Goal: Task Accomplishment & Management: Use online tool/utility

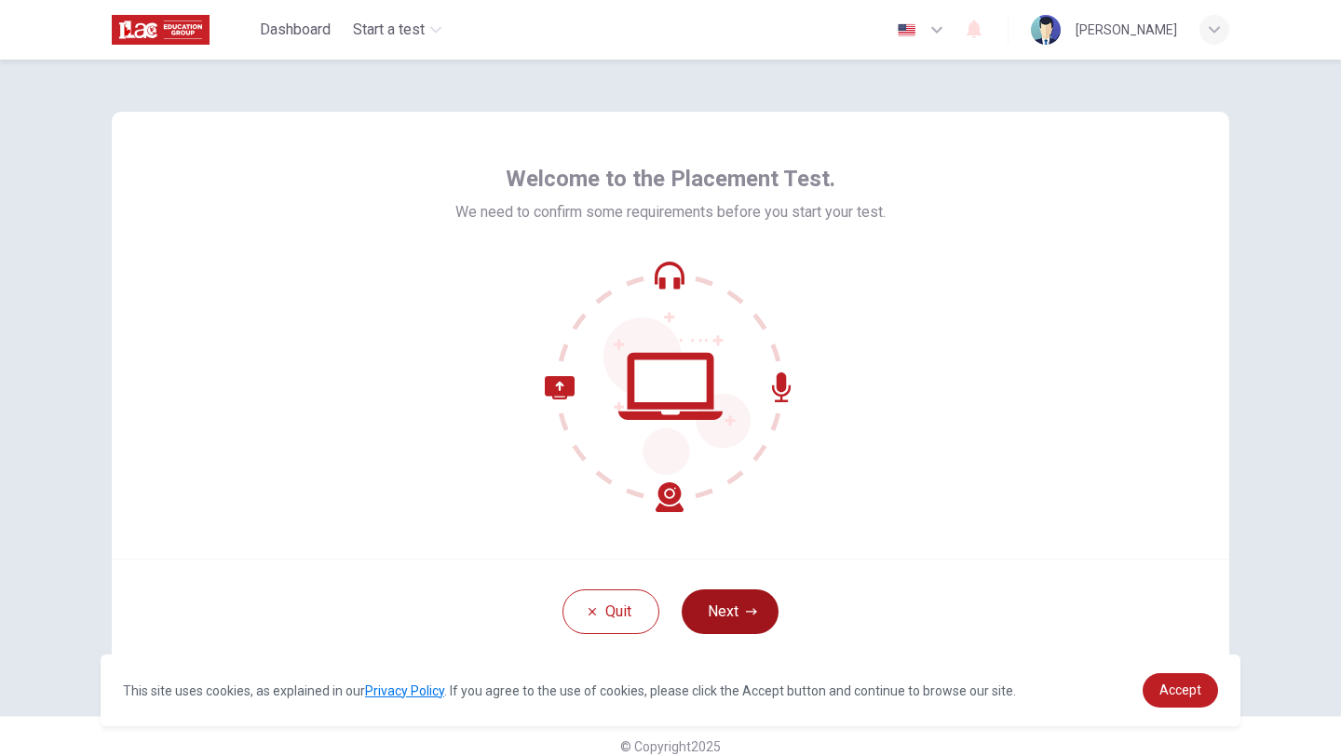
click at [730, 611] on button "Next" at bounding box center [730, 611] width 97 height 45
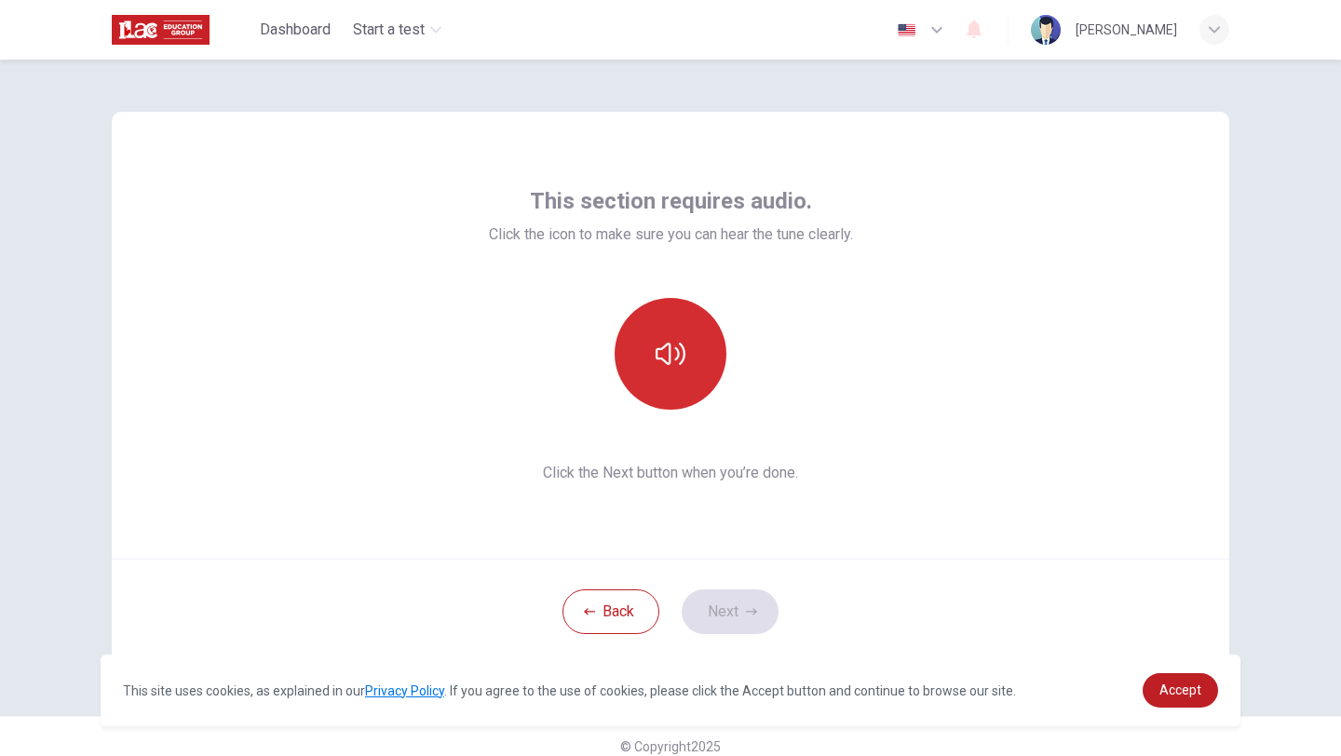
click at [678, 385] on button "button" at bounding box center [671, 354] width 112 height 112
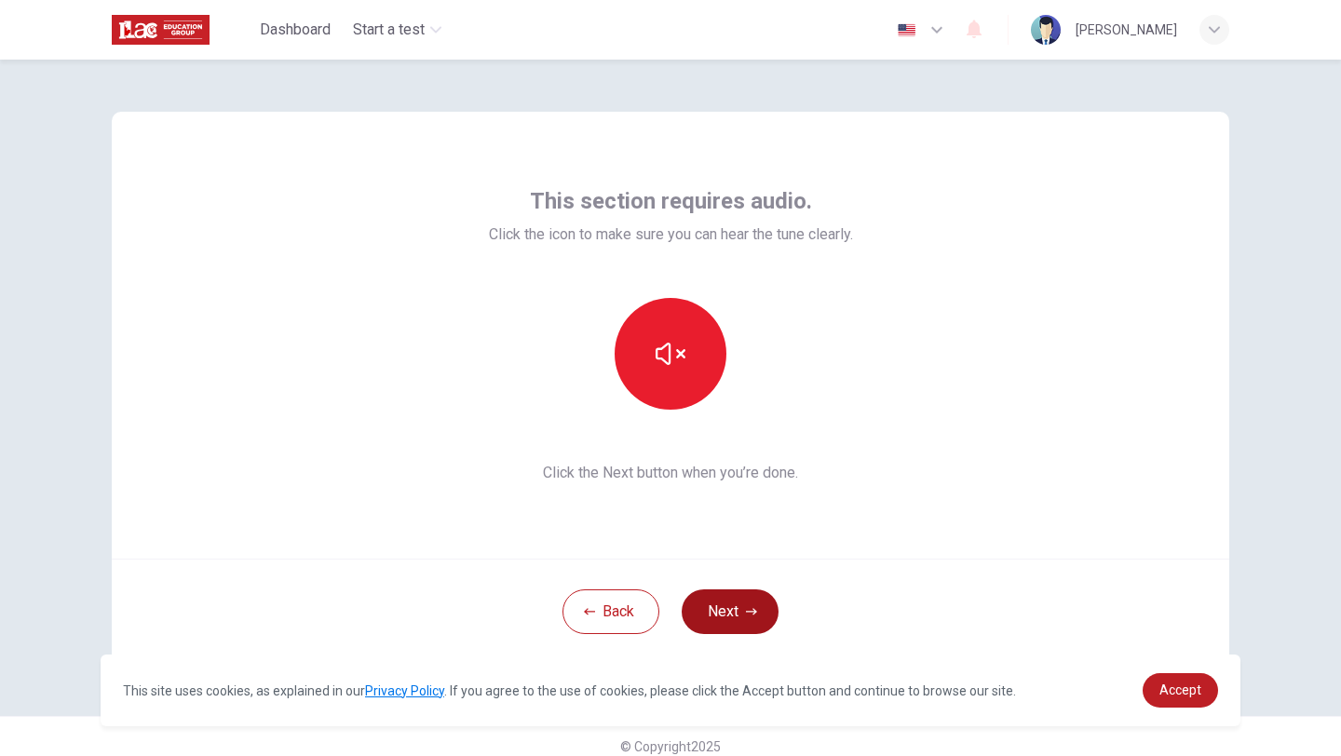
click at [744, 615] on button "Next" at bounding box center [730, 611] width 97 height 45
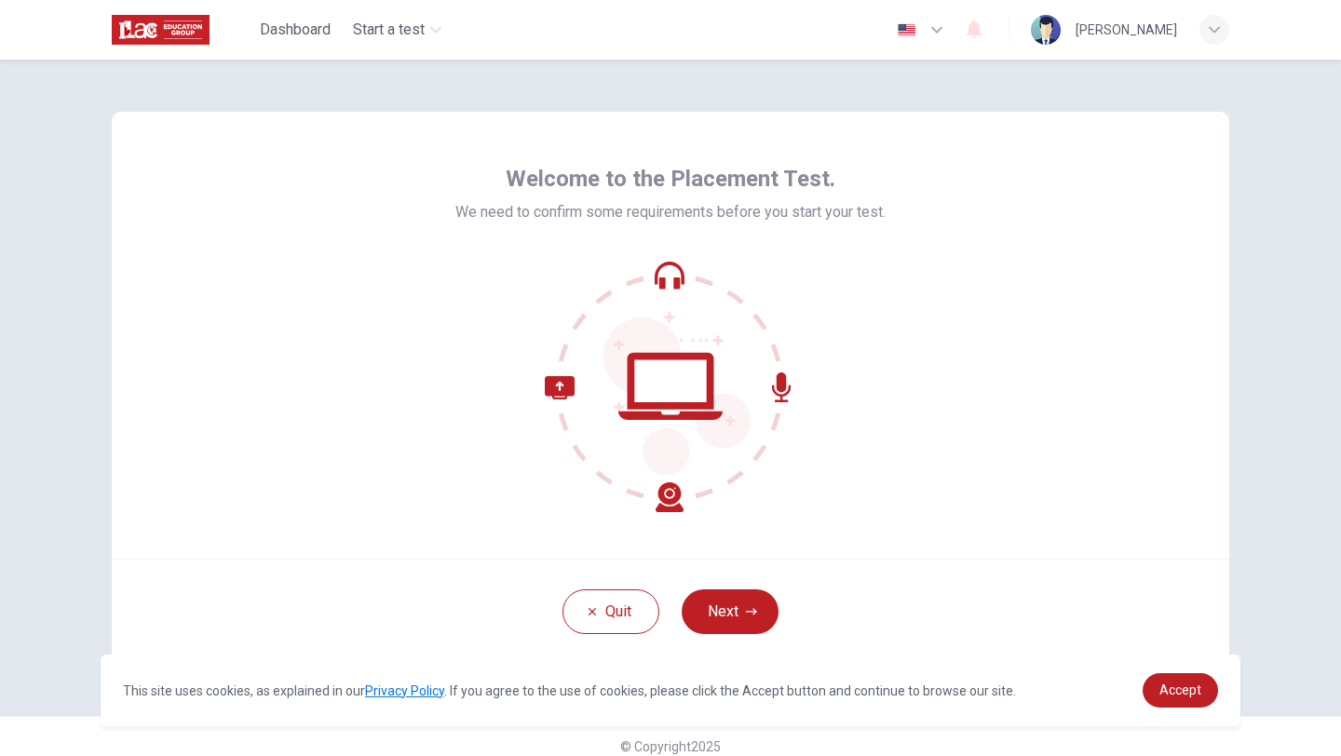
click at [868, 202] on span "We need to confirm some requirements before you start your test." at bounding box center [670, 212] width 430 height 22
click at [1172, 685] on span "Accept" at bounding box center [1180, 690] width 42 height 15
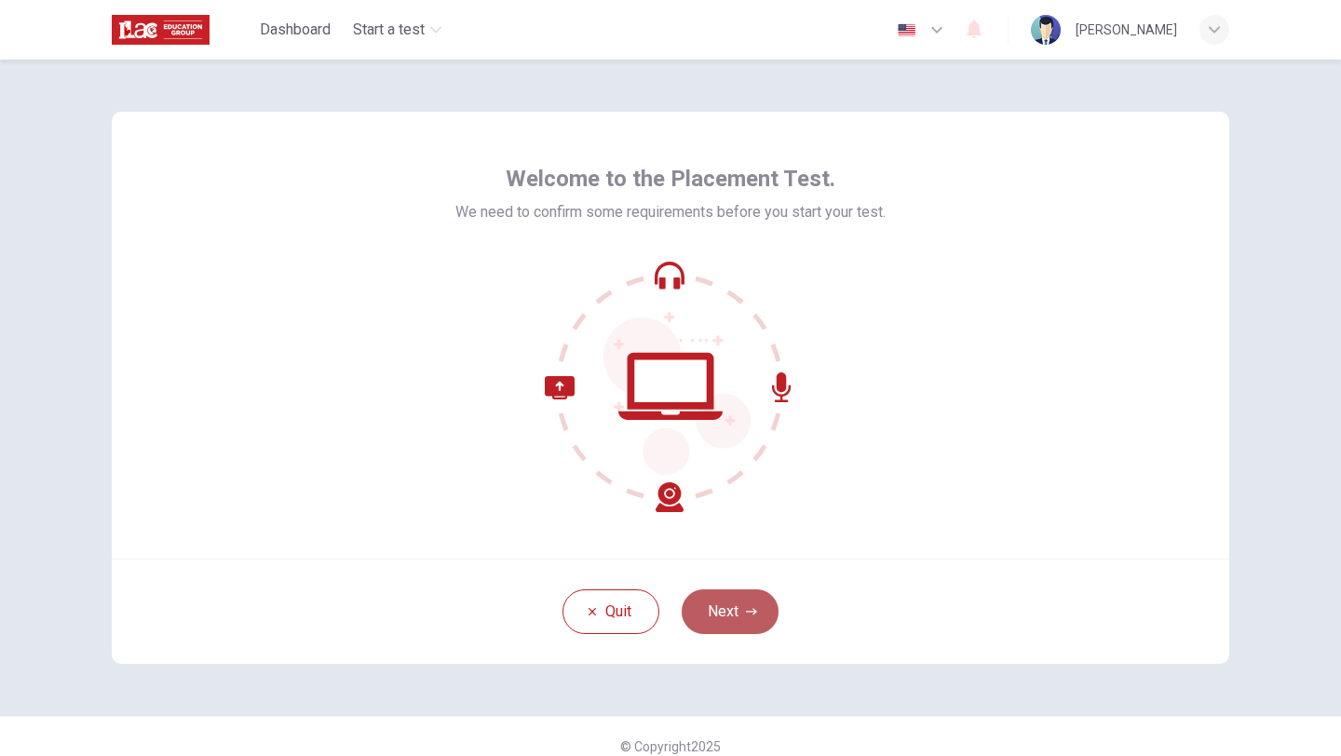
click at [744, 623] on button "Next" at bounding box center [730, 611] width 97 height 45
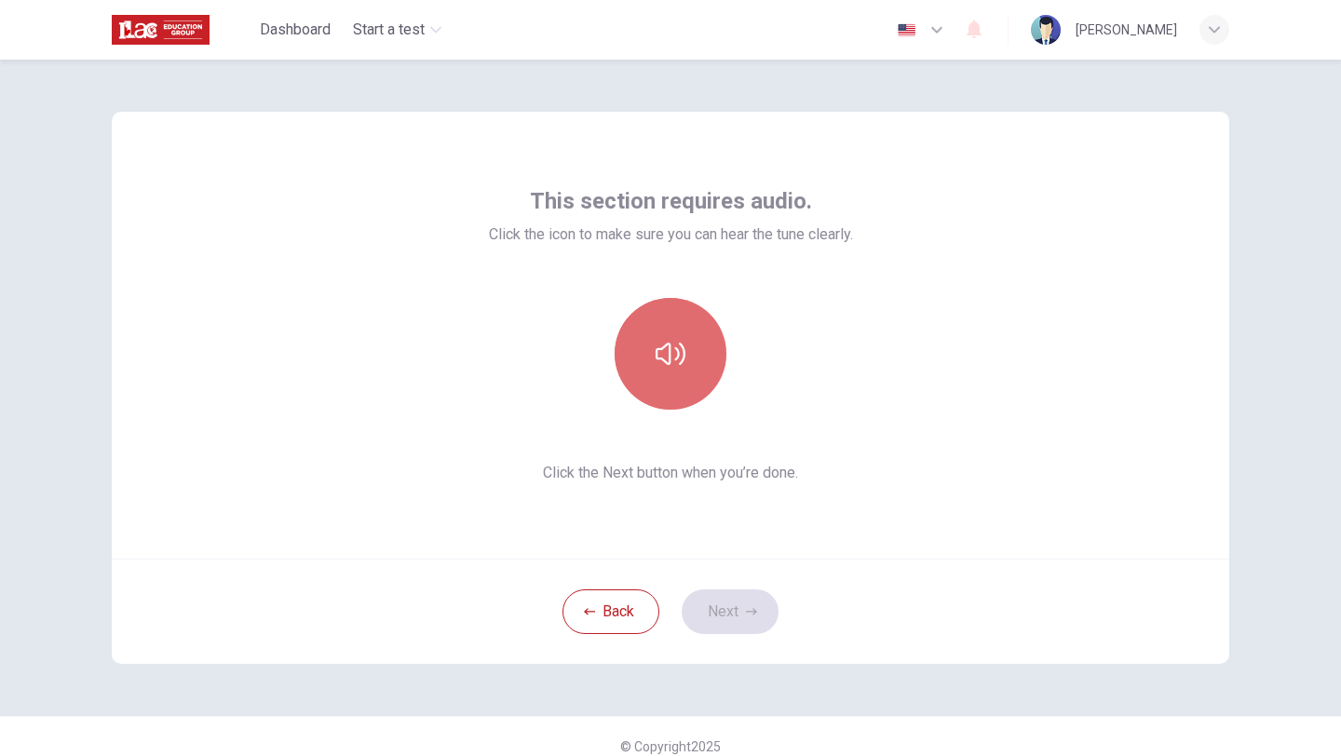
click at [696, 327] on button "button" at bounding box center [671, 354] width 112 height 112
click at [678, 361] on icon "button" at bounding box center [671, 354] width 30 height 30
click at [669, 385] on button "button" at bounding box center [671, 354] width 112 height 112
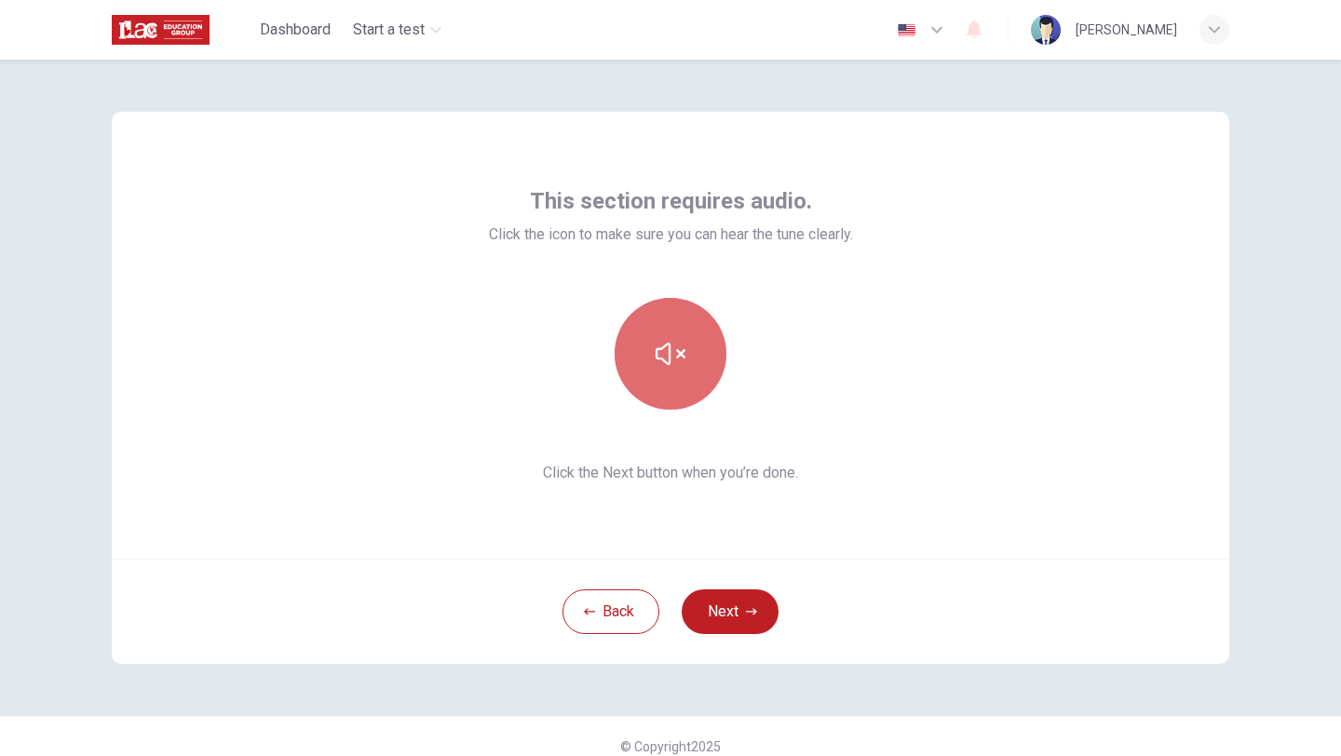
click at [669, 385] on button "button" at bounding box center [671, 354] width 112 height 112
click at [670, 391] on button "button" at bounding box center [671, 354] width 112 height 112
click at [669, 350] on icon "button" at bounding box center [671, 354] width 30 height 22
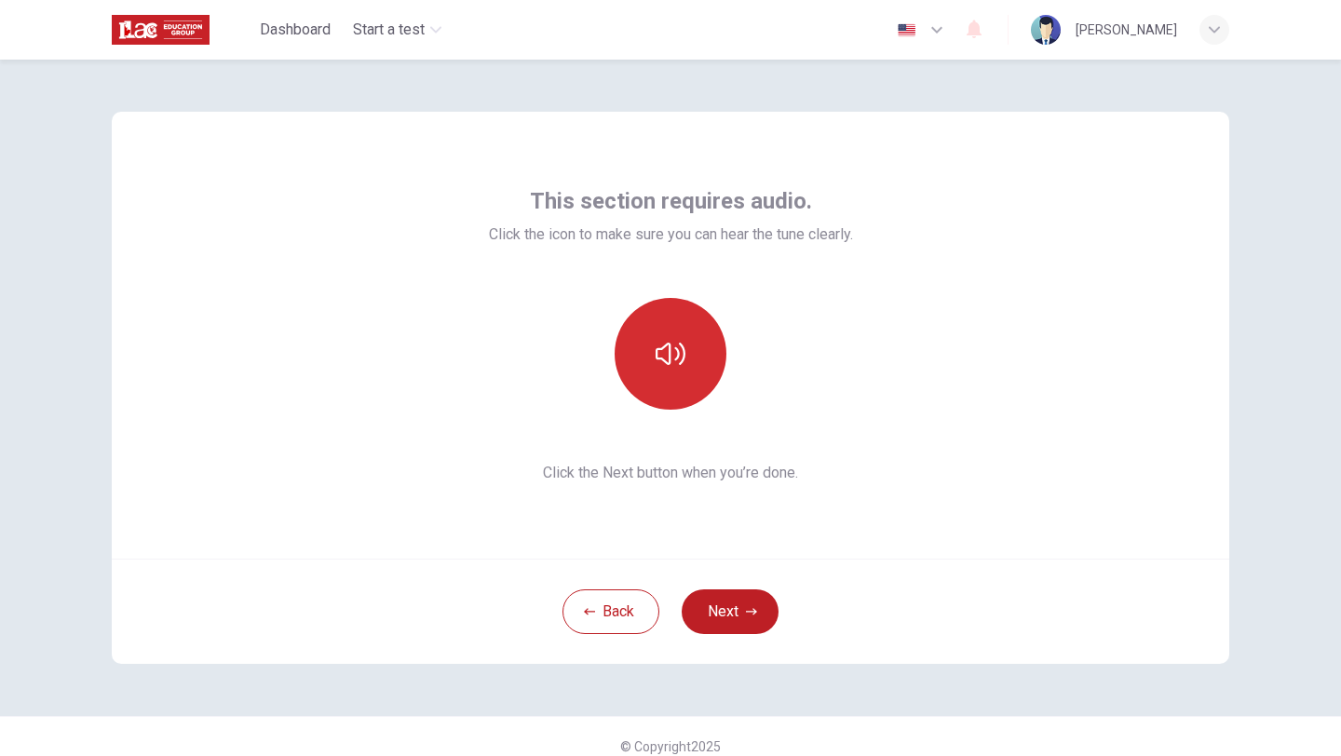
click at [669, 350] on icon "button" at bounding box center [671, 354] width 30 height 22
click at [722, 608] on button "Next" at bounding box center [730, 611] width 97 height 45
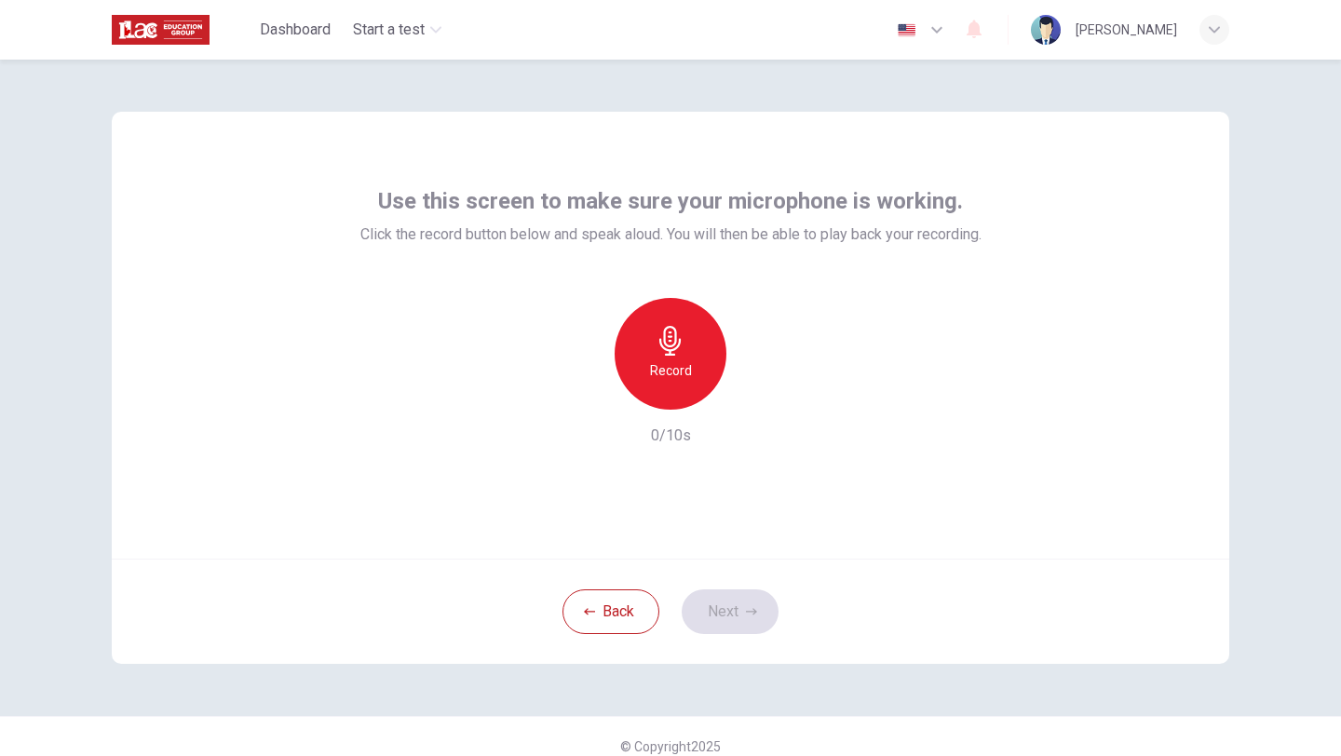
click at [659, 361] on h6 "Record" at bounding box center [671, 370] width 42 height 22
click at [734, 614] on button "Next" at bounding box center [730, 611] width 97 height 45
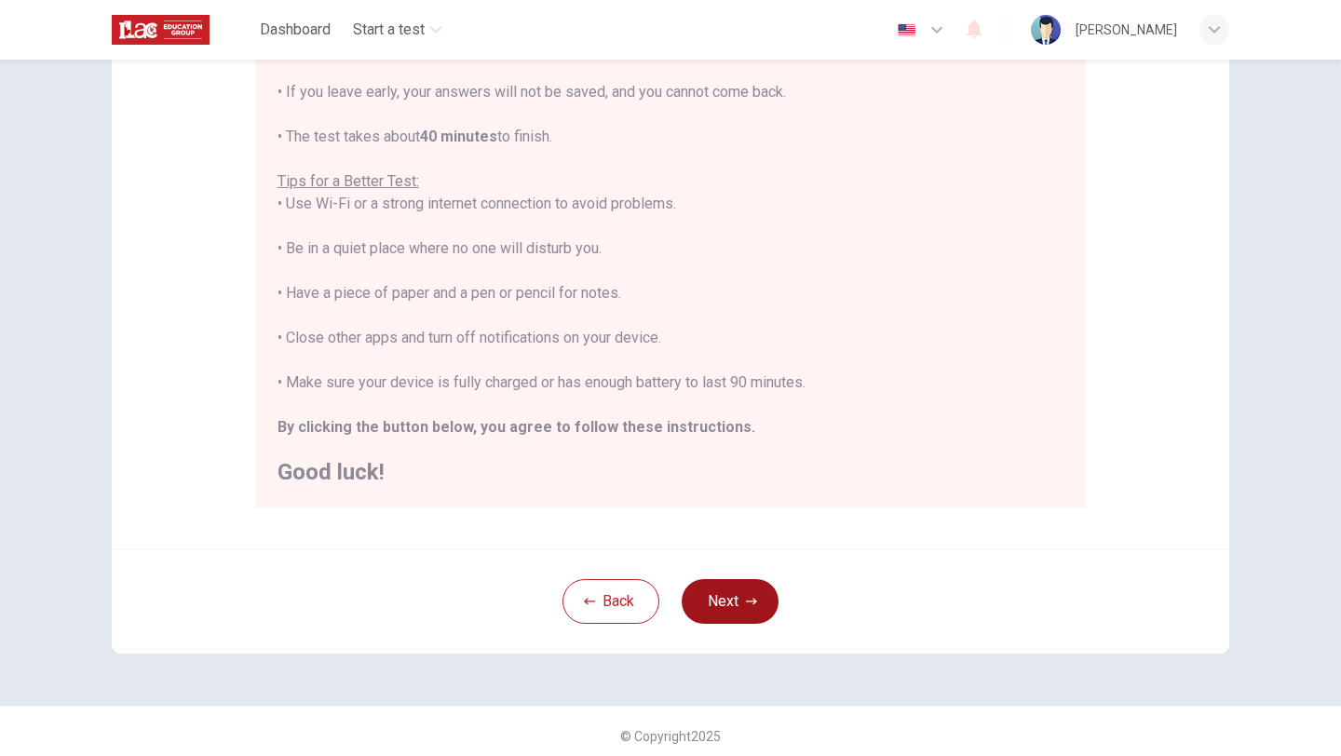
scroll to position [279, 0]
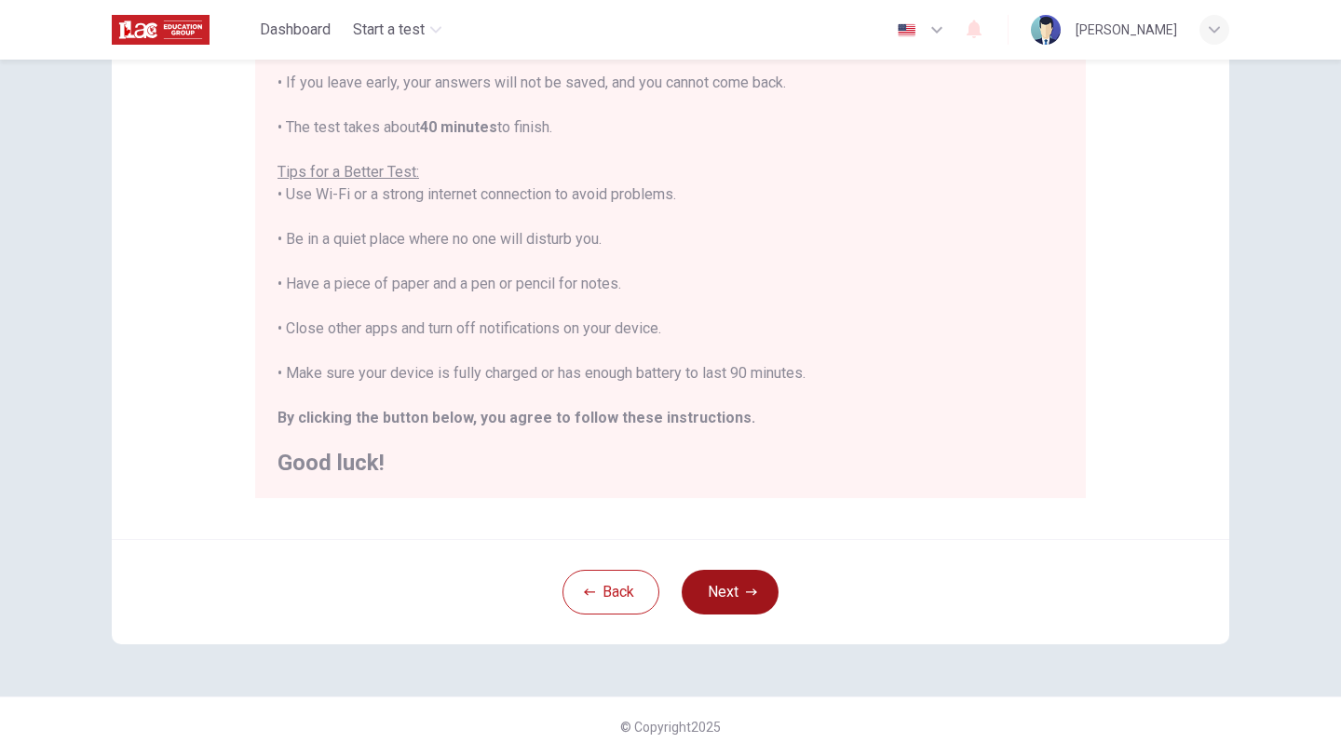
click at [740, 597] on button "Next" at bounding box center [730, 592] width 97 height 45
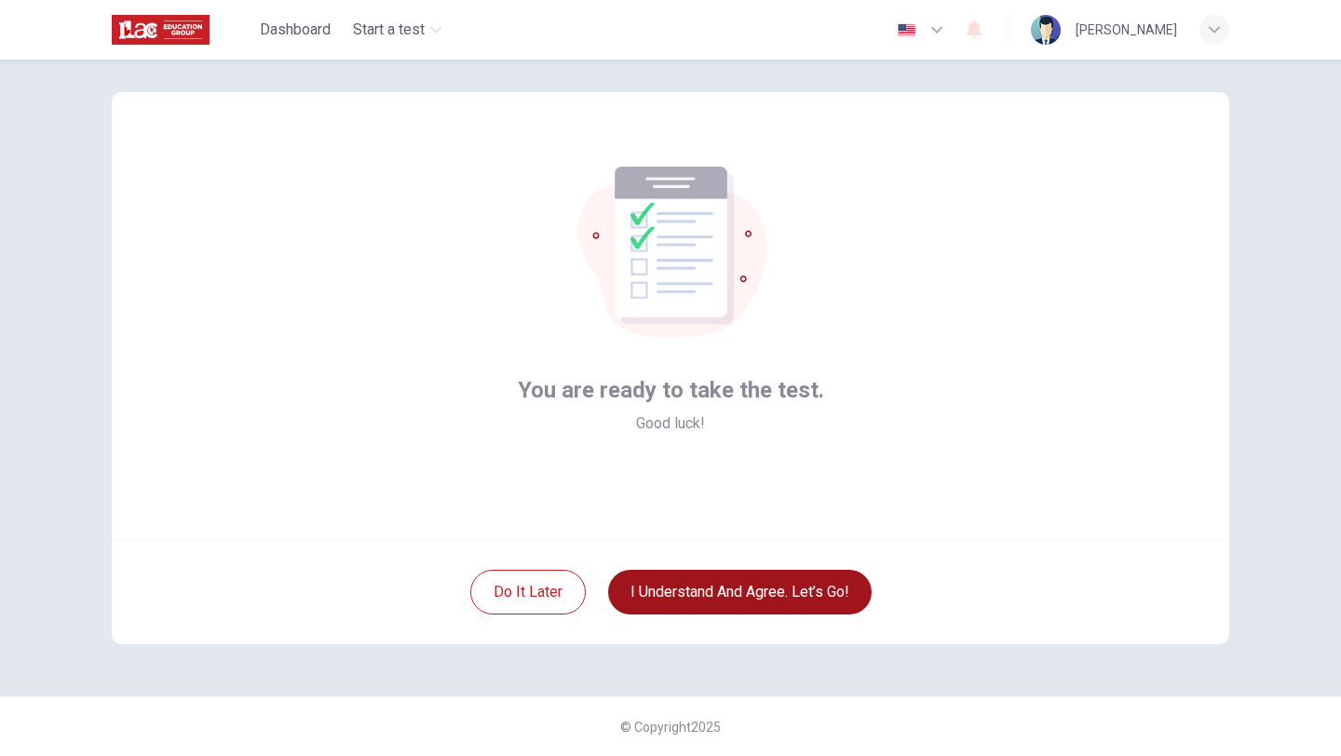
scroll to position [20, 0]
click at [740, 597] on button "I understand and agree. Let’s go!" at bounding box center [740, 592] width 264 height 45
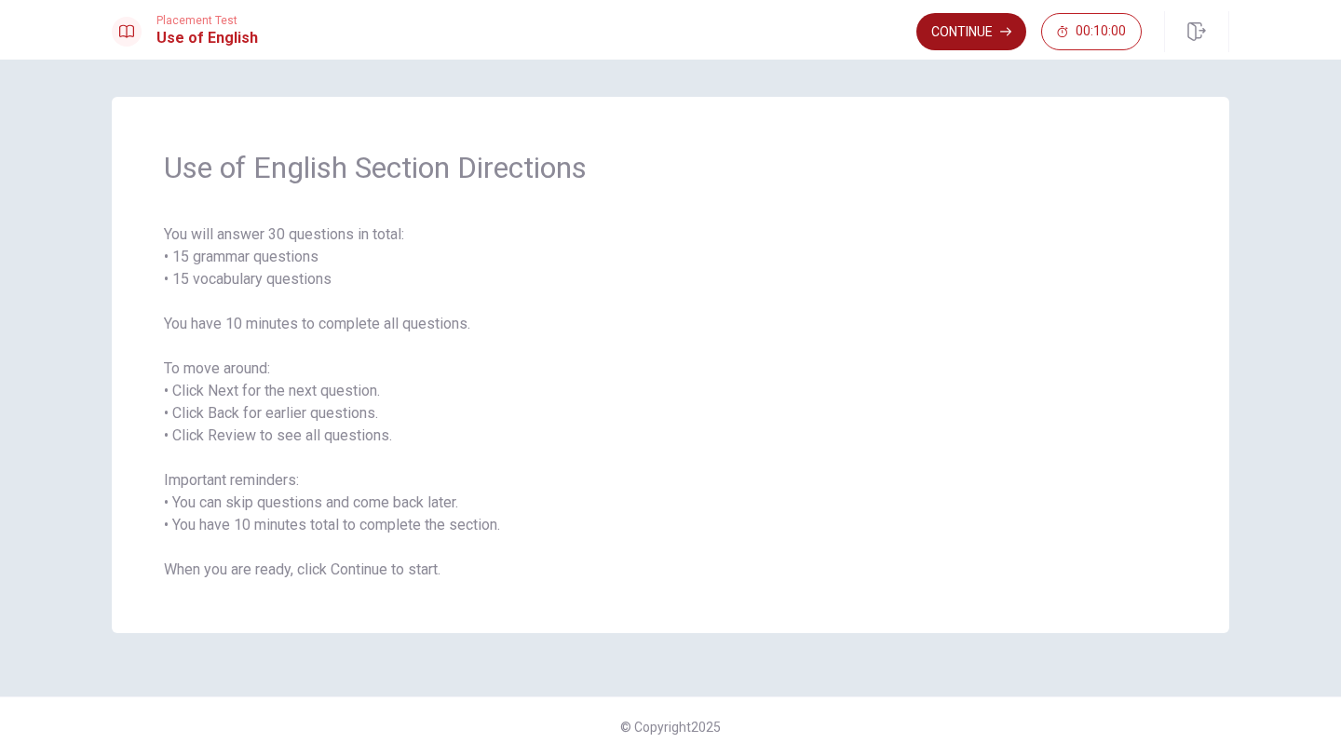
click at [965, 34] on button "Continue" at bounding box center [971, 31] width 110 height 37
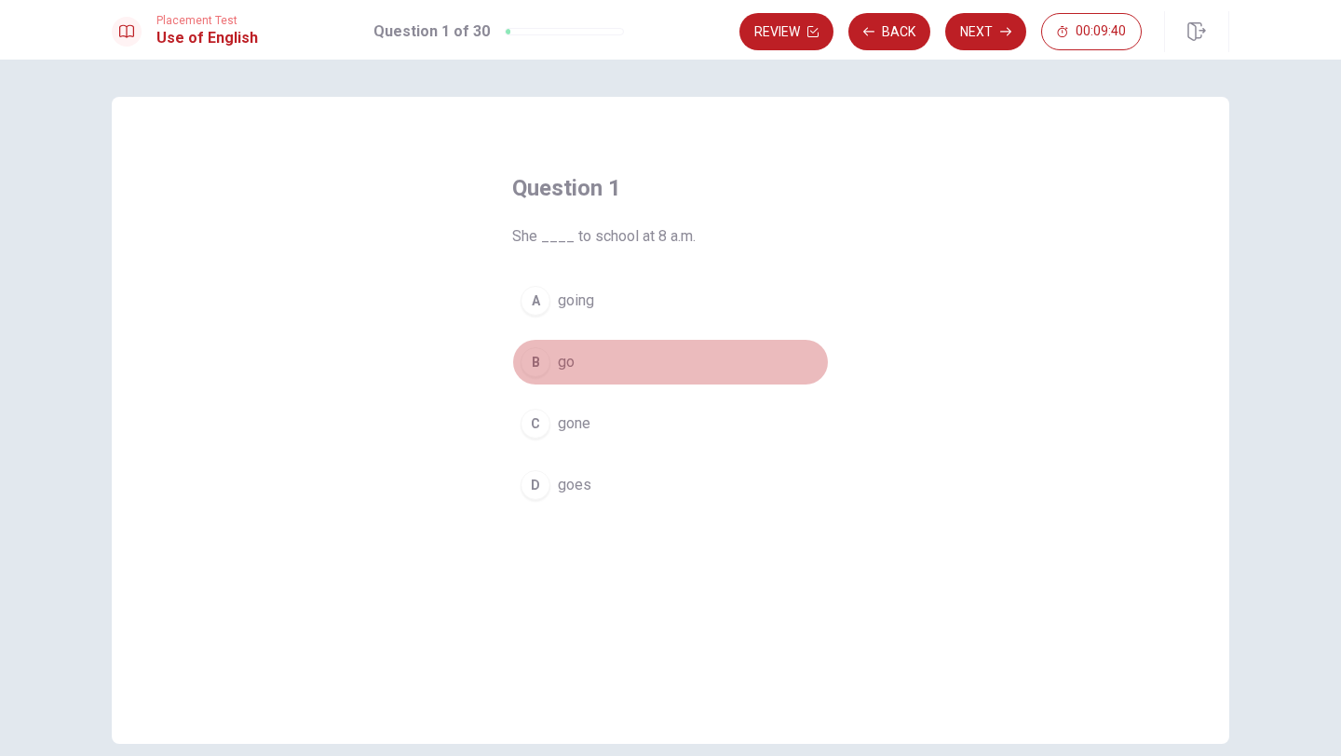
click at [541, 364] on div "B" at bounding box center [535, 362] width 30 height 30
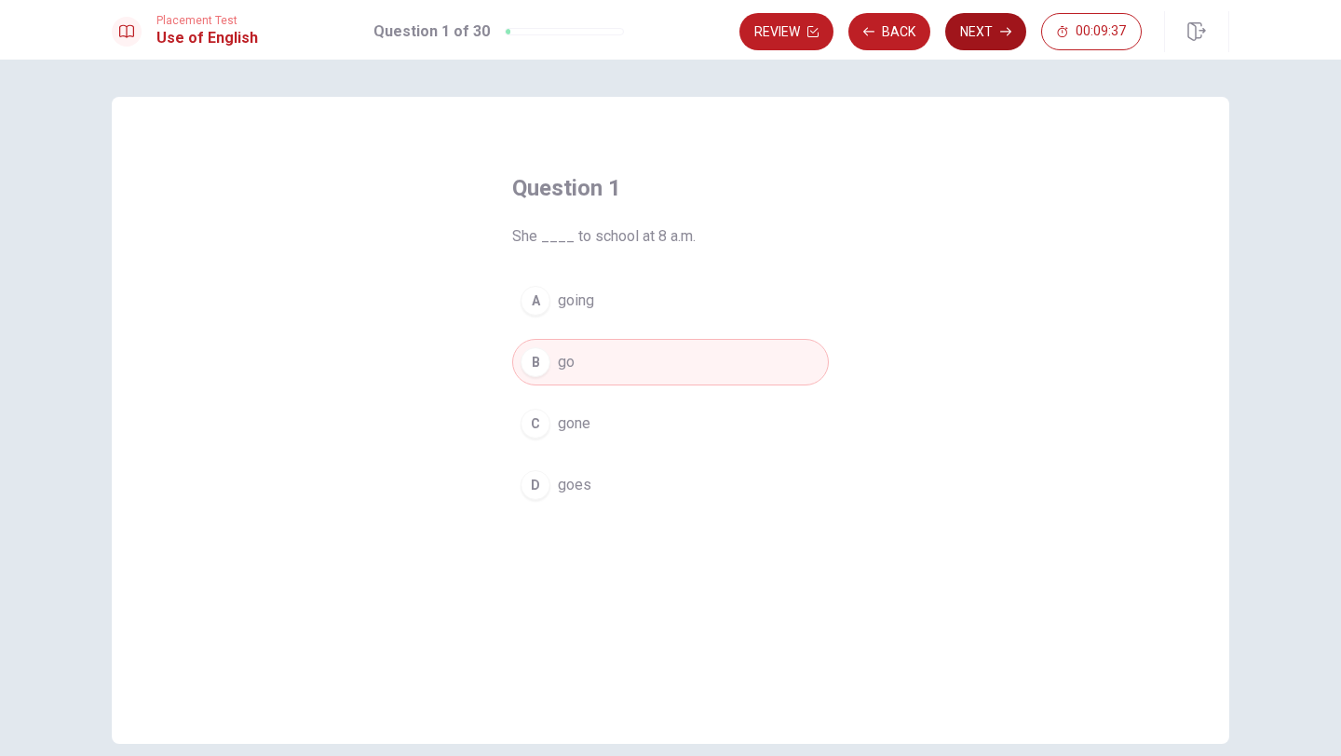
click at [991, 34] on button "Next" at bounding box center [985, 31] width 81 height 37
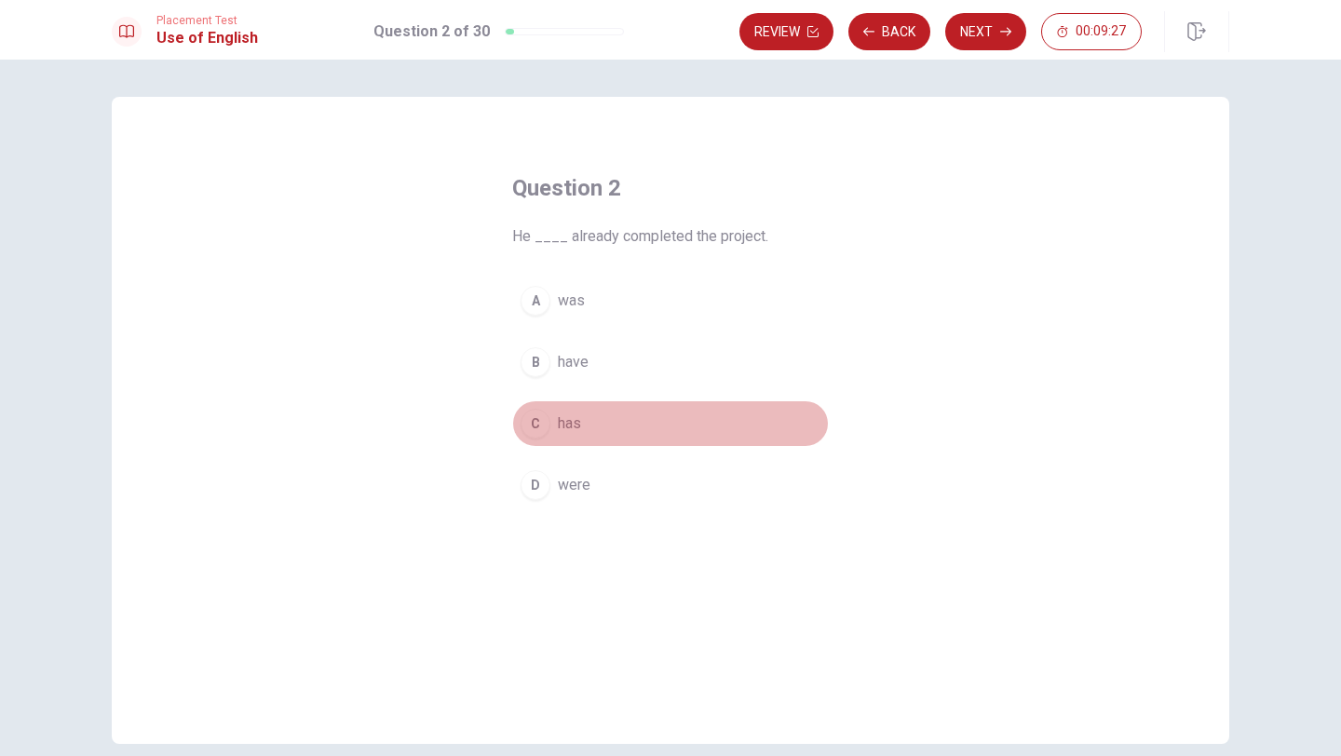
click at [541, 425] on div "C" at bounding box center [535, 424] width 30 height 30
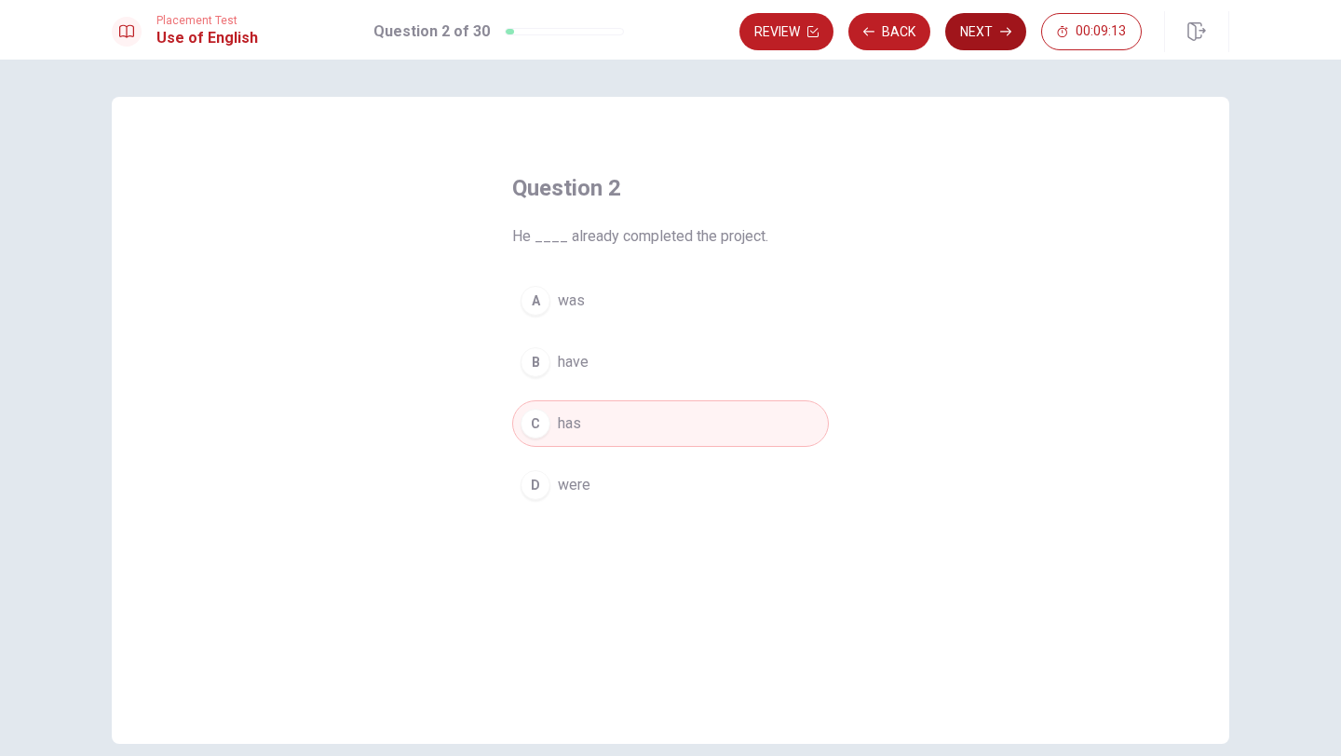
click at [975, 38] on button "Next" at bounding box center [985, 31] width 81 height 37
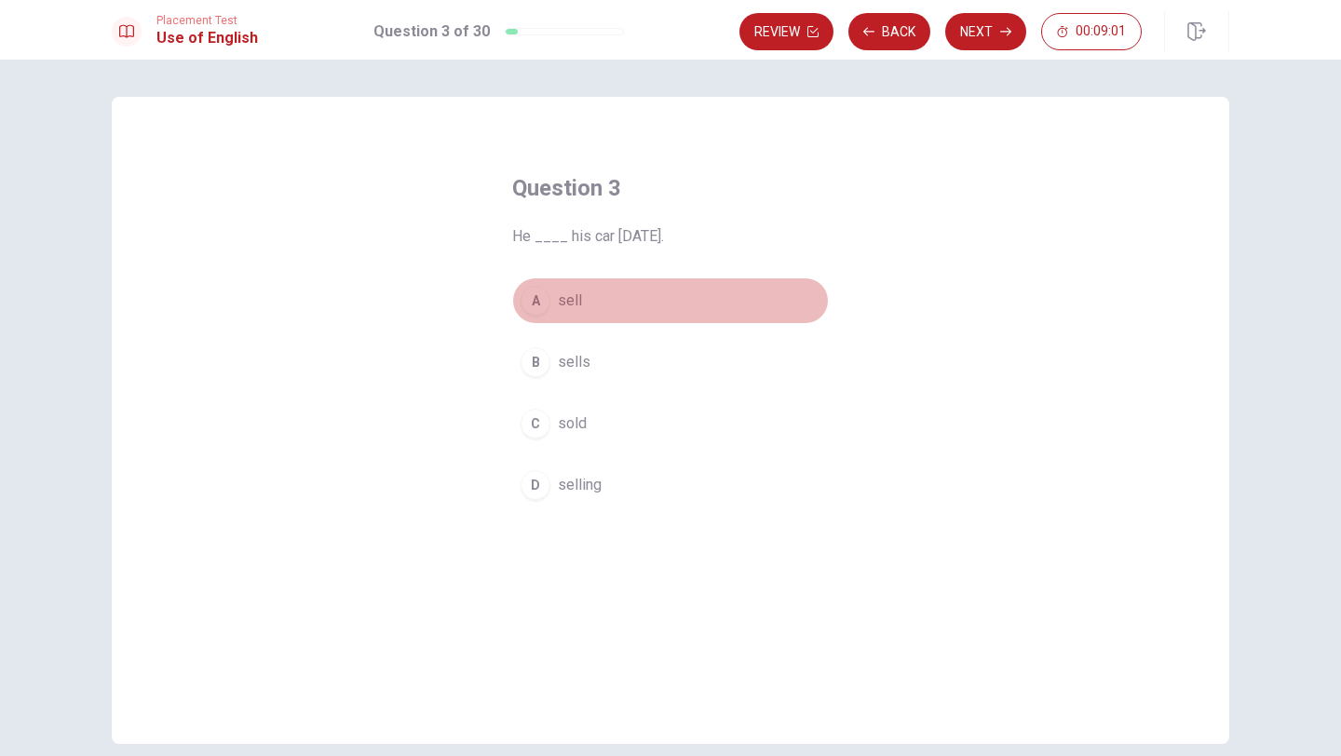
click at [534, 304] on div "A" at bounding box center [535, 301] width 30 height 30
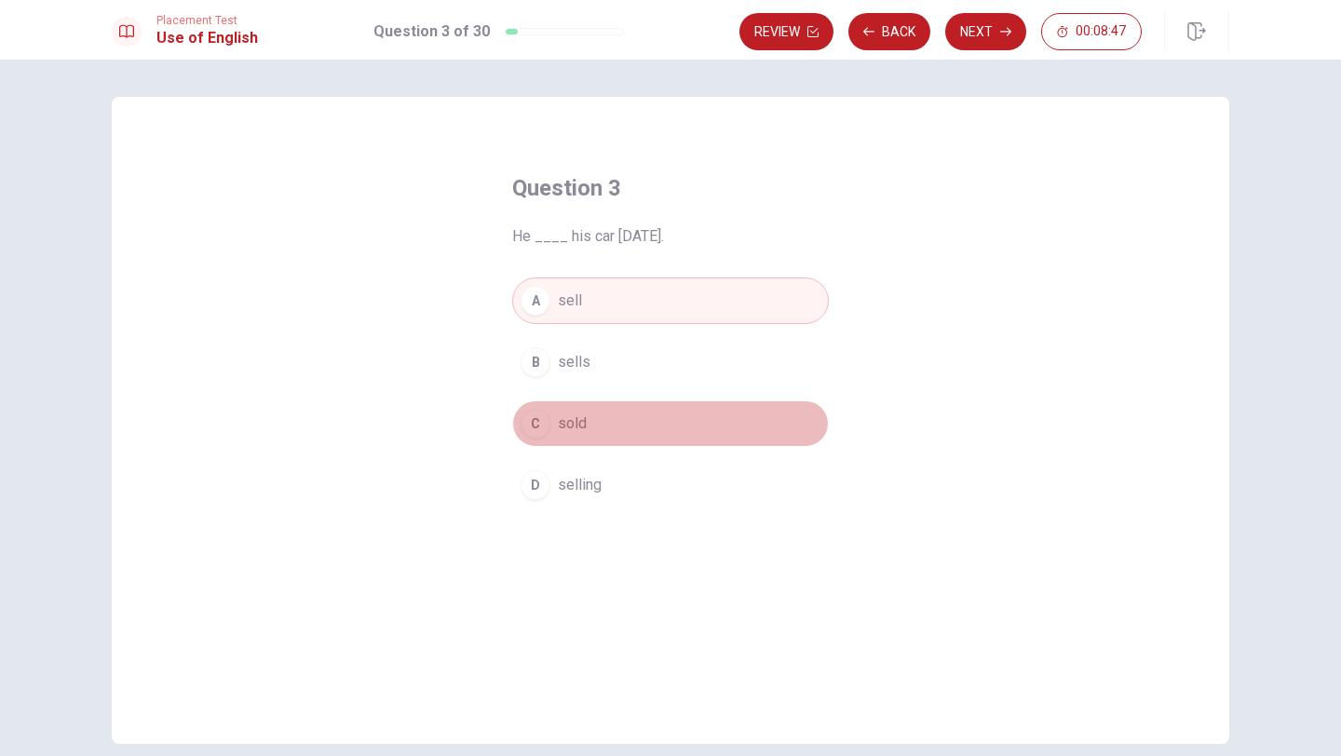
click at [534, 426] on div "C" at bounding box center [535, 424] width 30 height 30
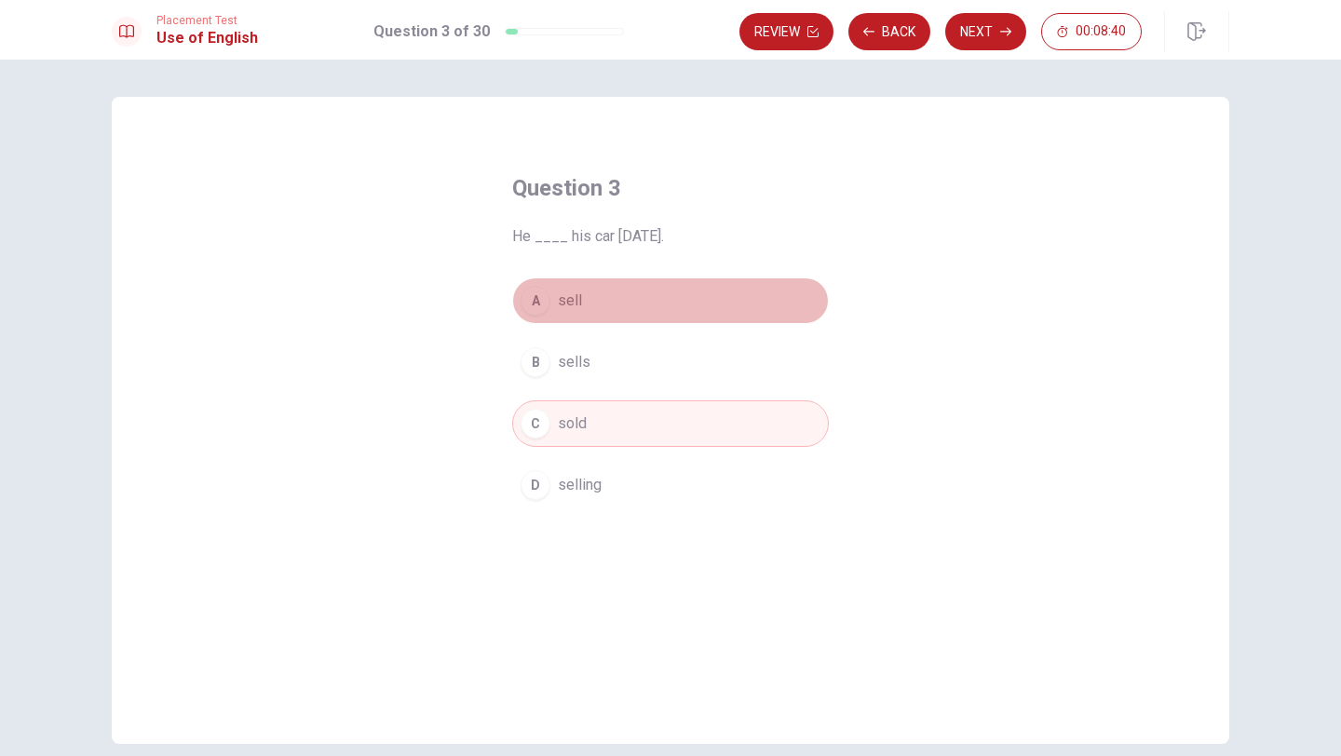
click at [543, 299] on div "A" at bounding box center [535, 301] width 30 height 30
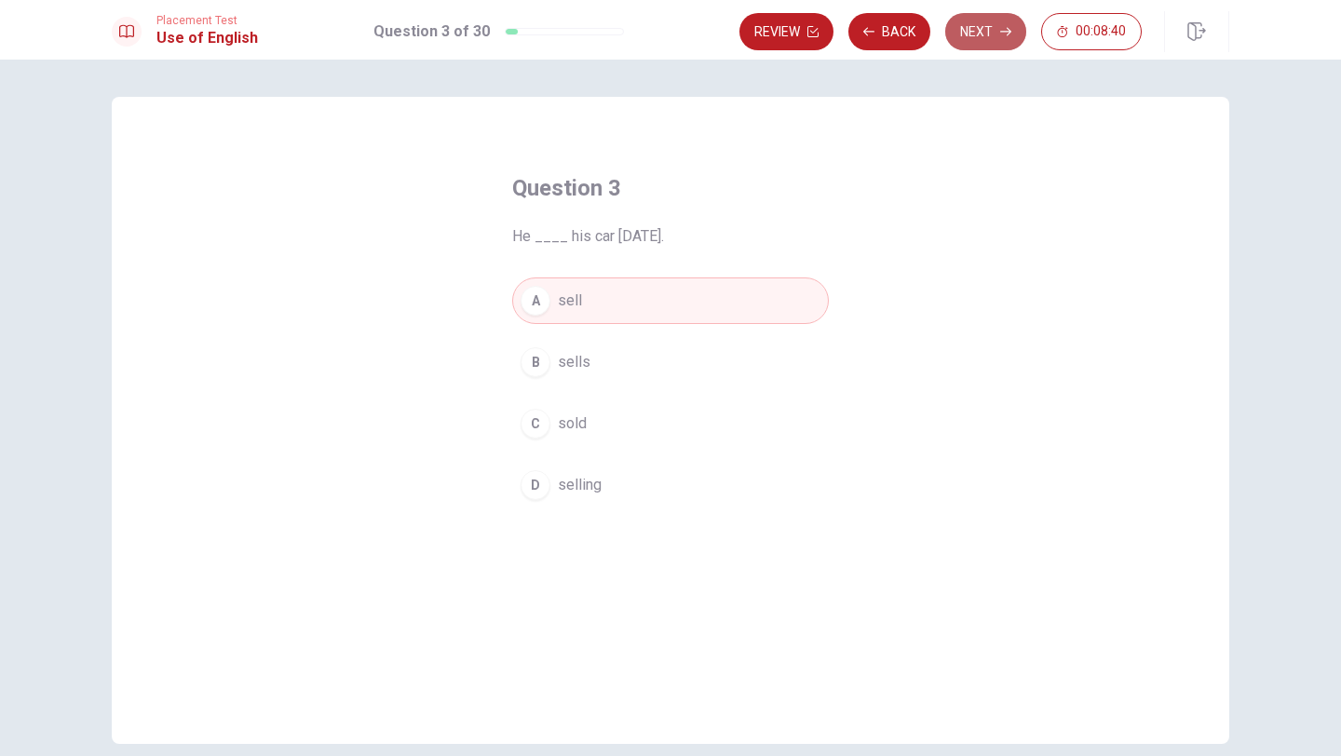
click at [977, 31] on button "Next" at bounding box center [985, 31] width 81 height 37
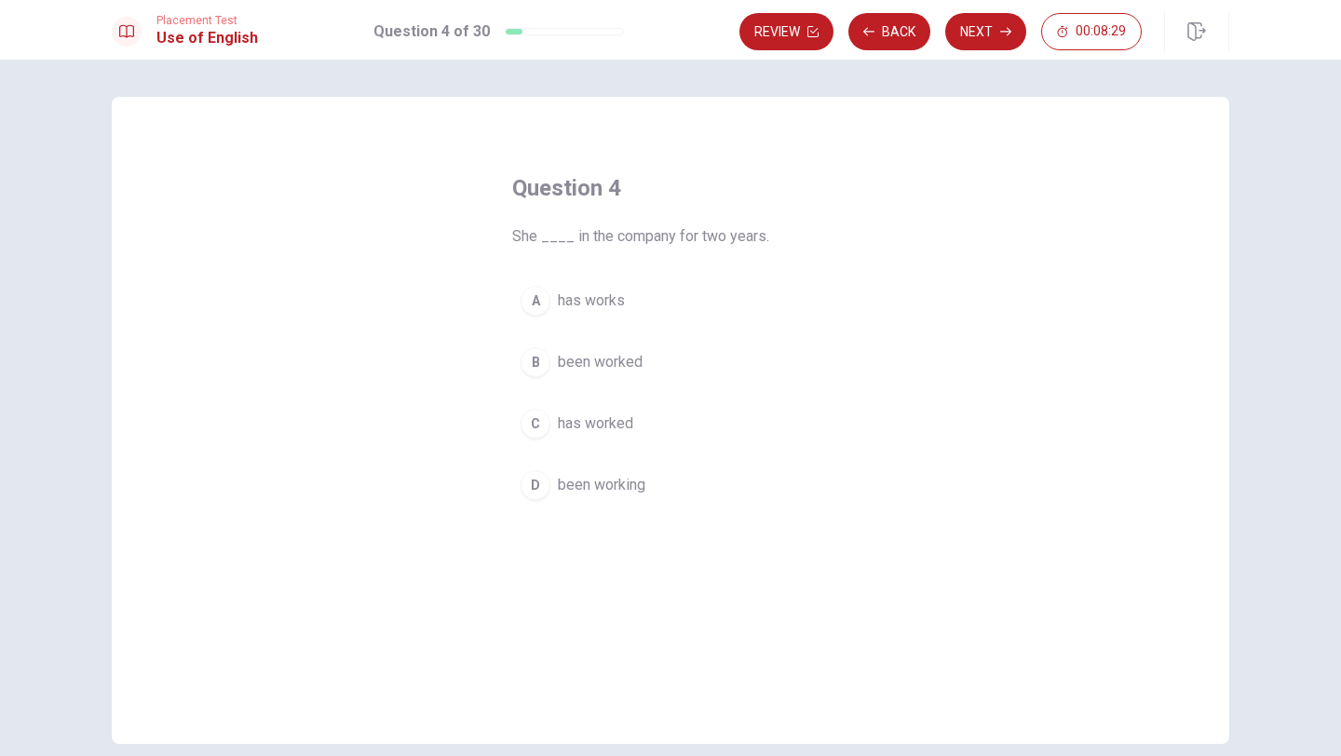
click at [540, 302] on div "A" at bounding box center [535, 301] width 30 height 30
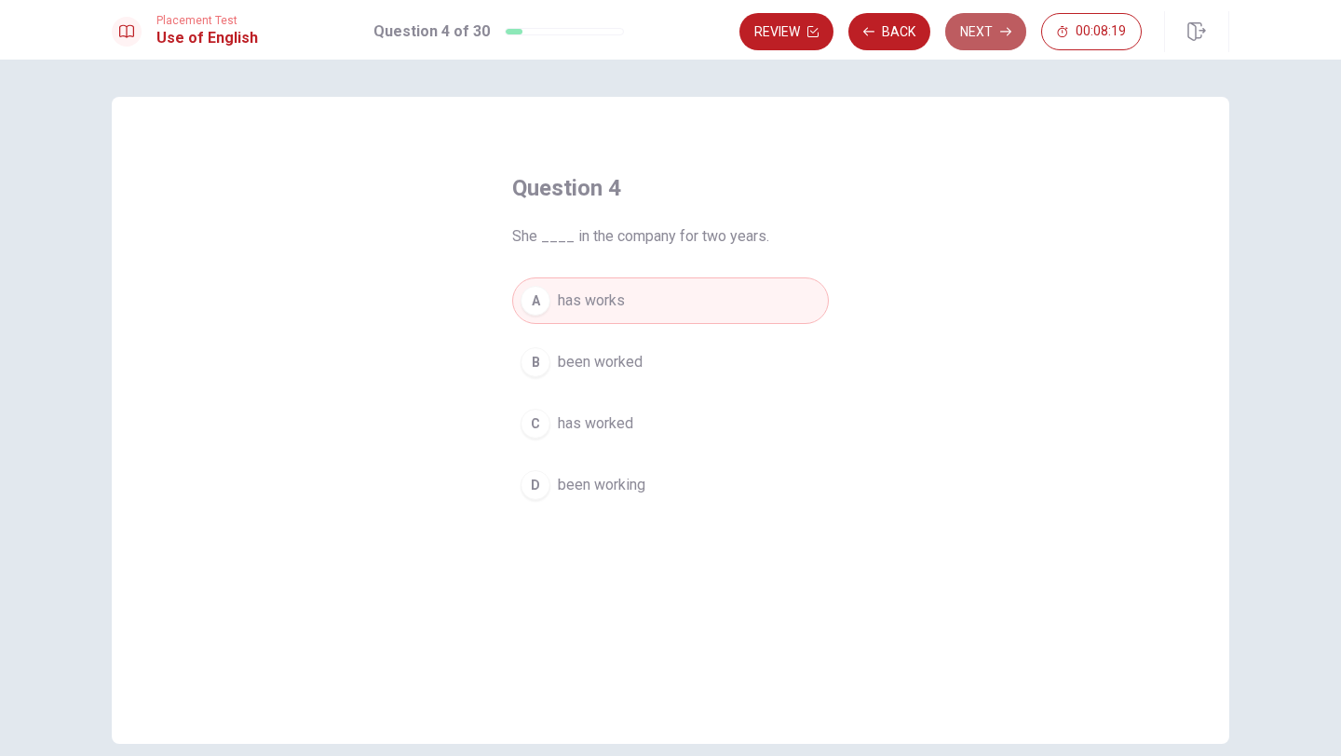
click at [980, 34] on button "Next" at bounding box center [985, 31] width 81 height 37
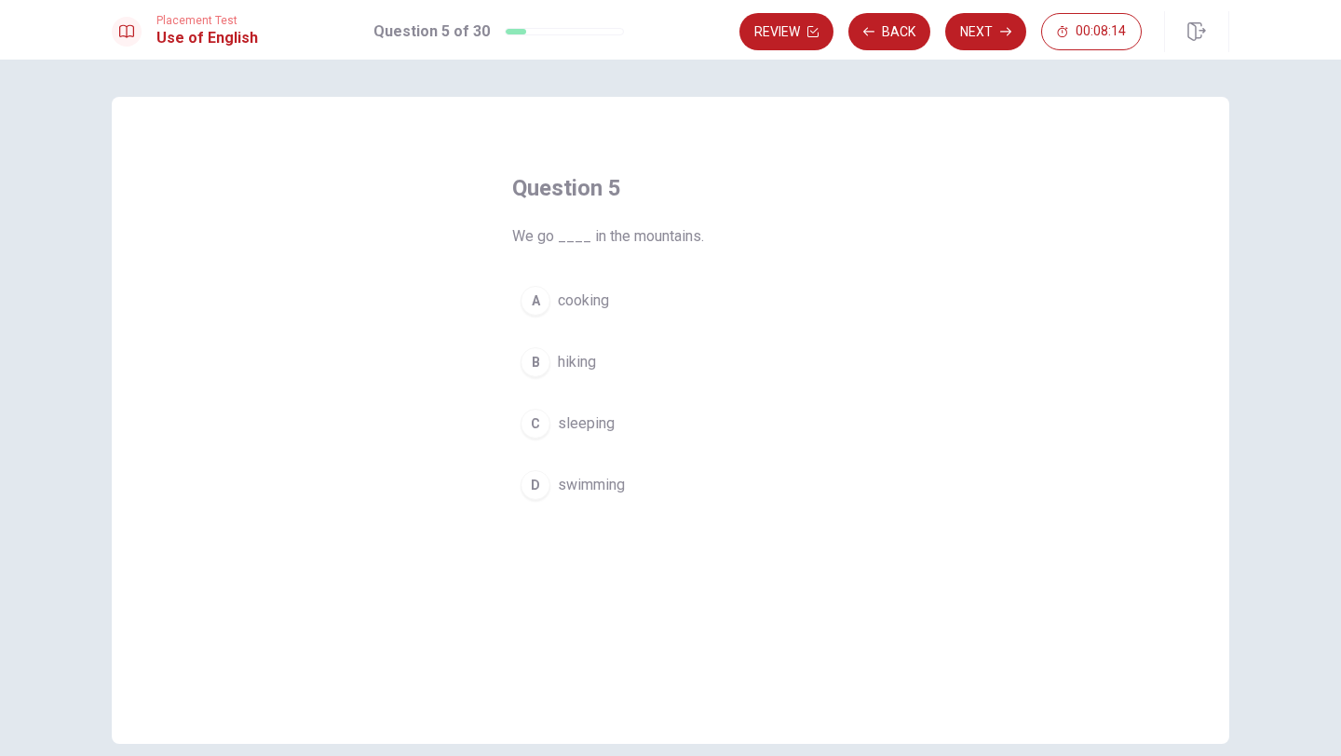
click at [541, 364] on div "B" at bounding box center [535, 362] width 30 height 30
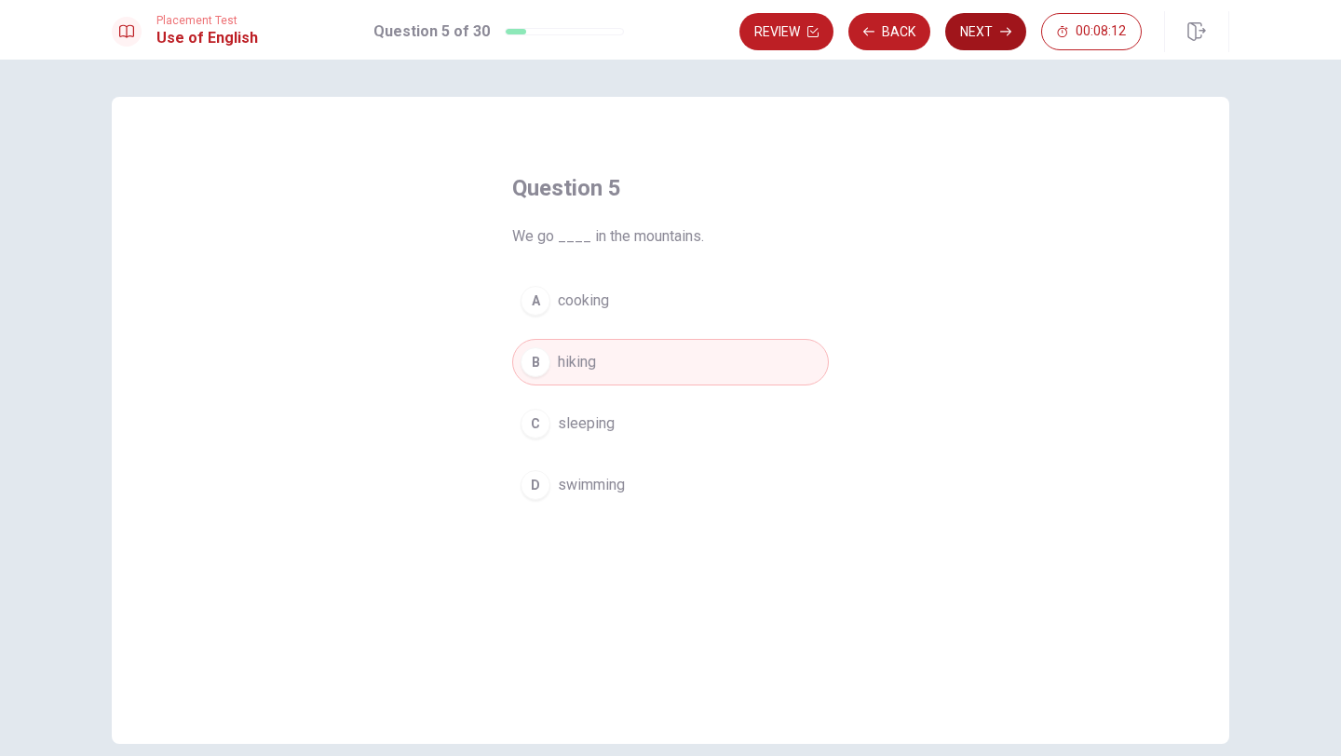
click at [975, 40] on button "Next" at bounding box center [985, 31] width 81 height 37
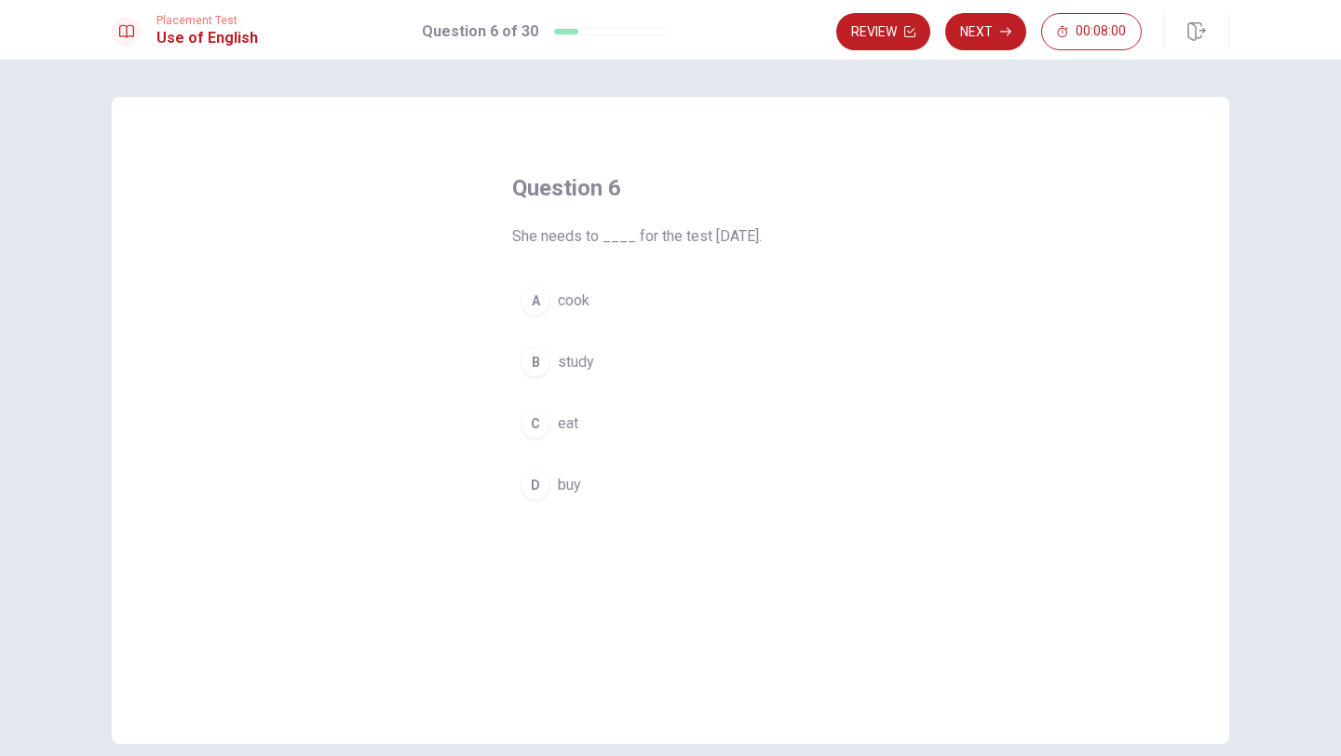
click at [537, 370] on div "B" at bounding box center [535, 362] width 30 height 30
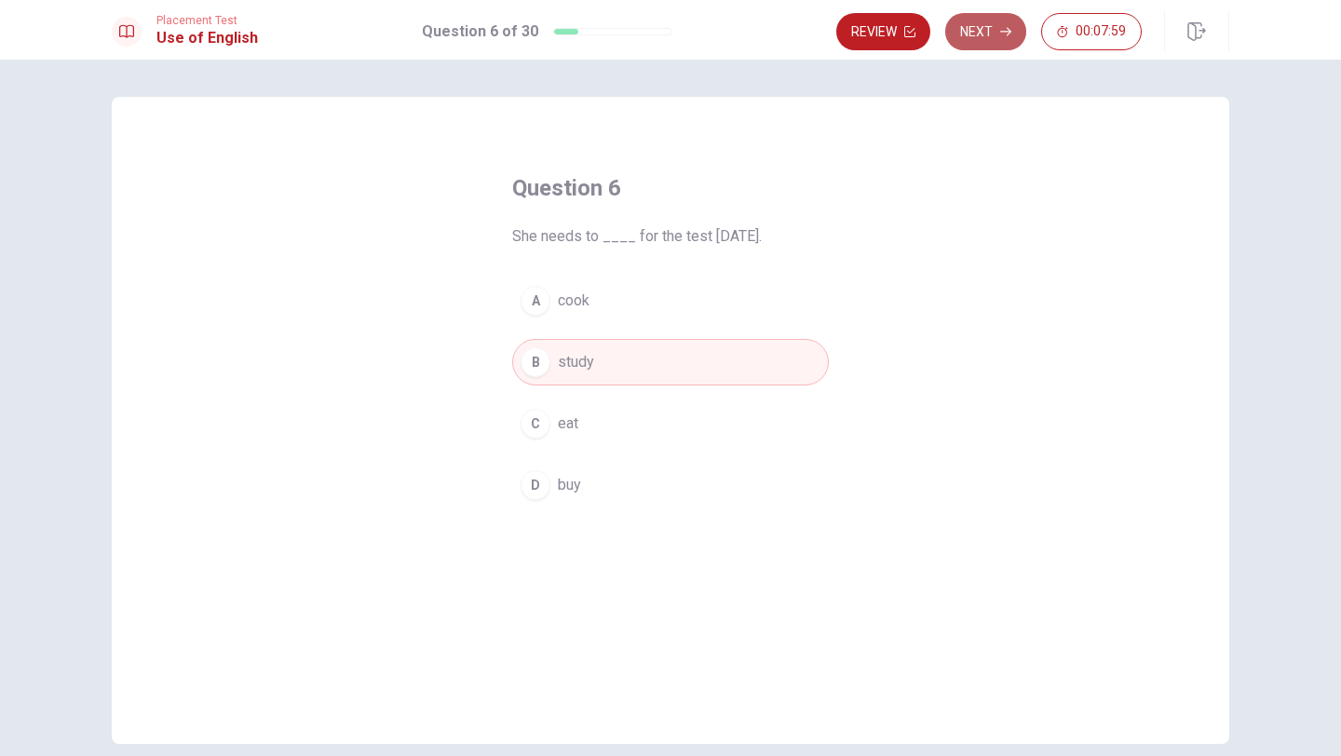
click at [979, 30] on button "Next" at bounding box center [985, 31] width 81 height 37
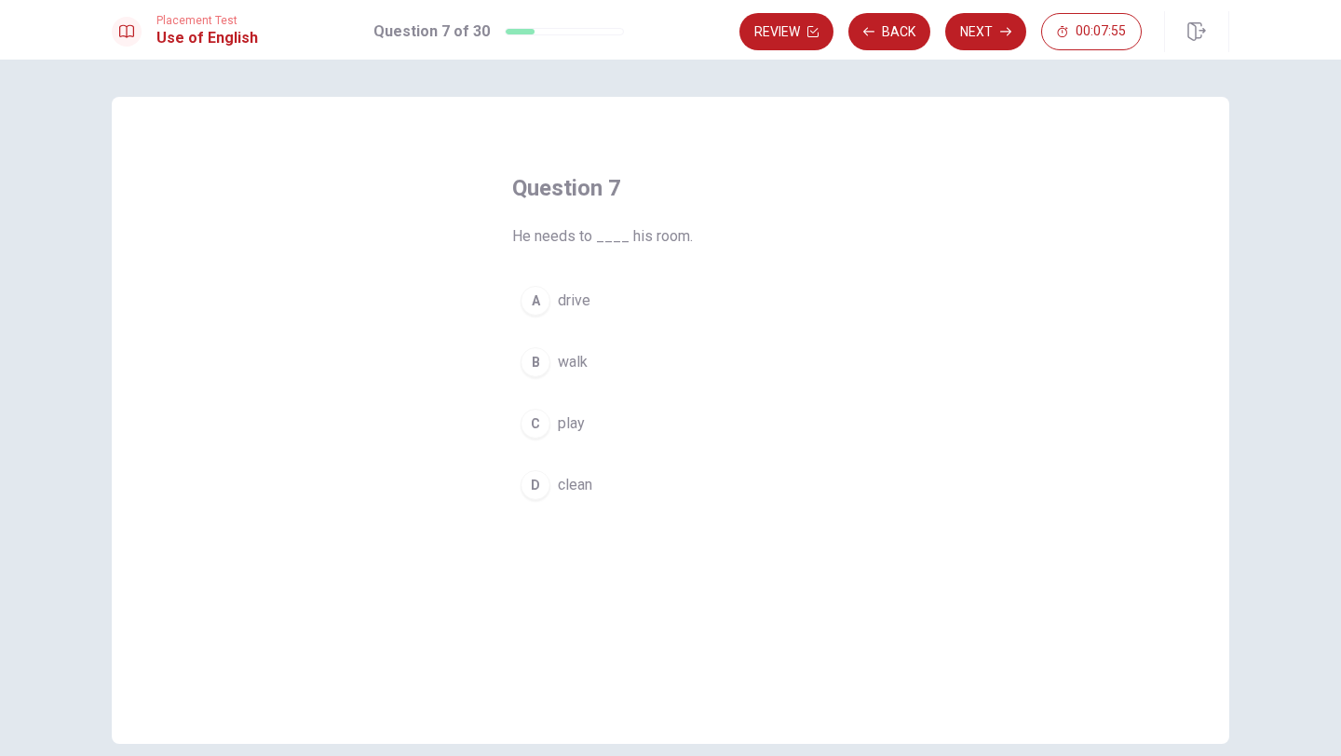
click at [531, 493] on div "D" at bounding box center [535, 485] width 30 height 30
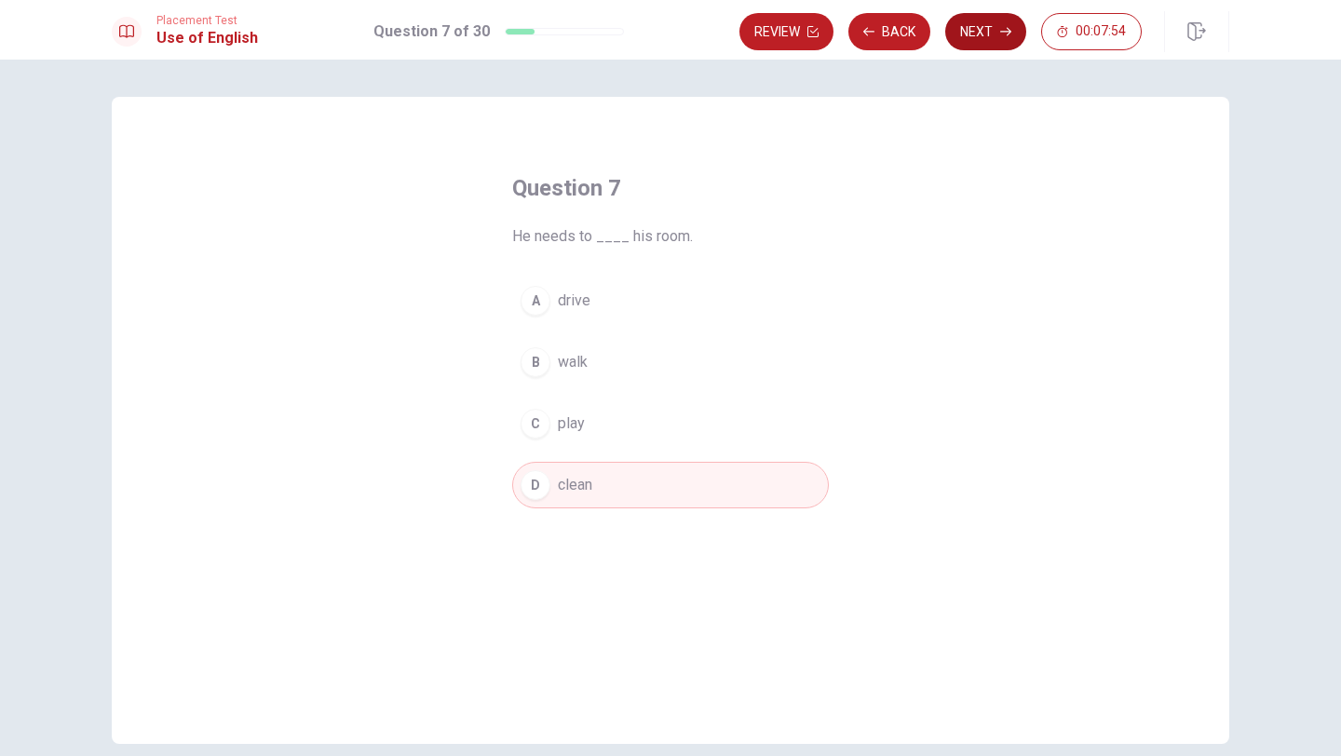
click at [989, 32] on button "Next" at bounding box center [985, 31] width 81 height 37
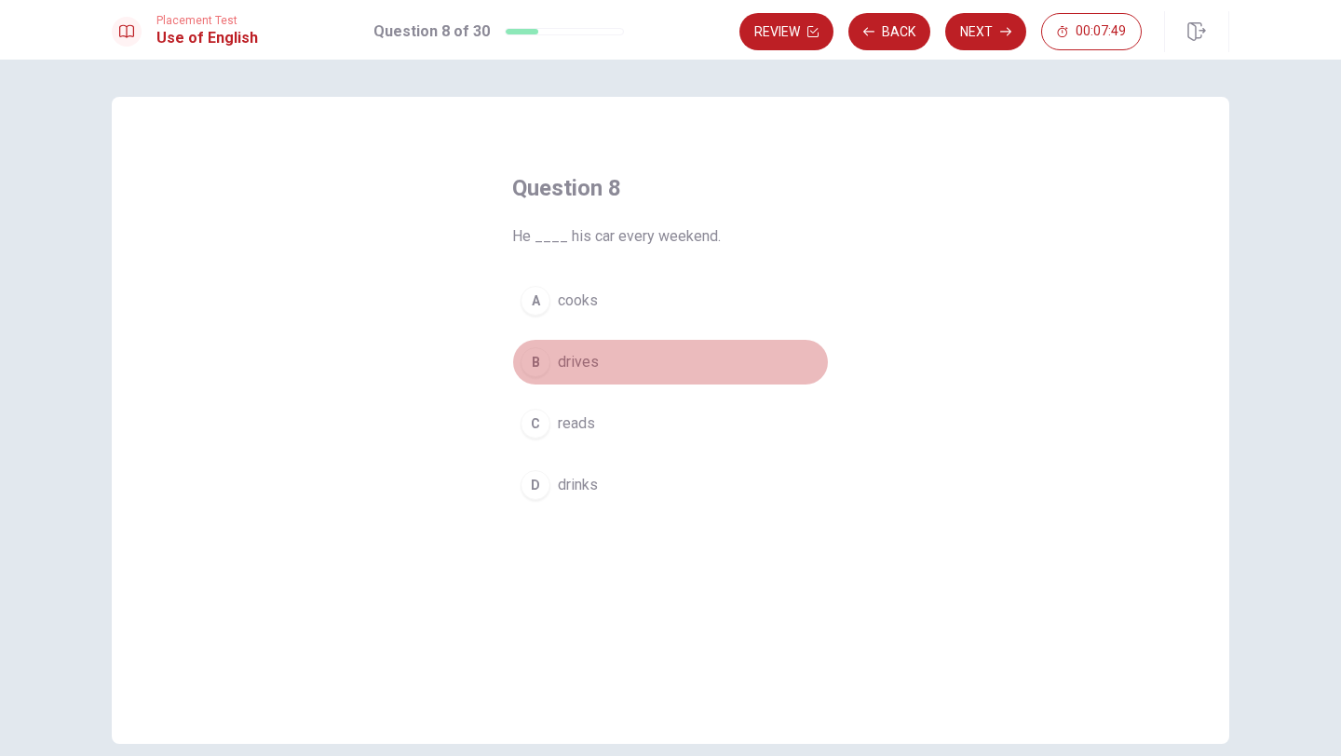
click at [533, 356] on div "B" at bounding box center [535, 362] width 30 height 30
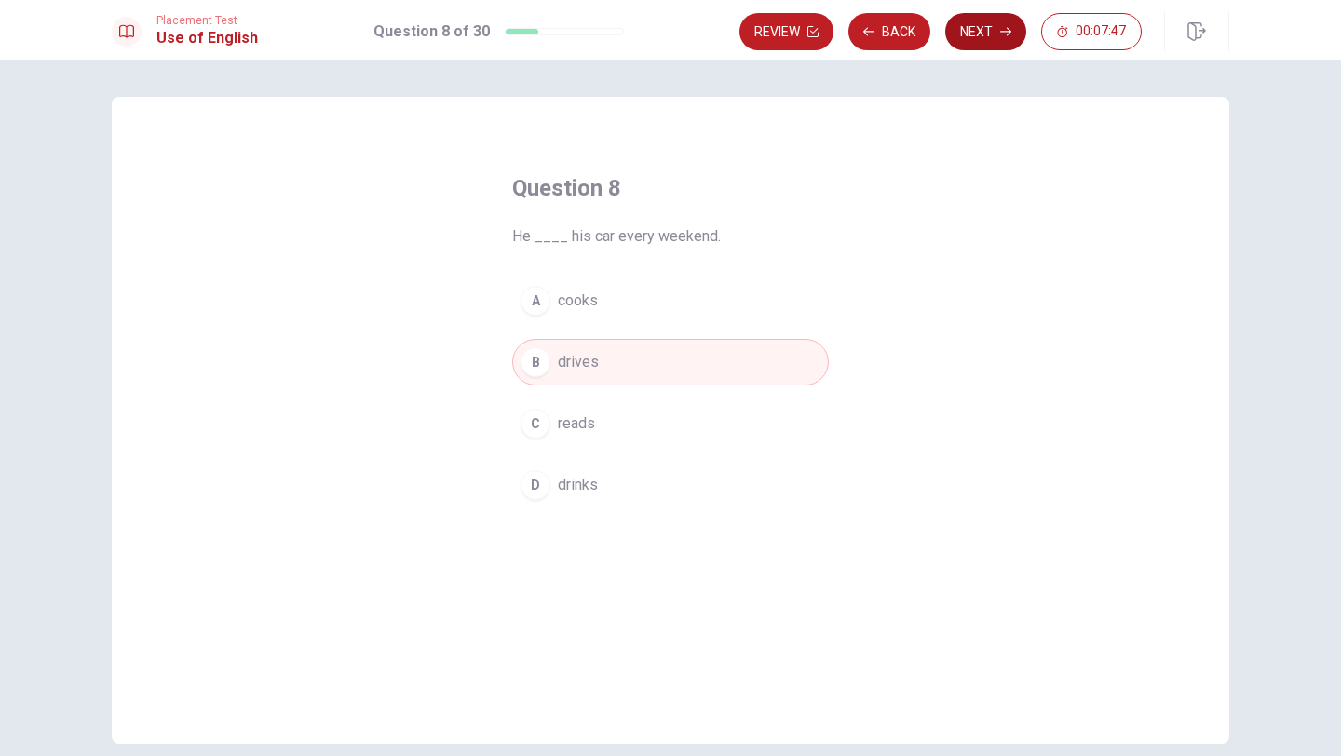
click at [989, 34] on button "Next" at bounding box center [985, 31] width 81 height 37
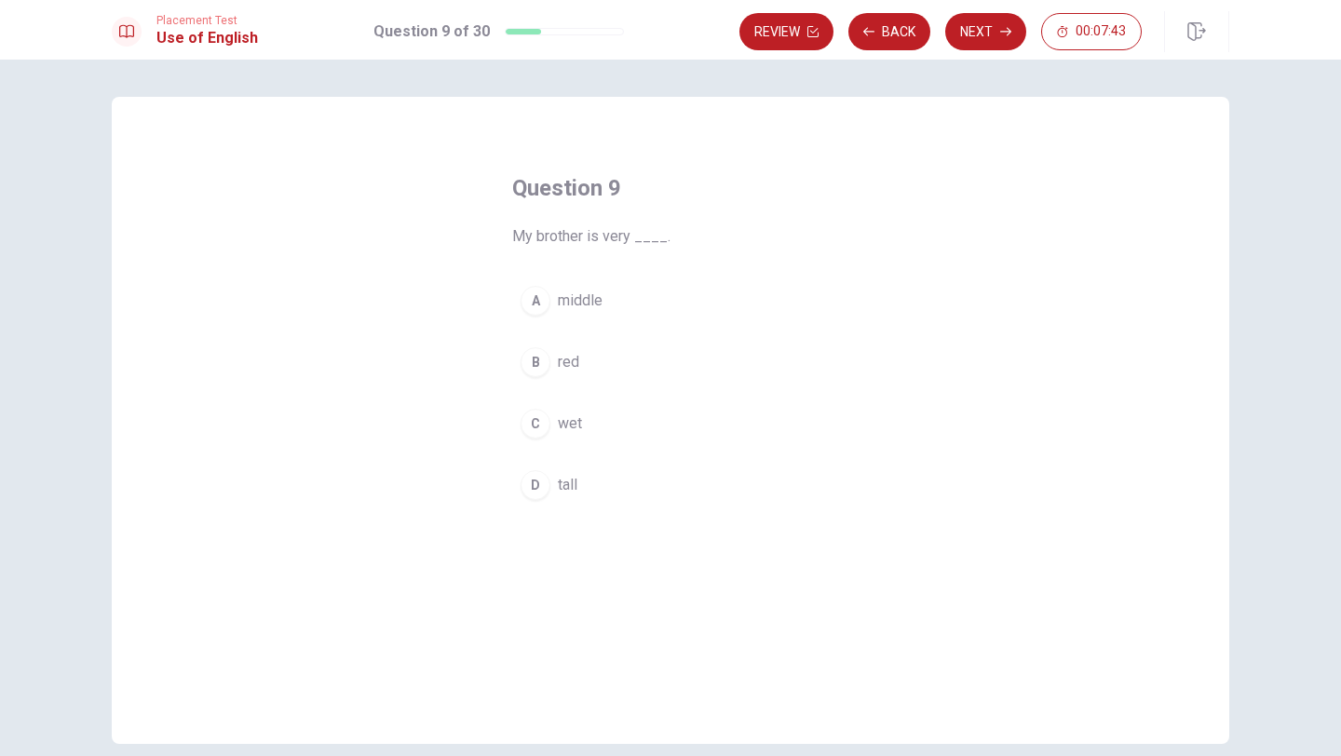
click at [539, 486] on div "D" at bounding box center [535, 485] width 30 height 30
click at [992, 22] on button "Next" at bounding box center [985, 31] width 81 height 37
click at [536, 362] on div "B" at bounding box center [535, 362] width 30 height 30
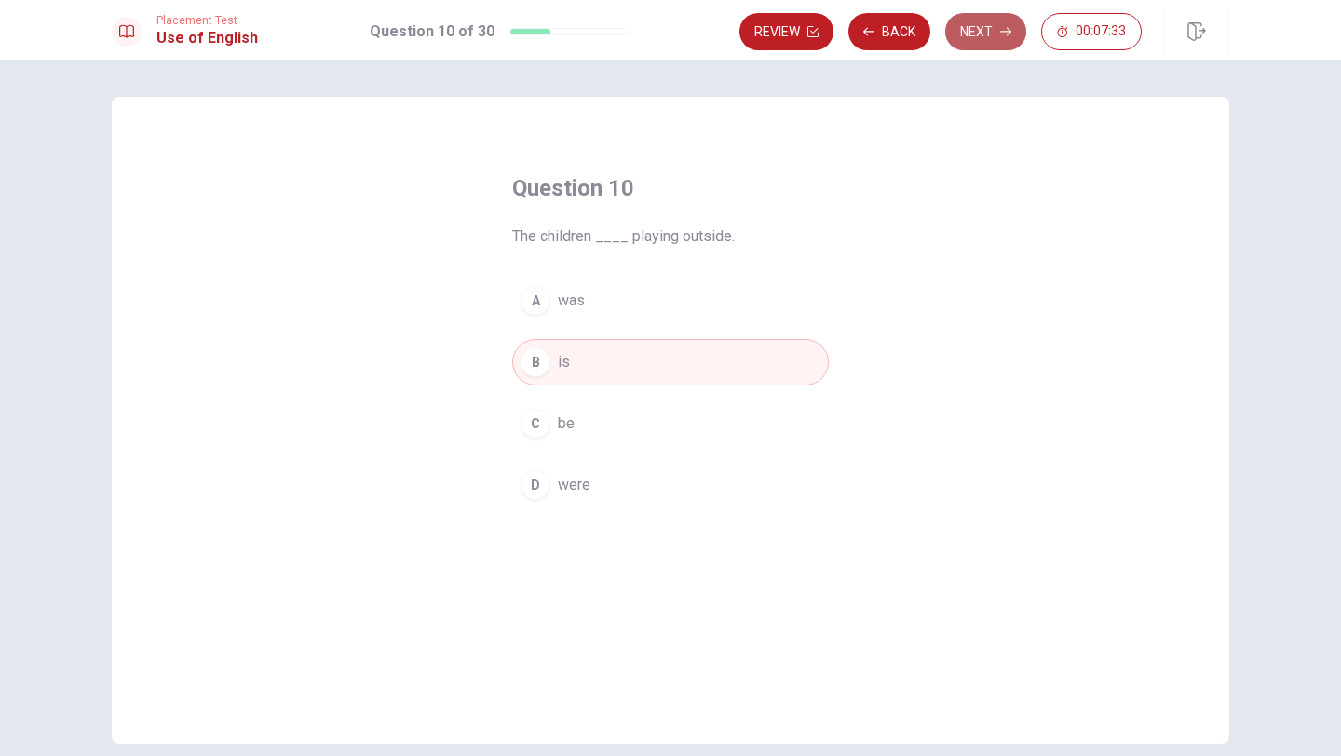
click at [996, 32] on button "Next" at bounding box center [985, 31] width 81 height 37
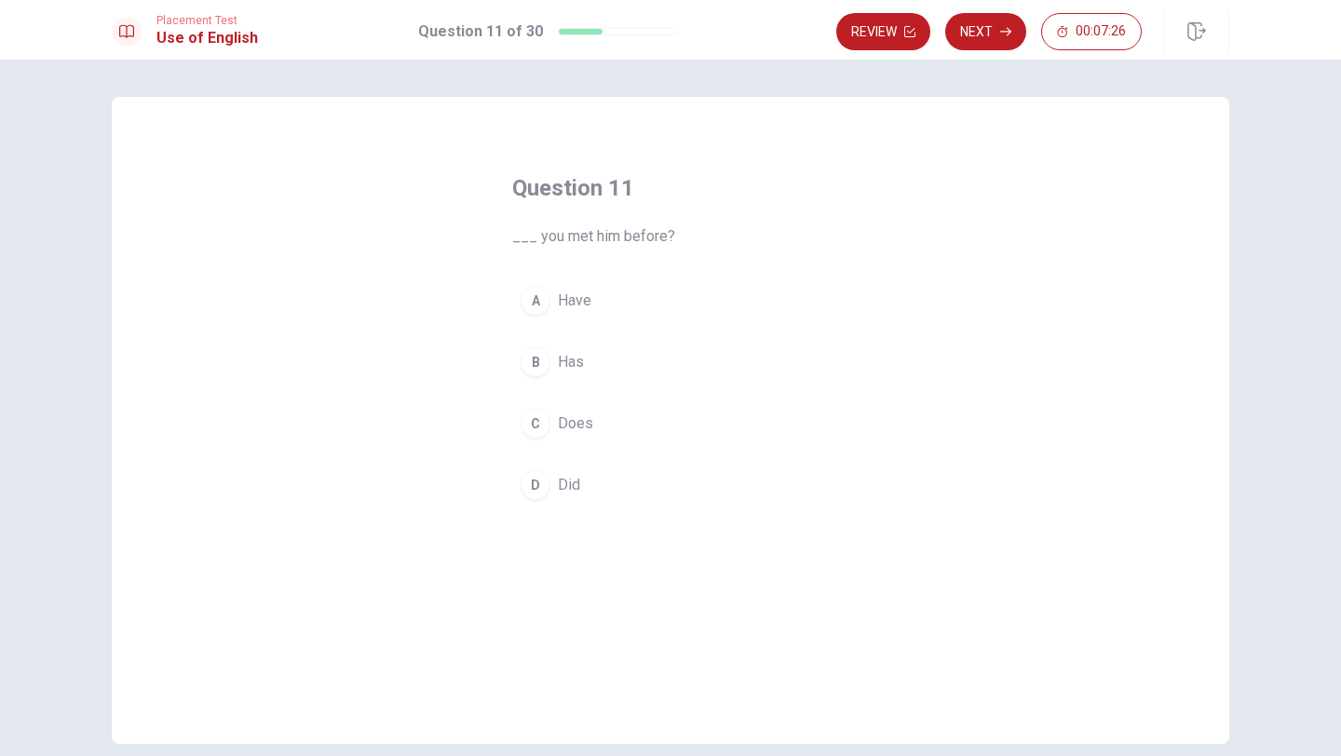
click at [540, 426] on div "C" at bounding box center [535, 424] width 30 height 30
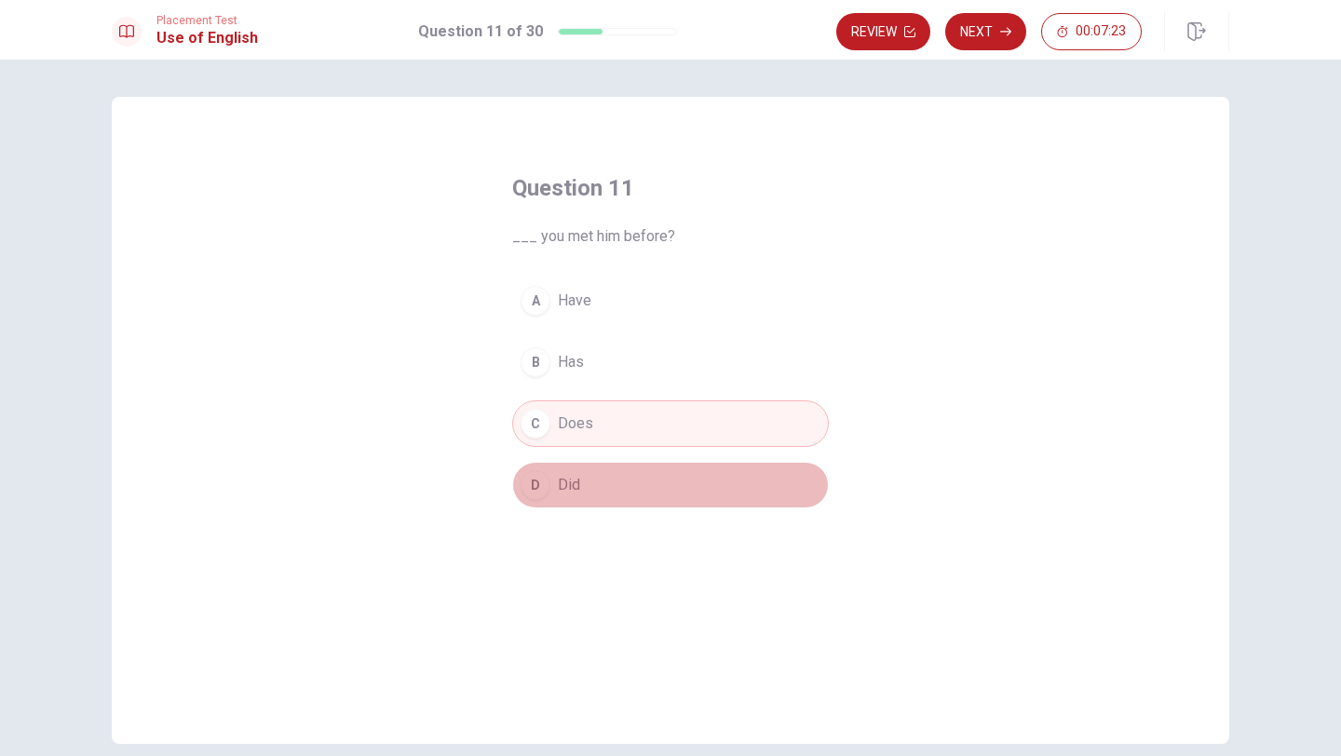
click at [533, 484] on div "D" at bounding box center [535, 485] width 30 height 30
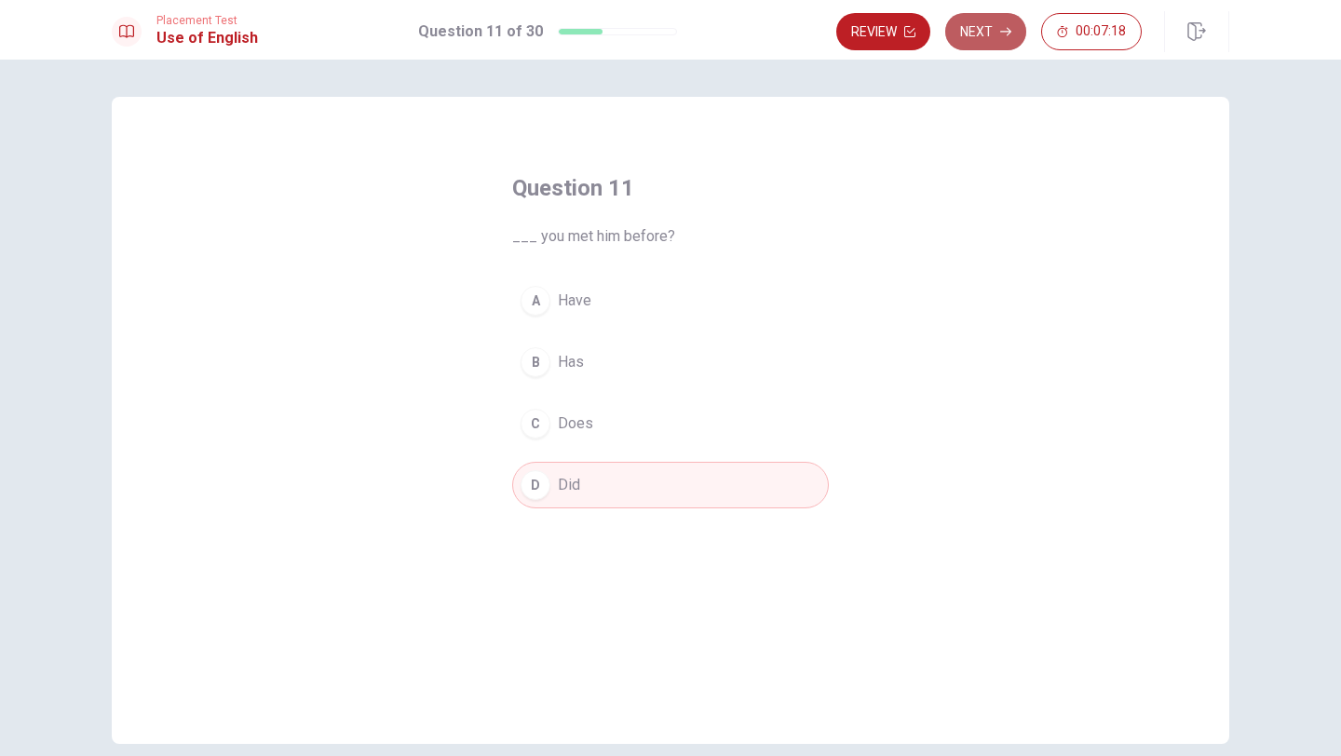
click at [978, 38] on button "Next" at bounding box center [985, 31] width 81 height 37
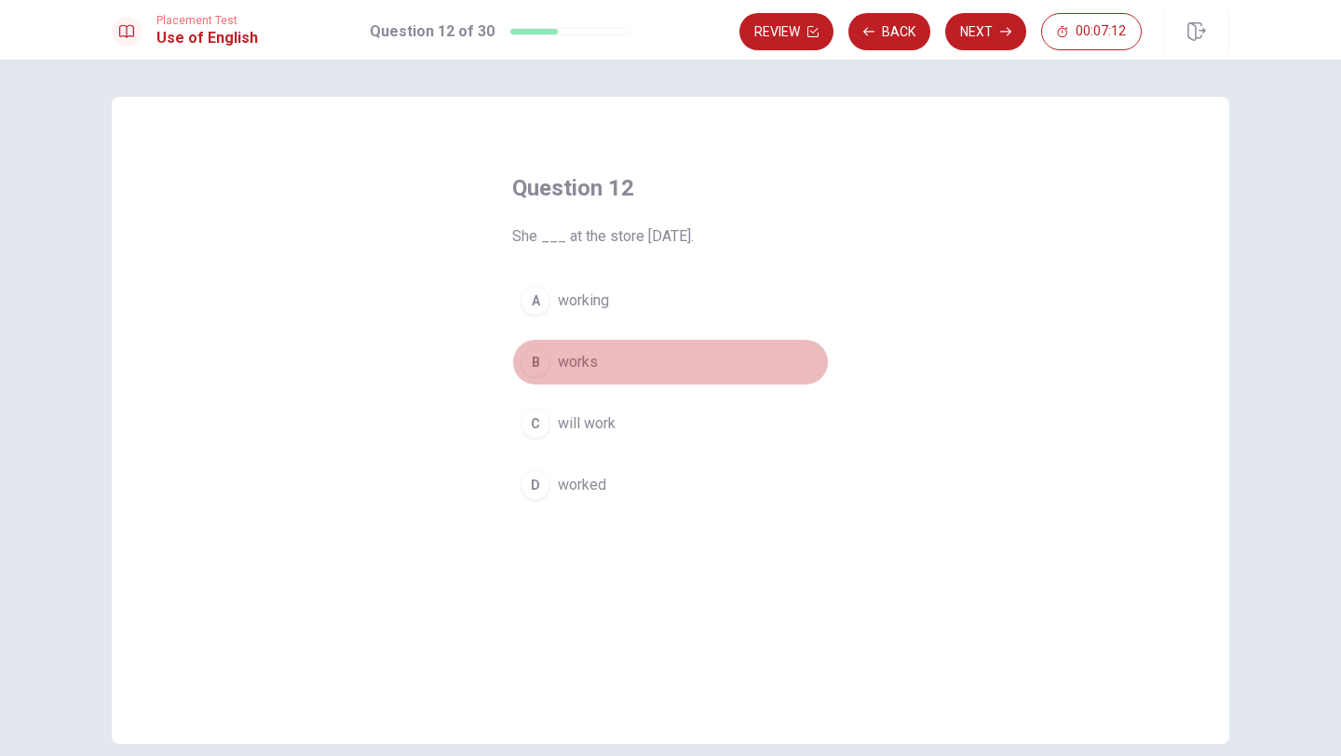
click at [542, 362] on div "B" at bounding box center [535, 362] width 30 height 30
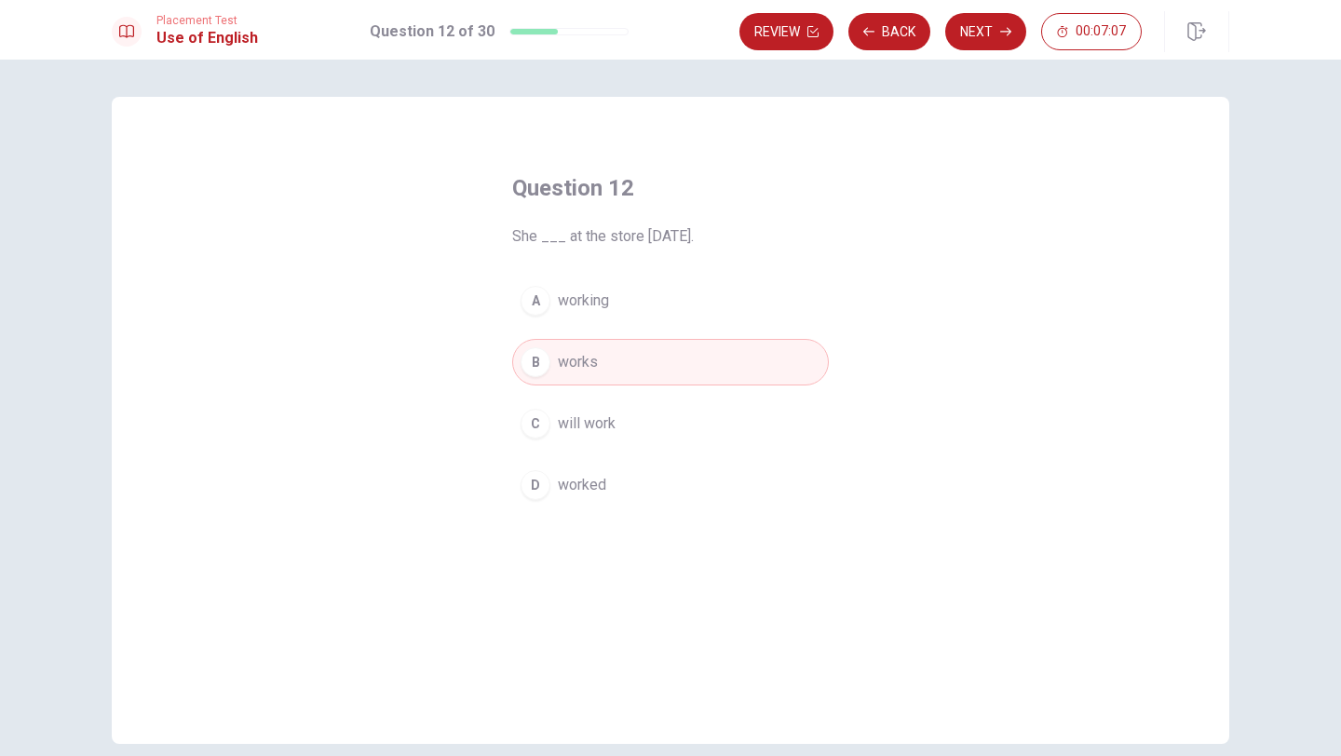
click at [516, 480] on button "D worked" at bounding box center [670, 485] width 317 height 47
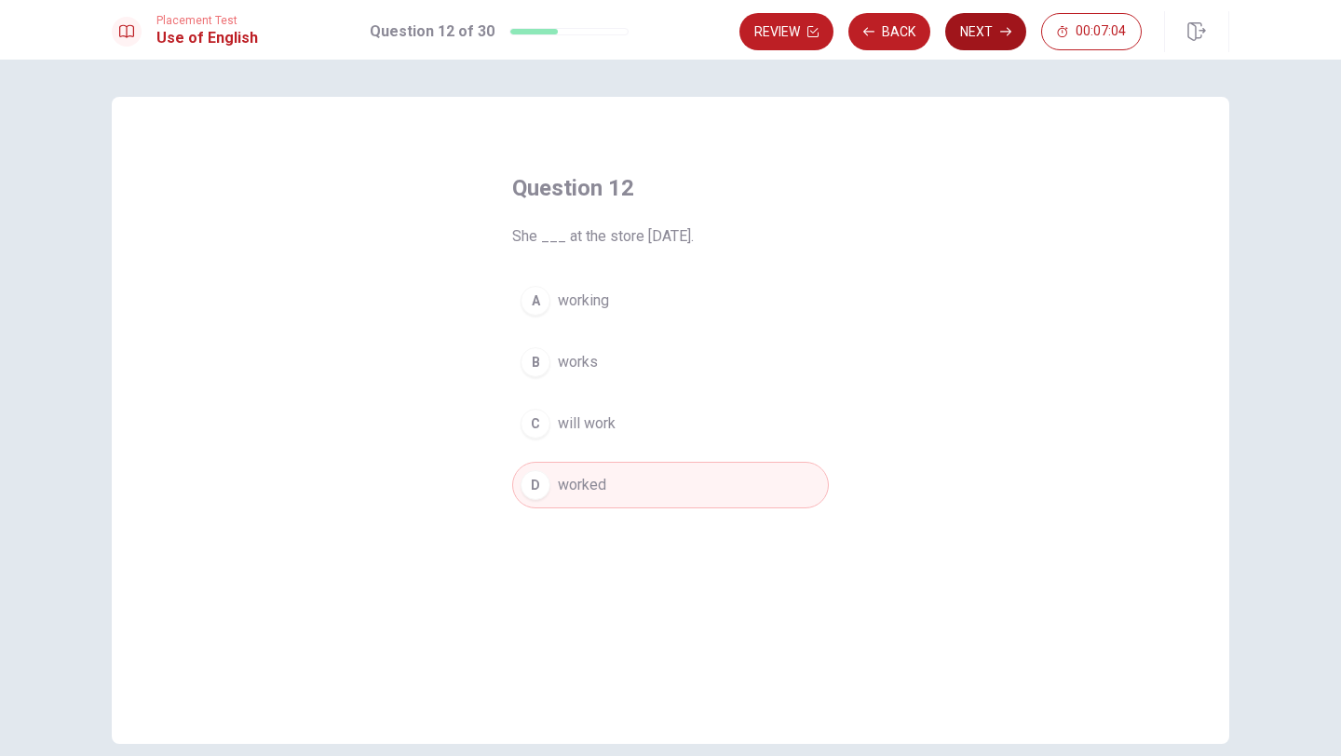
click at [982, 37] on button "Next" at bounding box center [985, 31] width 81 height 37
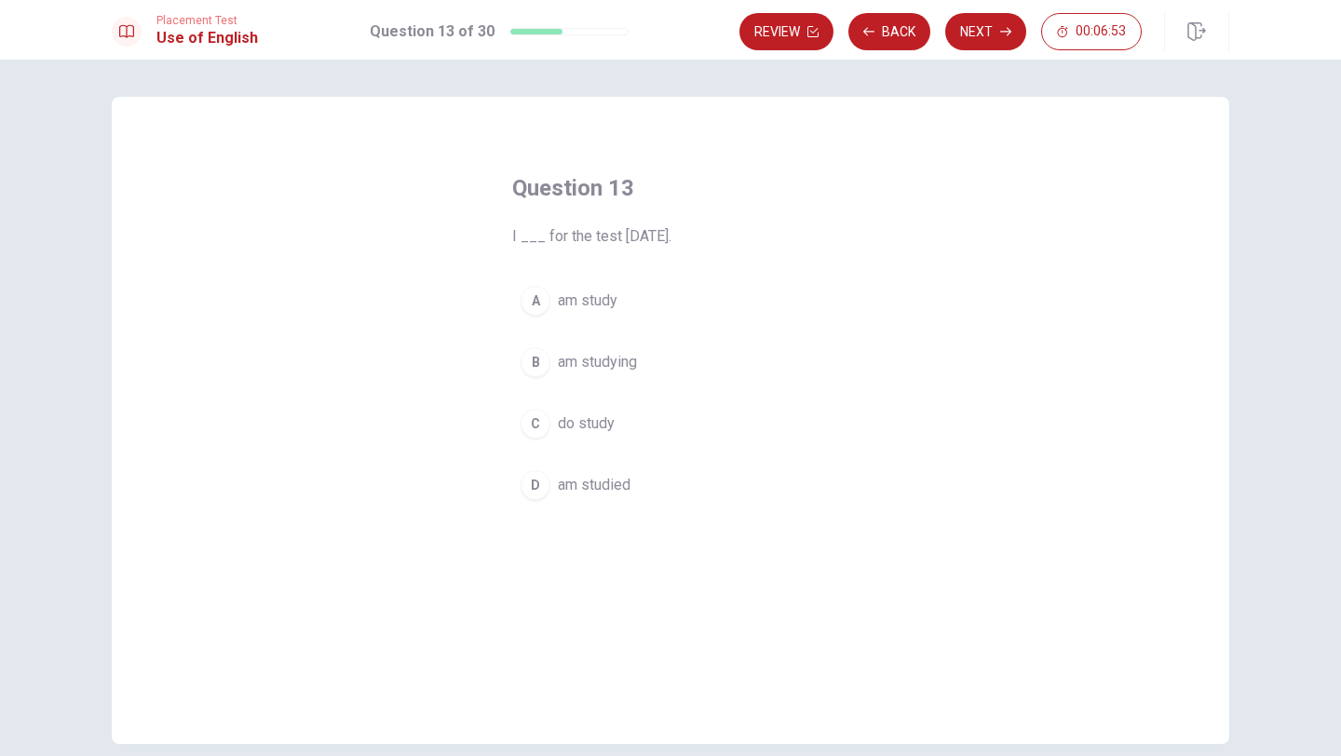
click at [534, 483] on div "D" at bounding box center [535, 485] width 30 height 30
click at [546, 360] on div "B" at bounding box center [535, 362] width 30 height 30
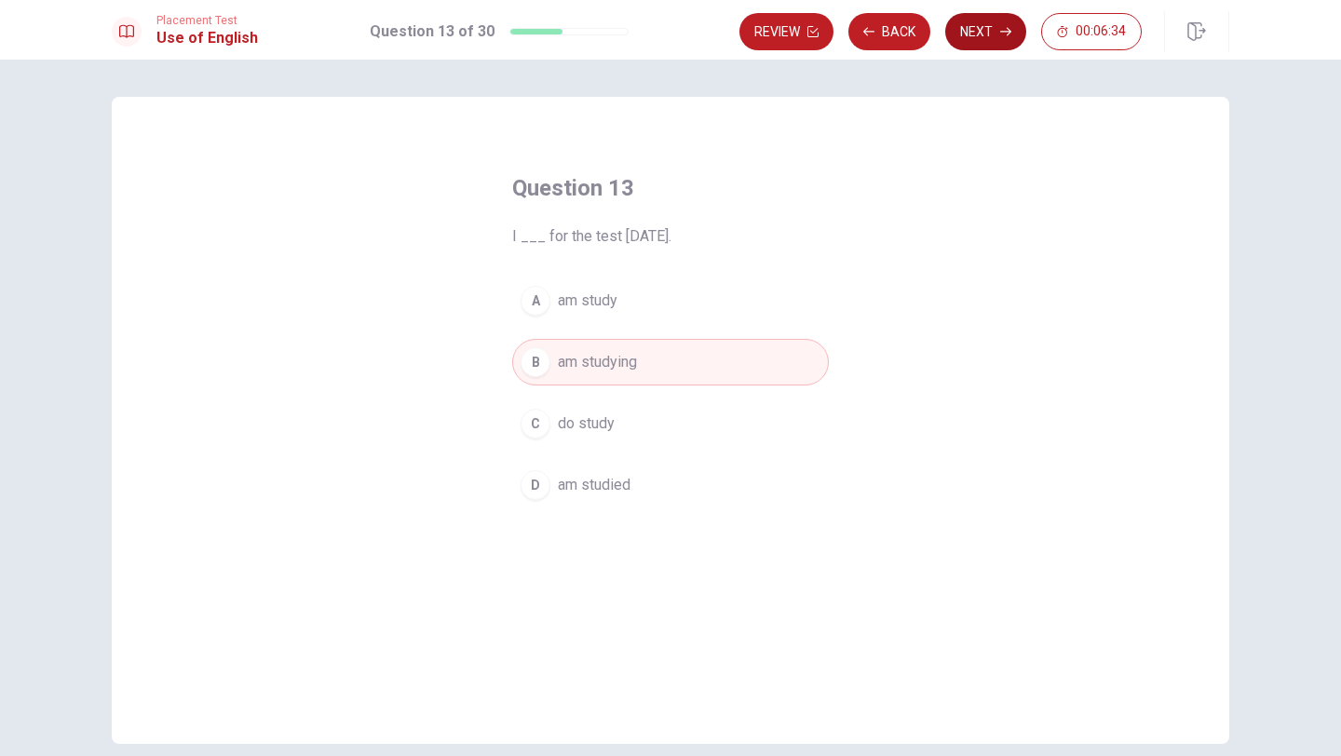
click at [970, 40] on button "Next" at bounding box center [985, 31] width 81 height 37
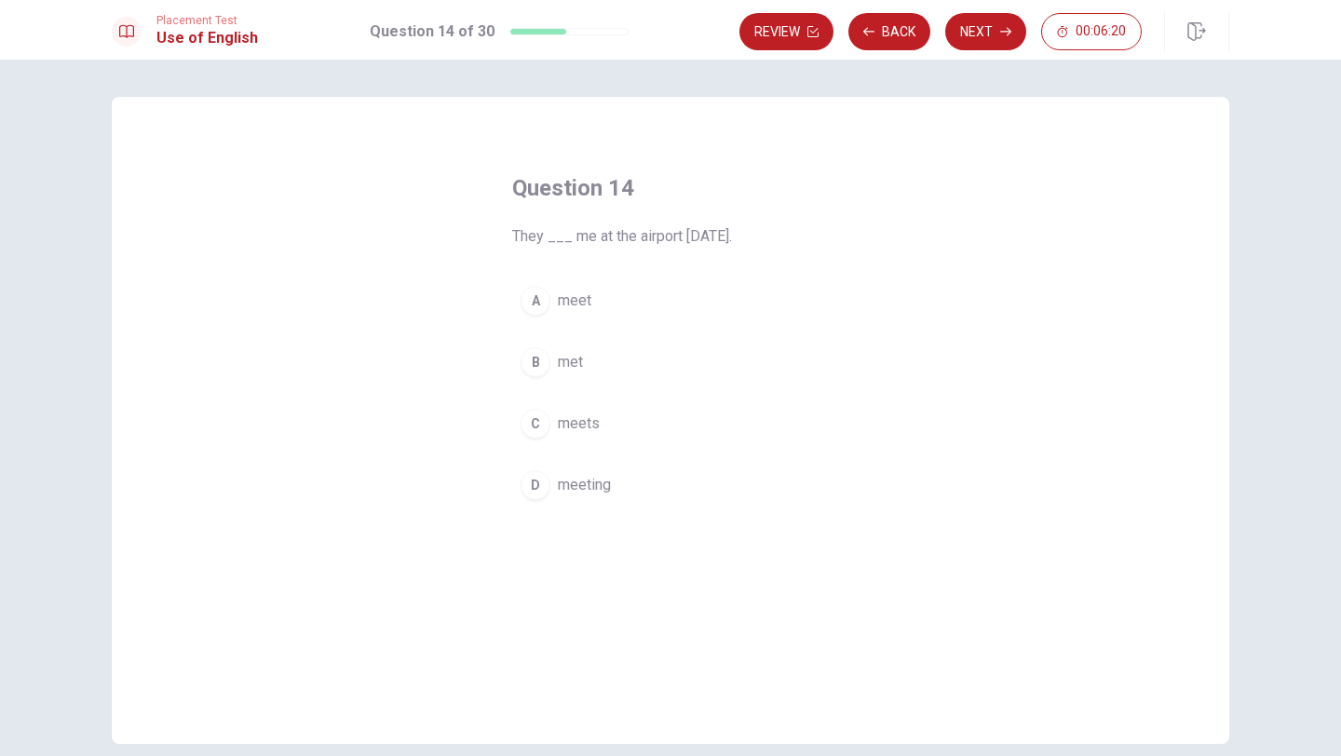
click at [534, 294] on div "A" at bounding box center [535, 301] width 30 height 30
click at [990, 31] on button "Next" at bounding box center [985, 31] width 81 height 37
click at [905, 32] on button "Back" at bounding box center [889, 31] width 82 height 37
click at [547, 422] on div "C" at bounding box center [535, 424] width 30 height 30
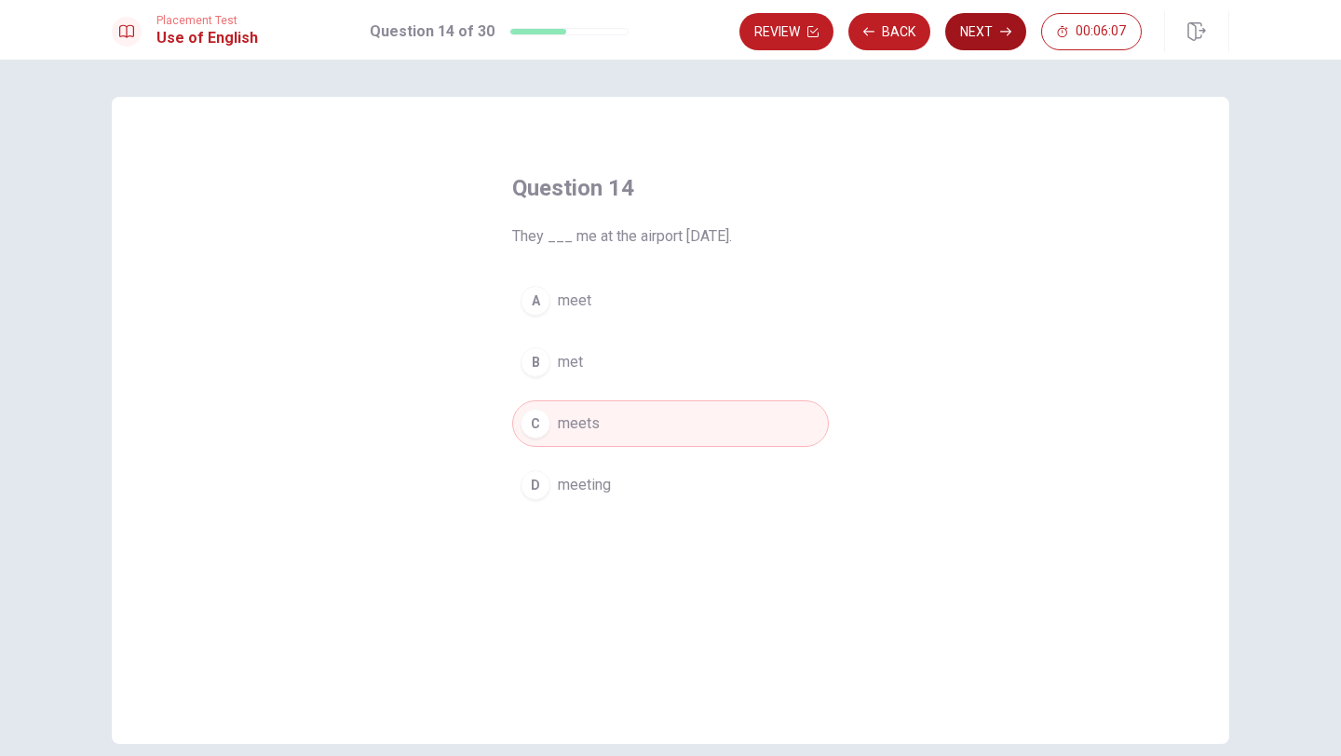
click at [991, 32] on button "Next" at bounding box center [985, 31] width 81 height 37
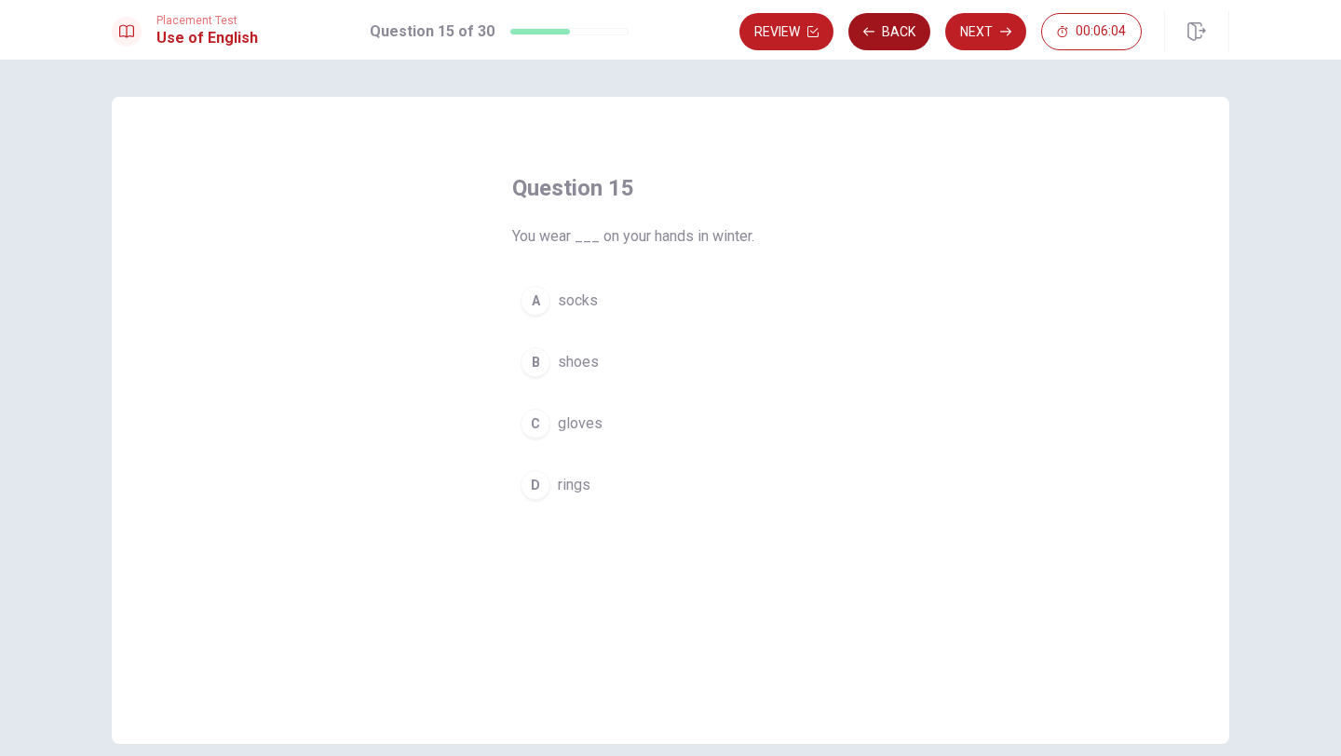
click at [885, 34] on button "Back" at bounding box center [889, 31] width 82 height 37
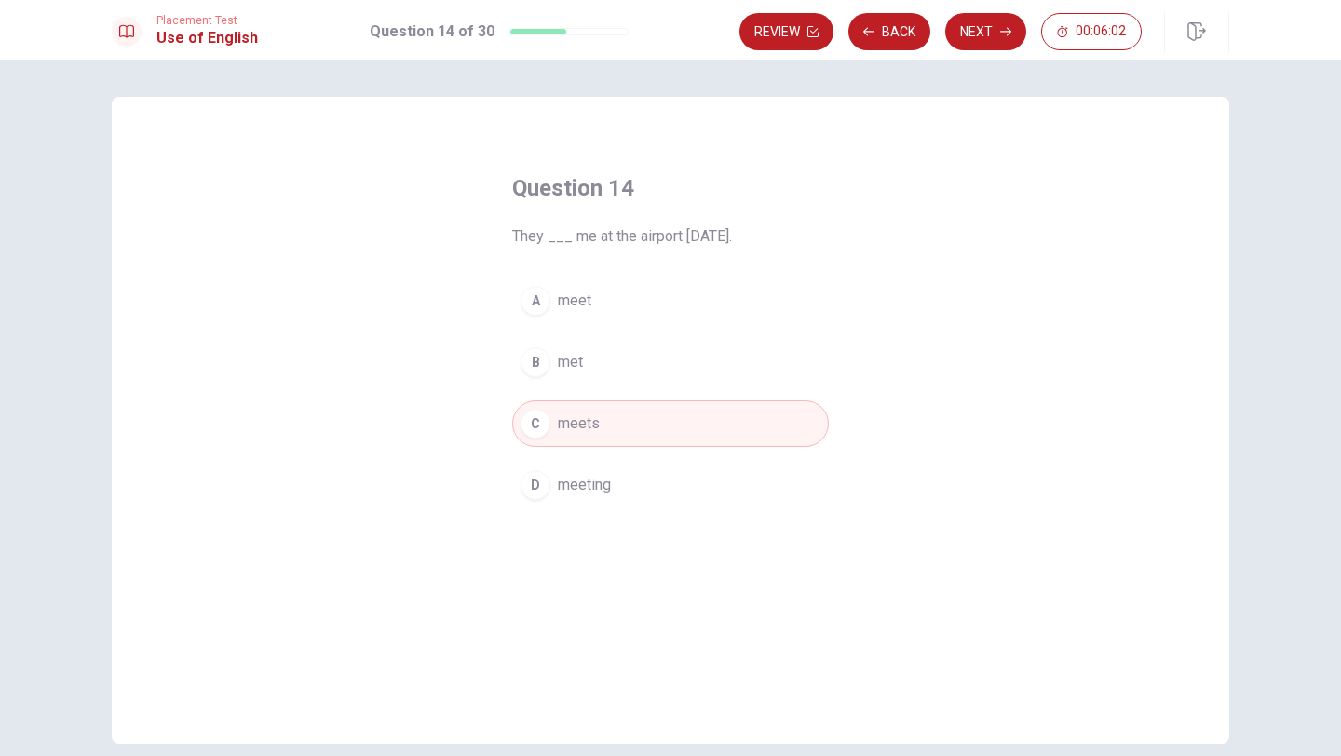
click at [549, 305] on button "A meet" at bounding box center [670, 300] width 317 height 47
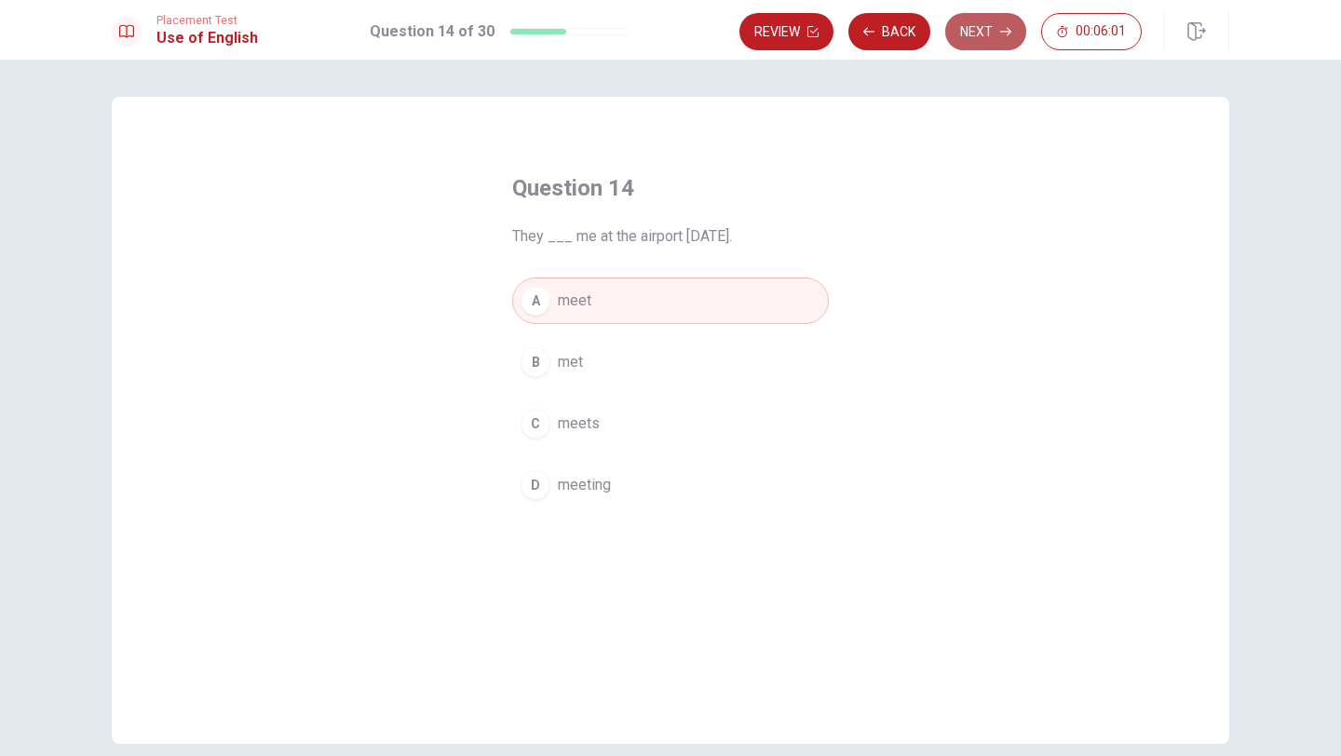
click at [988, 34] on button "Next" at bounding box center [985, 31] width 81 height 37
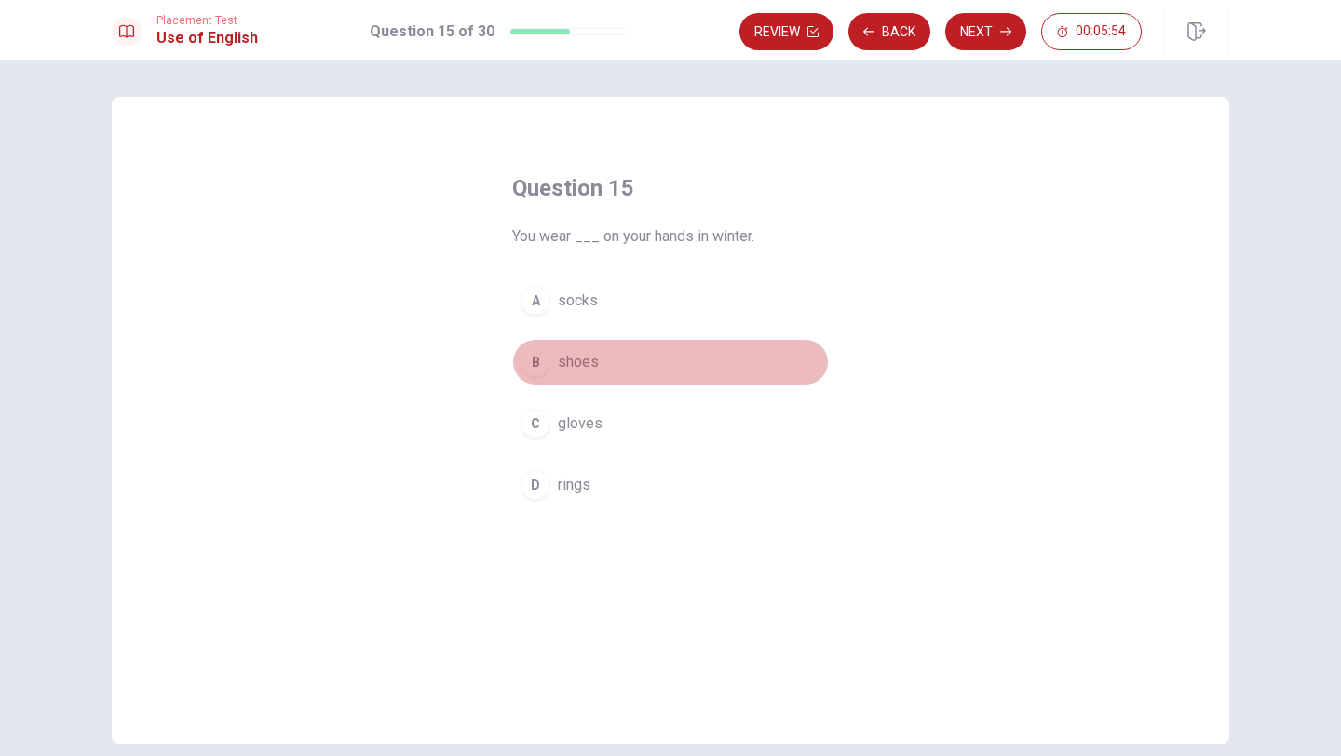
click at [538, 366] on div "B" at bounding box center [535, 362] width 30 height 30
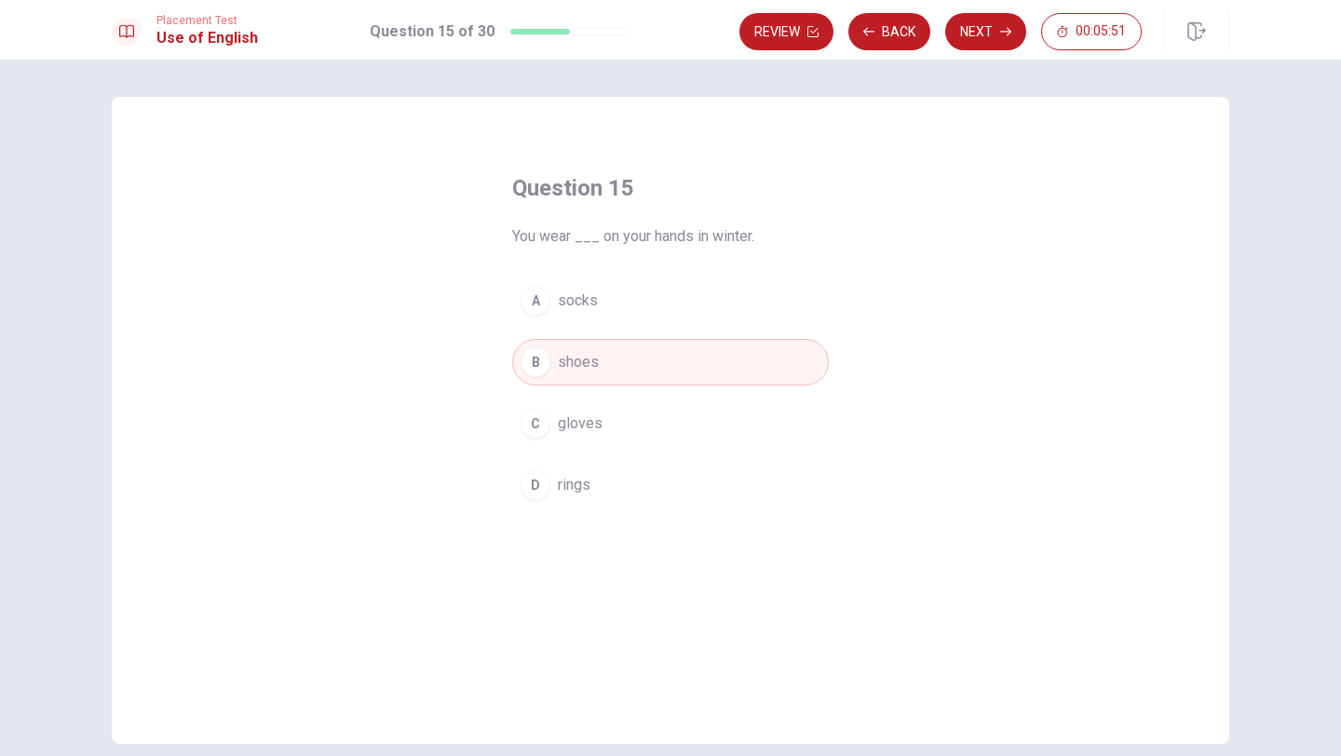
click at [539, 426] on div "C" at bounding box center [535, 424] width 30 height 30
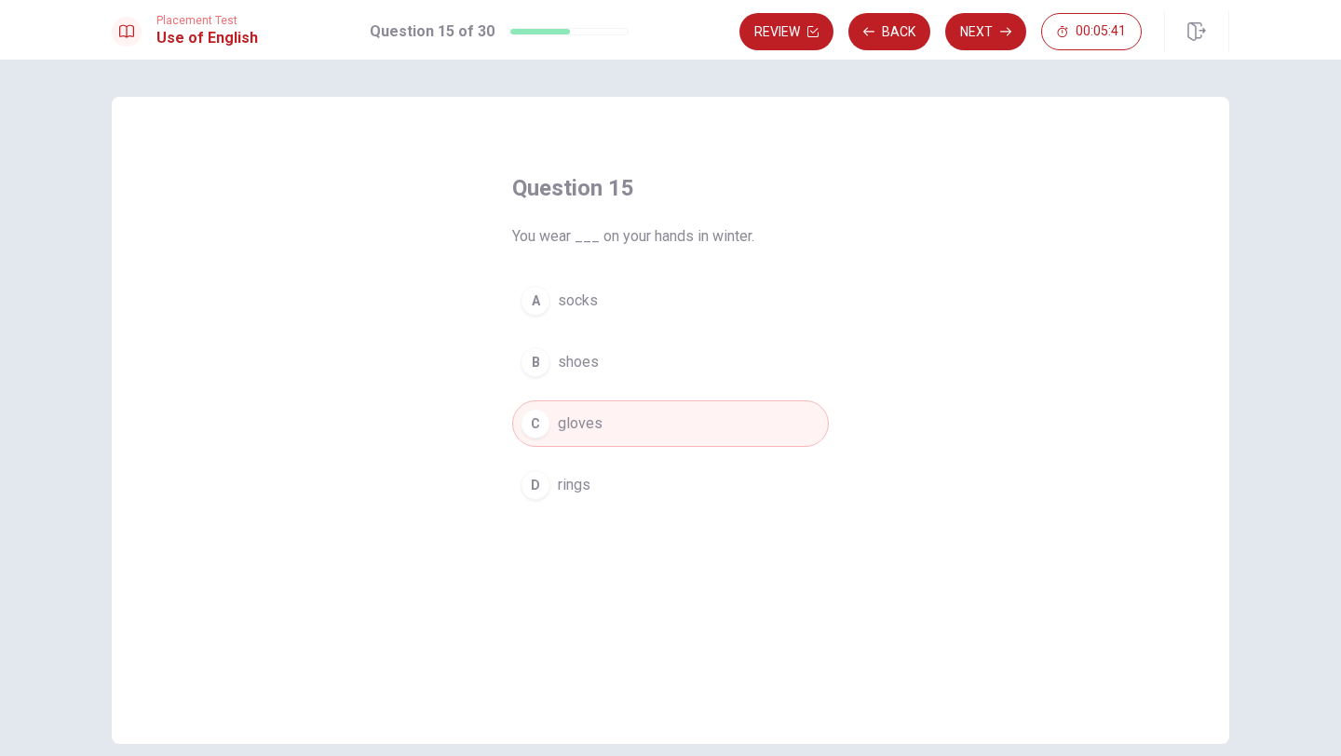
click at [540, 300] on div "A" at bounding box center [535, 301] width 30 height 30
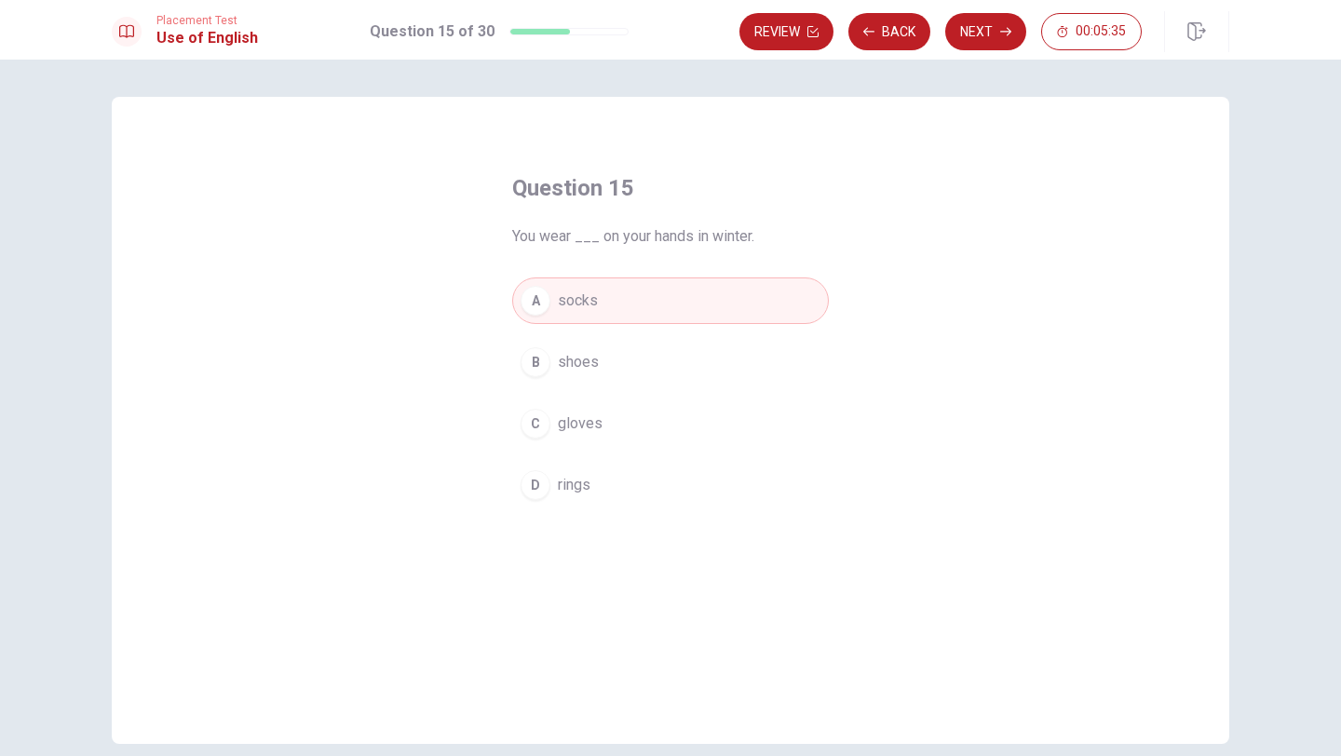
click at [579, 427] on span "gloves" at bounding box center [580, 423] width 45 height 22
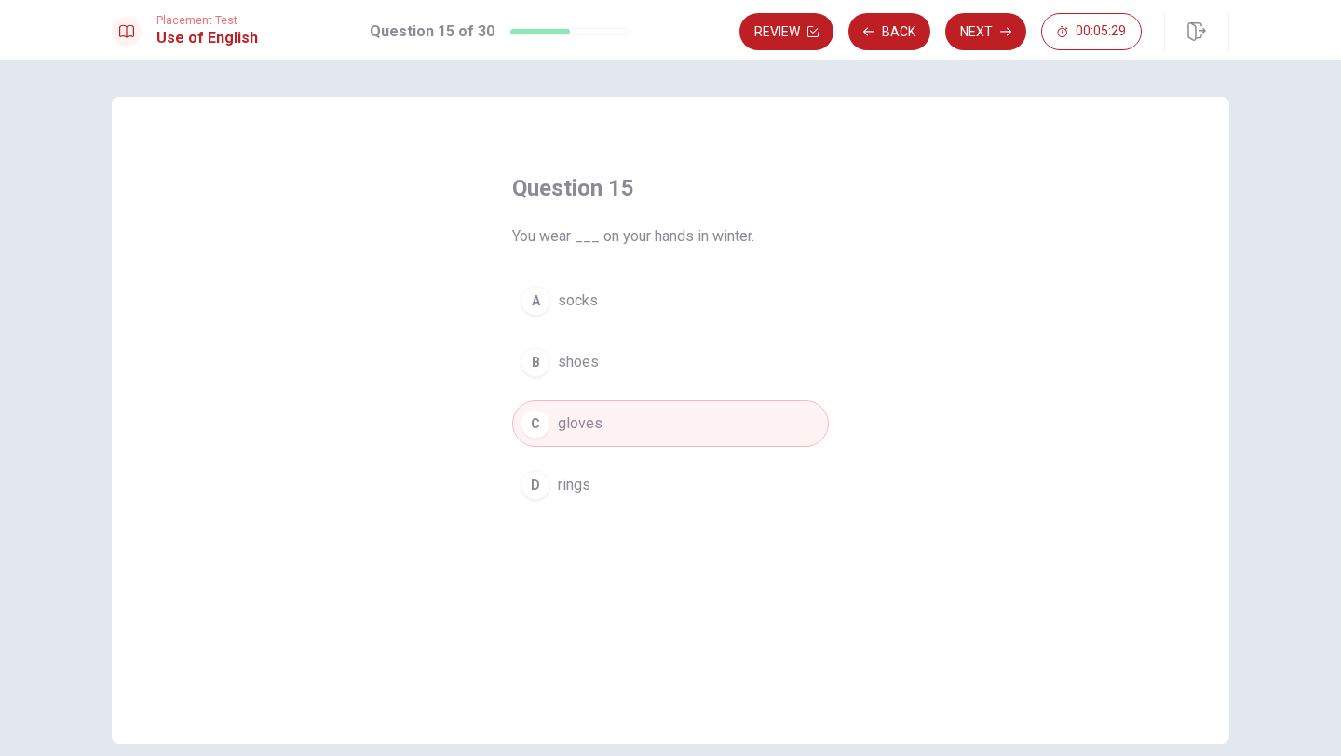
click at [615, 301] on button "A socks" at bounding box center [670, 300] width 317 height 47
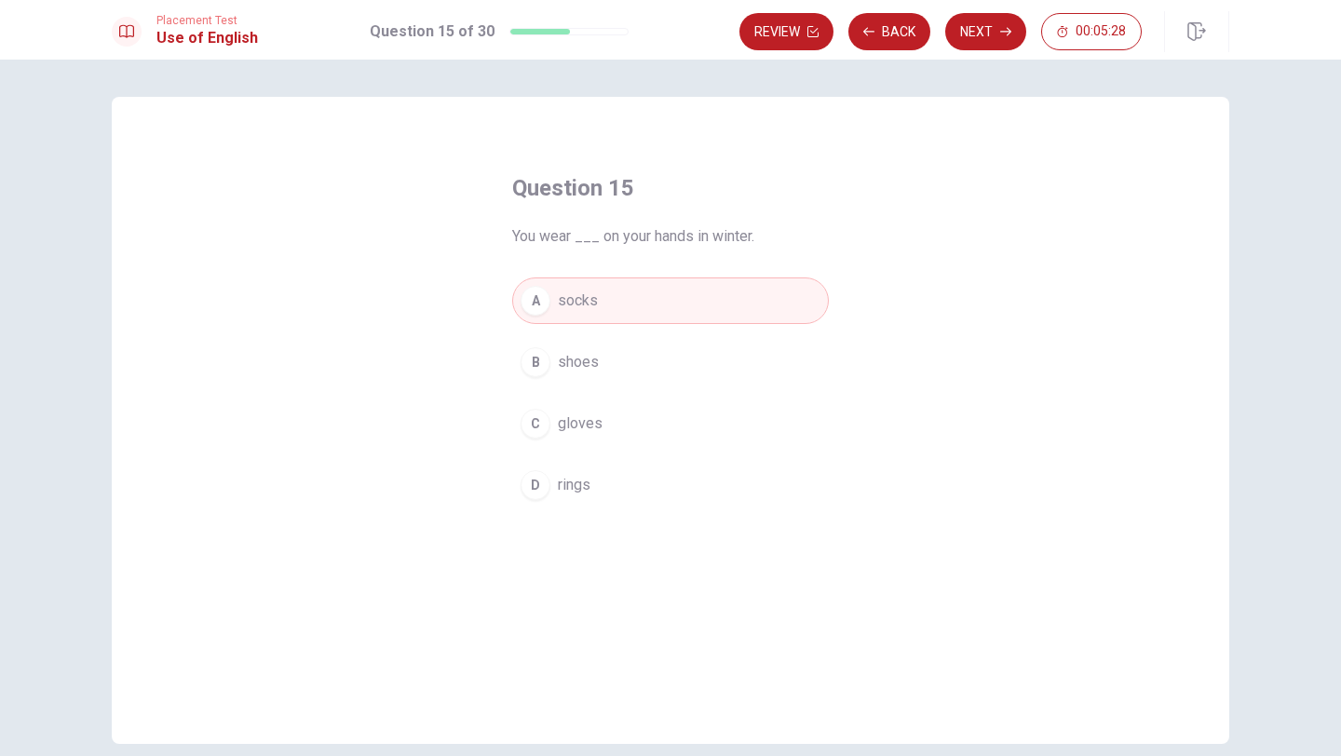
click at [597, 427] on span "gloves" at bounding box center [580, 423] width 45 height 22
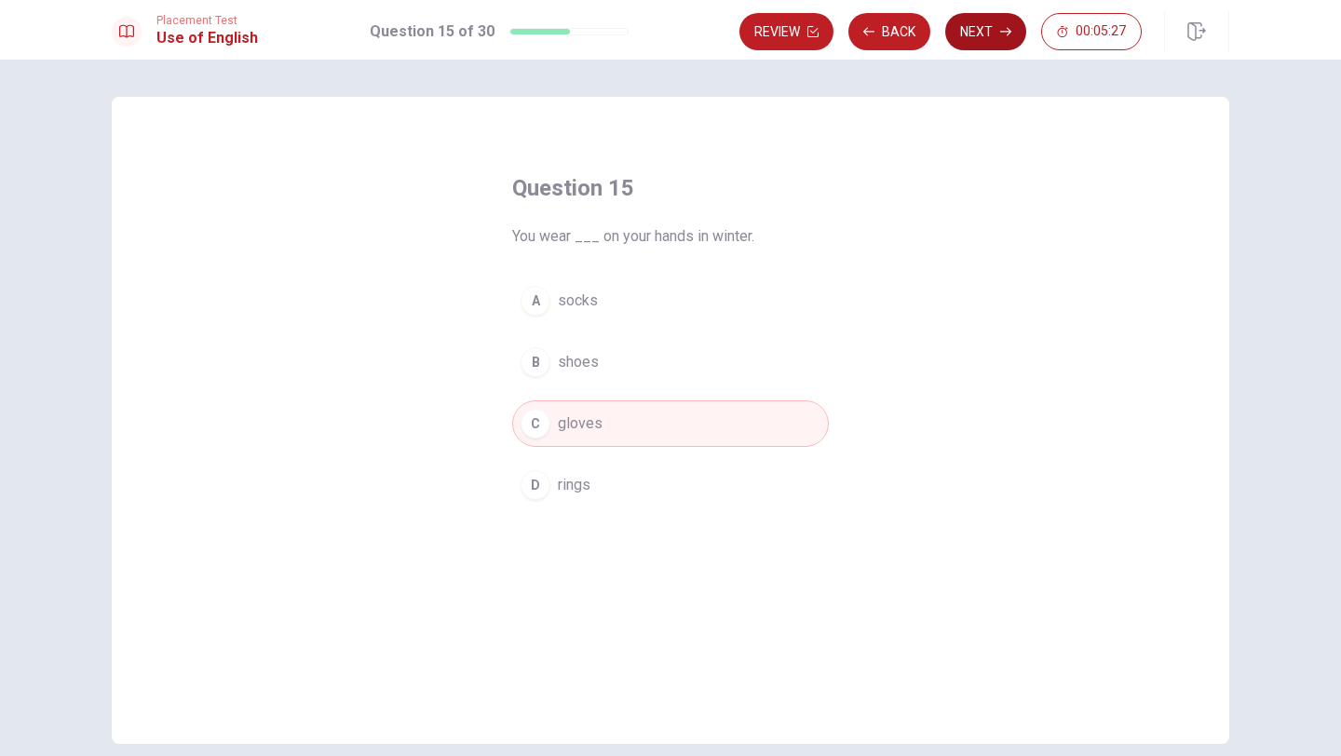
click at [950, 36] on button "Next" at bounding box center [985, 31] width 81 height 37
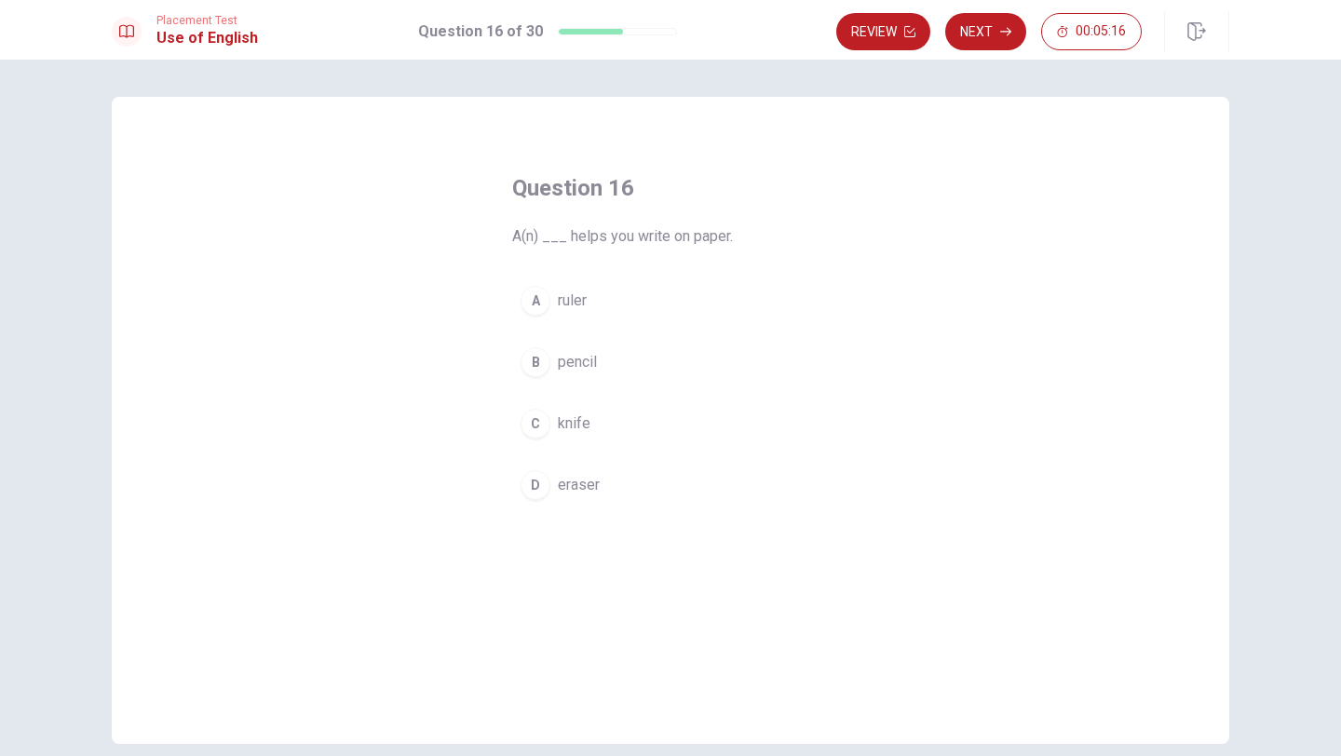
click at [539, 357] on div "B" at bounding box center [535, 362] width 30 height 30
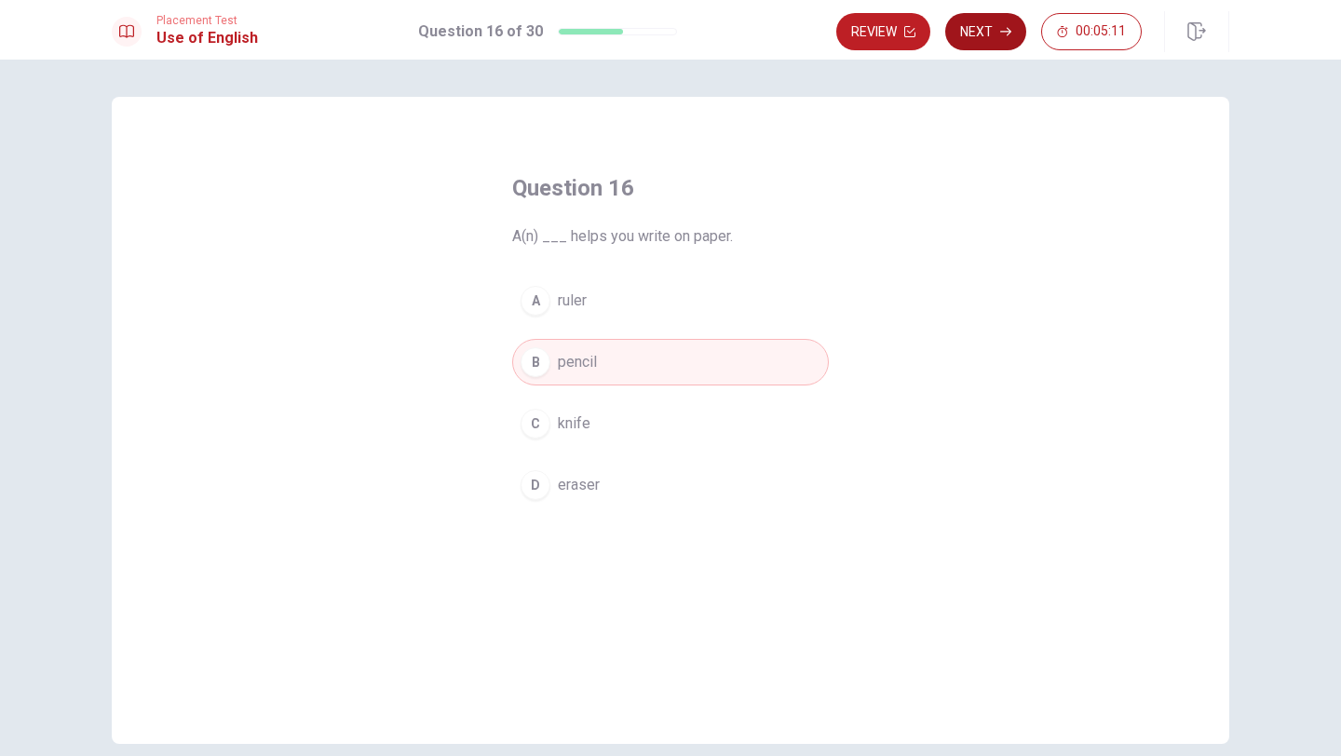
click at [989, 34] on button "Next" at bounding box center [985, 31] width 81 height 37
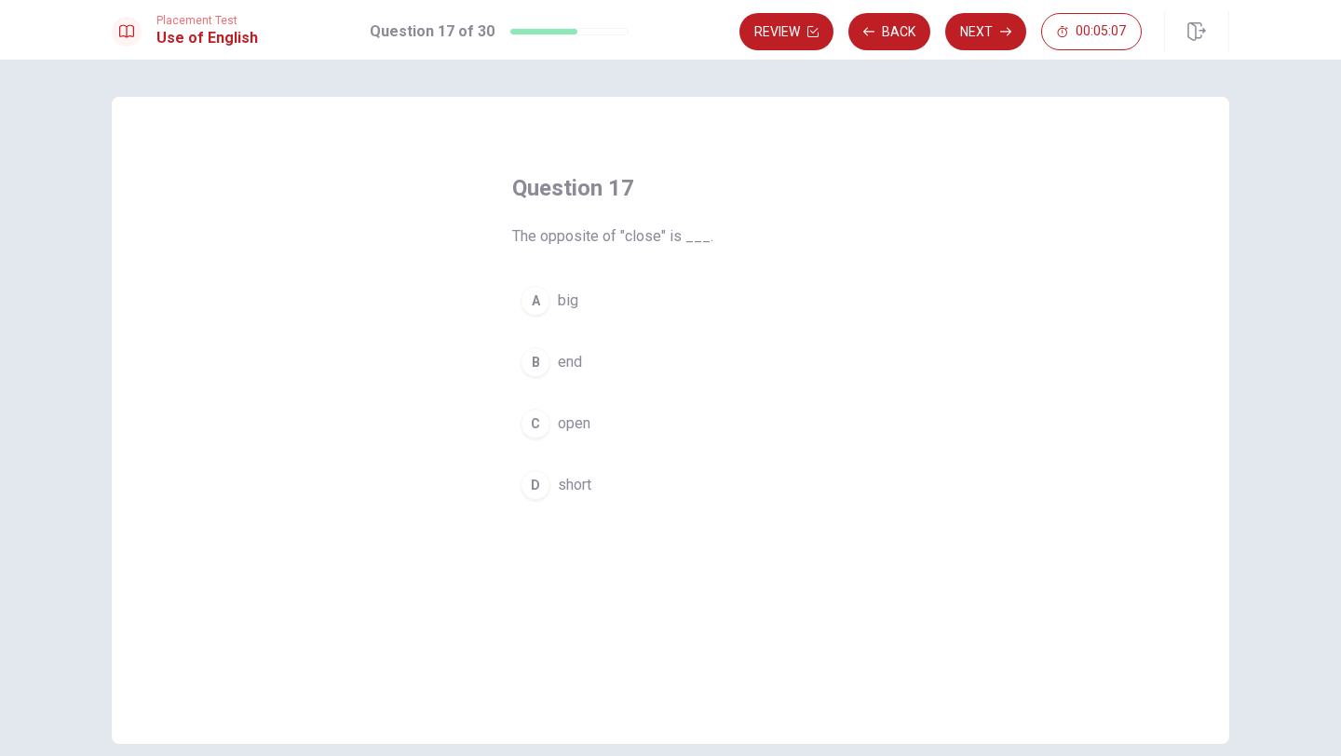
click at [533, 422] on div "C" at bounding box center [535, 424] width 30 height 30
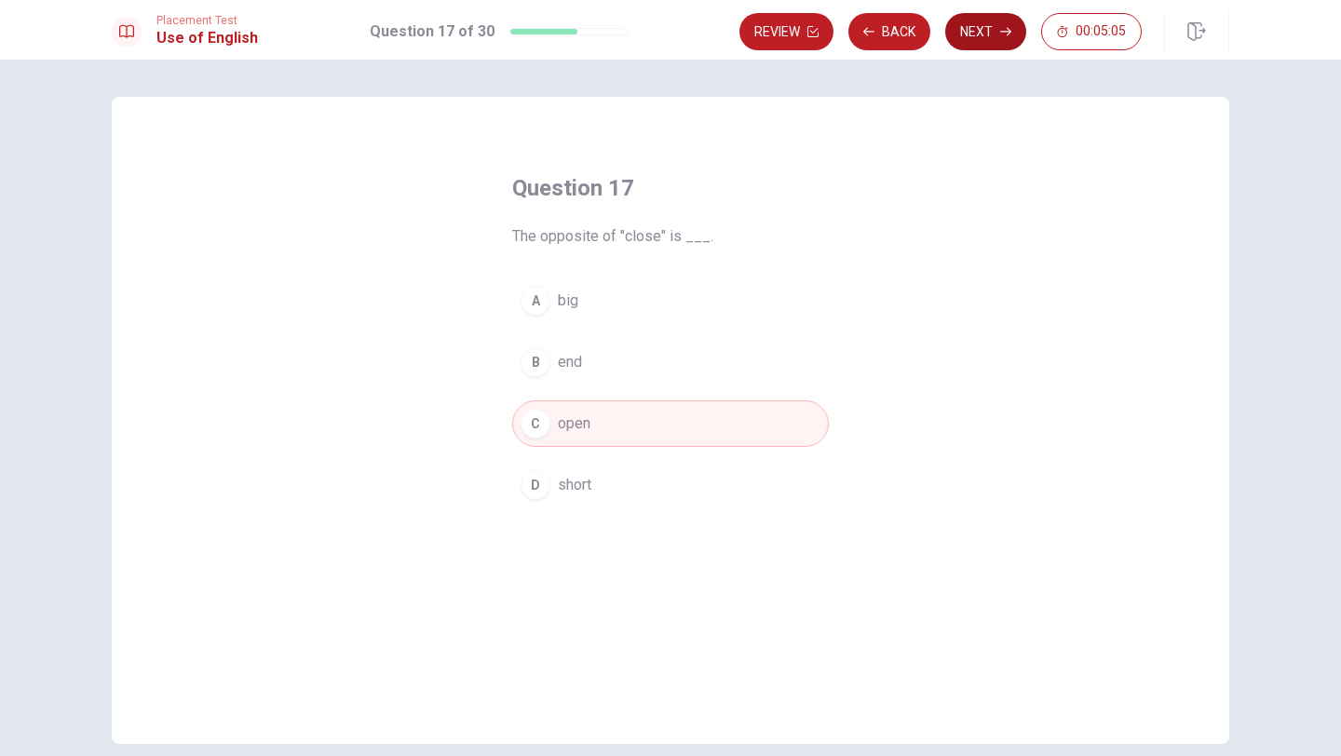
click at [982, 22] on button "Next" at bounding box center [985, 31] width 81 height 37
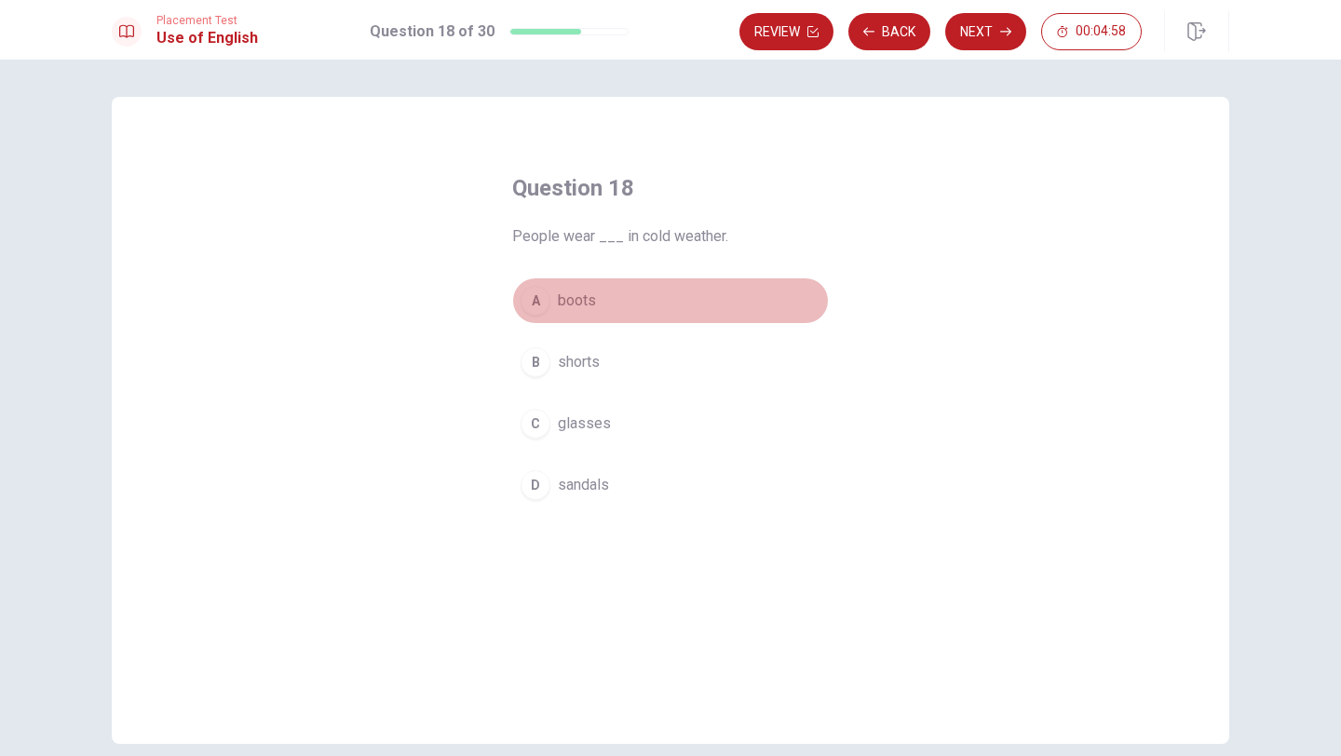
click at [535, 302] on div "A" at bounding box center [535, 301] width 30 height 30
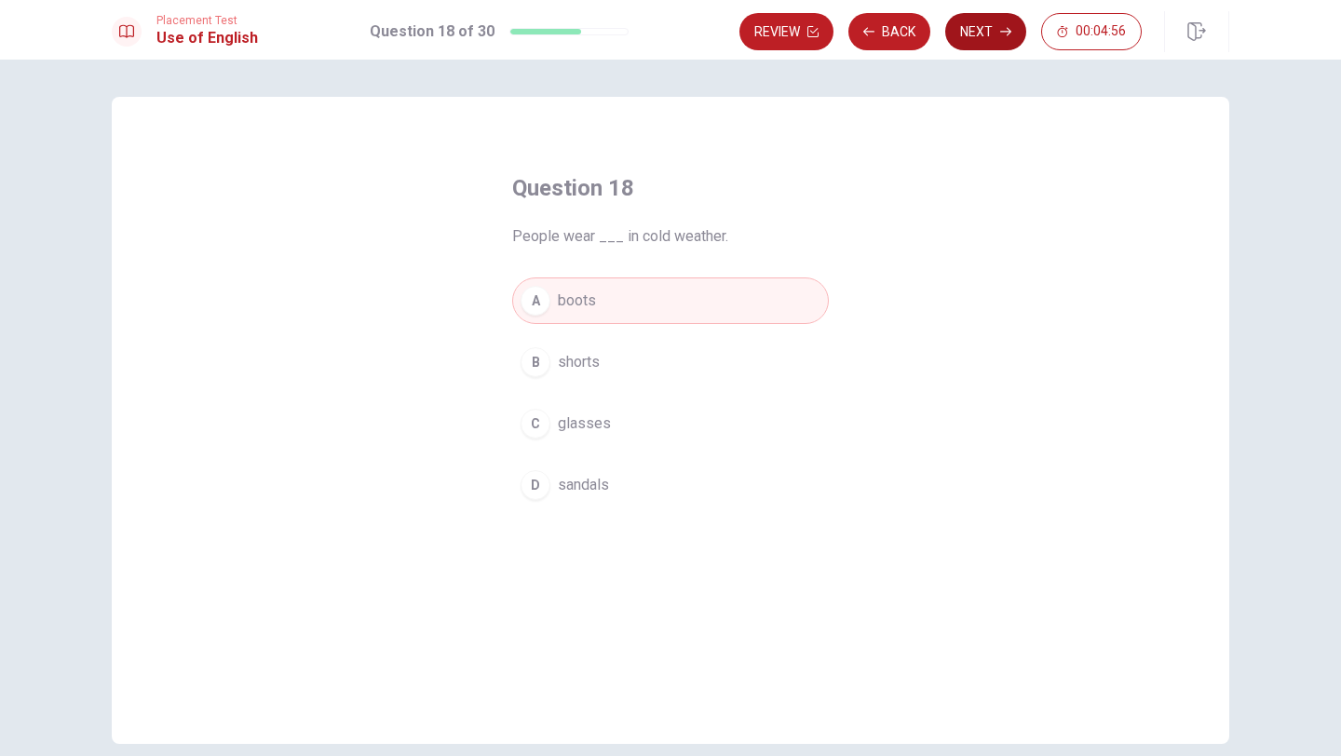
click at [980, 35] on button "Next" at bounding box center [985, 31] width 81 height 37
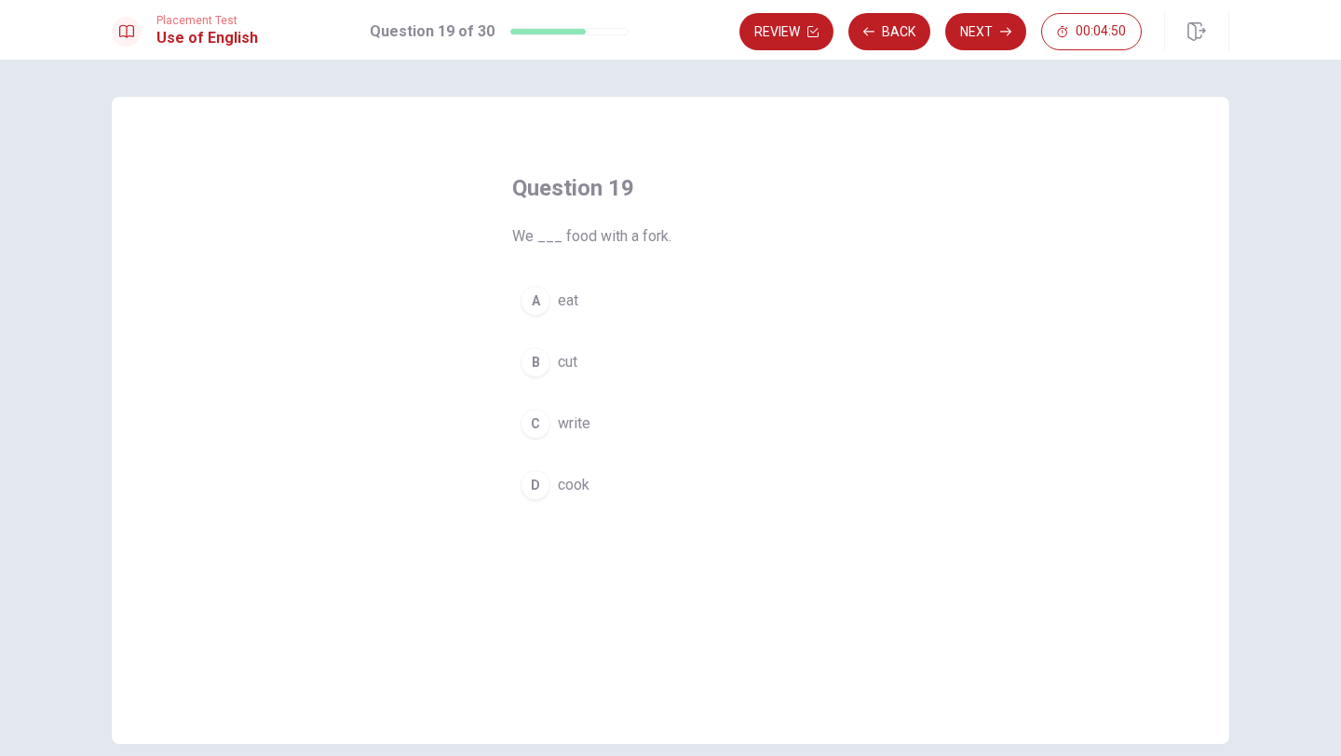
click at [539, 310] on div "A" at bounding box center [535, 301] width 30 height 30
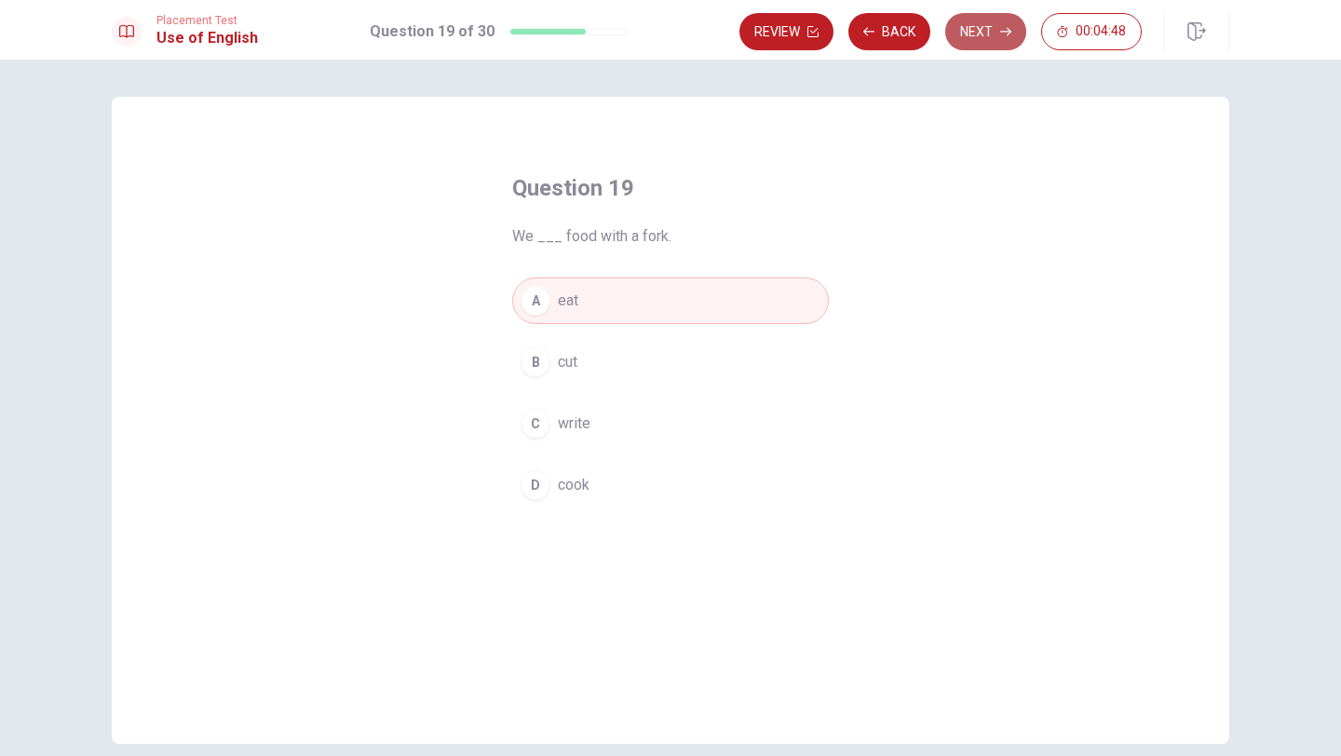
click at [993, 36] on button "Next" at bounding box center [985, 31] width 81 height 37
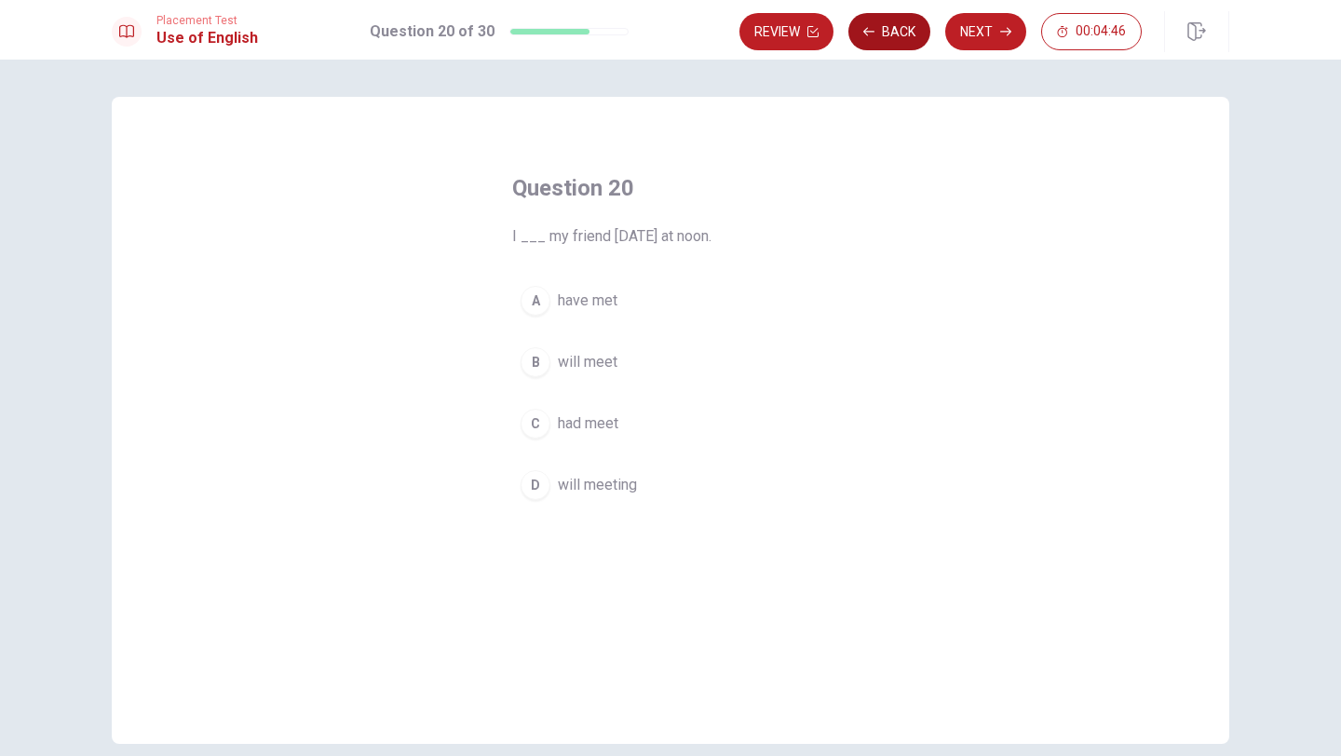
click at [887, 29] on button "Back" at bounding box center [889, 31] width 82 height 37
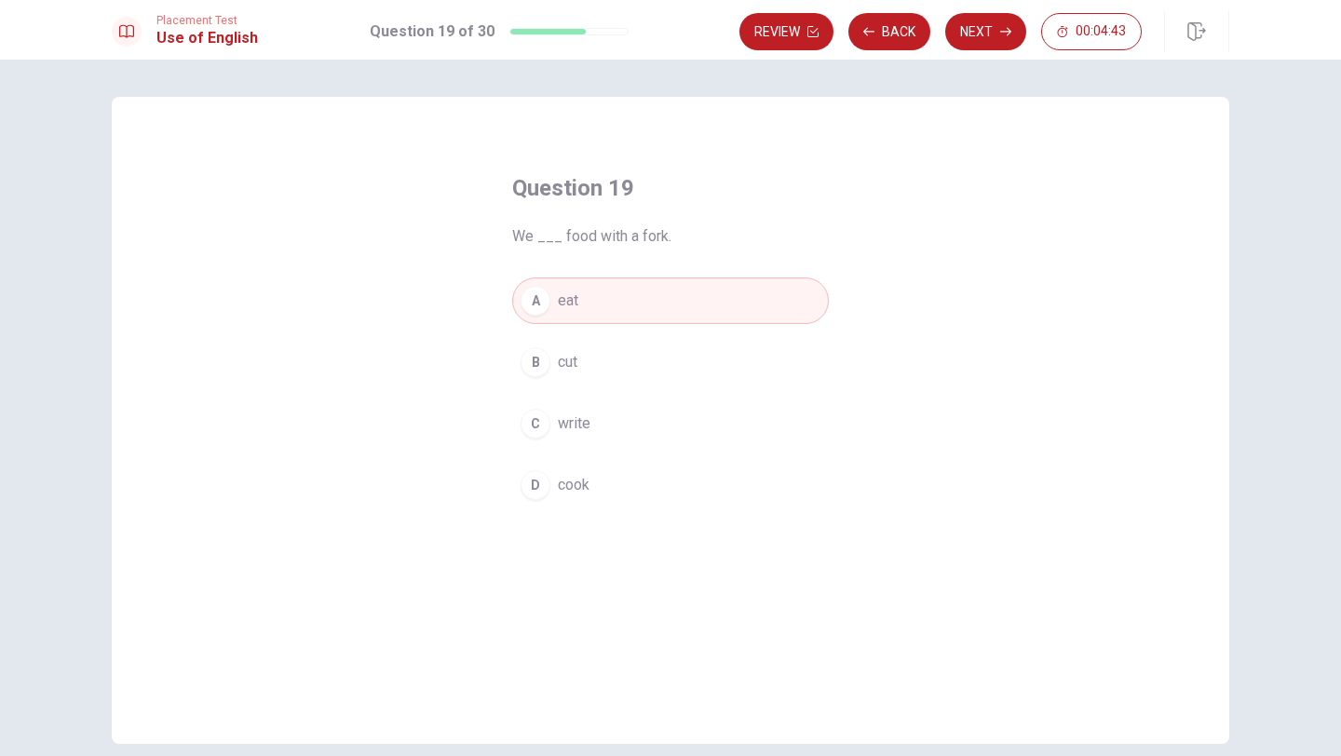
click at [578, 364] on button "B cut" at bounding box center [670, 362] width 317 height 47
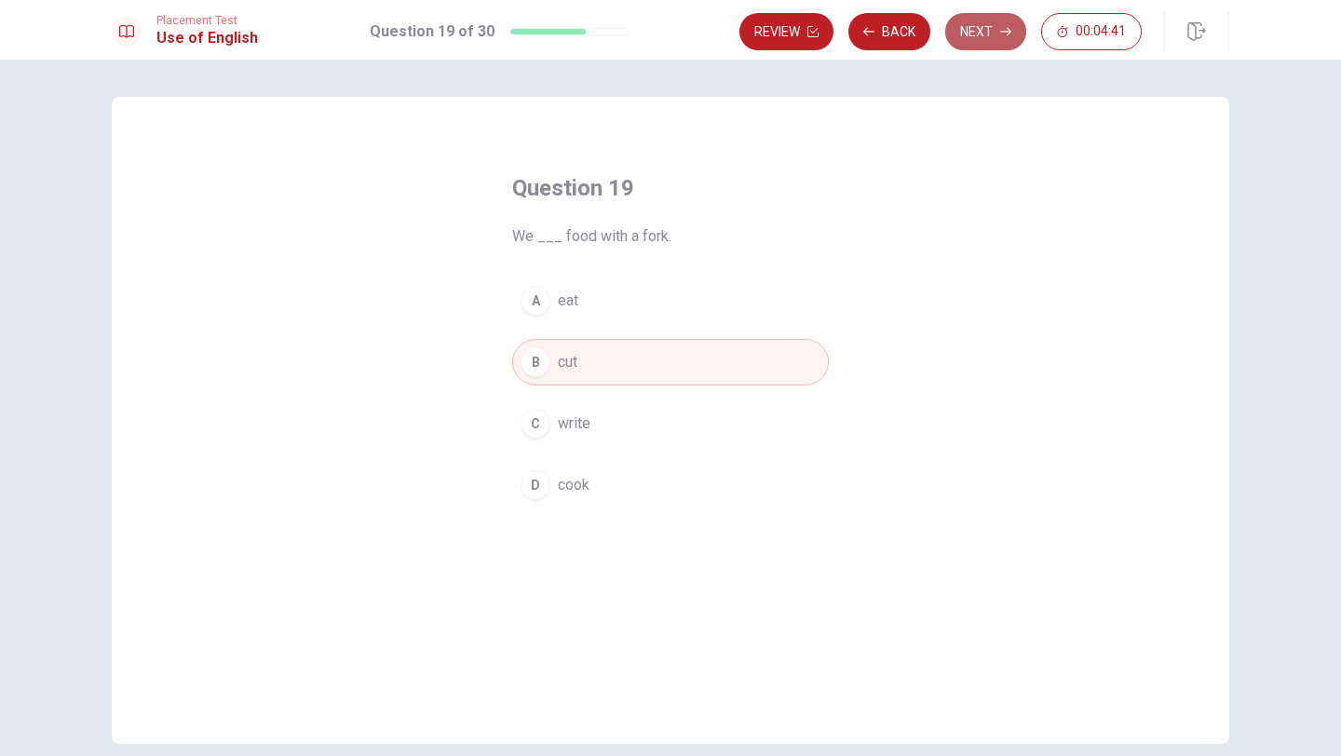
click at [979, 33] on button "Next" at bounding box center [985, 31] width 81 height 37
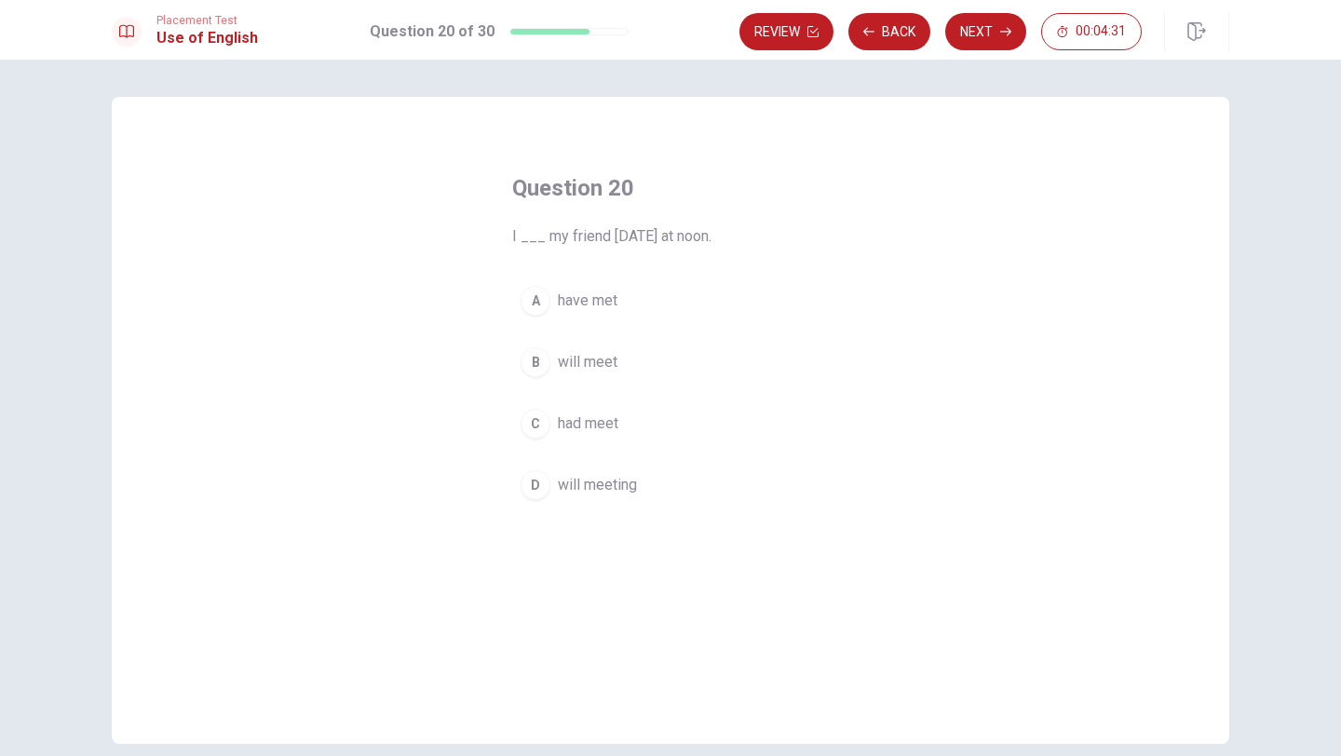
click at [527, 363] on div "B" at bounding box center [535, 362] width 30 height 30
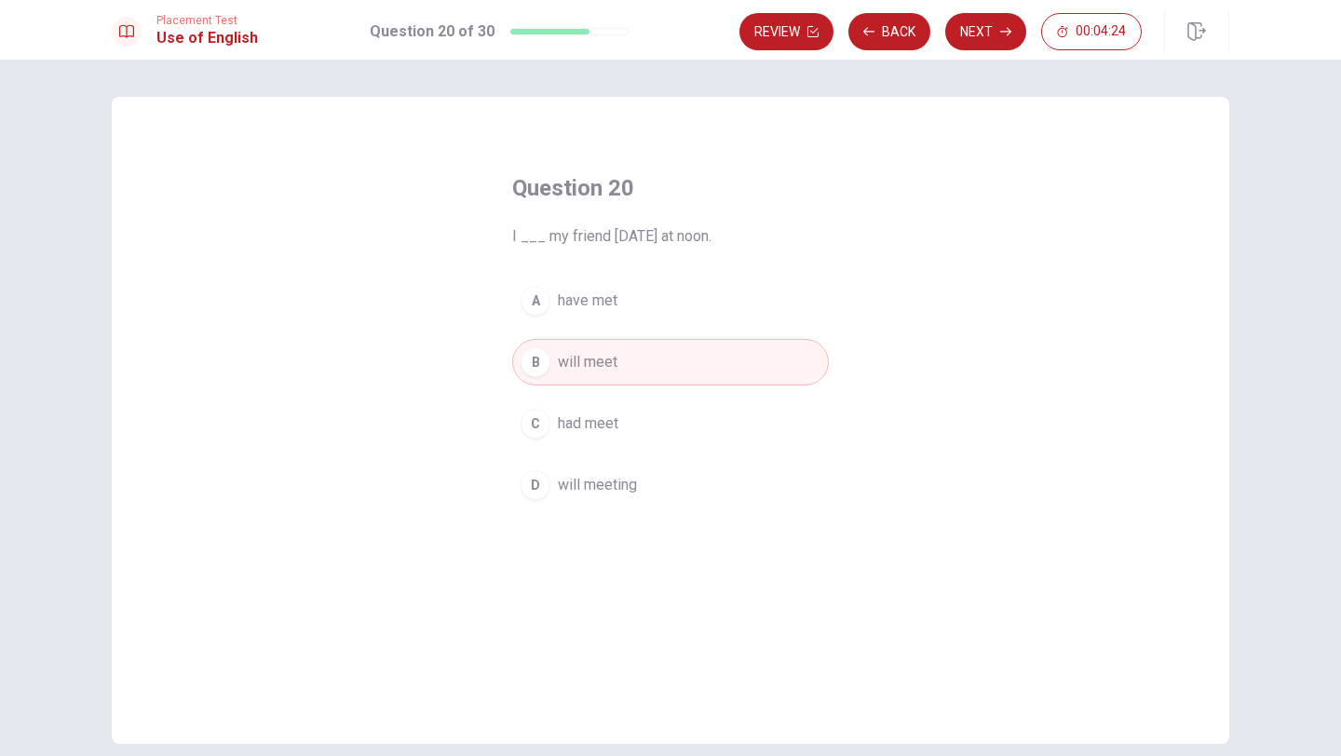
click at [615, 495] on span "will meeting" at bounding box center [597, 485] width 79 height 22
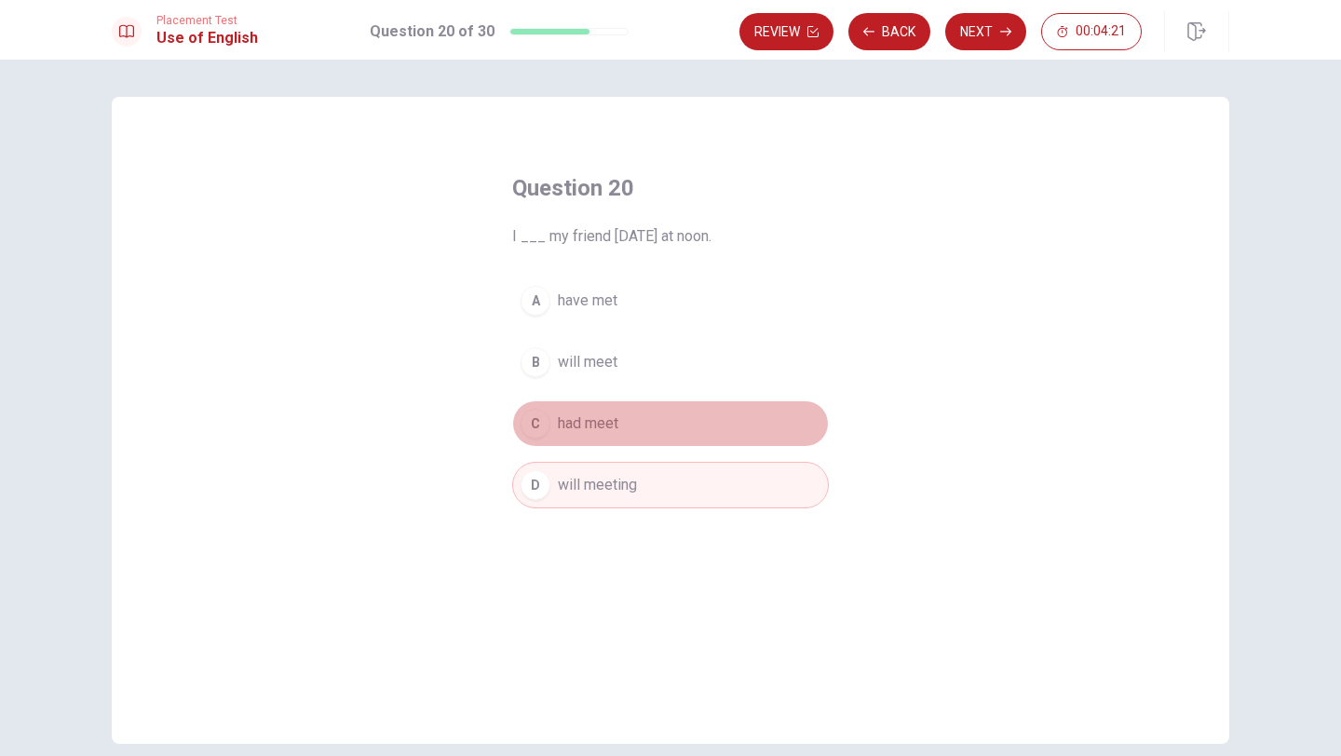
click at [651, 429] on button "C had meet" at bounding box center [670, 423] width 317 height 47
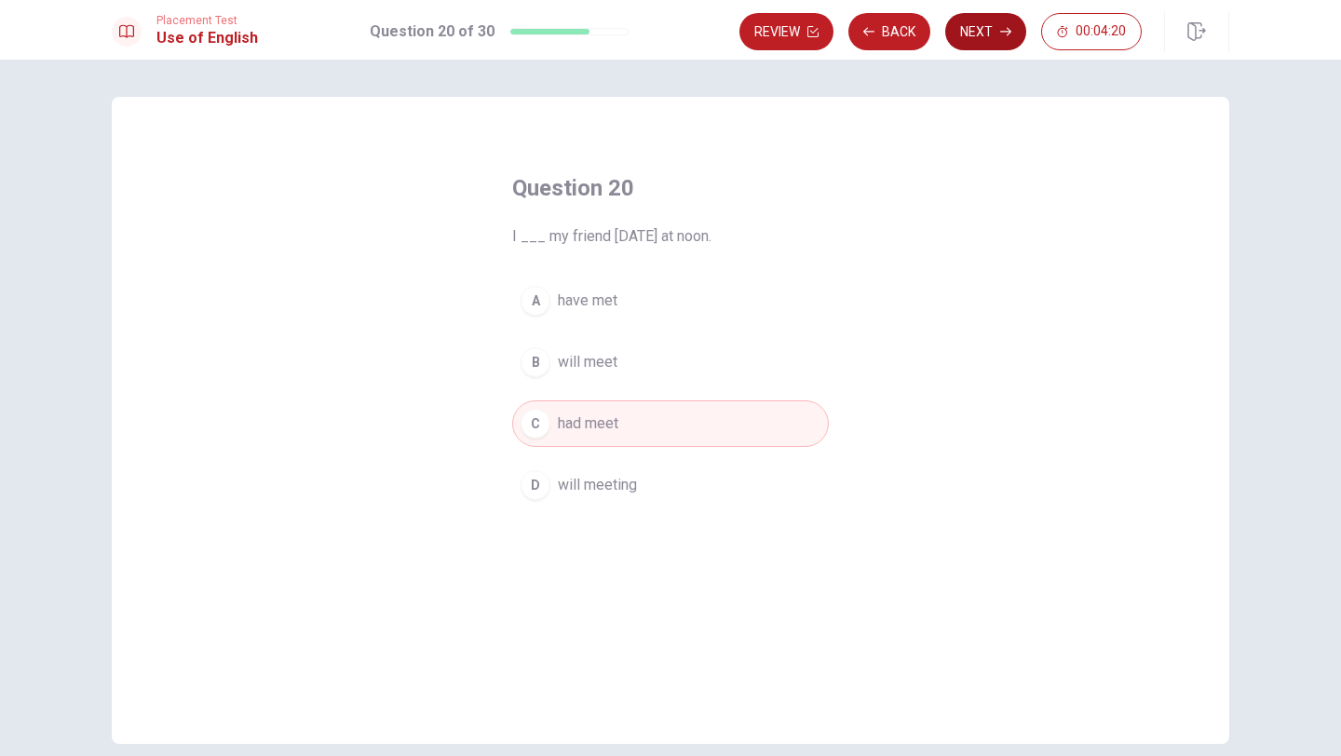
click at [973, 38] on button "Next" at bounding box center [985, 31] width 81 height 37
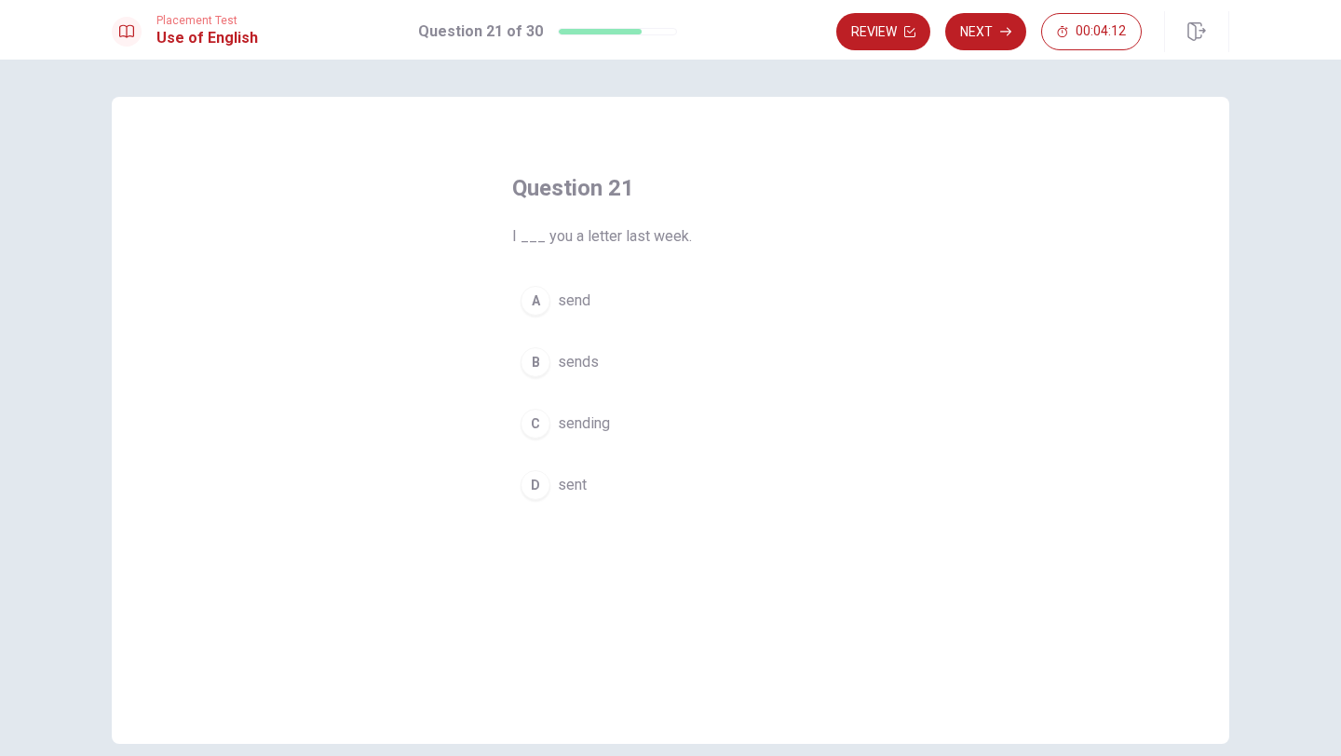
click at [570, 484] on span "sent" at bounding box center [572, 485] width 29 height 22
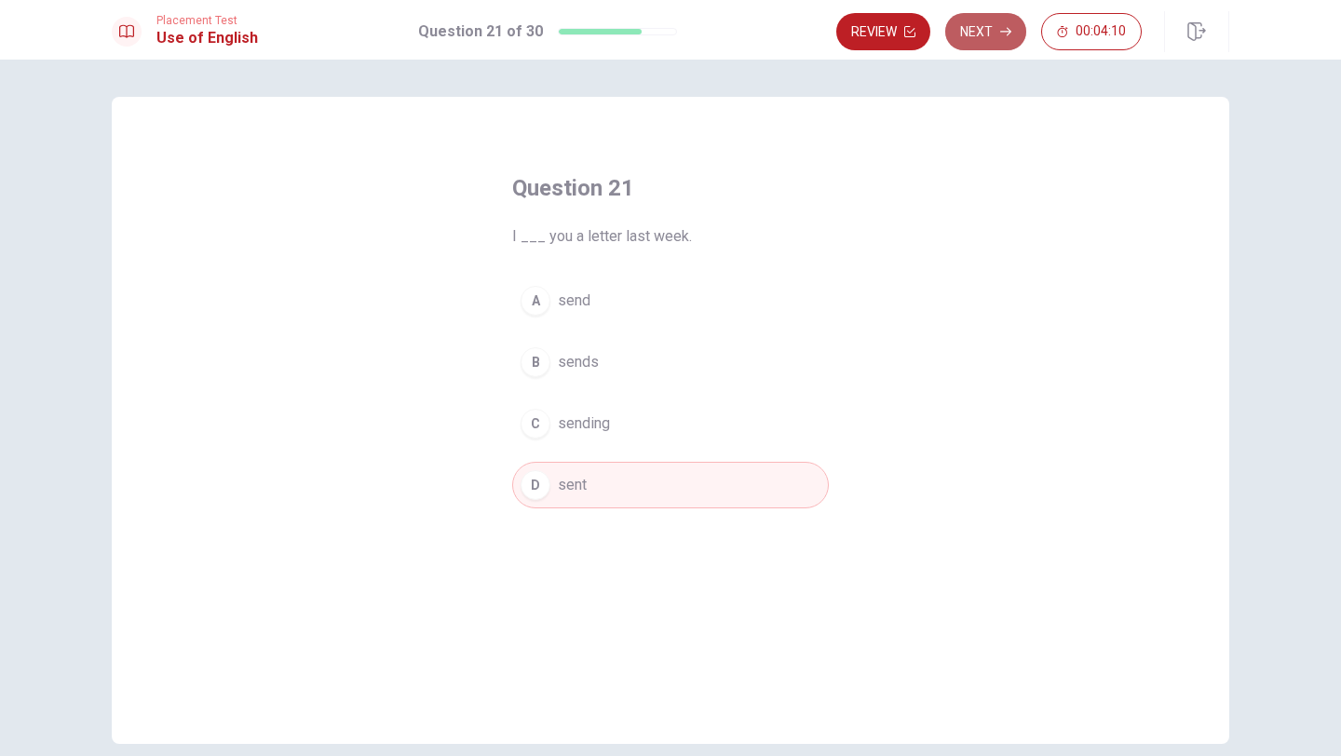
click at [973, 36] on button "Next" at bounding box center [985, 31] width 81 height 37
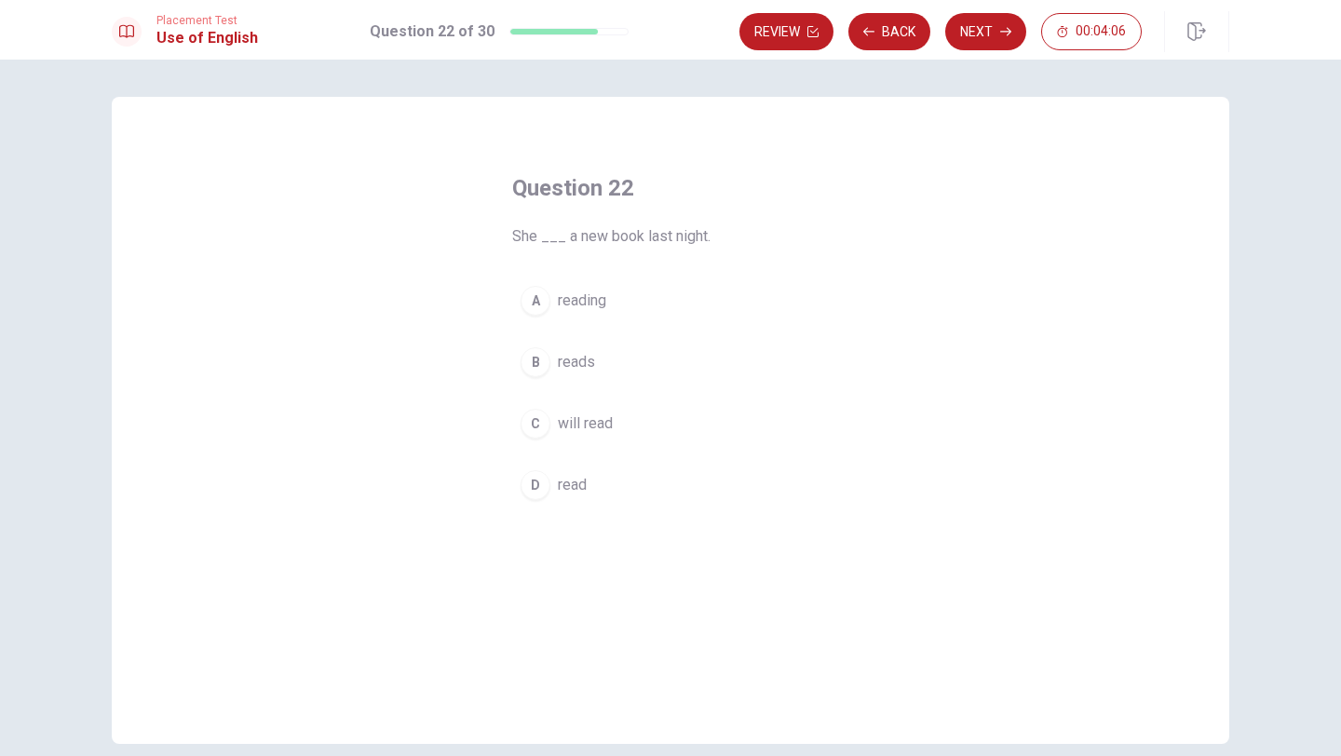
click at [592, 367] on span "reads" at bounding box center [576, 362] width 37 height 22
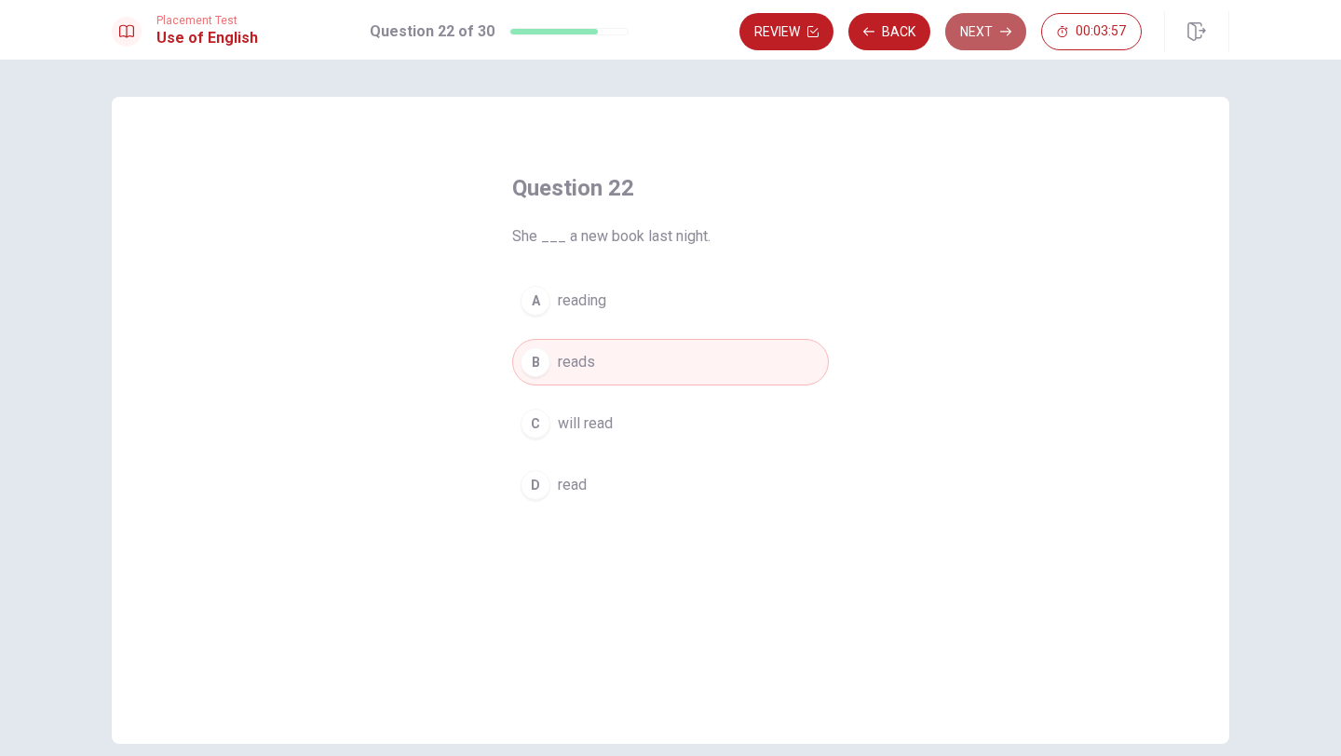
click at [980, 35] on button "Next" at bounding box center [985, 31] width 81 height 37
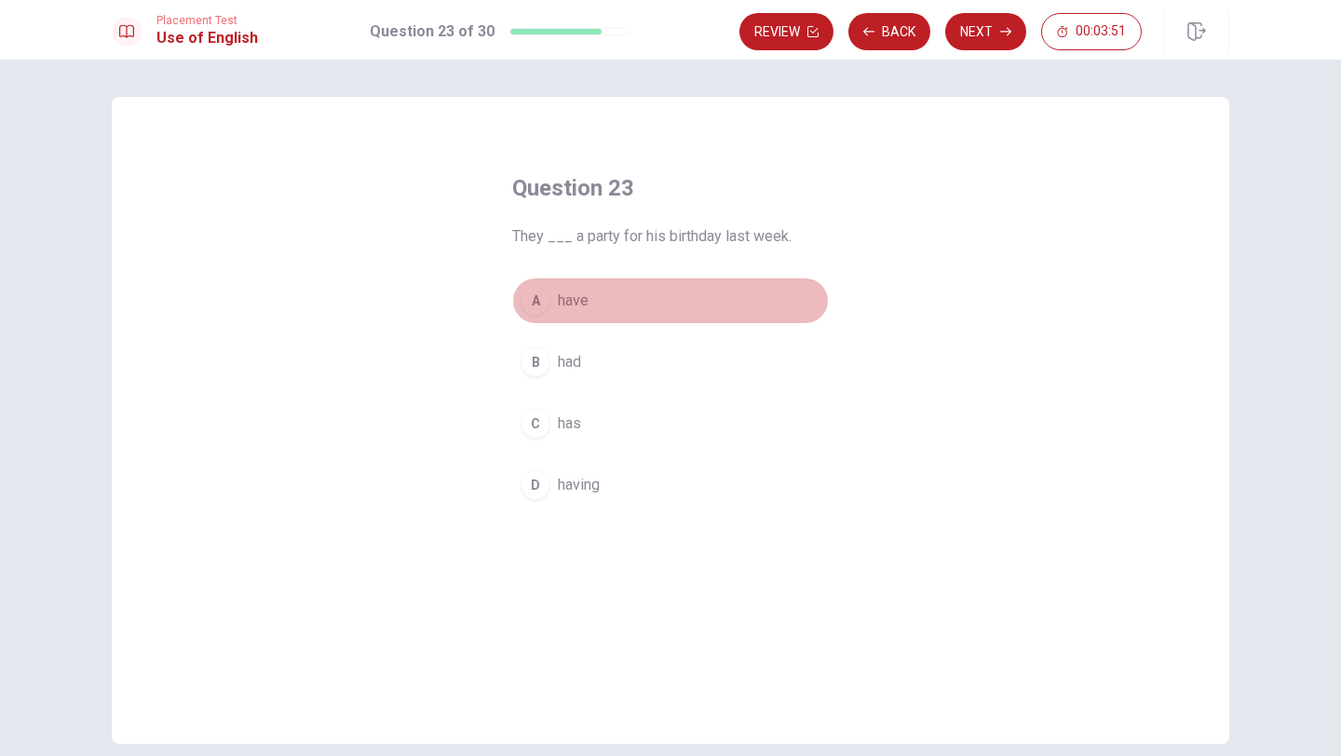
click at [539, 295] on div "A" at bounding box center [535, 301] width 30 height 30
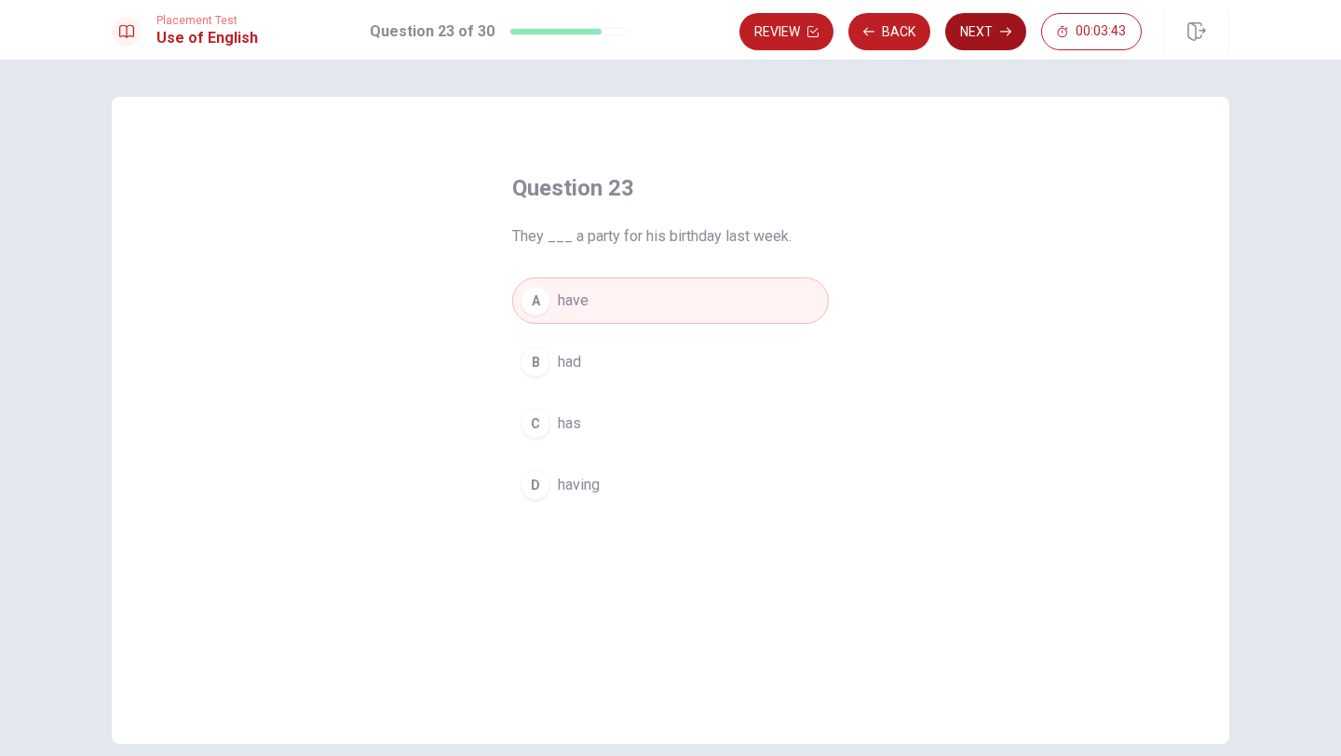
click at [989, 37] on button "Next" at bounding box center [985, 31] width 81 height 37
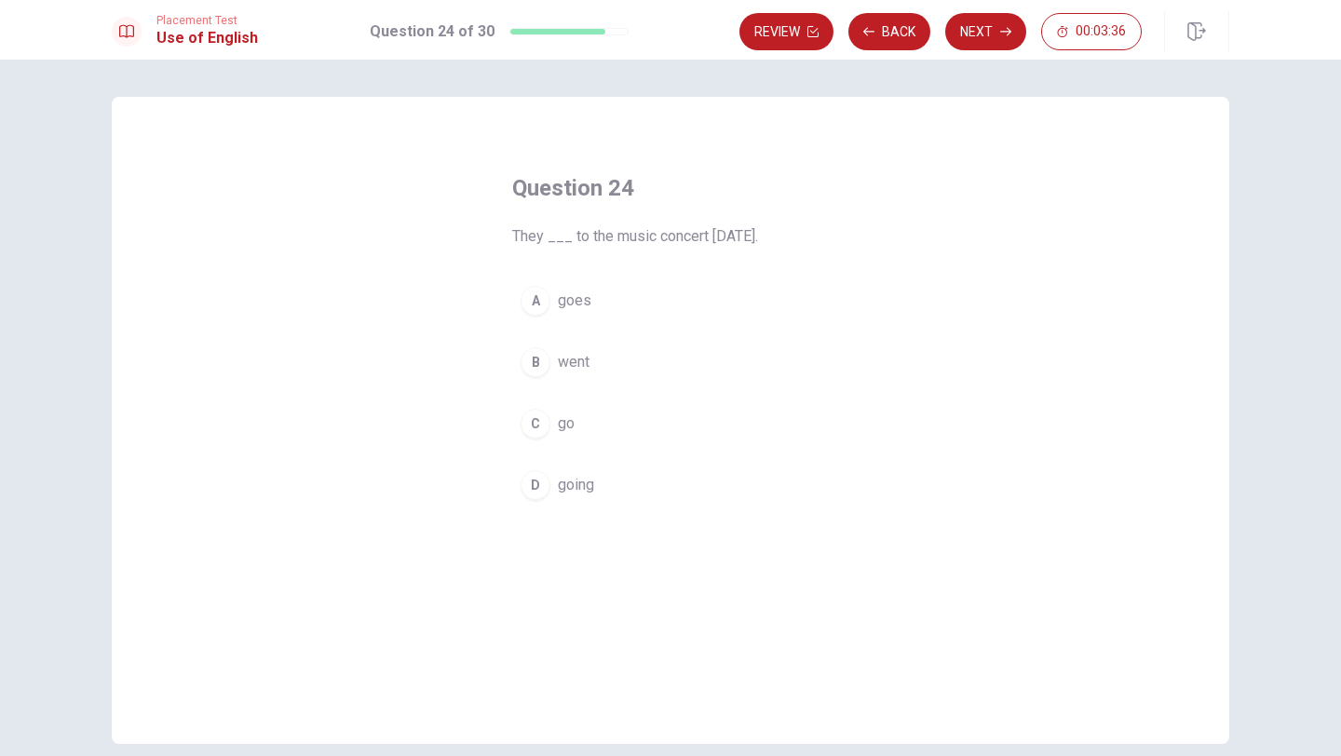
click at [622, 360] on button "B went" at bounding box center [670, 362] width 317 height 47
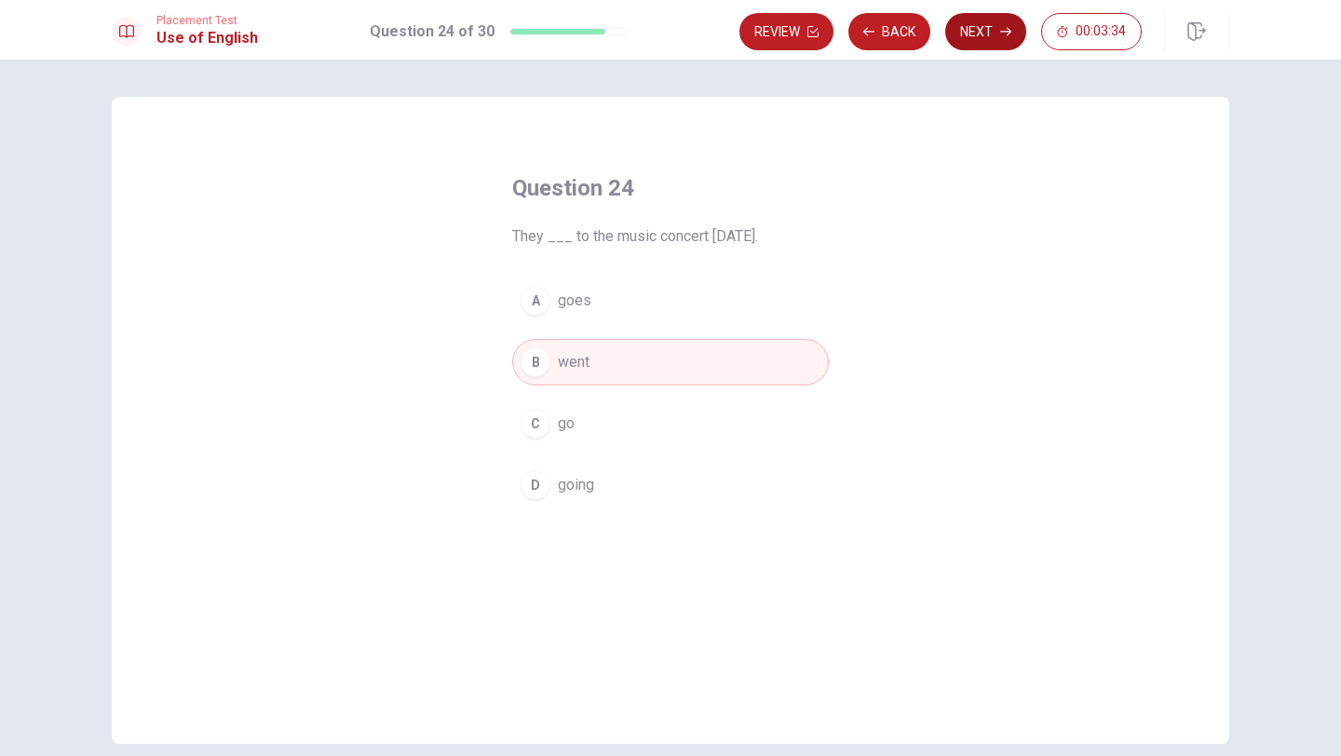
click at [987, 35] on button "Next" at bounding box center [985, 31] width 81 height 37
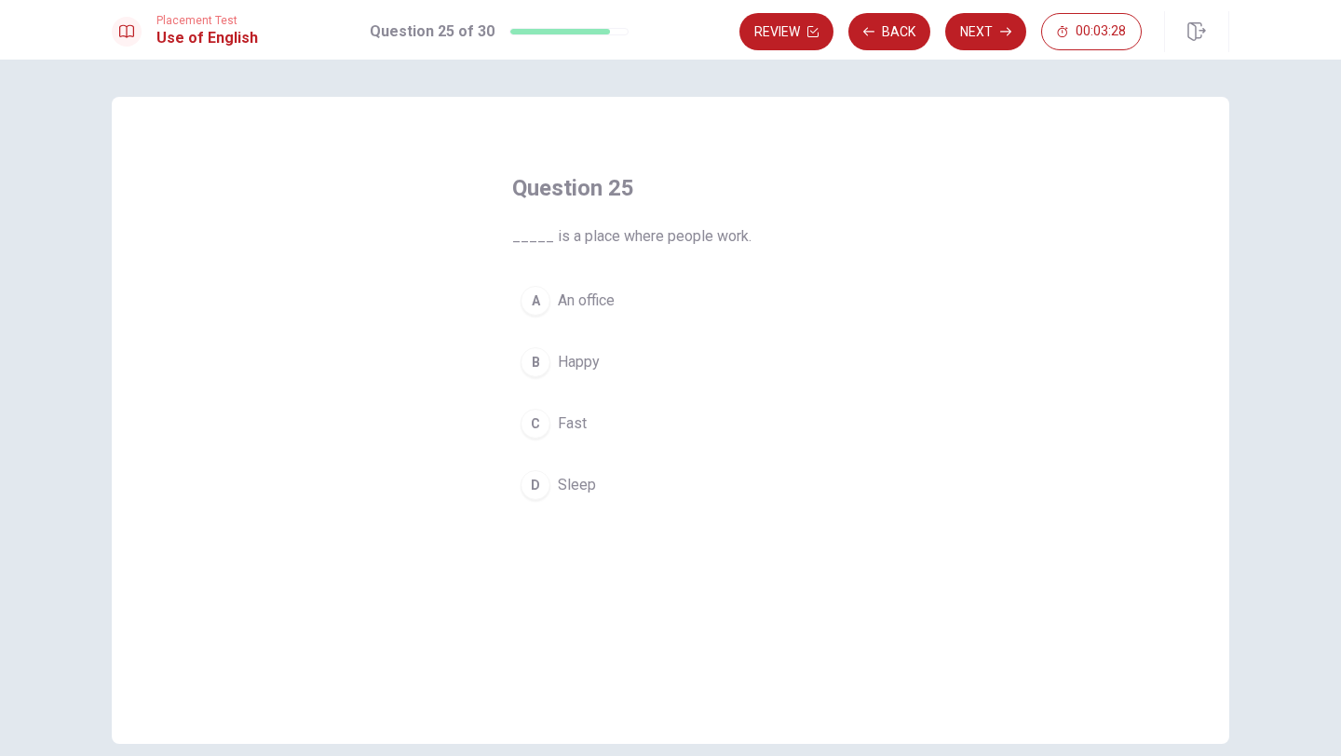
click at [616, 301] on button "A An office" at bounding box center [670, 300] width 317 height 47
click at [980, 36] on button "Next" at bounding box center [985, 31] width 81 height 37
click at [600, 479] on button "D smile" at bounding box center [670, 485] width 317 height 47
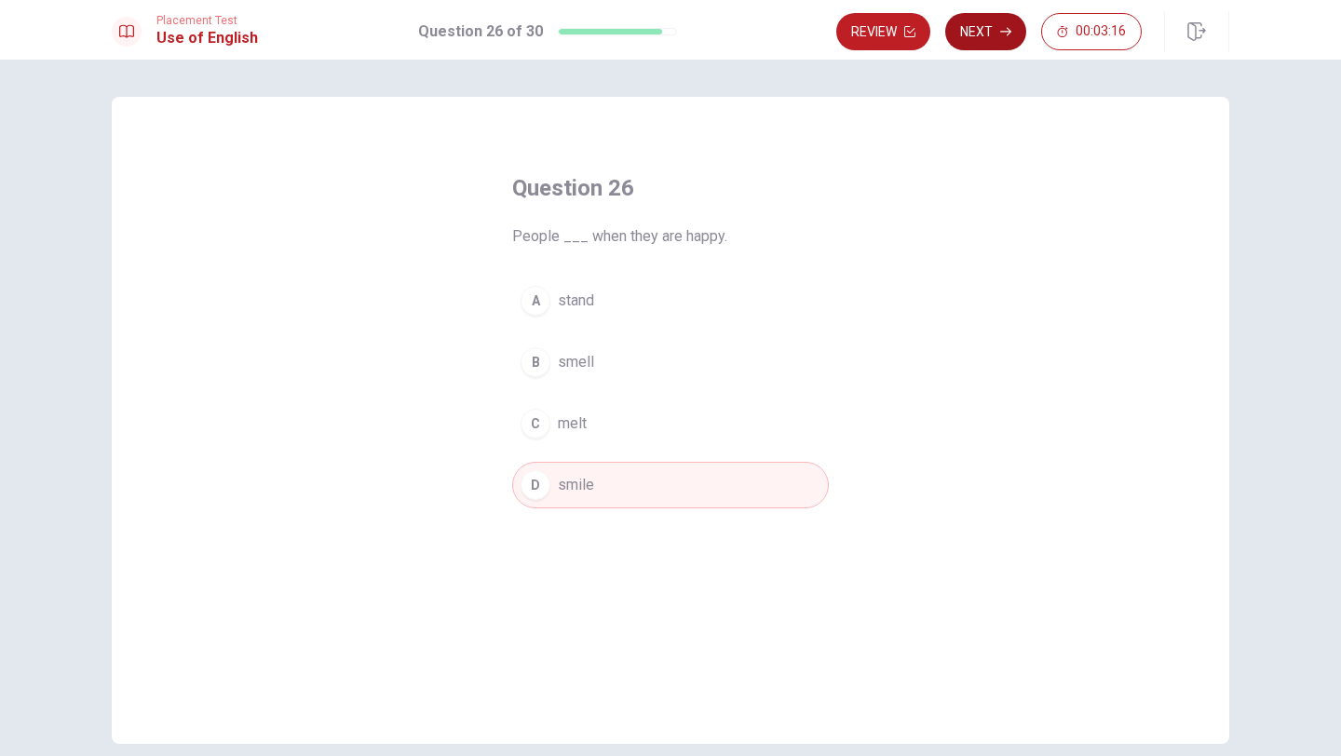
click at [973, 23] on button "Next" at bounding box center [985, 31] width 81 height 37
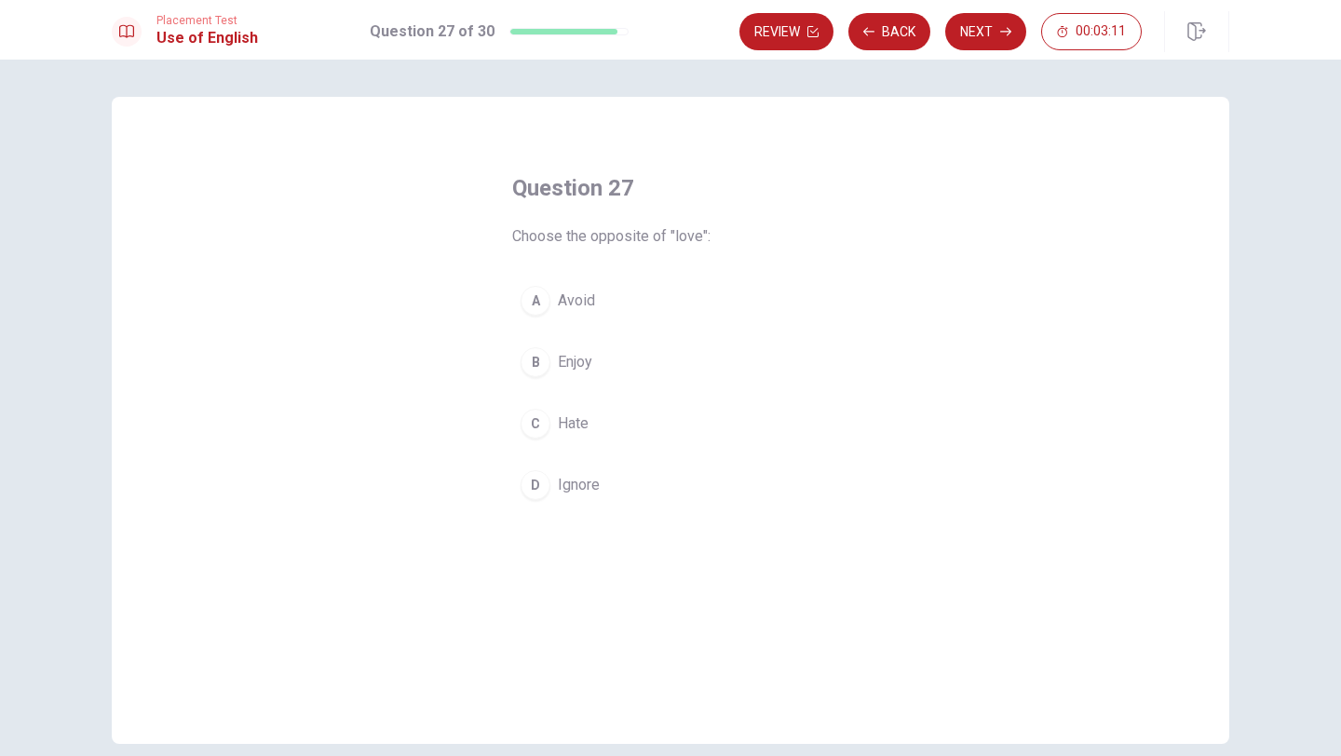
click at [575, 420] on span "Hate" at bounding box center [573, 423] width 31 height 22
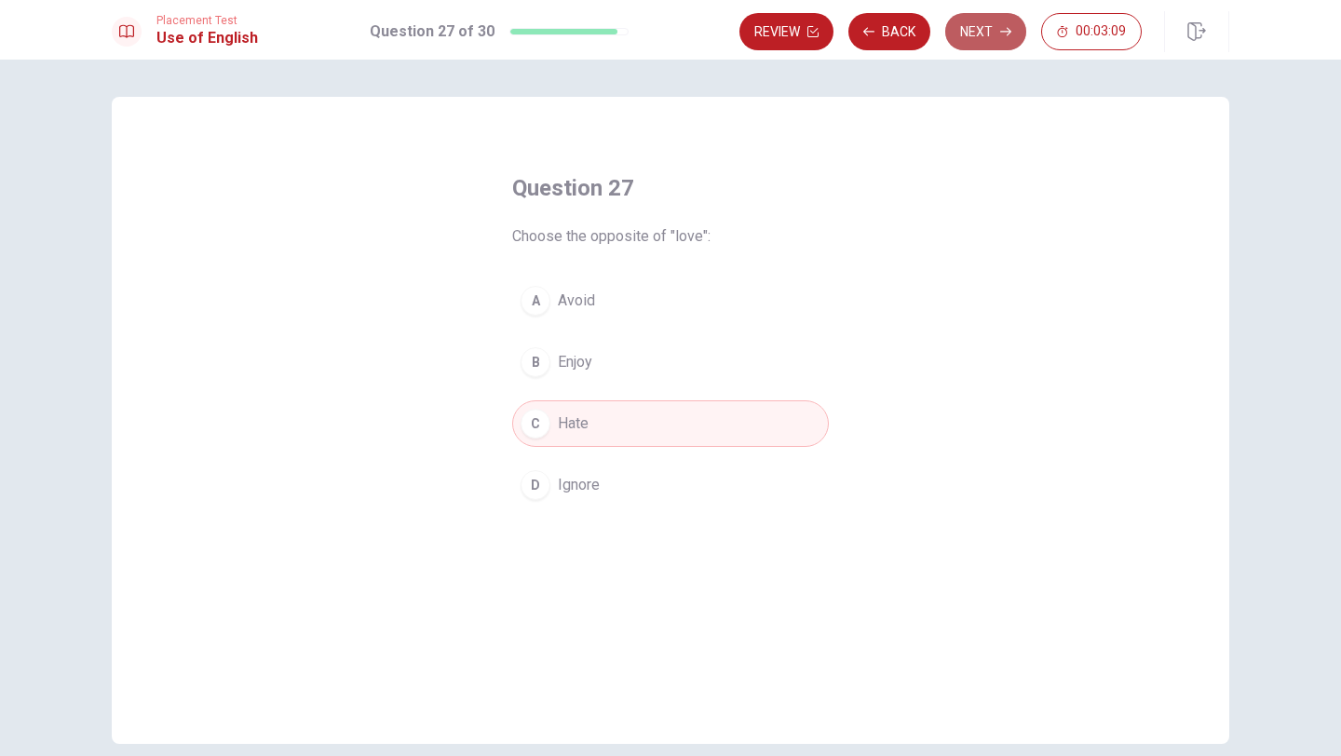
click at [980, 34] on button "Next" at bounding box center [985, 31] width 81 height 37
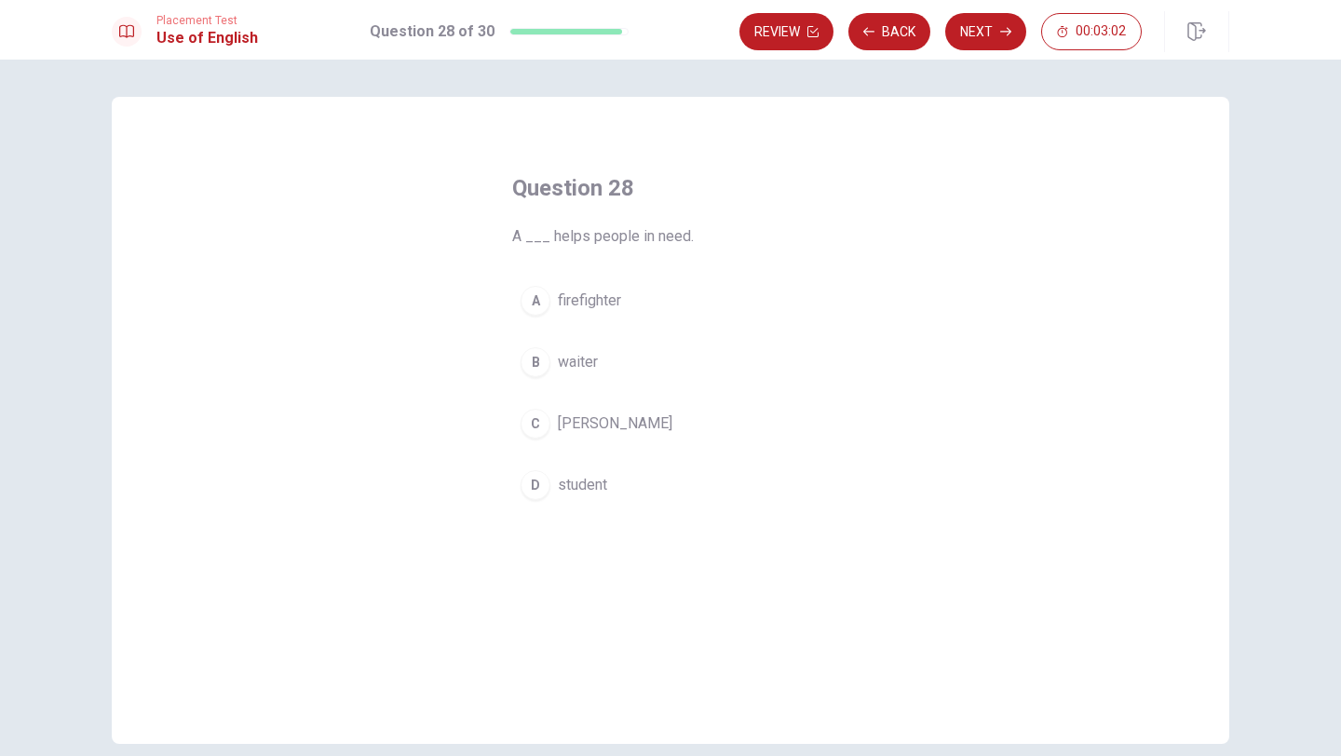
click at [606, 368] on button "B waiter" at bounding box center [670, 362] width 317 height 47
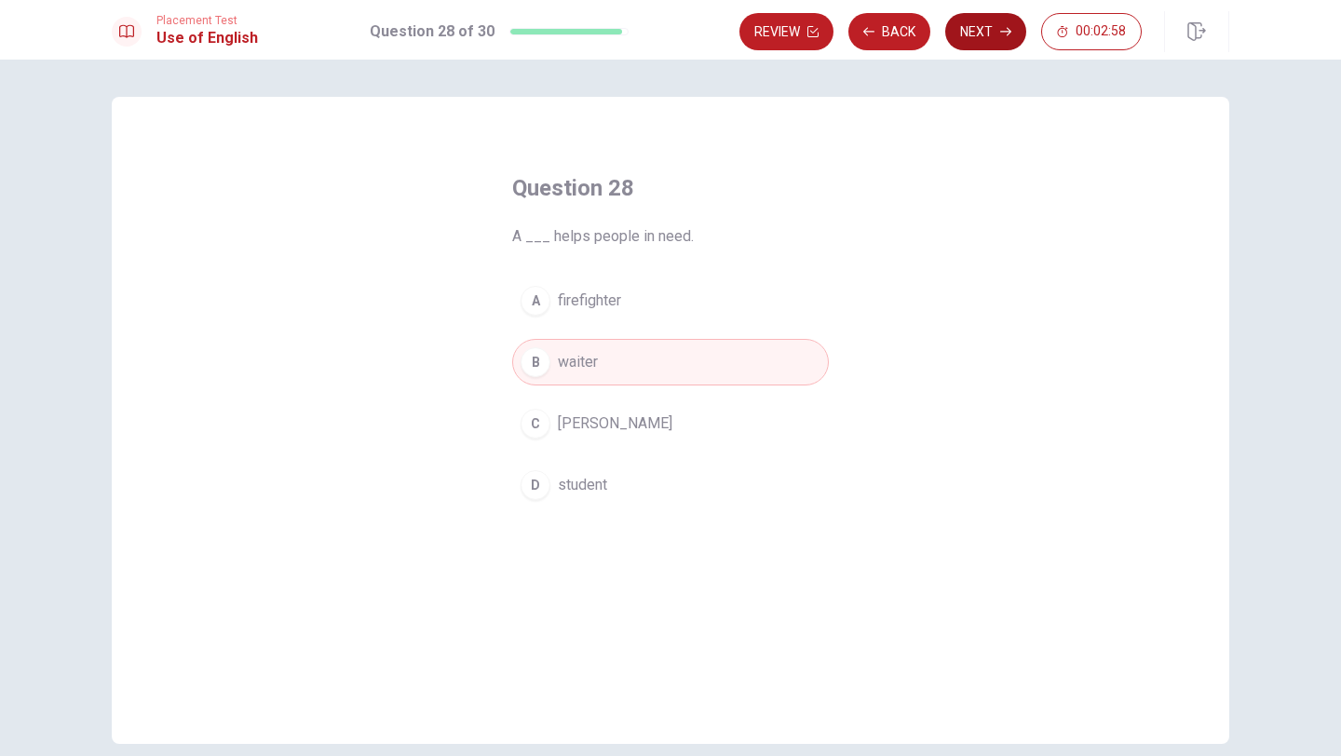
click at [1002, 34] on icon "button" at bounding box center [1005, 31] width 11 height 11
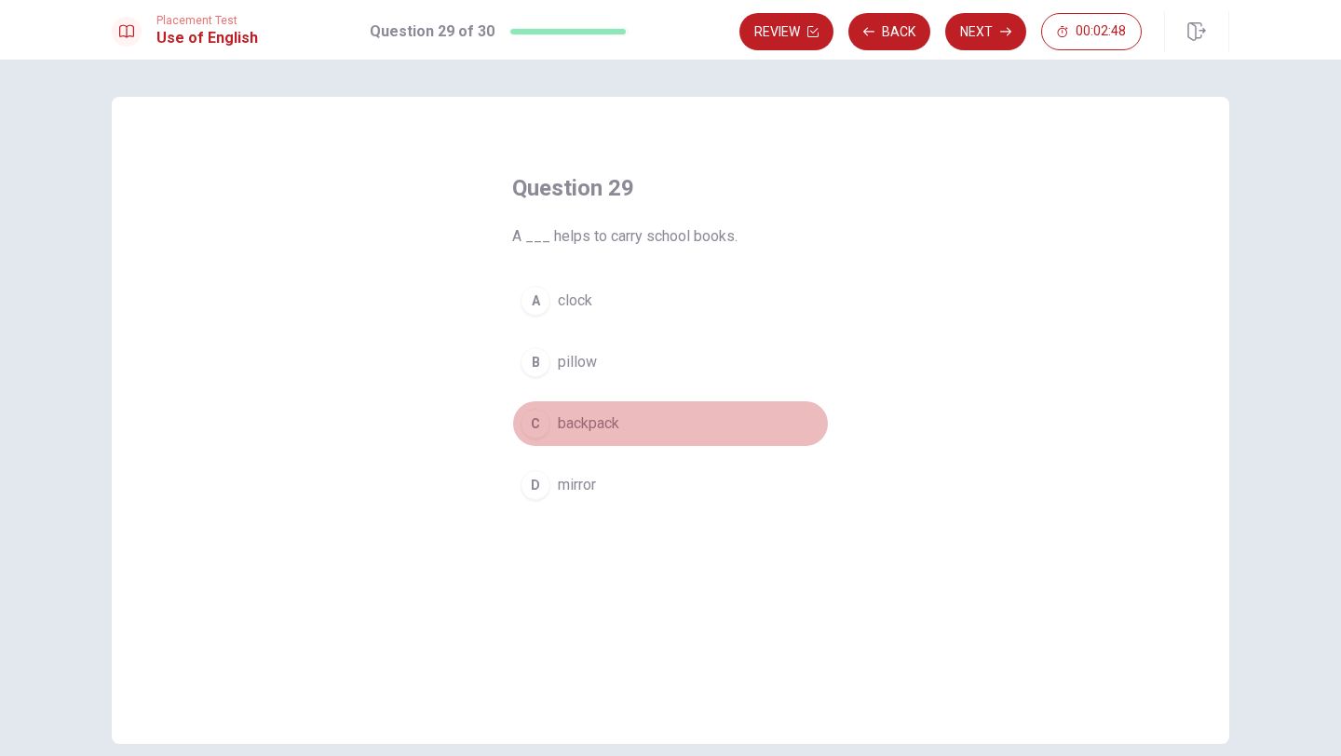
click at [623, 424] on button "C backpack" at bounding box center [670, 423] width 317 height 47
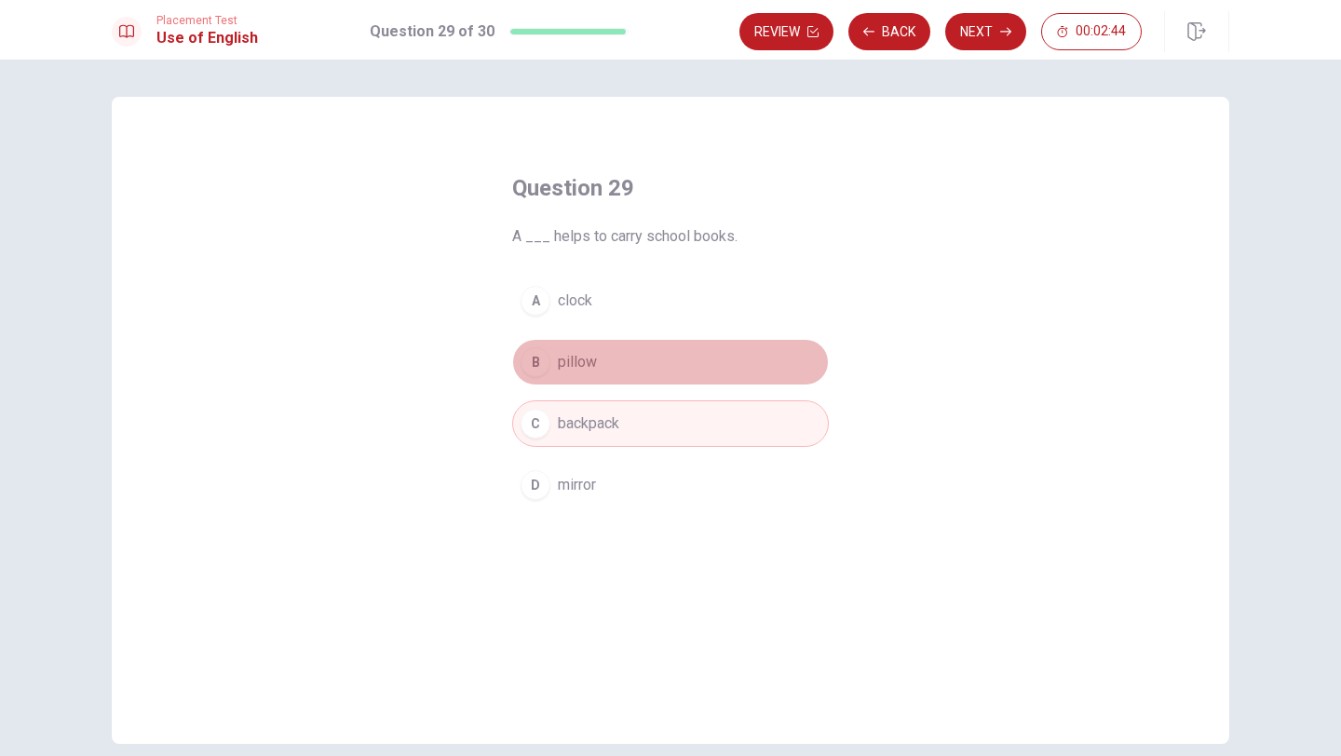
click at [620, 346] on button "B pillow" at bounding box center [670, 362] width 317 height 47
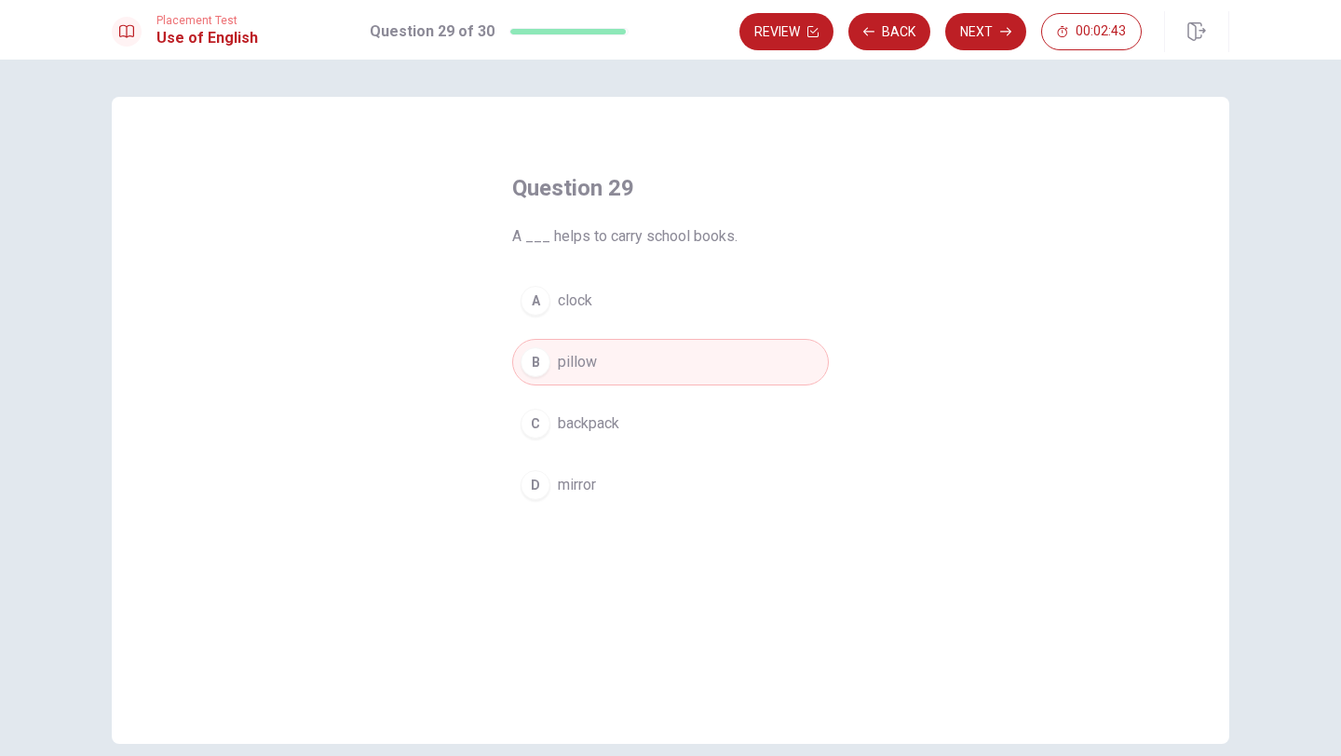
click at [607, 416] on span "backpack" at bounding box center [588, 423] width 61 height 22
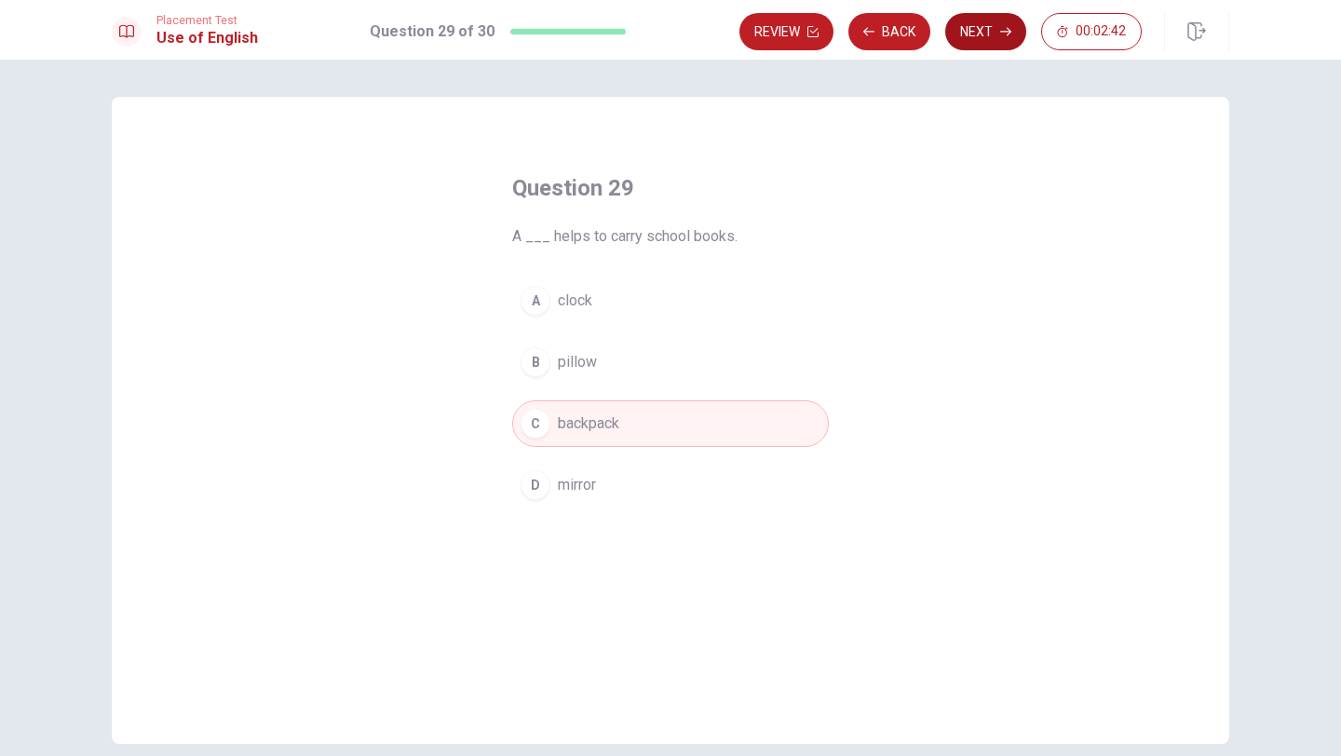
click at [981, 40] on button "Next" at bounding box center [985, 31] width 81 height 37
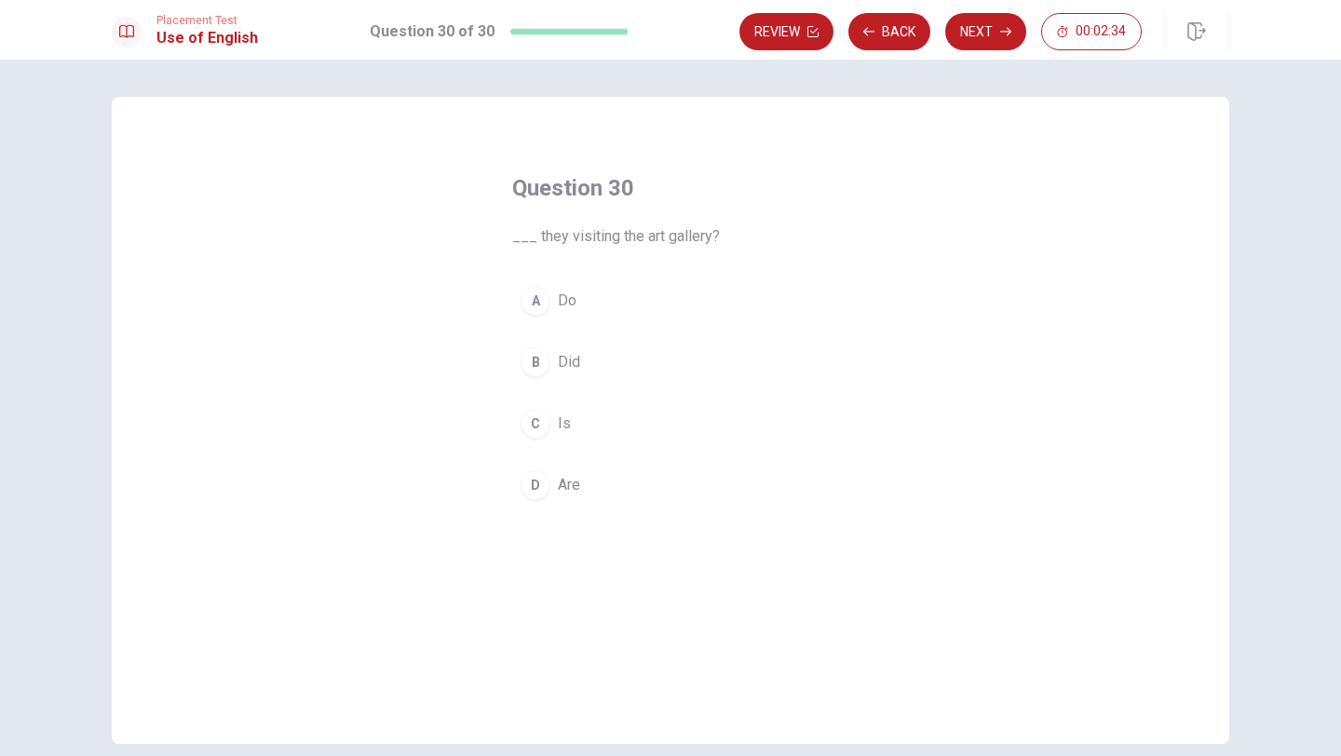
click at [574, 475] on span "Are" at bounding box center [569, 485] width 22 height 22
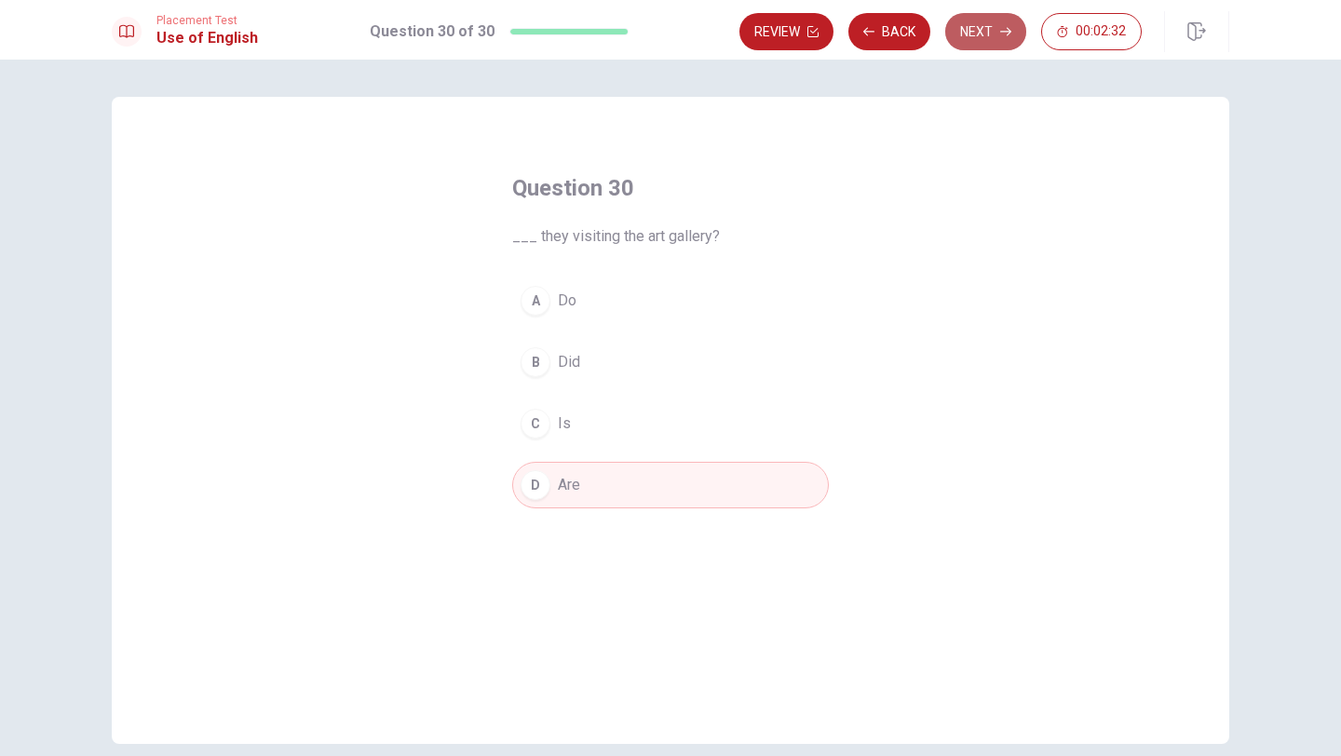
click at [964, 24] on button "Next" at bounding box center [985, 31] width 81 height 37
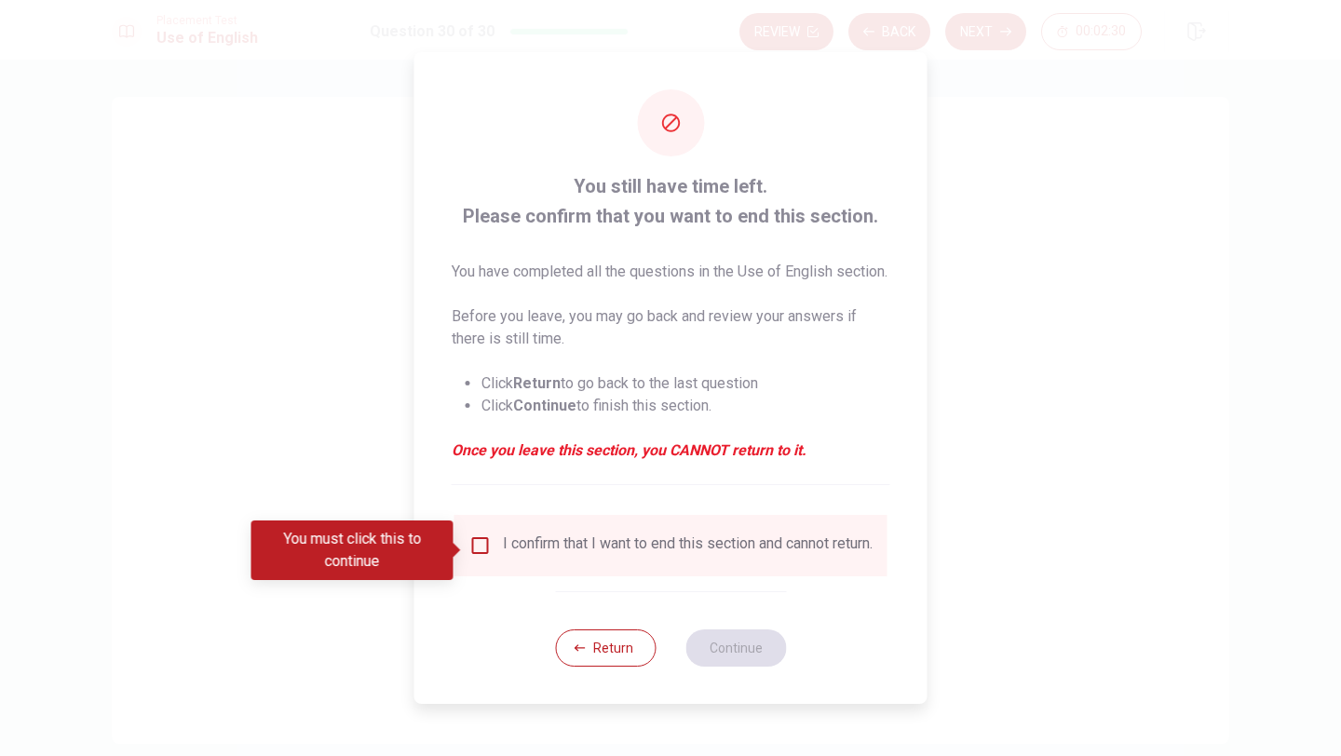
click at [476, 553] on input "You must click this to continue" at bounding box center [480, 545] width 22 height 22
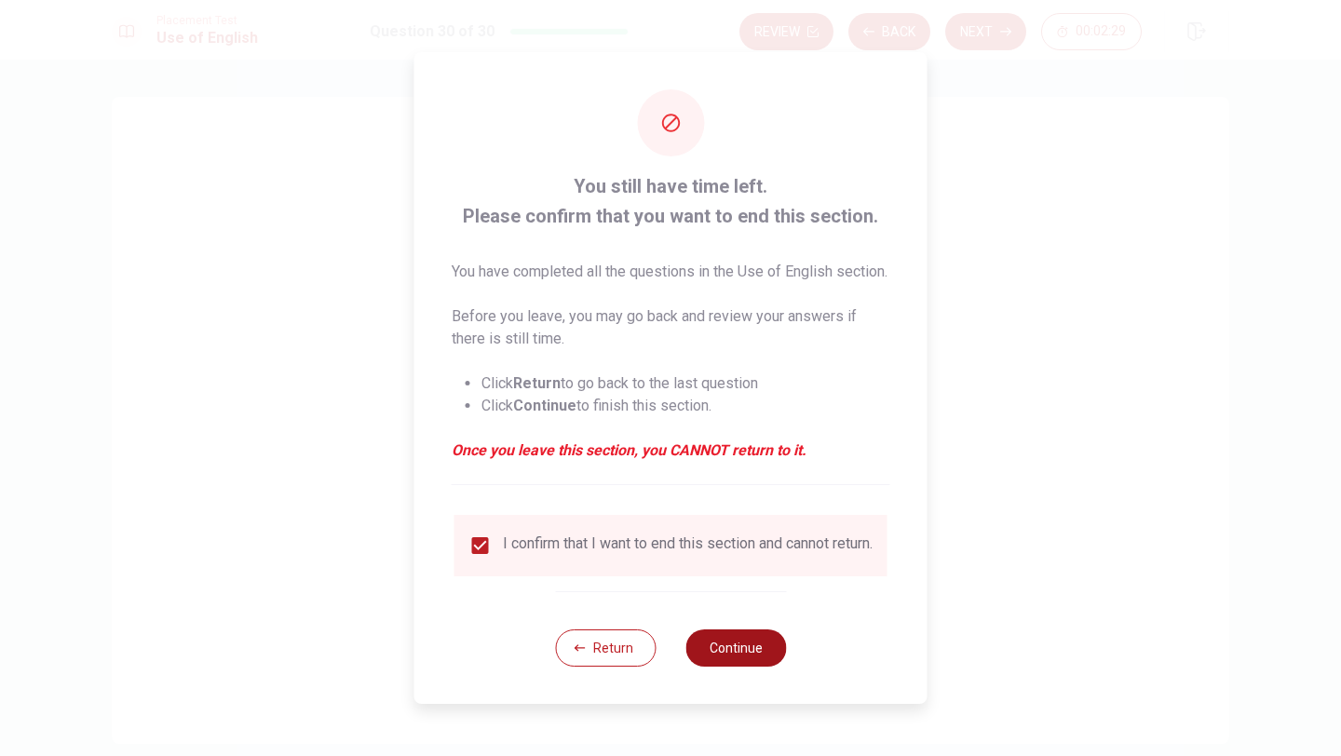
click at [721, 663] on button "Continue" at bounding box center [735, 647] width 101 height 37
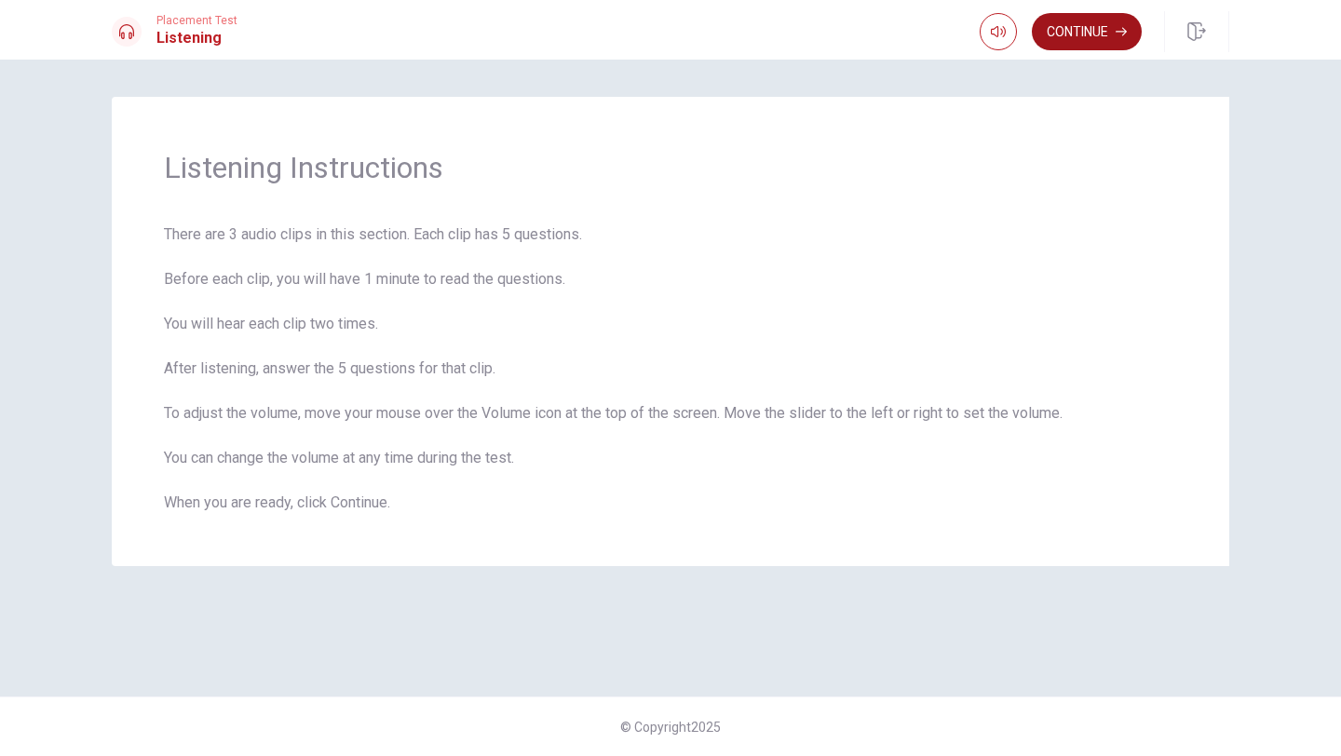
click at [1095, 32] on button "Continue" at bounding box center [1087, 31] width 110 height 37
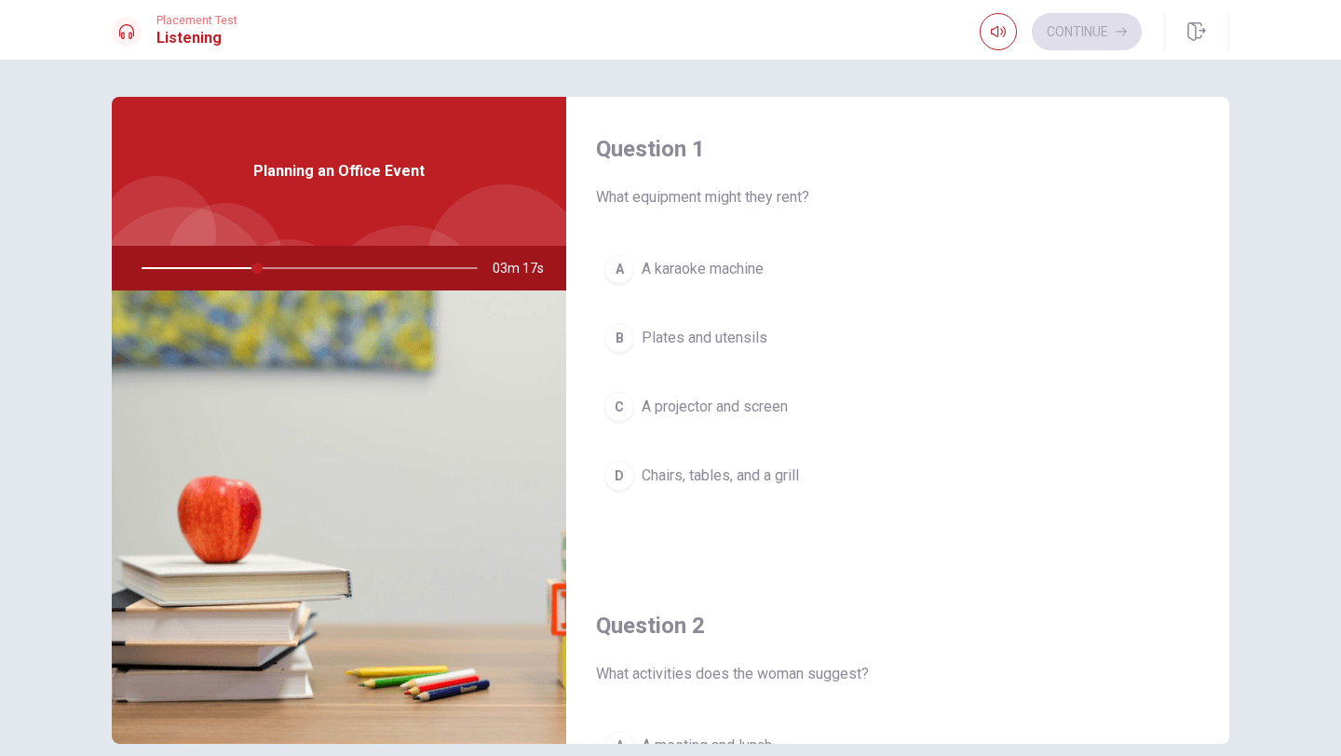
click at [622, 482] on div "D" at bounding box center [619, 476] width 30 height 30
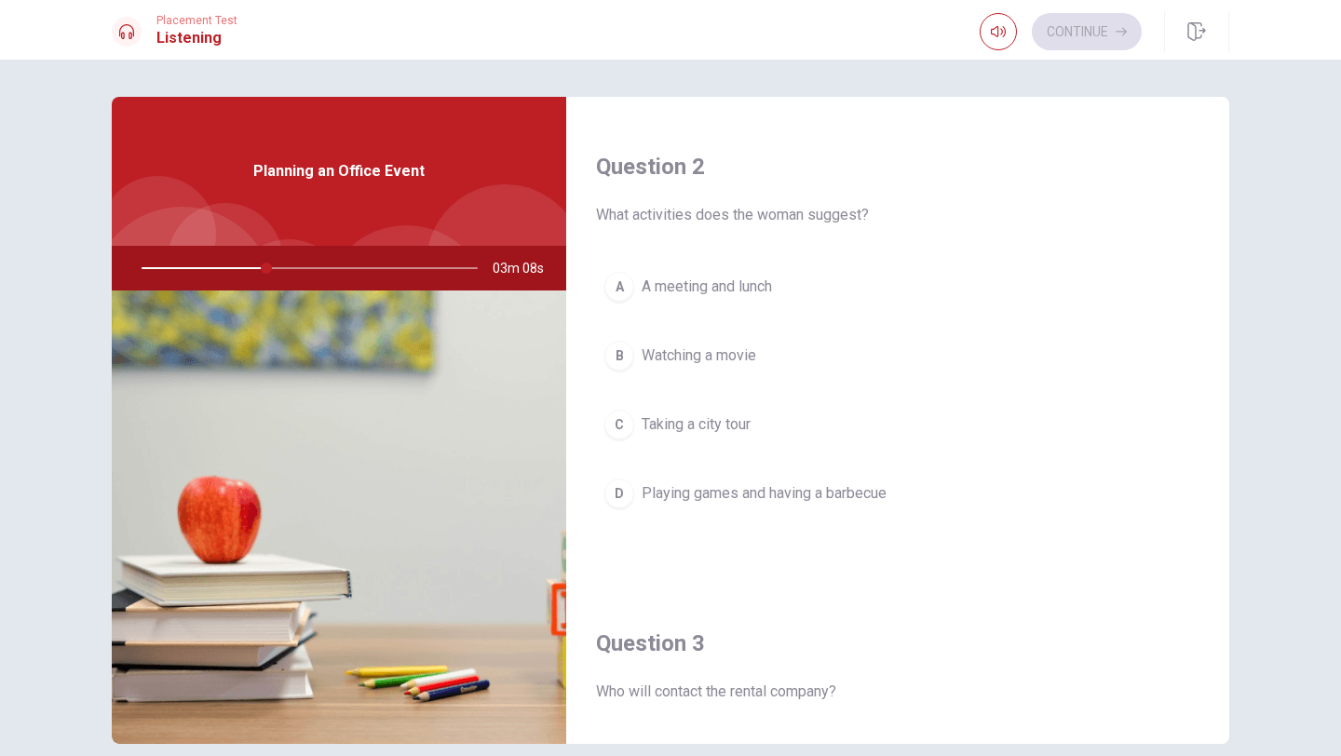
scroll to position [460, 0]
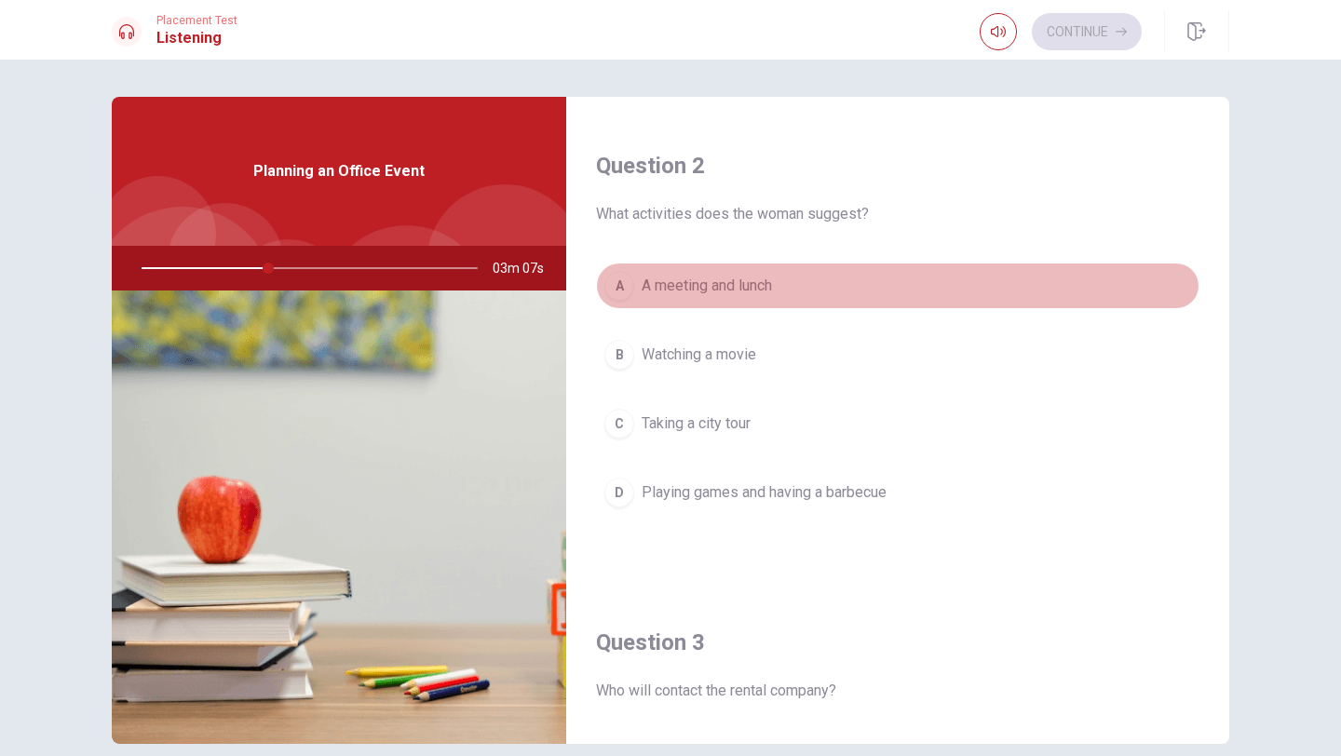
click at [627, 285] on div "A" at bounding box center [619, 286] width 30 height 30
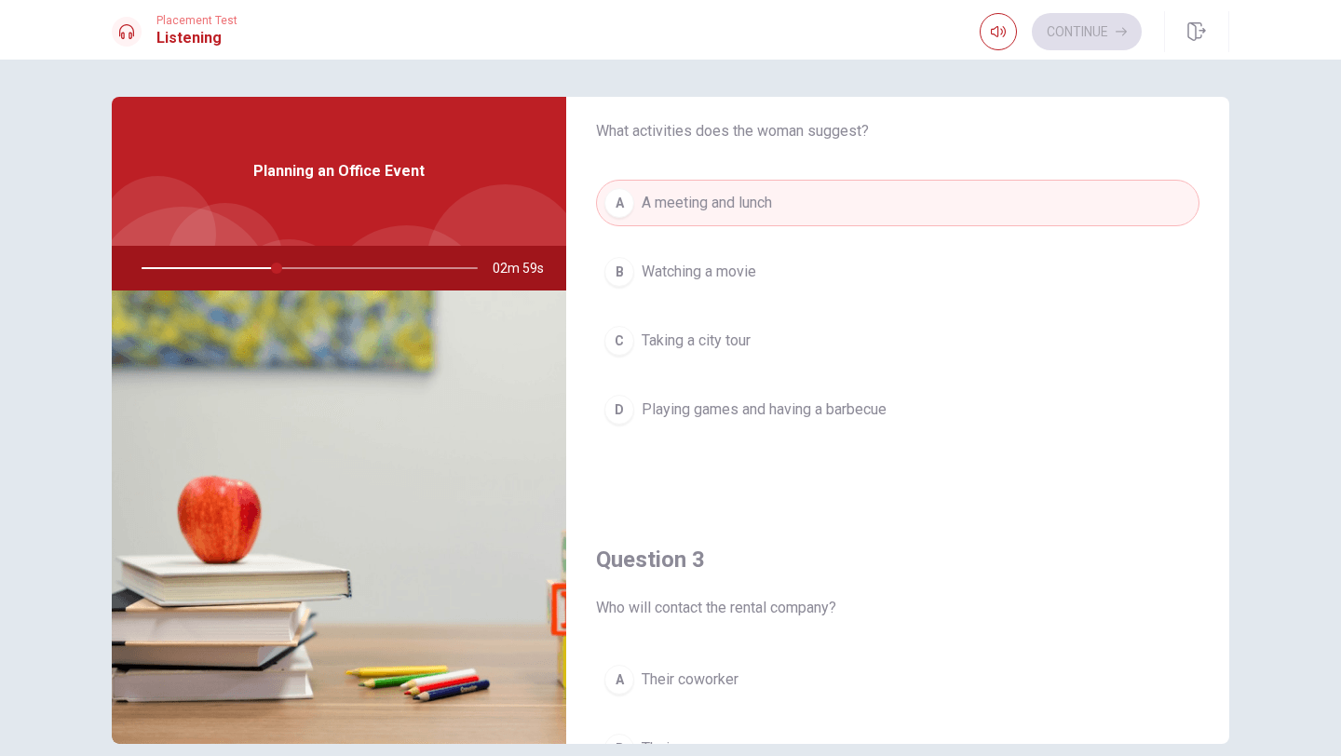
scroll to position [546, 0]
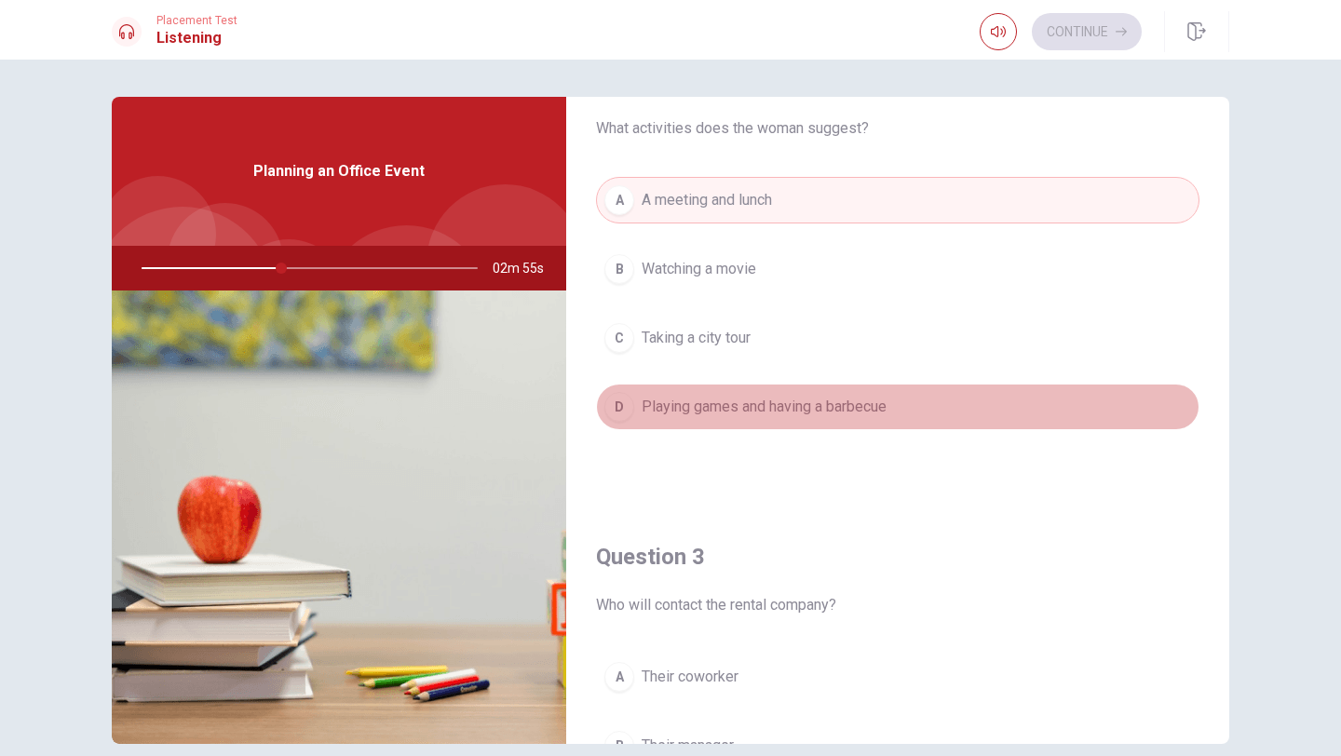
click at [627, 399] on div "D" at bounding box center [619, 407] width 30 height 30
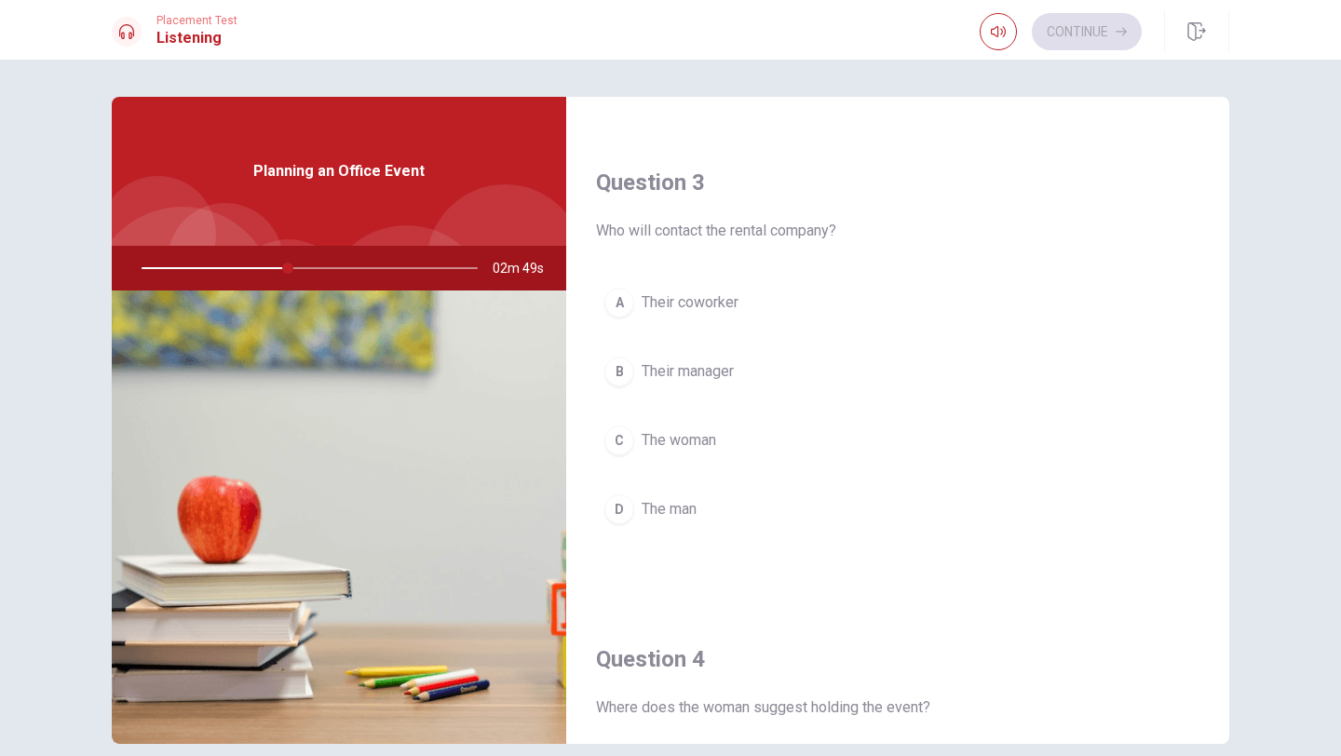
scroll to position [920, 0]
click at [621, 440] on div "C" at bounding box center [619, 441] width 30 height 30
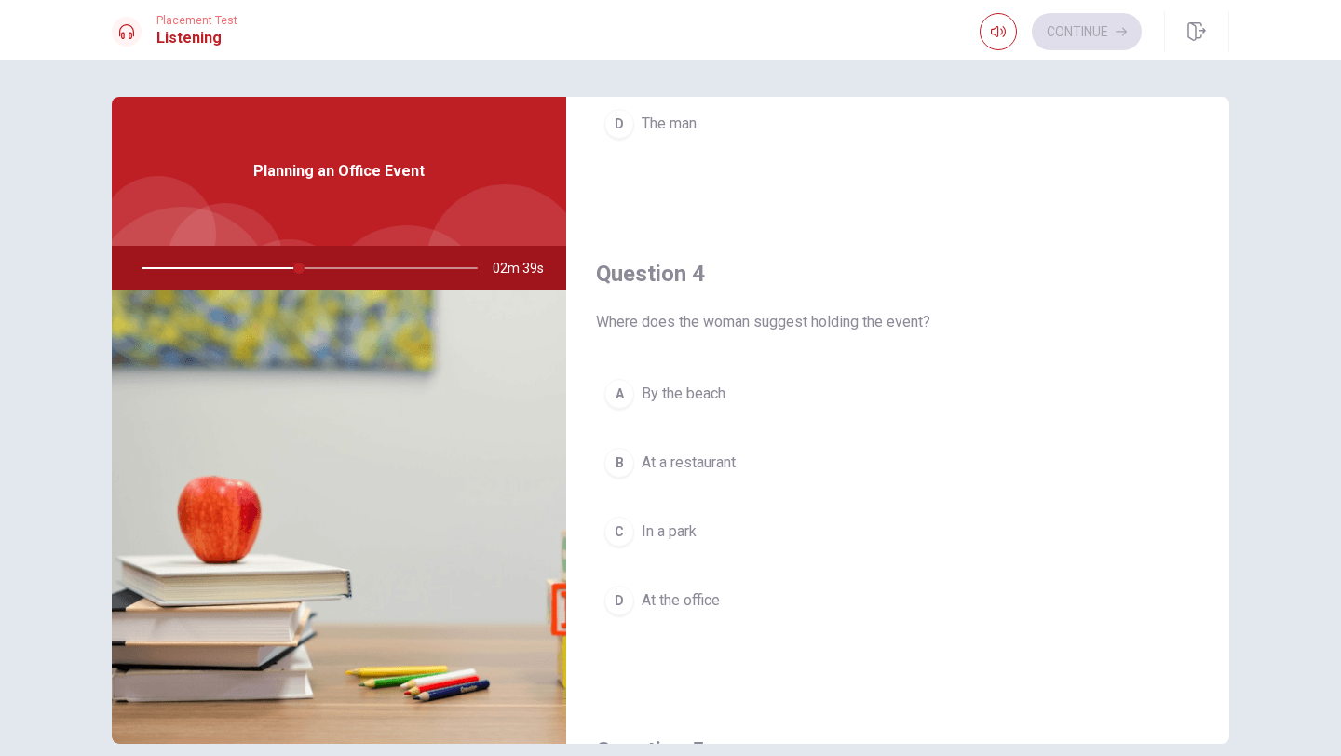
scroll to position [1312, 0]
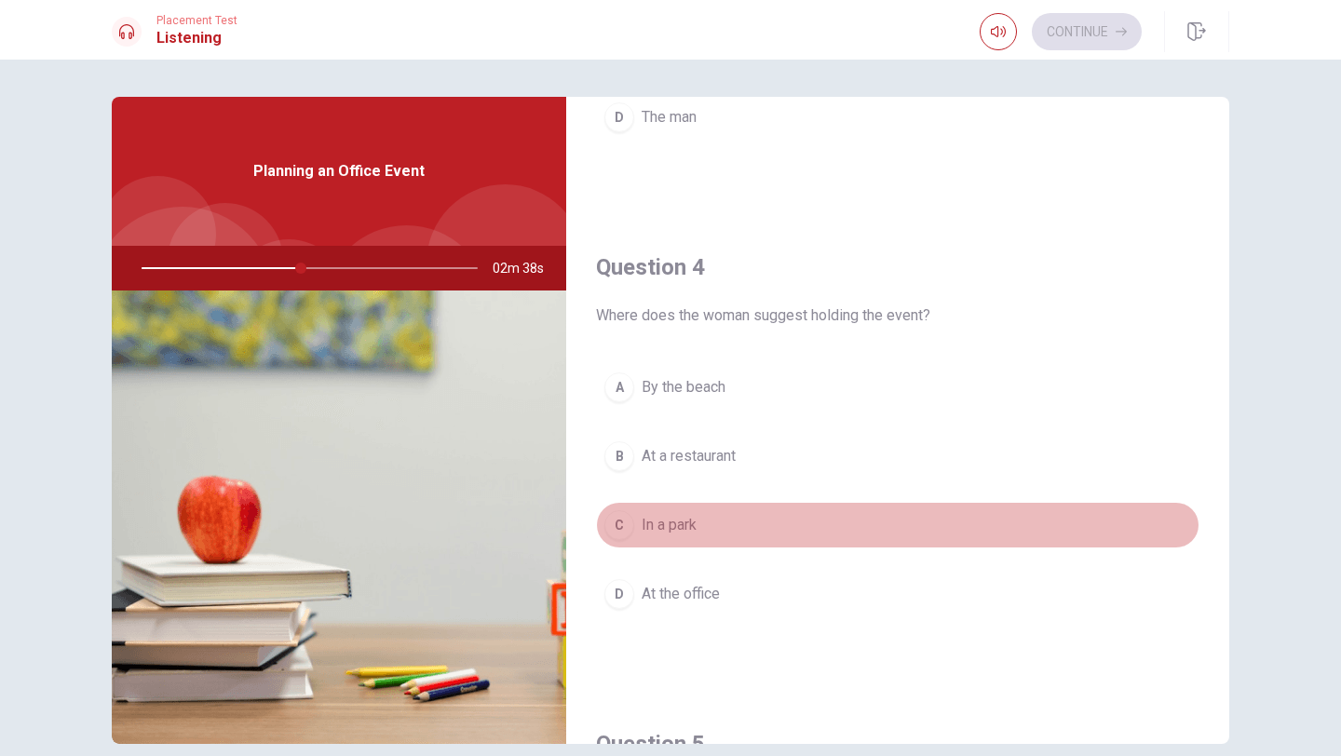
click at [620, 510] on div "C" at bounding box center [619, 525] width 30 height 30
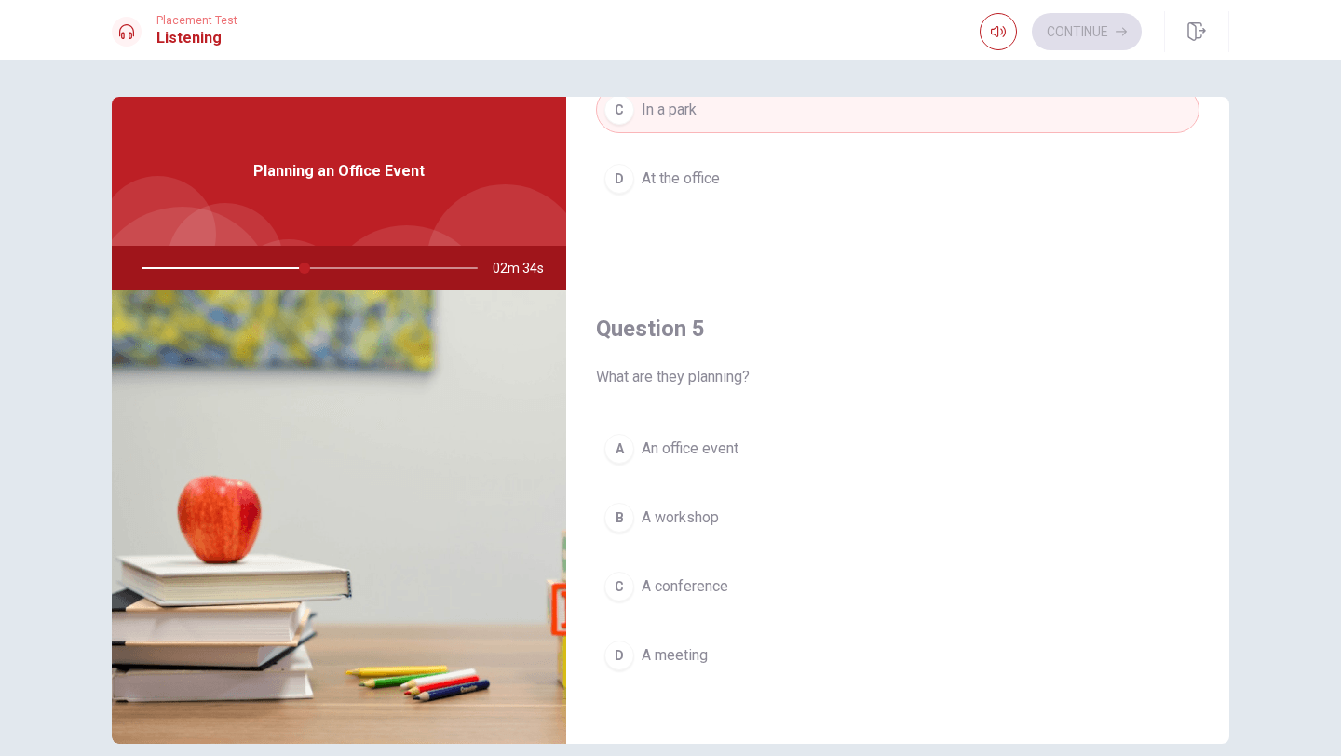
scroll to position [1737, 0]
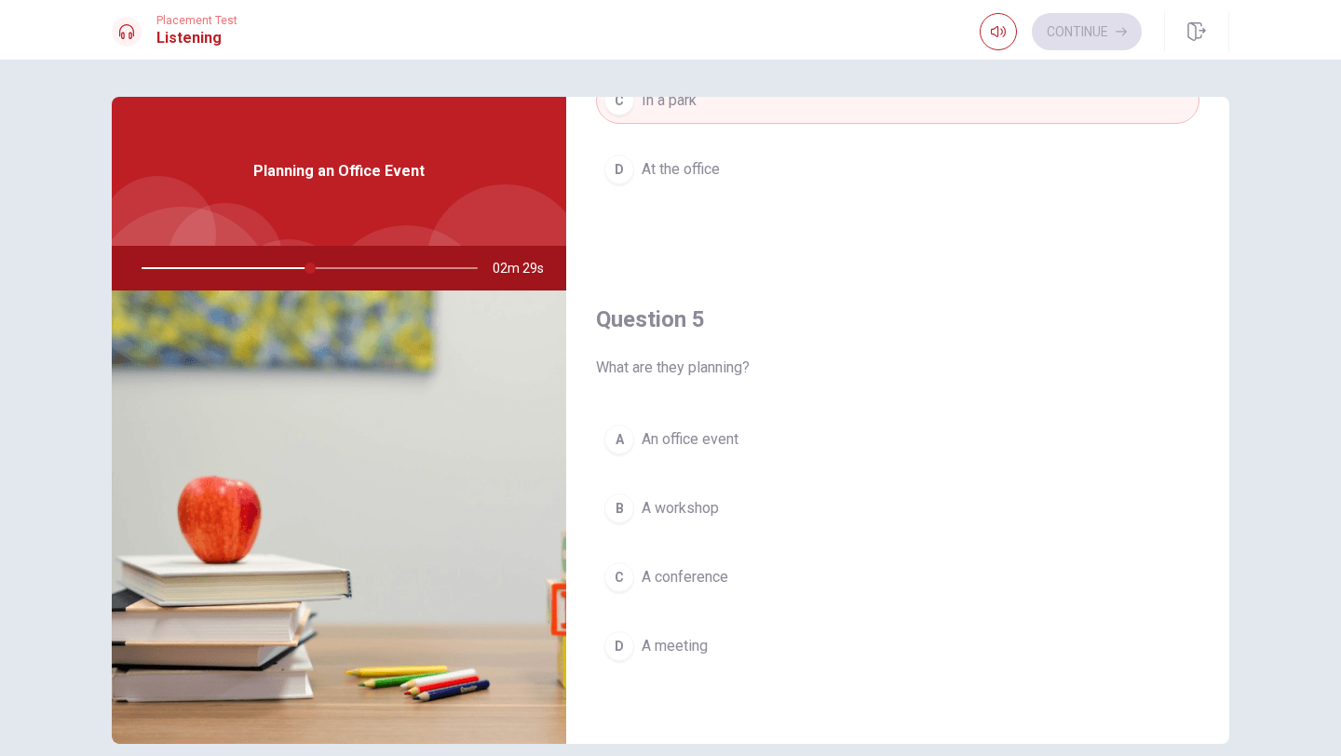
click at [623, 441] on div "A" at bounding box center [619, 440] width 30 height 30
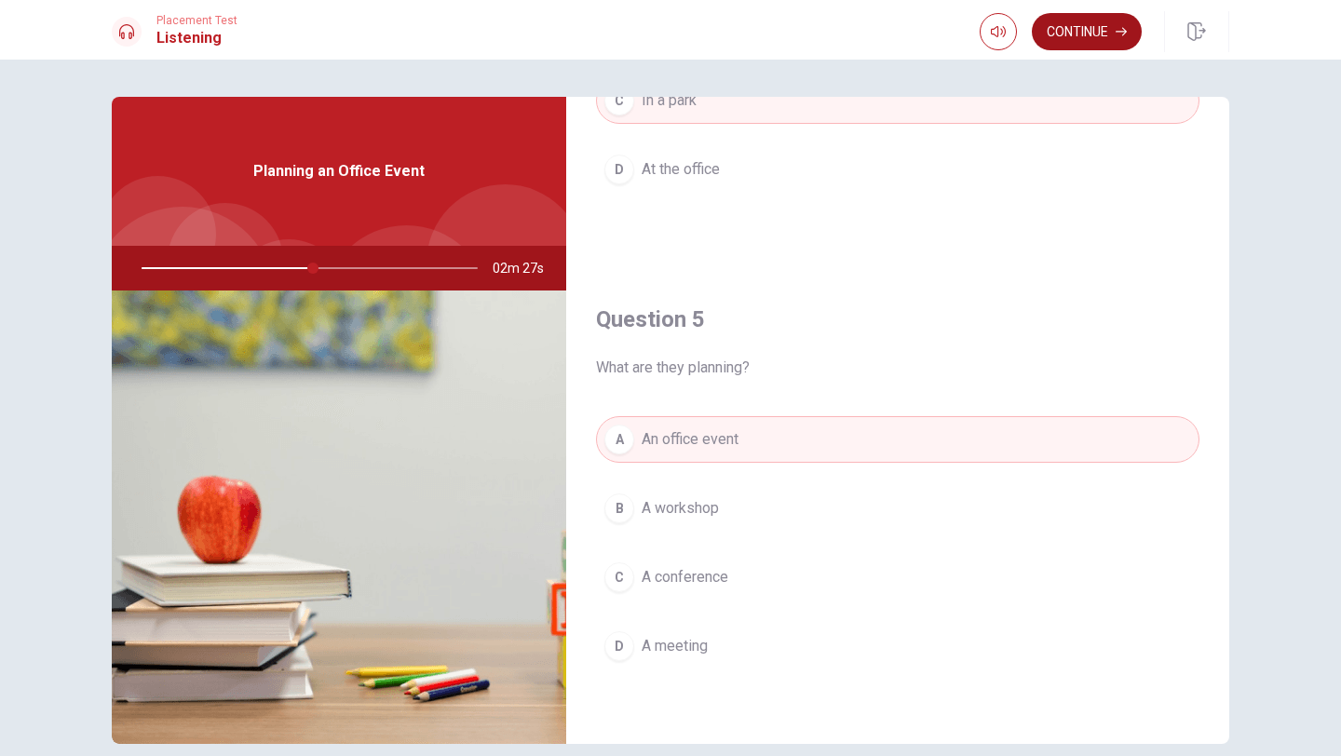
click at [1085, 19] on button "Continue" at bounding box center [1087, 31] width 110 height 37
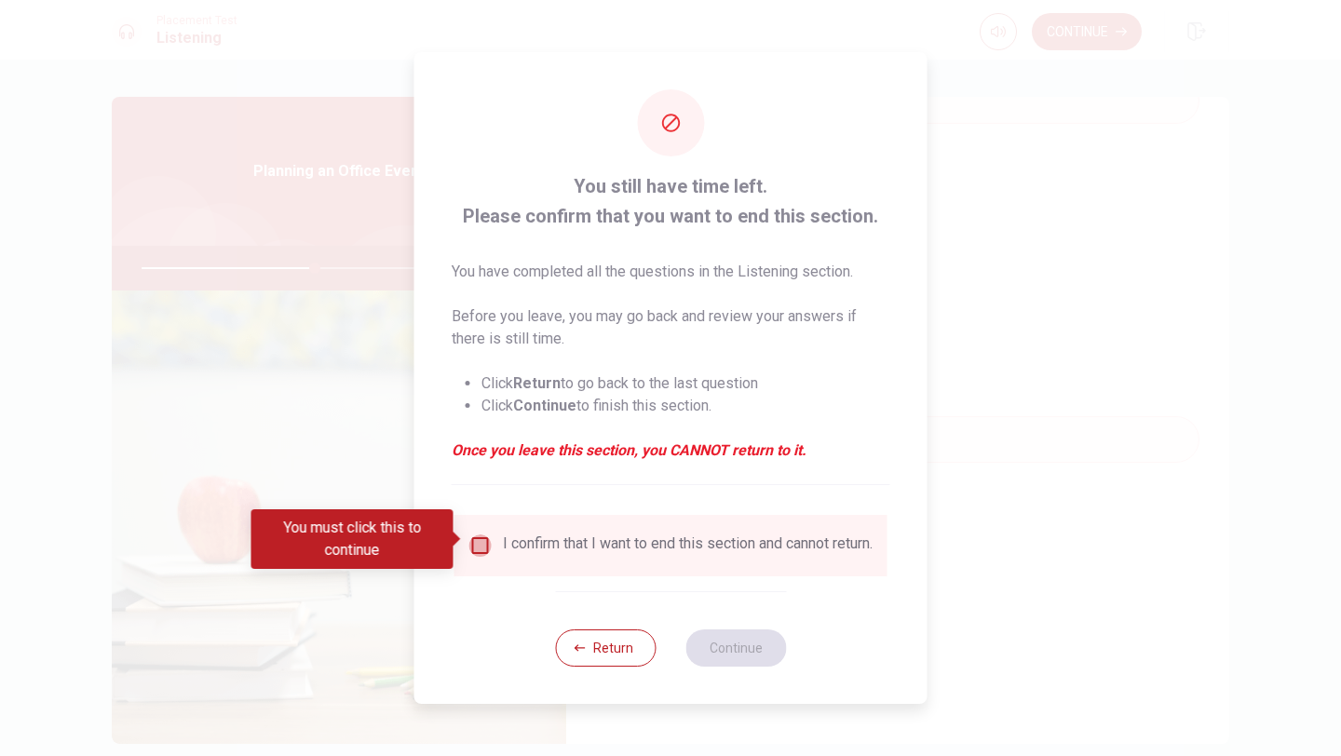
click at [485, 536] on input "You must click this to continue" at bounding box center [480, 545] width 22 height 22
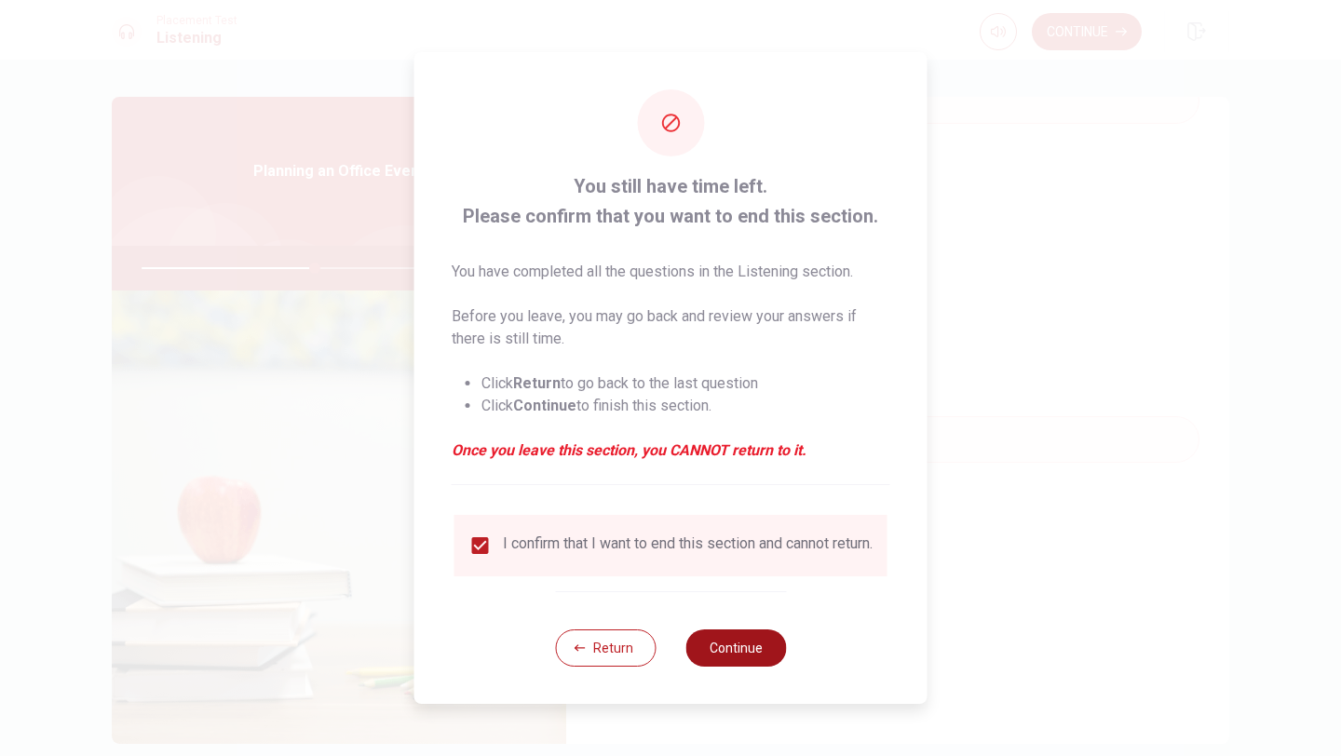
click at [732, 651] on button "Continue" at bounding box center [735, 647] width 101 height 37
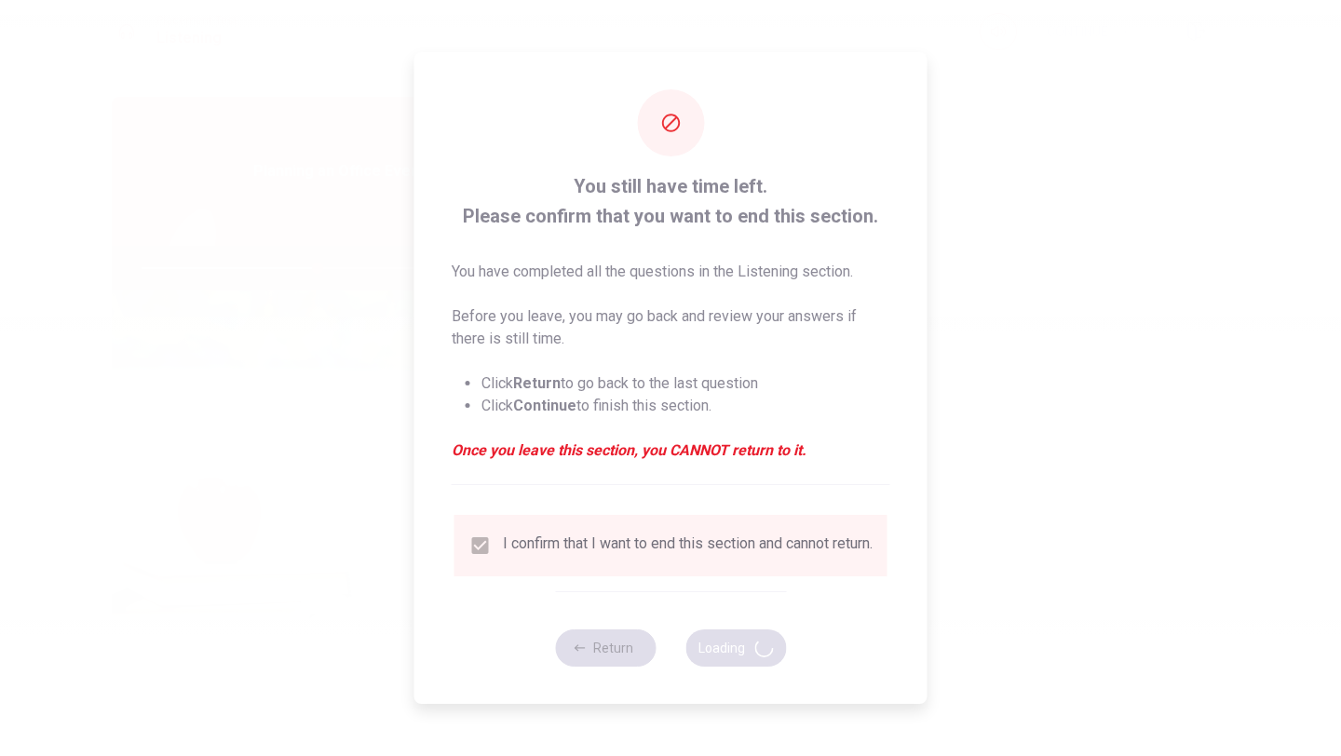
type input "53"
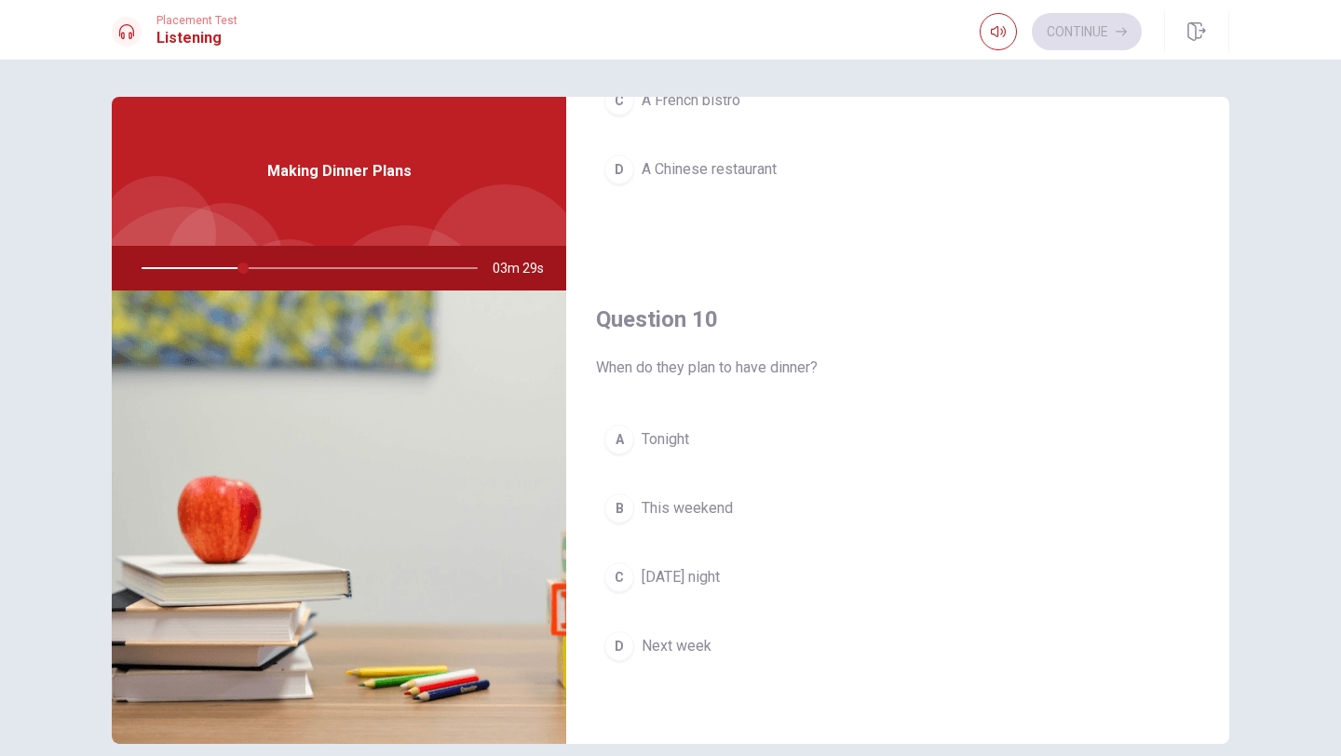
click at [624, 582] on div "C" at bounding box center [619, 577] width 30 height 30
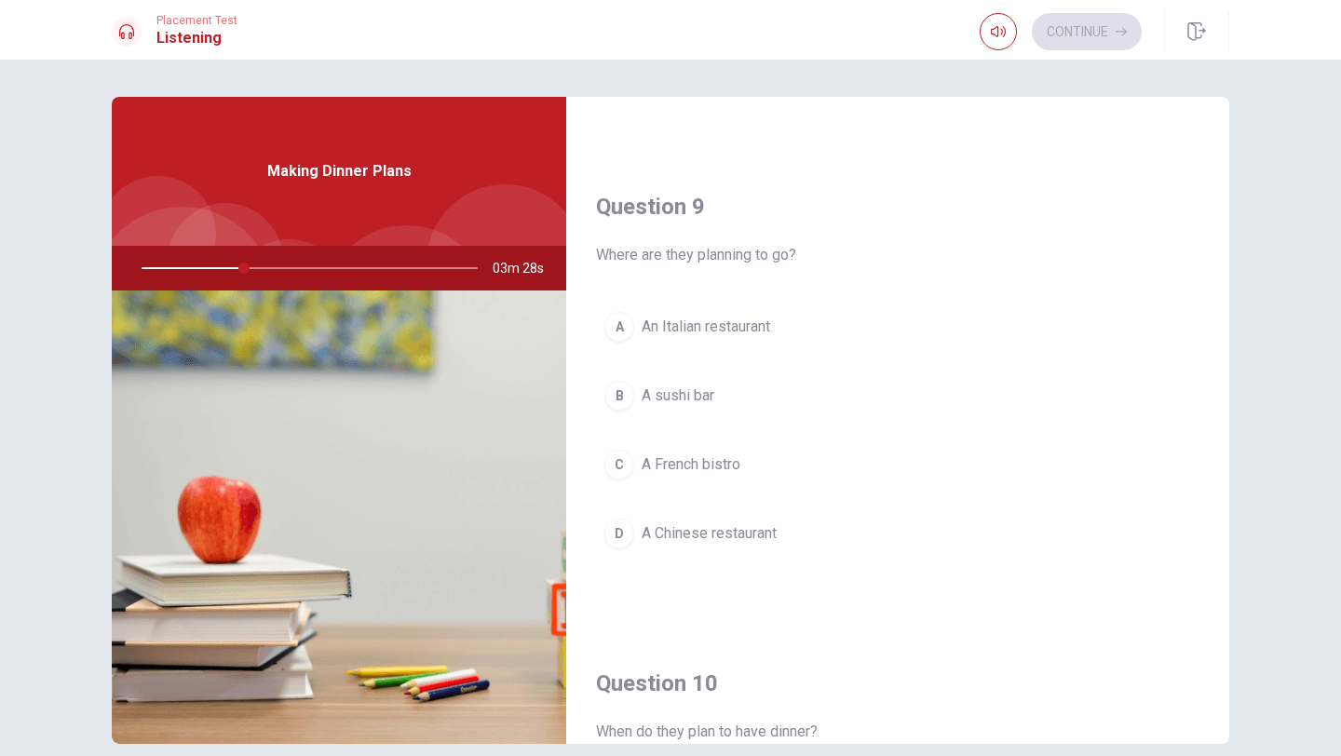
scroll to position [1368, 0]
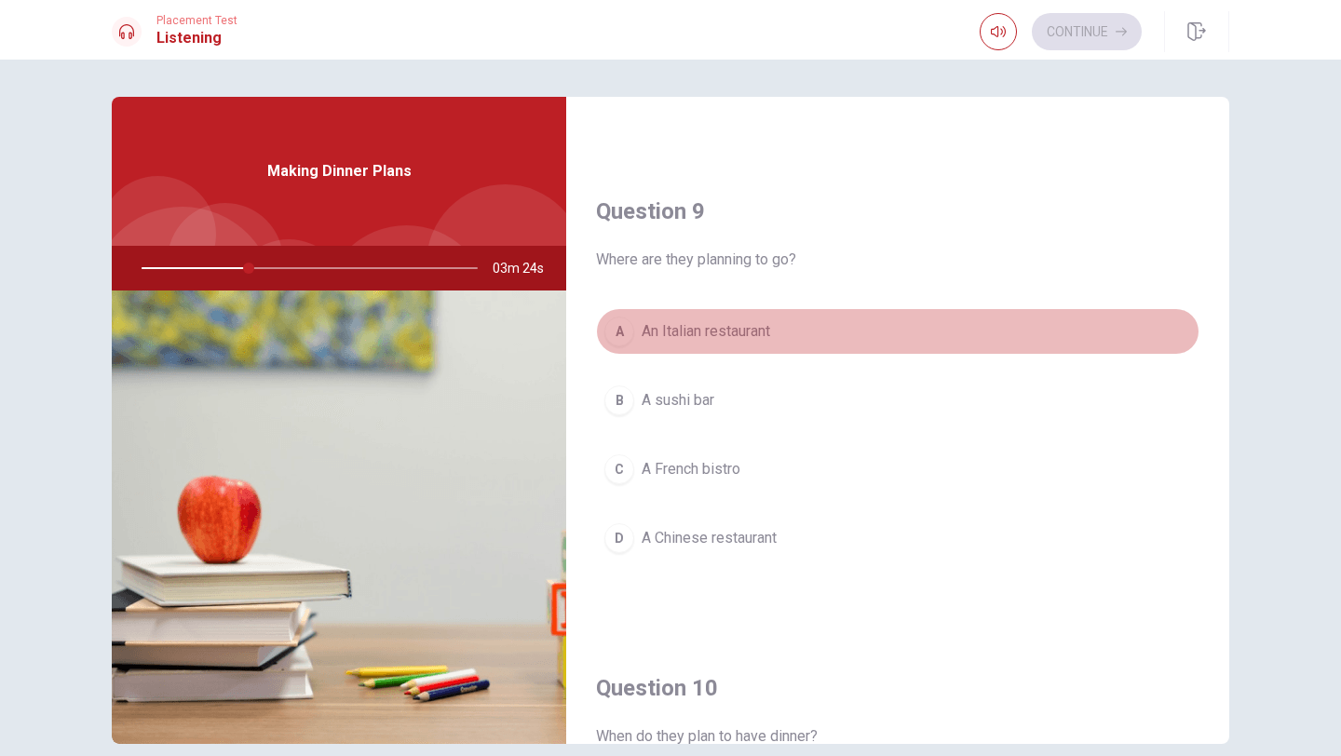
click at [627, 327] on div "A" at bounding box center [619, 332] width 30 height 30
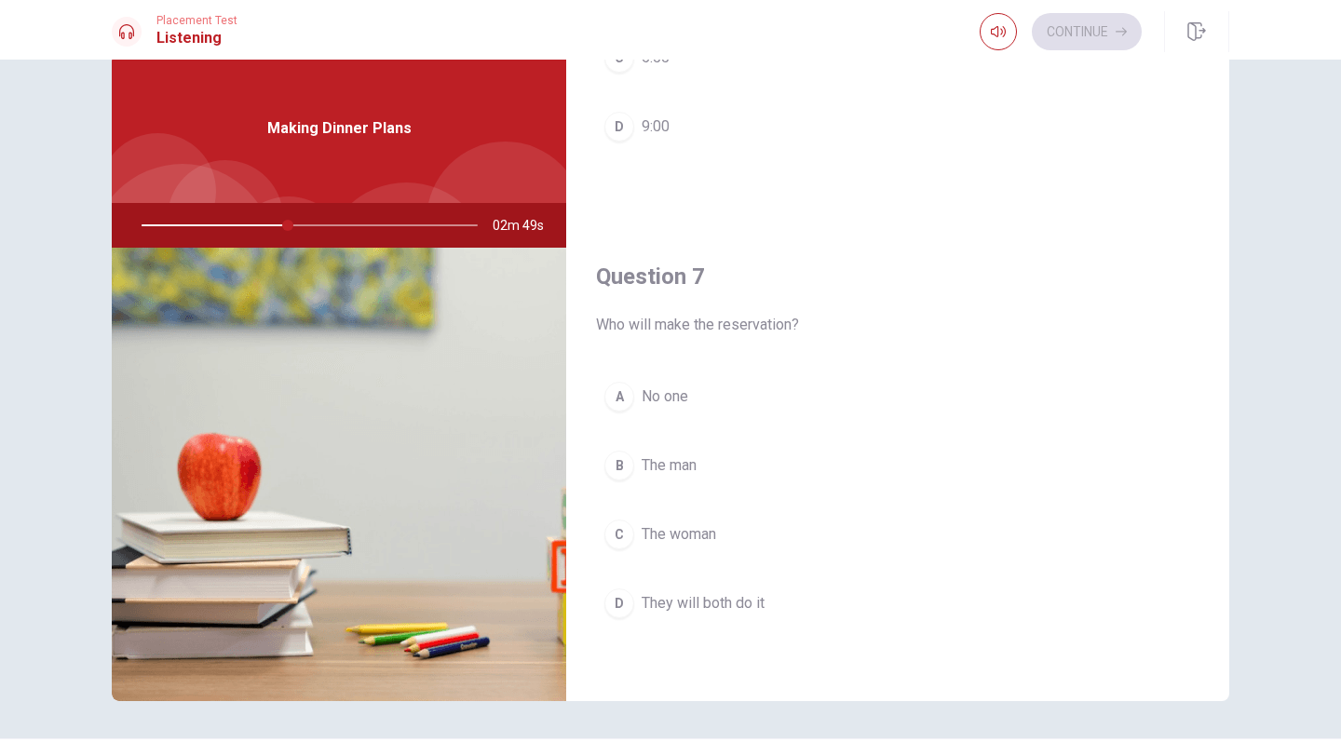
scroll to position [315, 0]
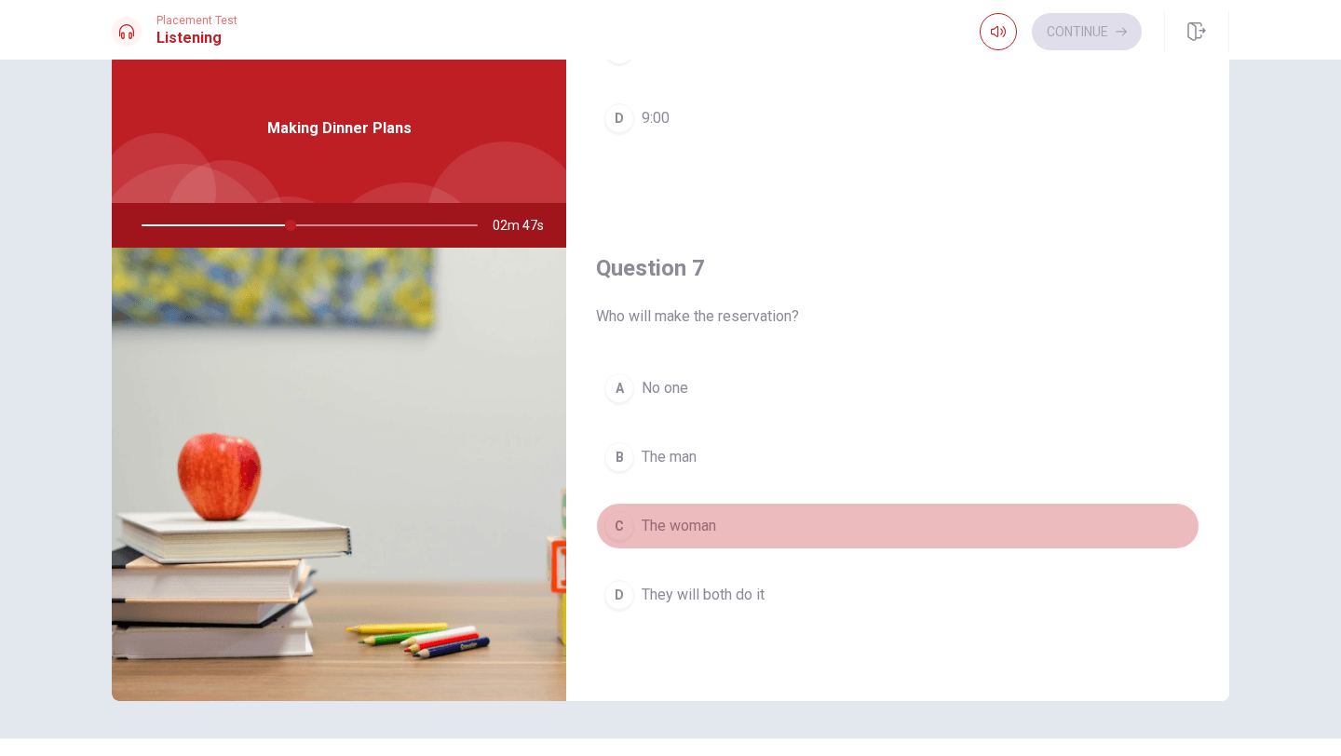
click at [621, 528] on div "C" at bounding box center [619, 526] width 30 height 30
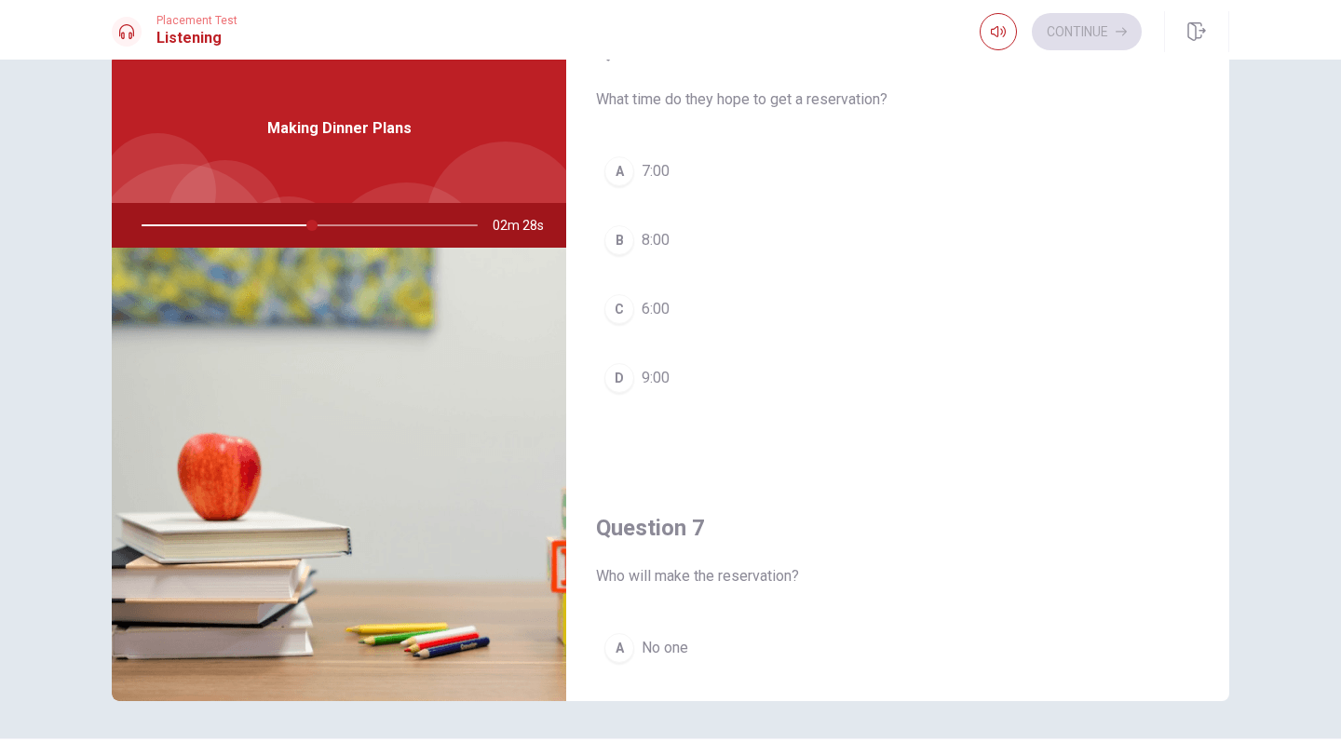
scroll to position [47, 0]
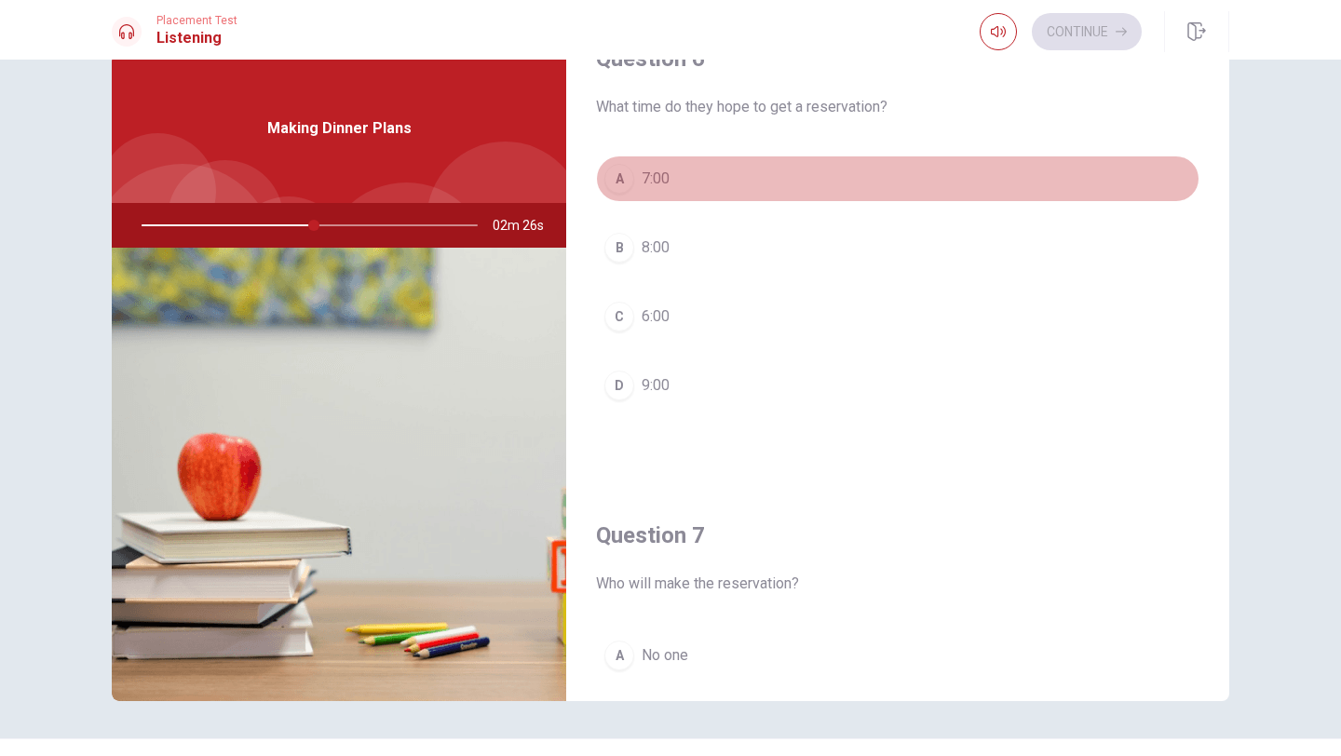
click at [618, 182] on div "A" at bounding box center [619, 179] width 30 height 30
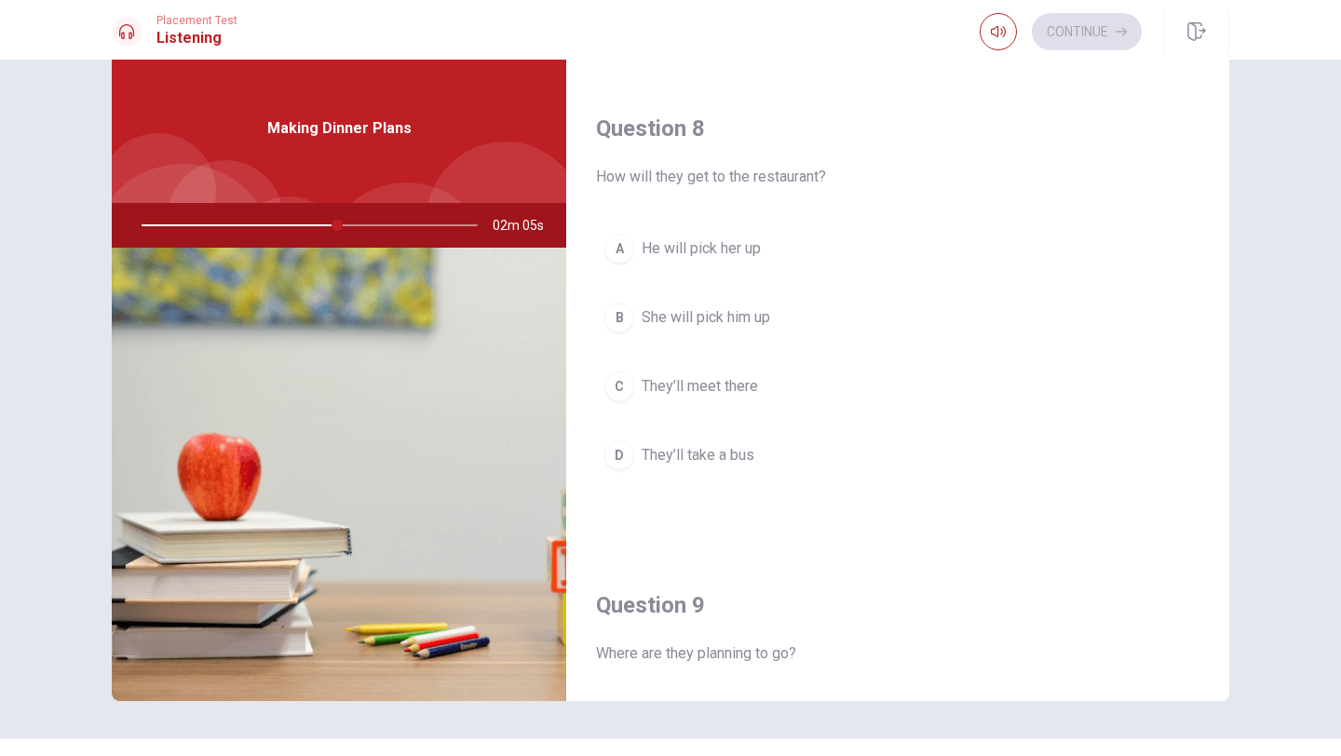
scroll to position [911, 0]
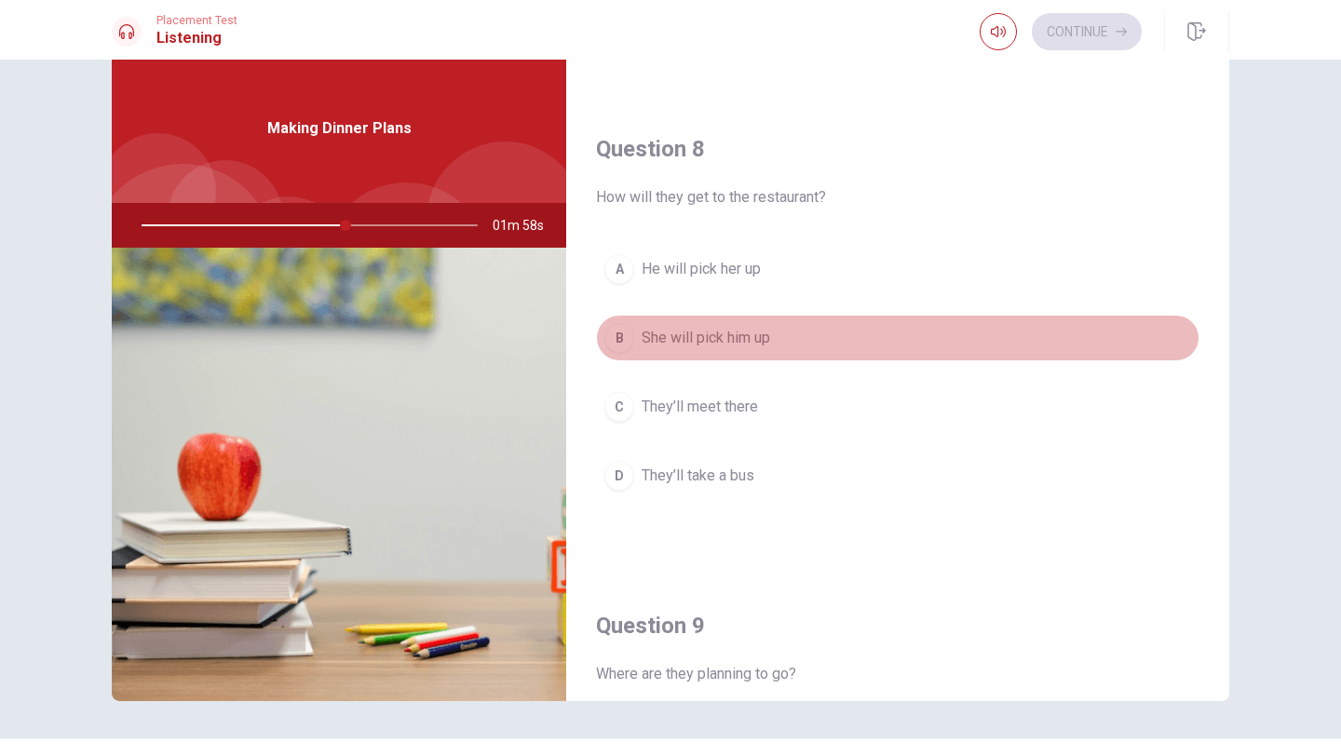
click at [619, 337] on div "B" at bounding box center [619, 338] width 30 height 30
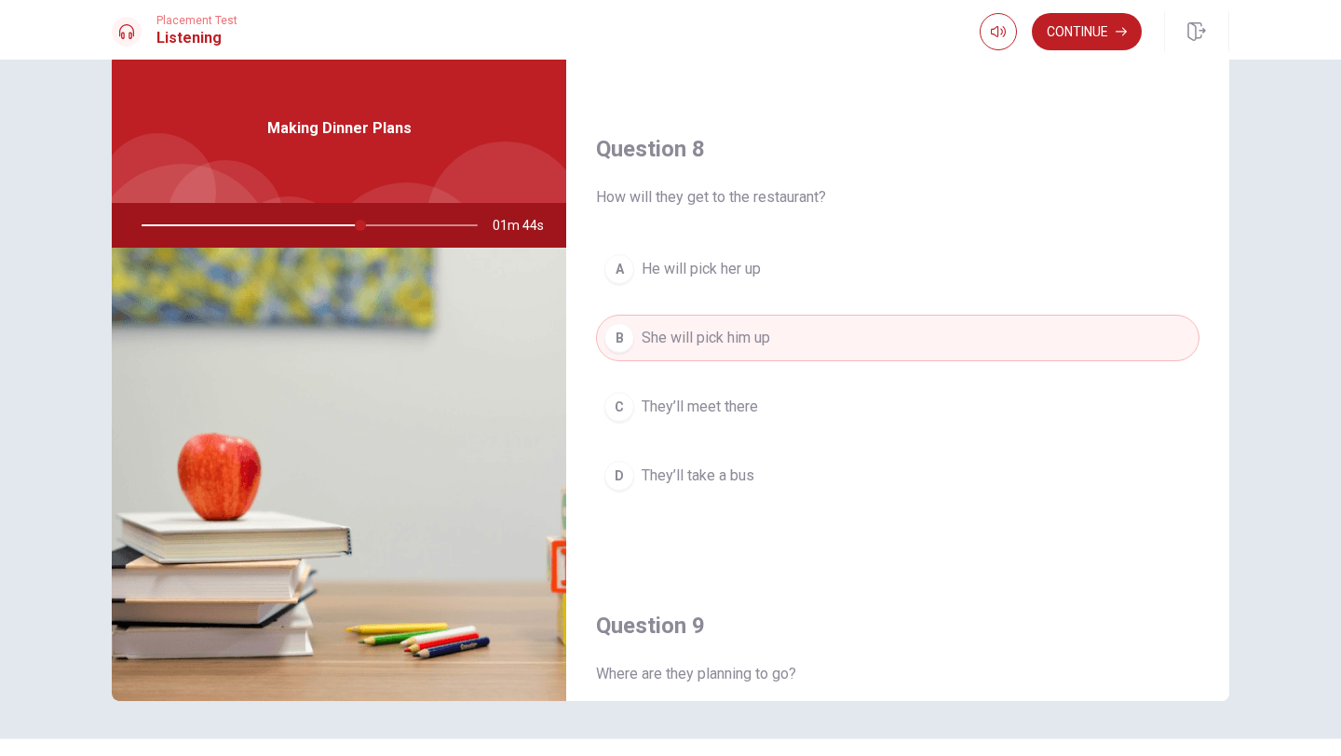
click at [617, 272] on div "A" at bounding box center [619, 269] width 30 height 30
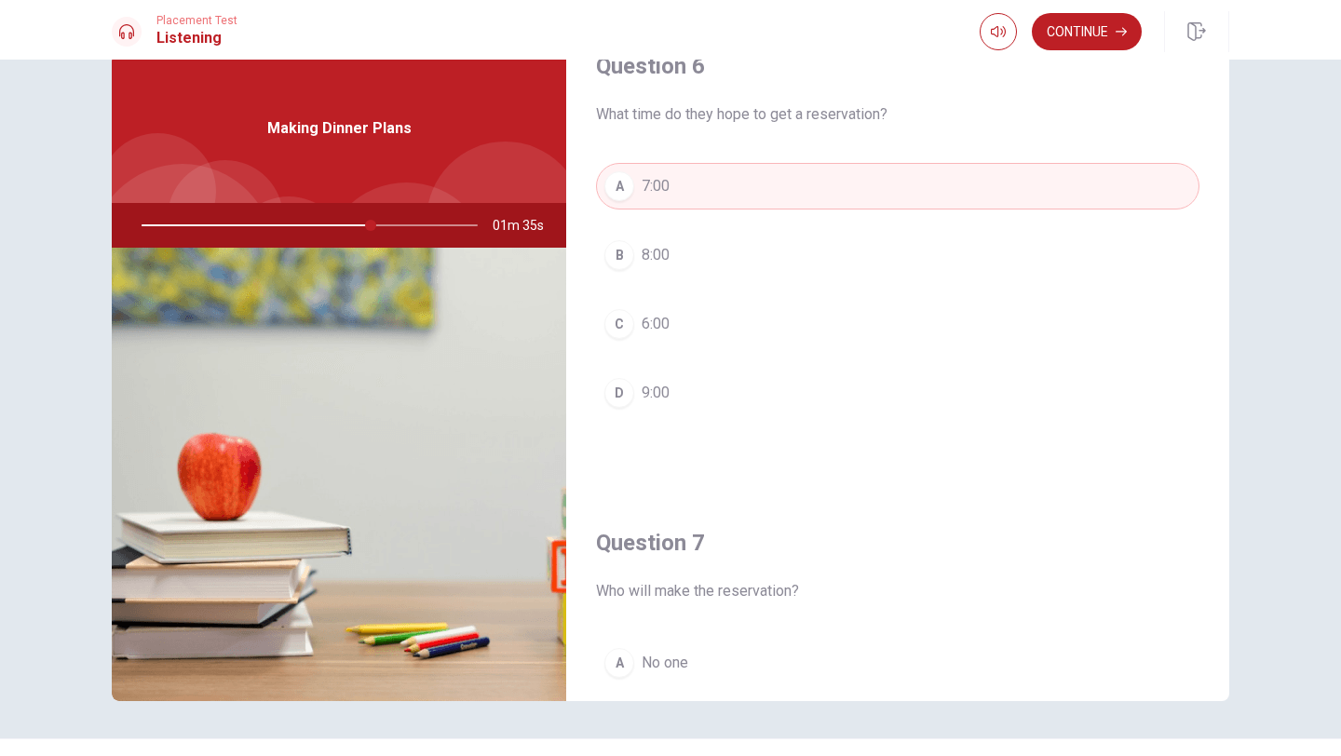
scroll to position [0, 0]
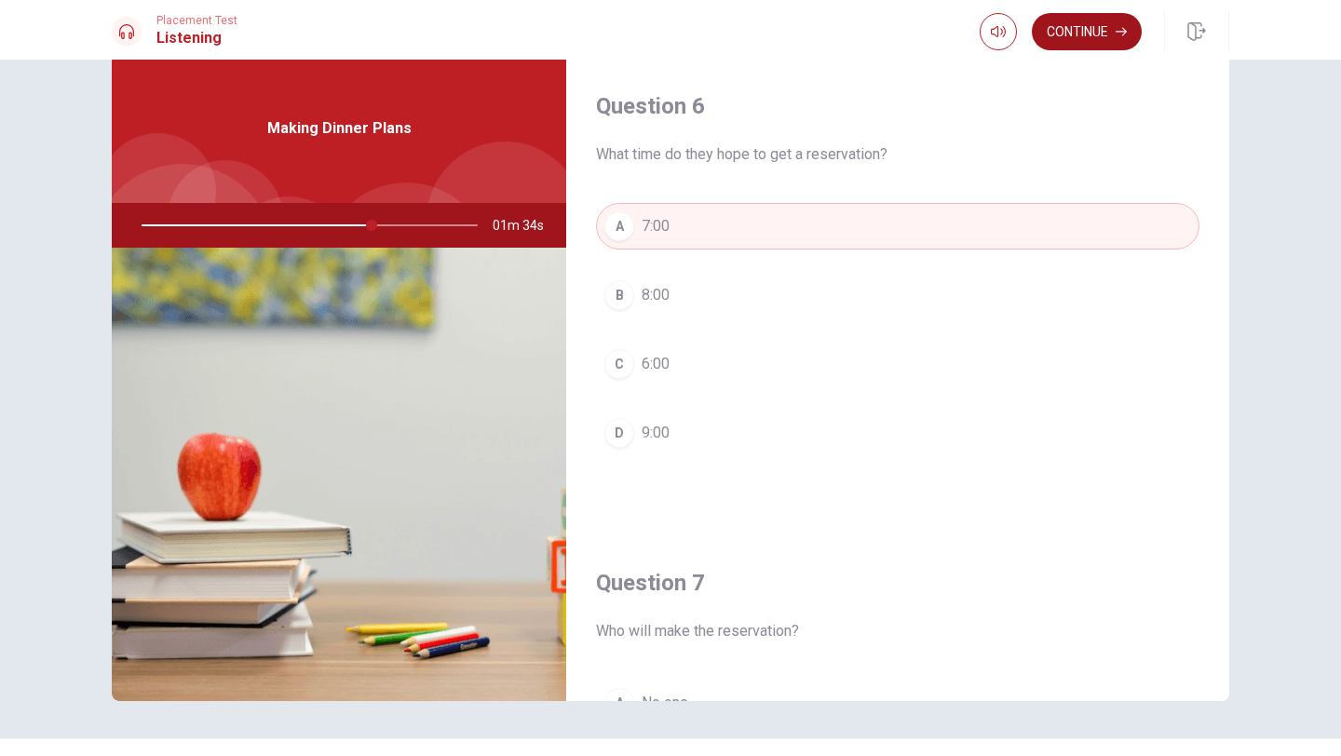
click at [1075, 32] on button "Continue" at bounding box center [1087, 31] width 110 height 37
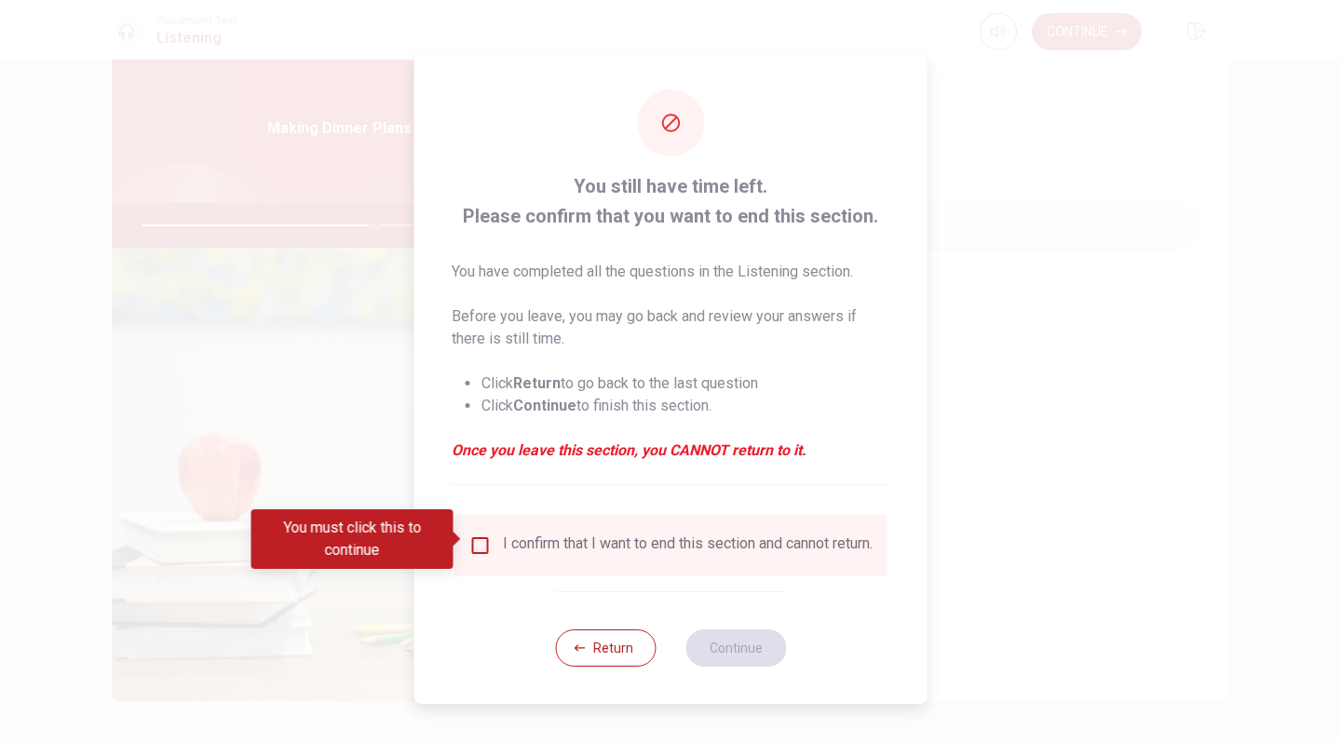
click at [480, 536] on input "You must click this to continue" at bounding box center [480, 545] width 22 height 22
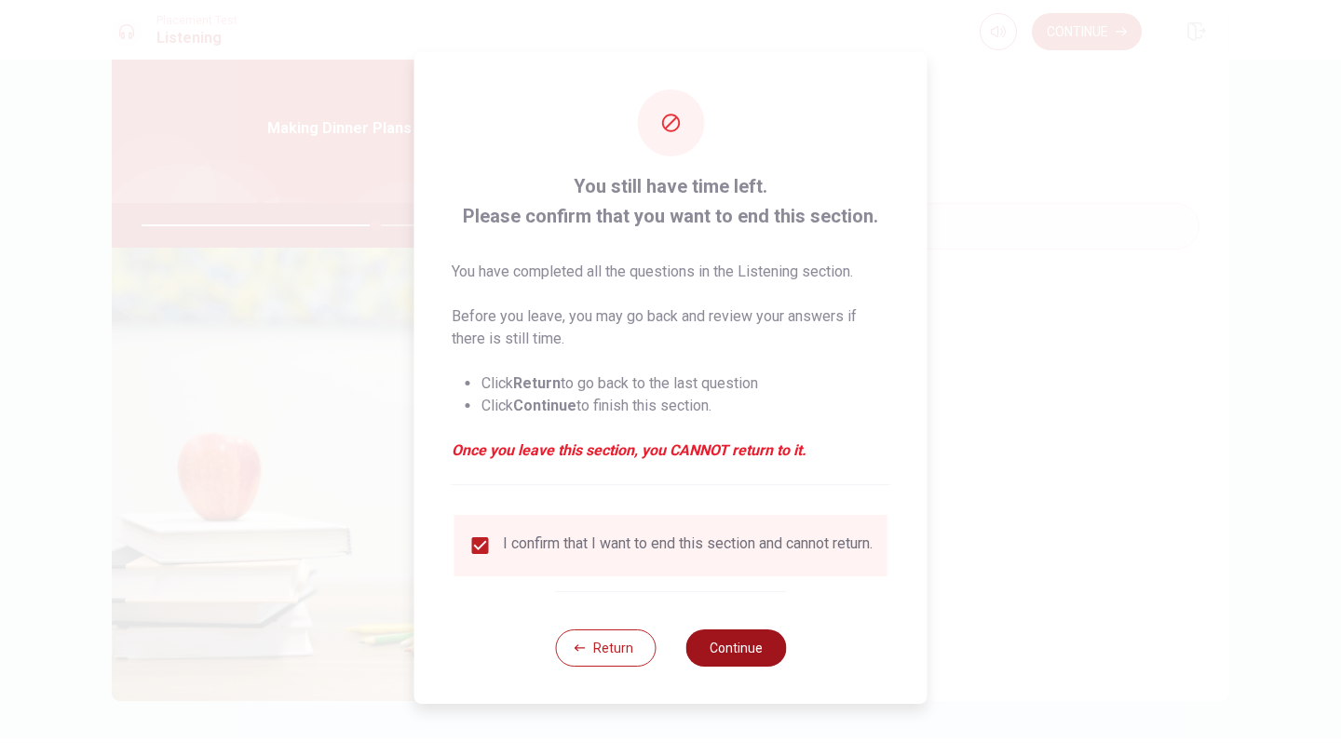
click at [732, 657] on button "Continue" at bounding box center [735, 647] width 101 height 37
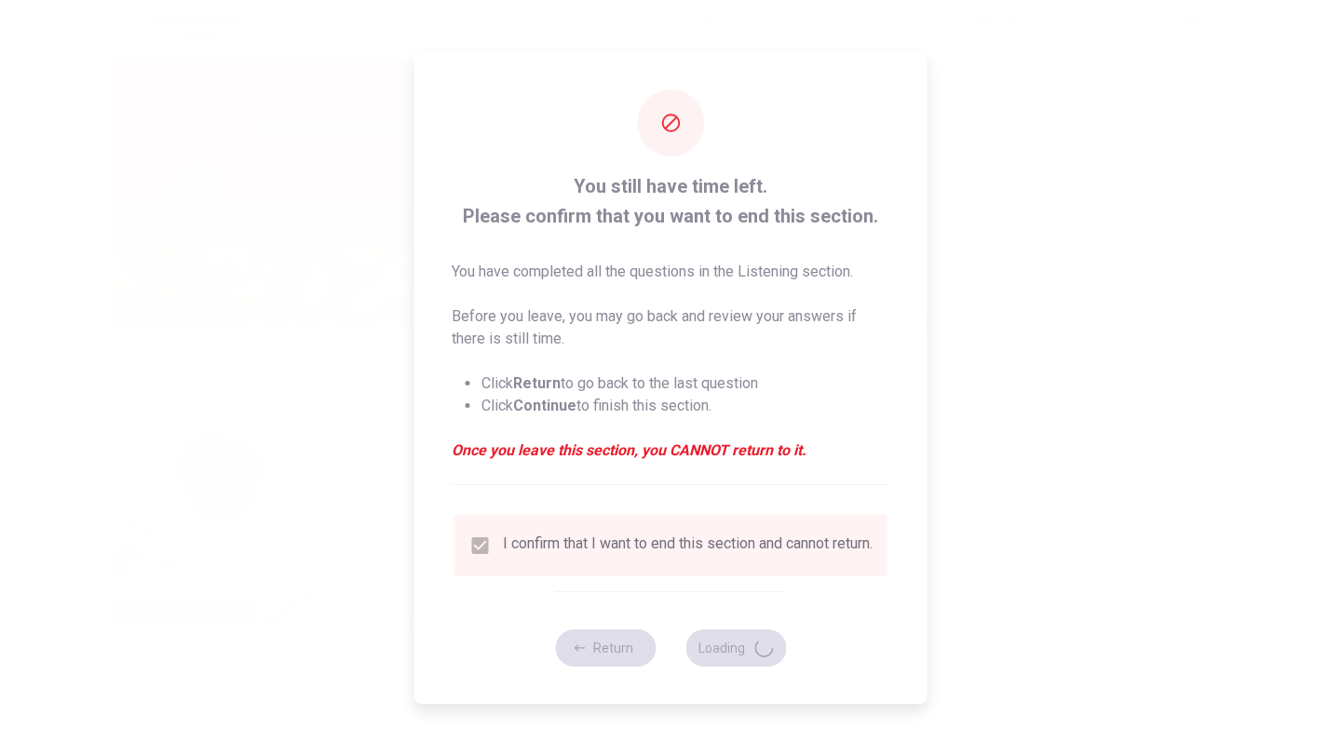
type input "70"
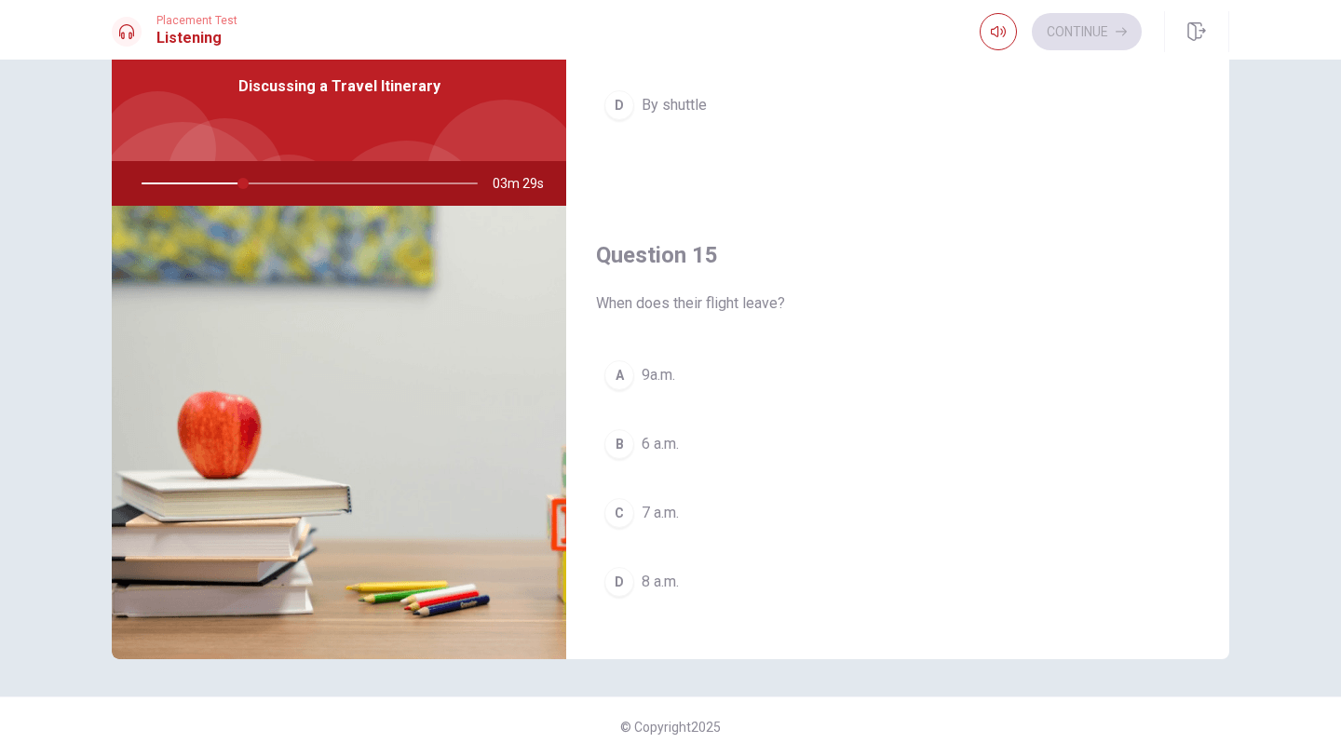
scroll to position [1737, 0]
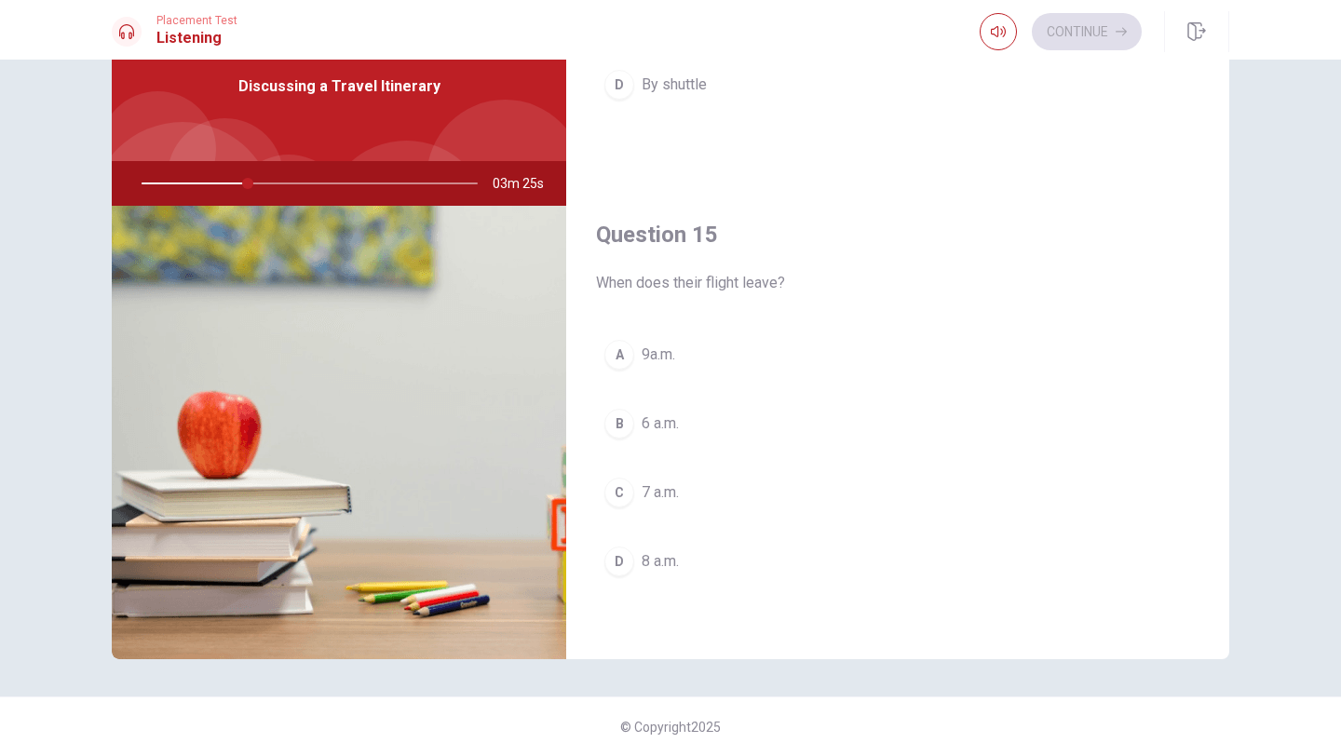
click at [619, 561] on div "D" at bounding box center [619, 562] width 30 height 30
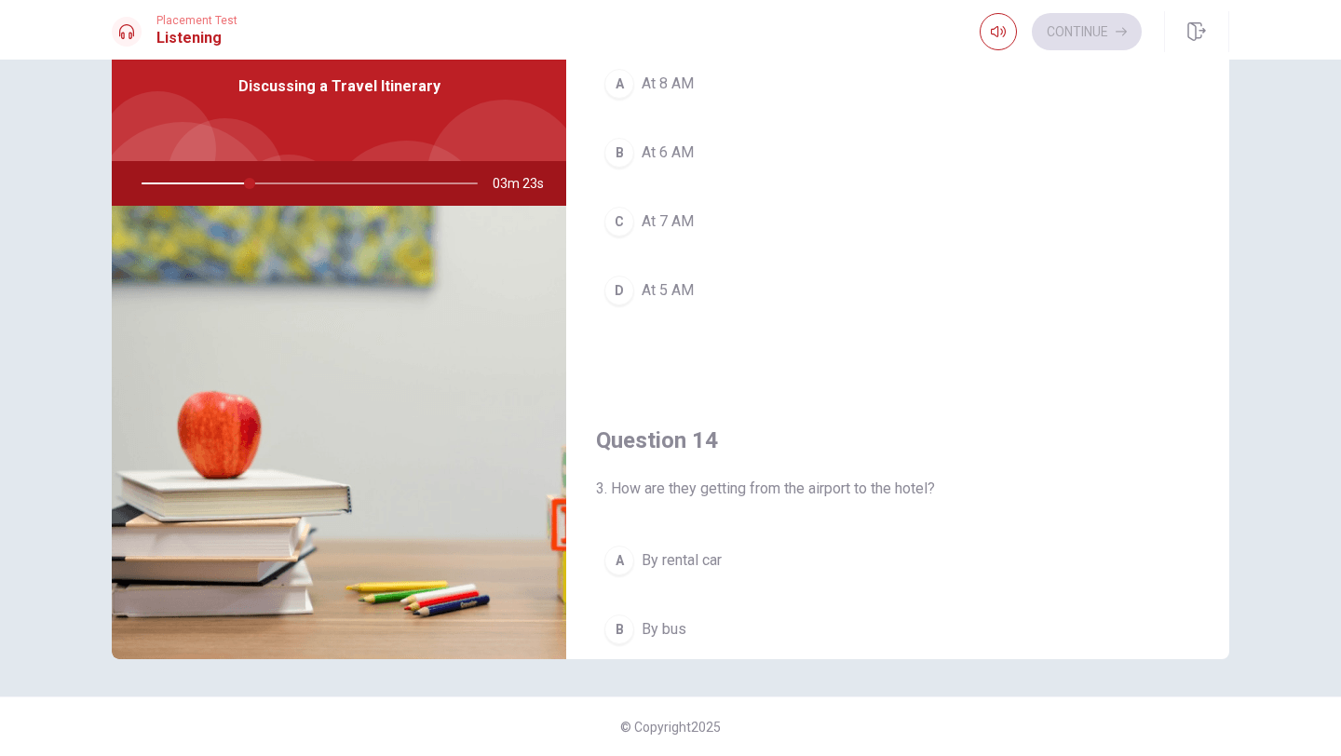
scroll to position [1032, 0]
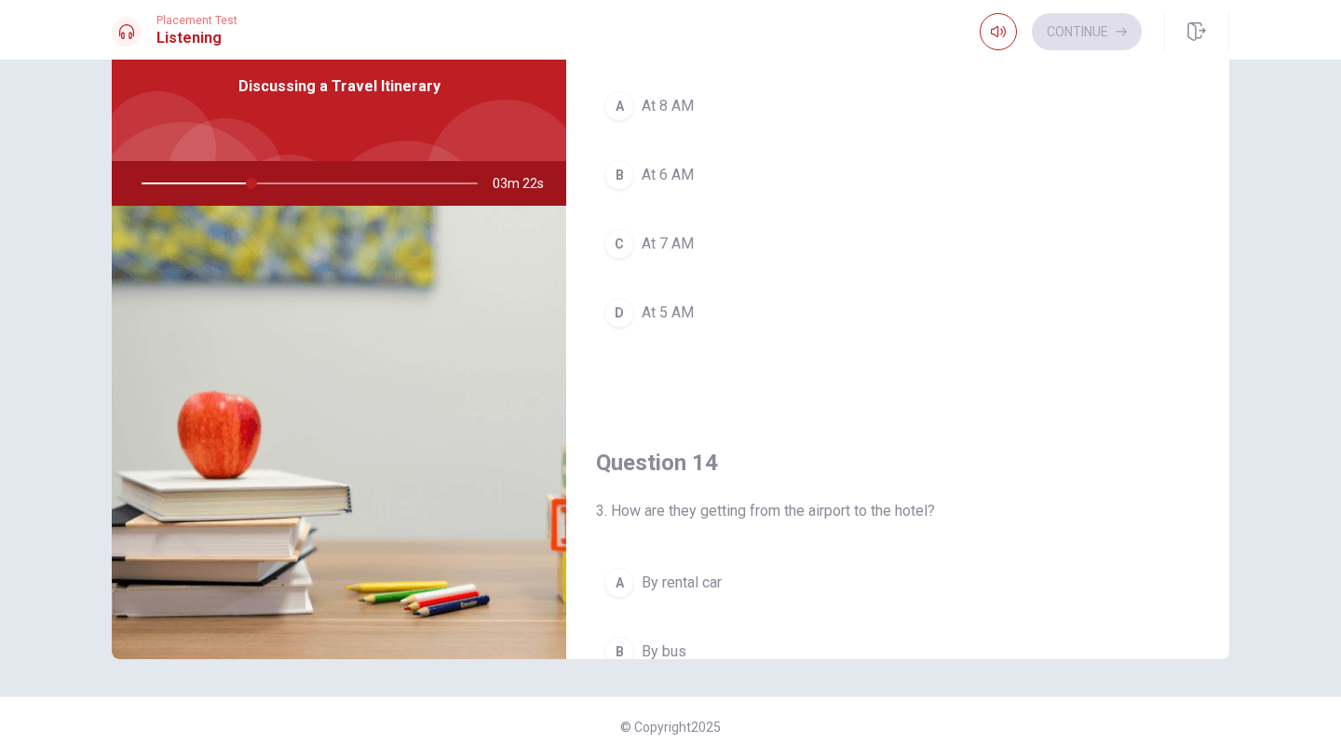
click at [624, 180] on div "B" at bounding box center [619, 175] width 30 height 30
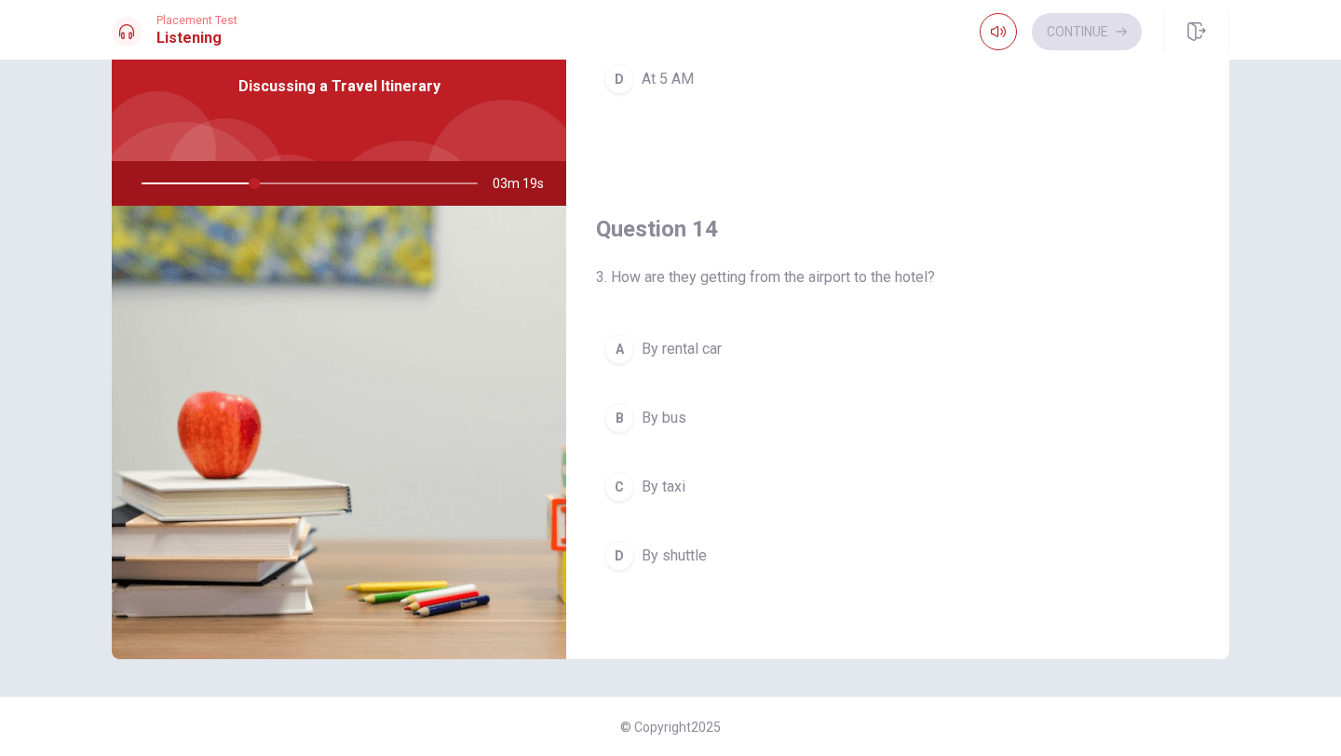
scroll to position [1268, 0]
click at [620, 554] on div "D" at bounding box center [619, 553] width 30 height 30
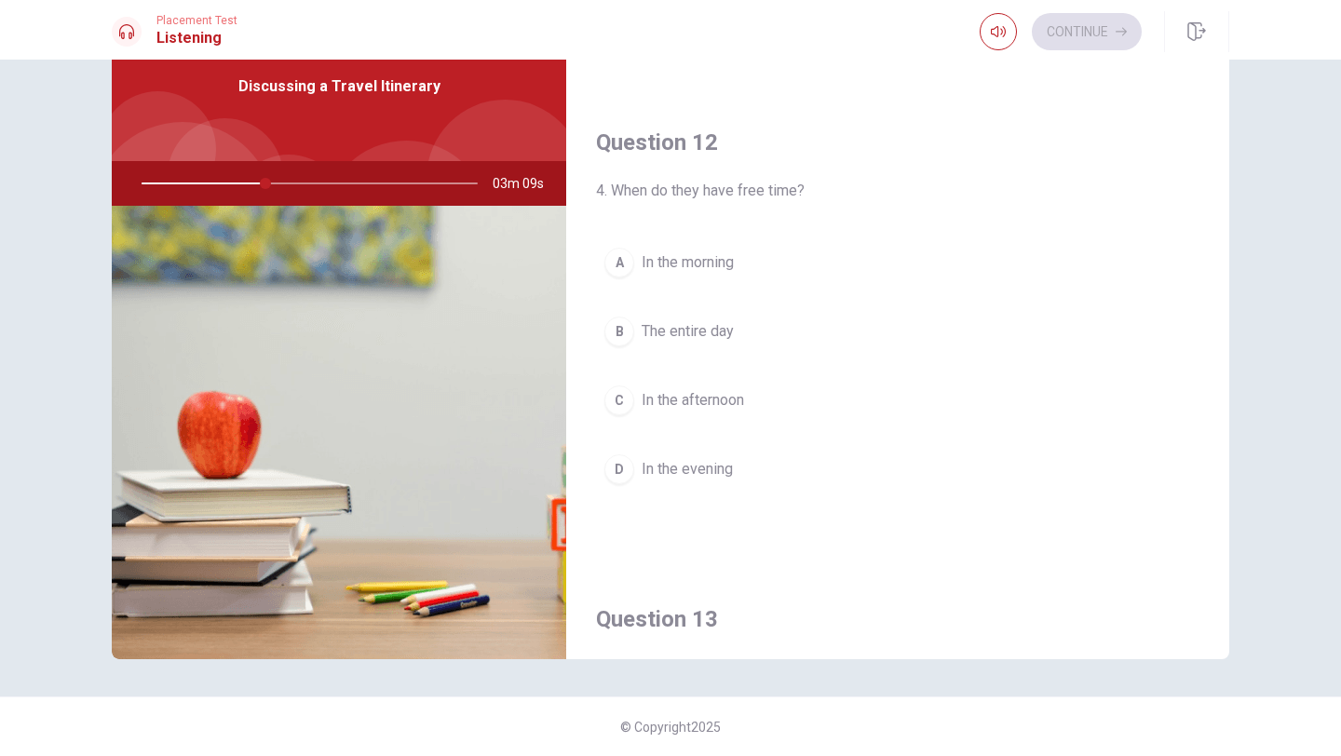
scroll to position [398, 0]
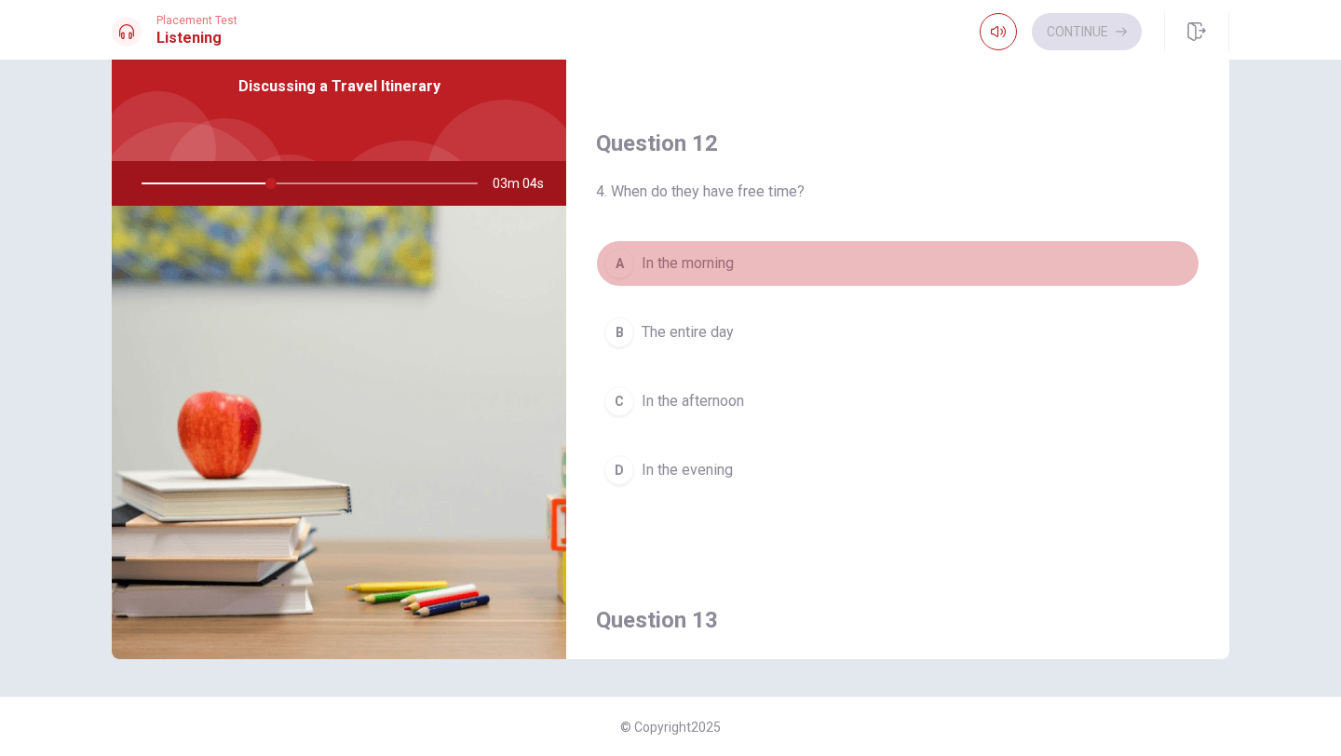
click at [620, 271] on div "A" at bounding box center [619, 264] width 30 height 30
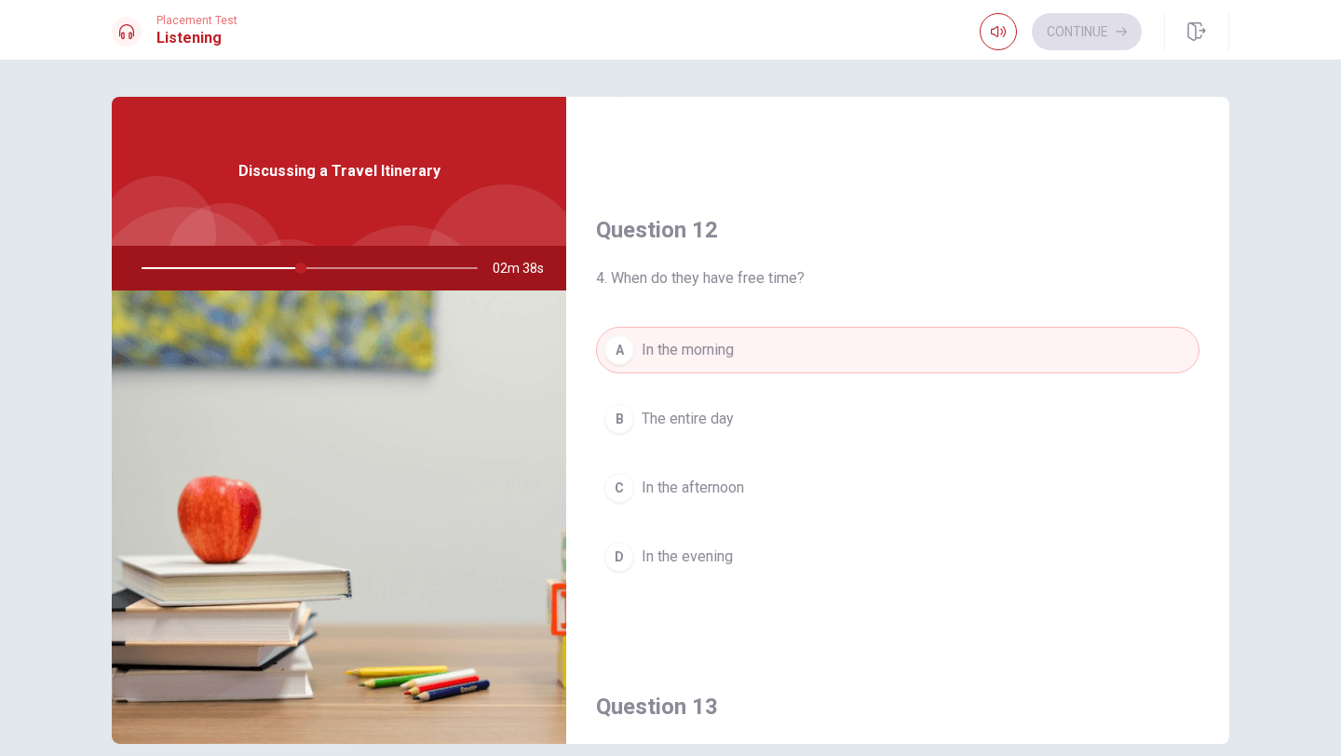
scroll to position [399, 0]
click at [624, 489] on div "C" at bounding box center [619, 485] width 30 height 30
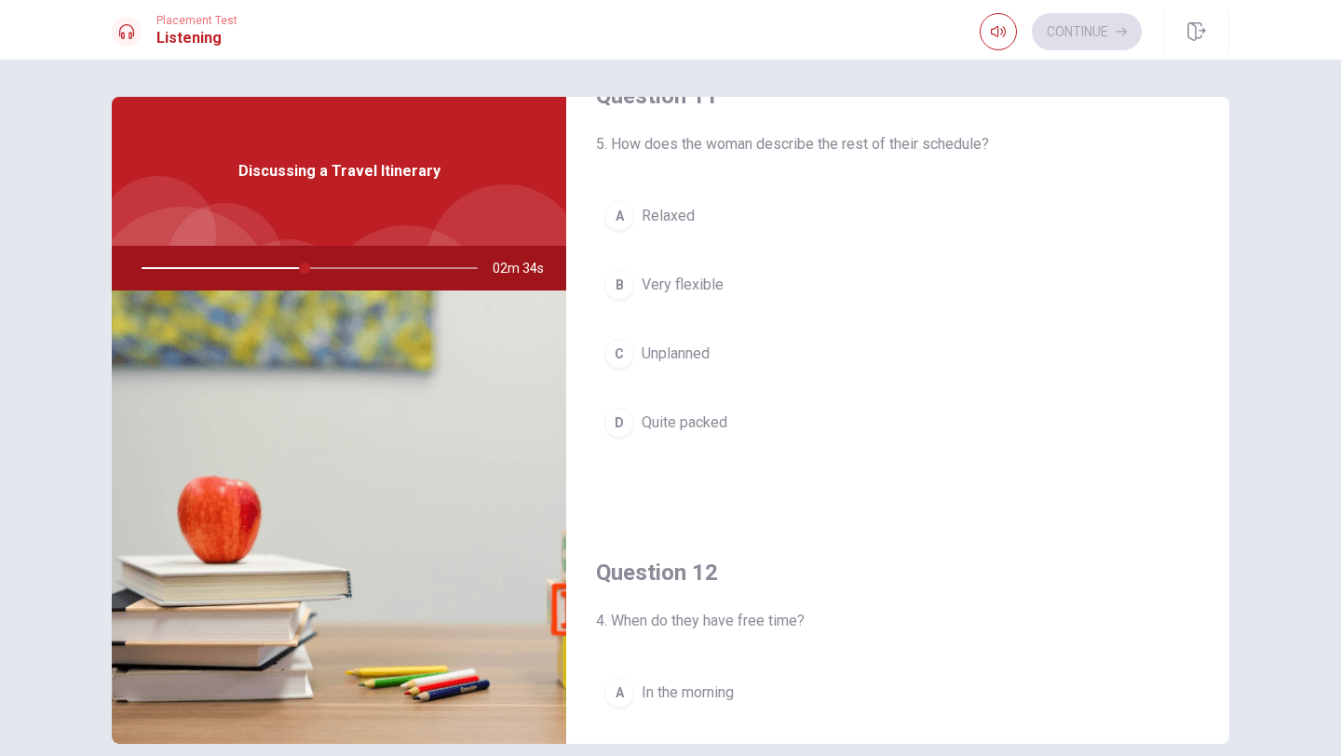
scroll to position [34, 0]
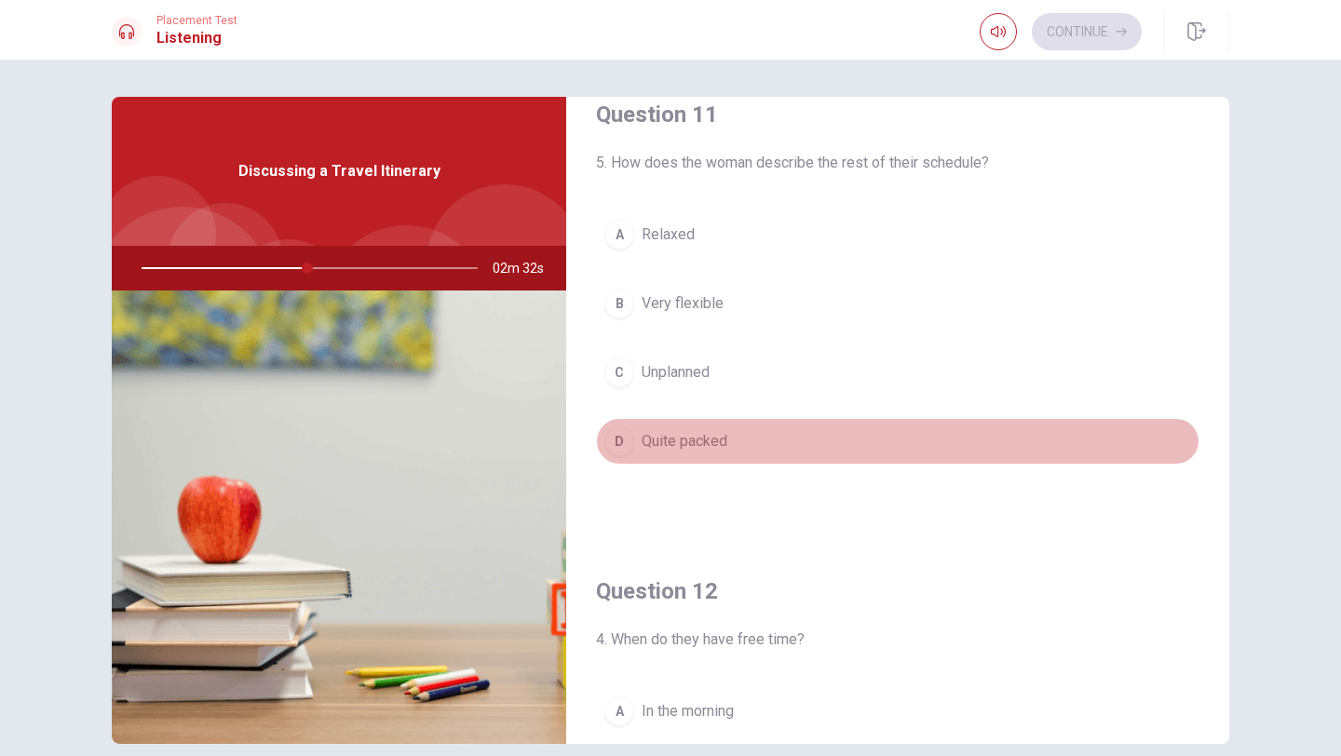
click at [621, 439] on div "D" at bounding box center [619, 441] width 30 height 30
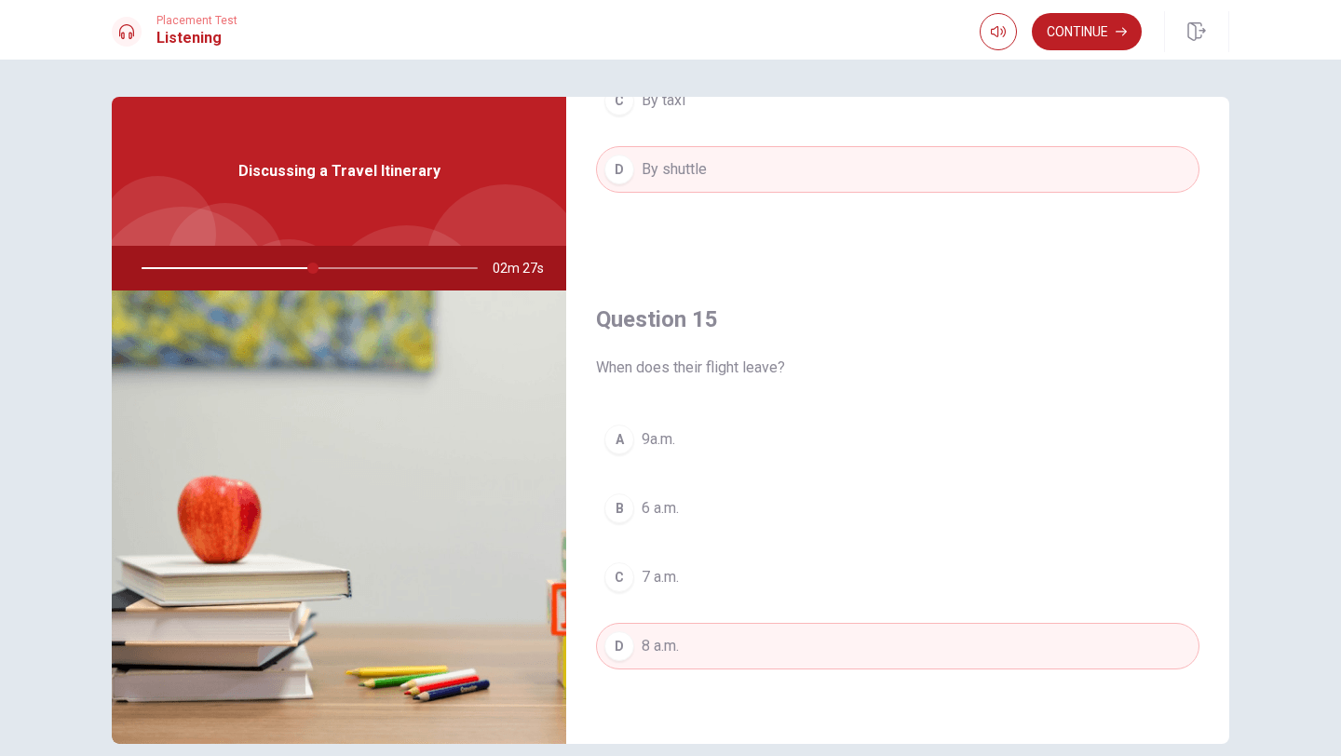
scroll to position [85, 0]
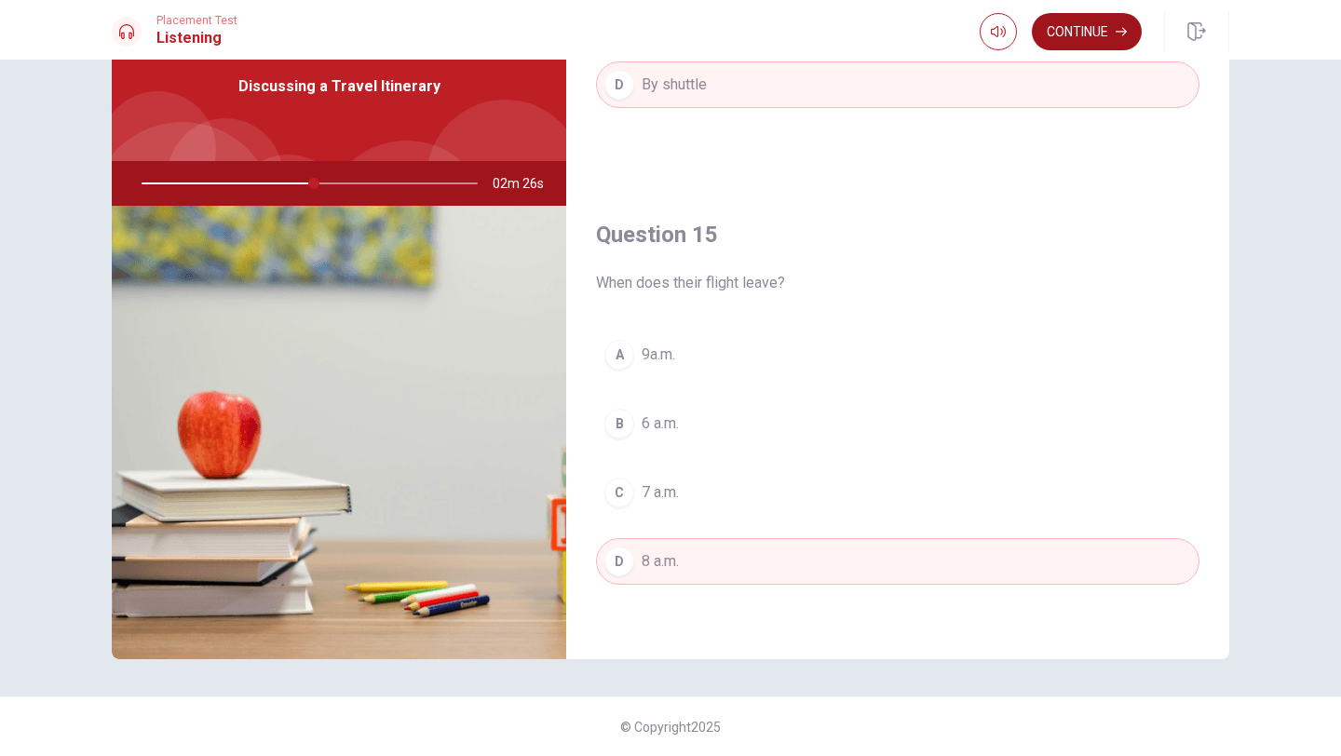
click at [1070, 18] on button "Continue" at bounding box center [1087, 31] width 110 height 37
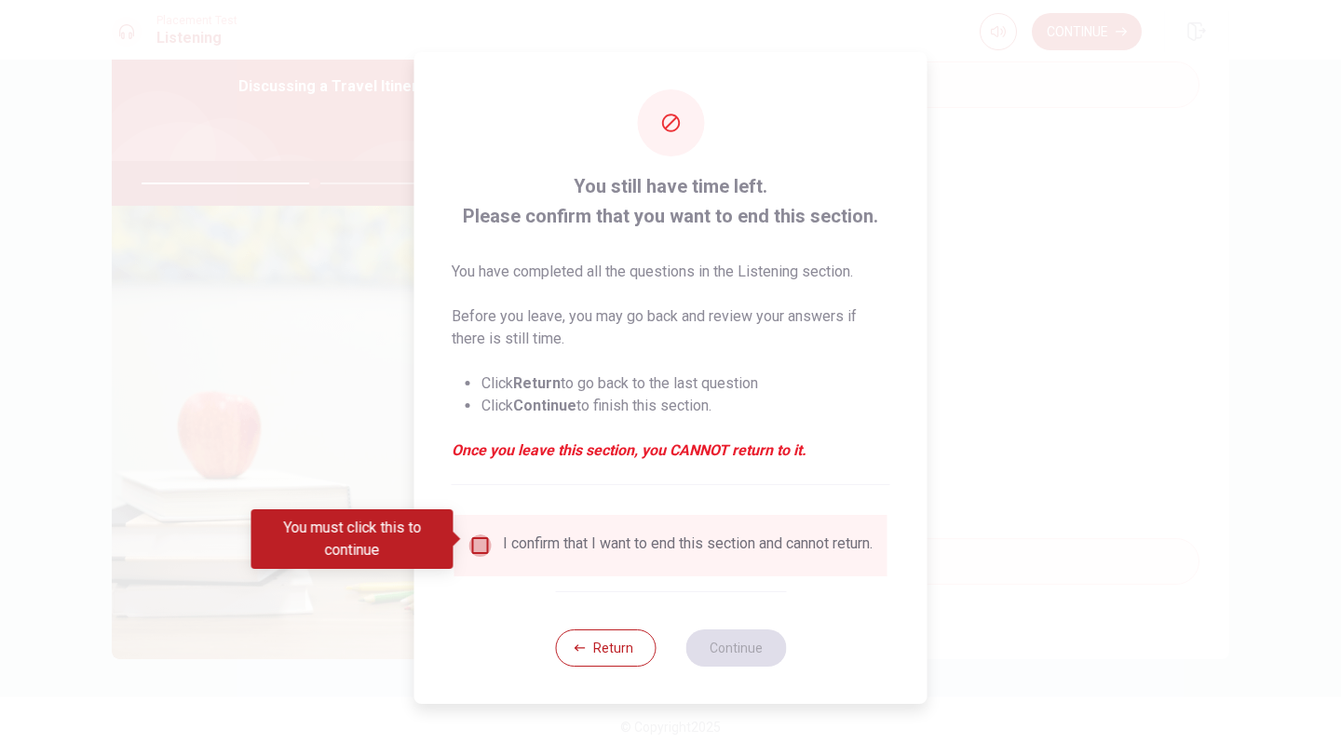
click at [477, 540] on input "You must click this to continue" at bounding box center [480, 545] width 22 height 22
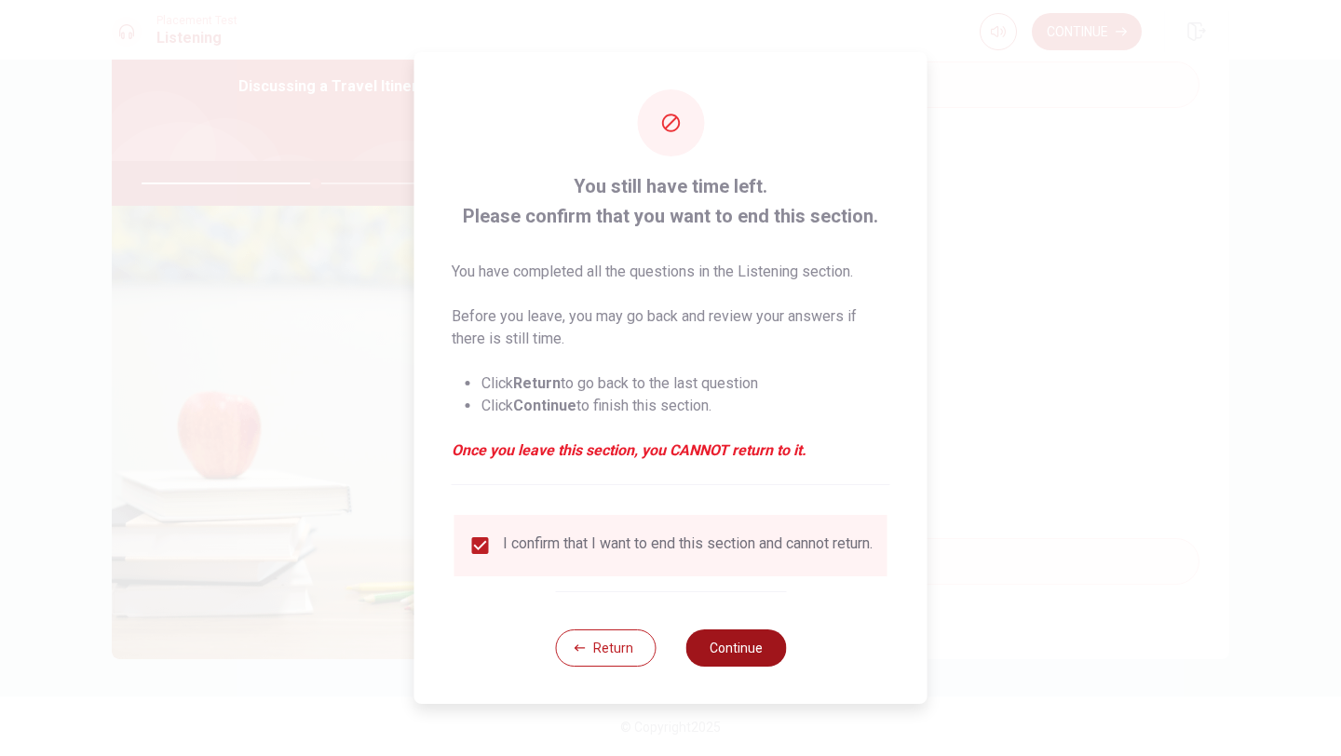
click at [734, 655] on button "Continue" at bounding box center [735, 647] width 101 height 37
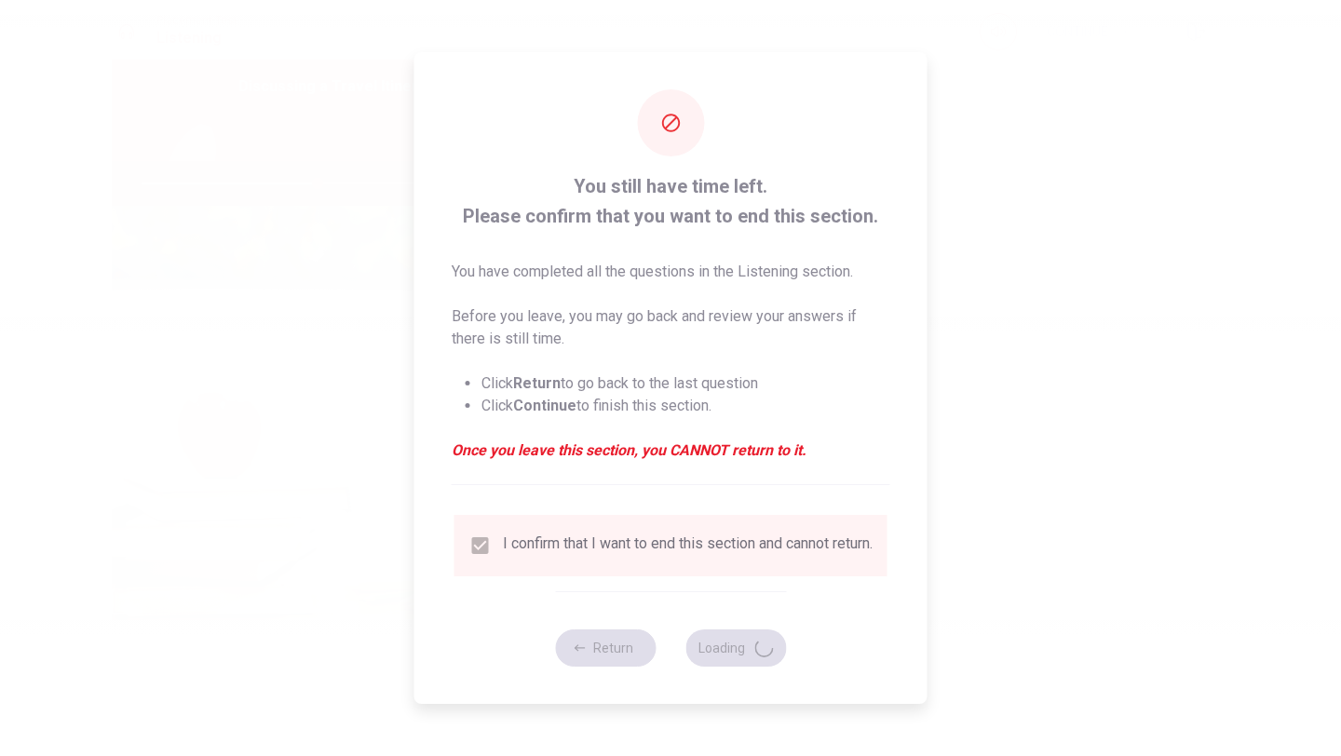
type input "53"
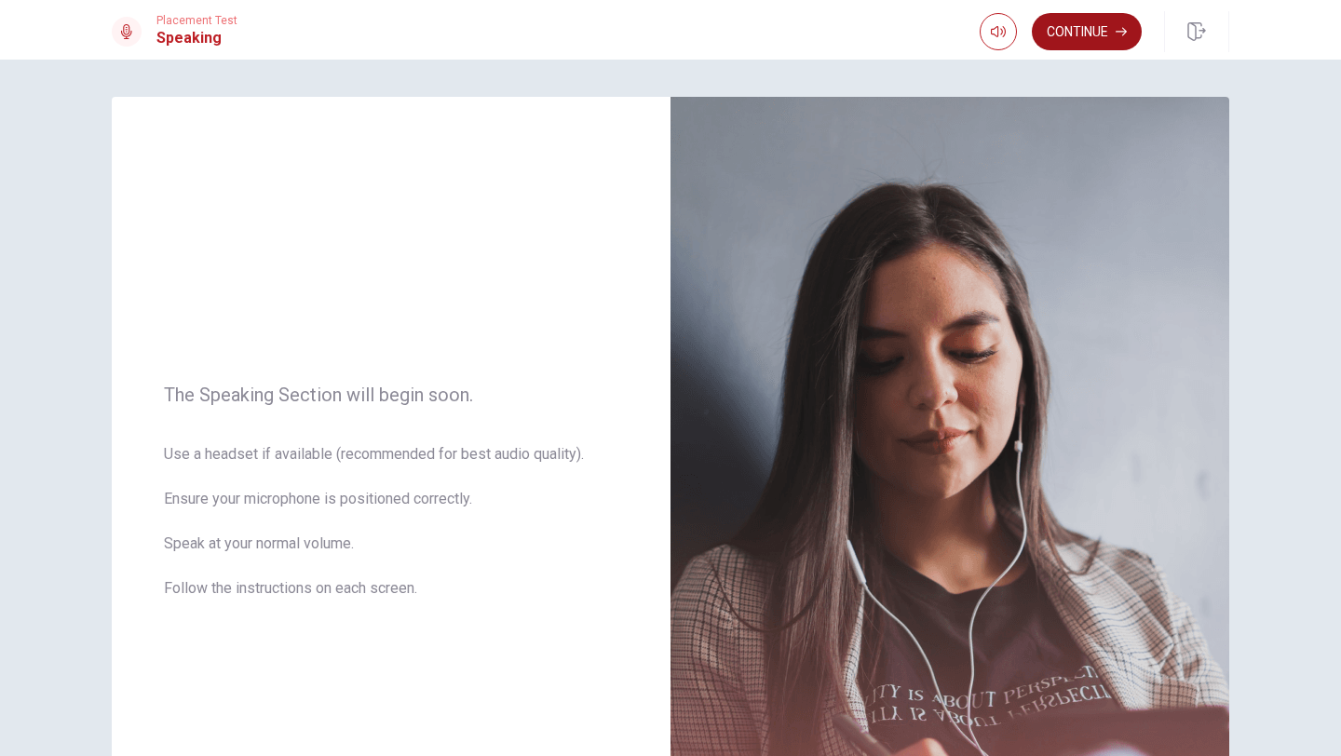
click at [1064, 31] on button "Continue" at bounding box center [1087, 31] width 110 height 37
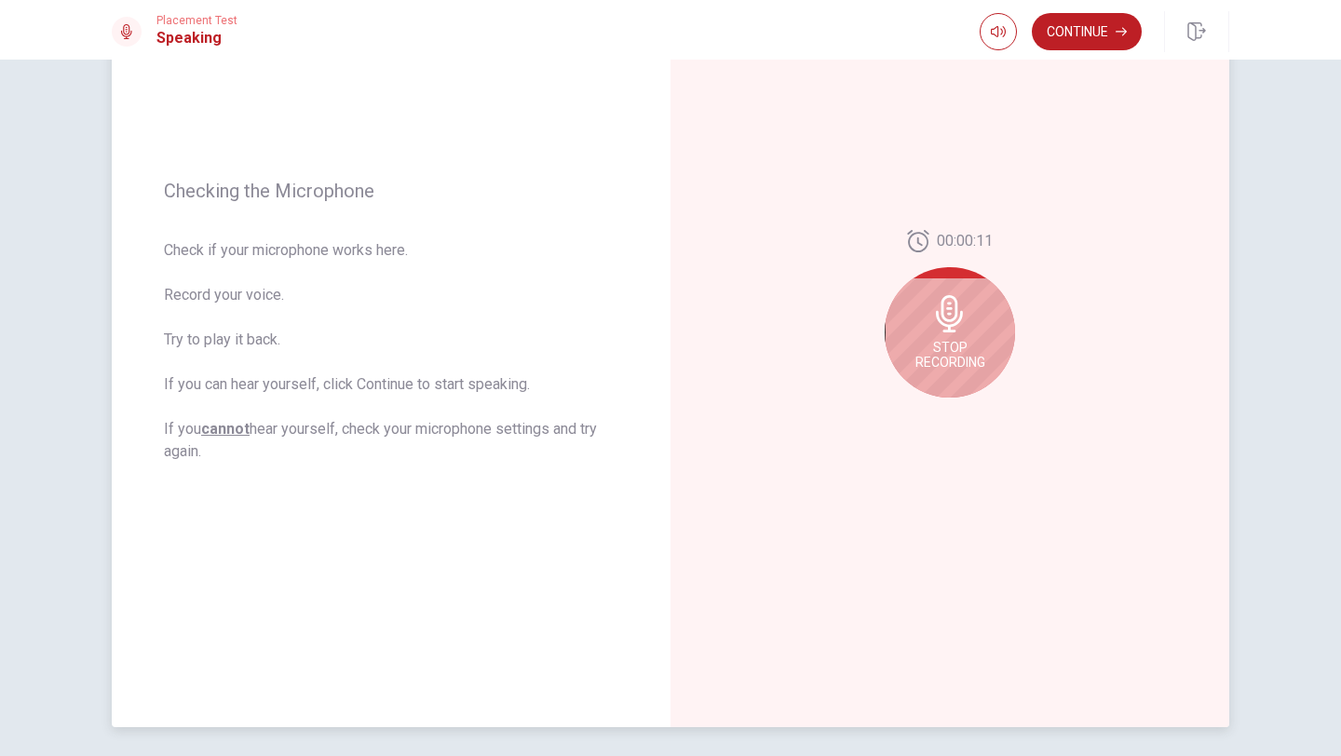
scroll to position [230, 0]
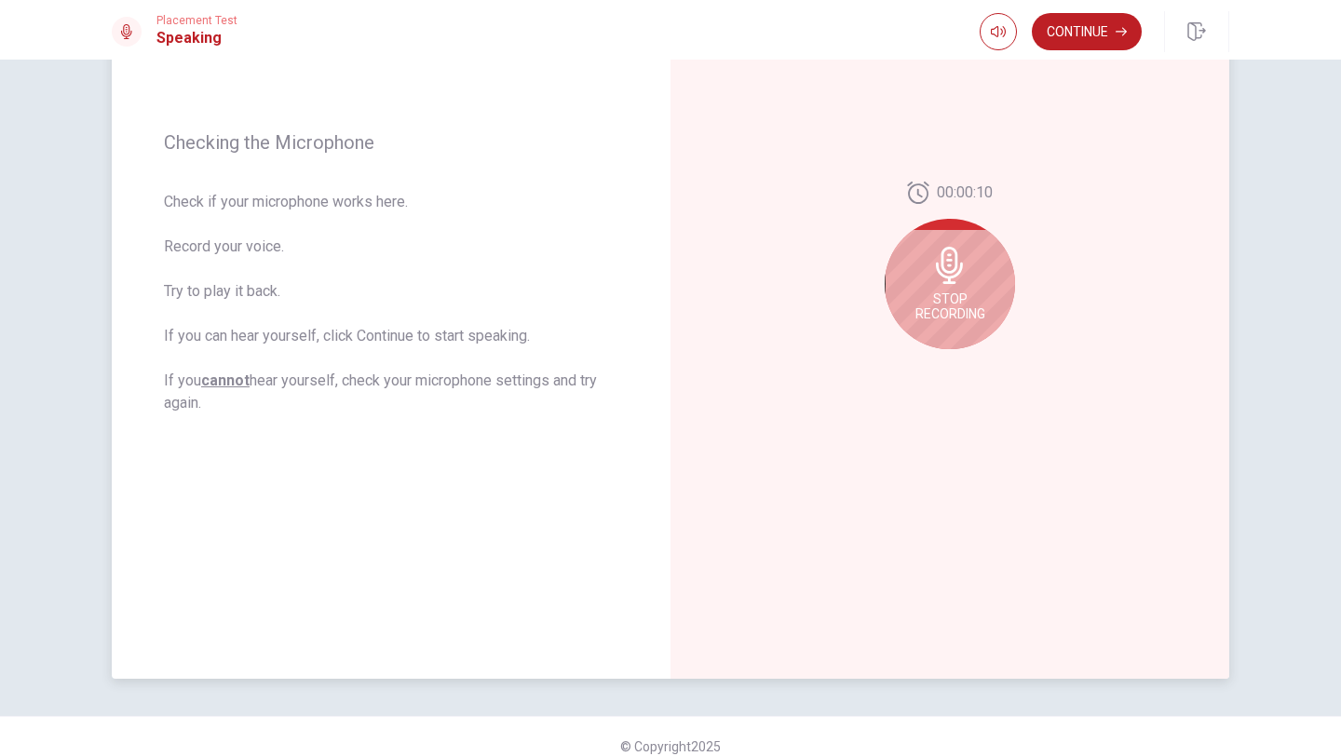
click at [979, 255] on div "Stop Recording" at bounding box center [950, 284] width 130 height 130
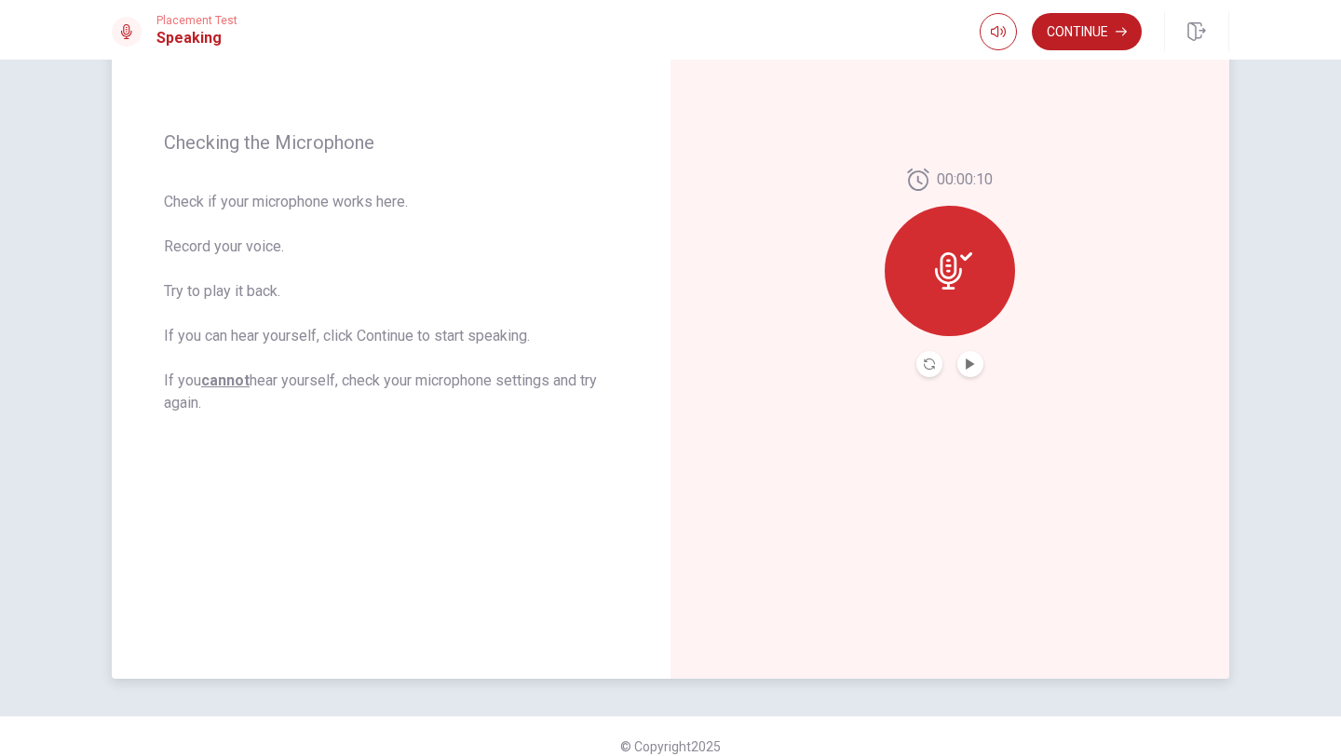
click at [967, 356] on button "Play Audio" at bounding box center [970, 364] width 26 height 26
click at [945, 276] on icon at bounding box center [948, 270] width 27 height 37
click at [973, 358] on icon "Play Audio" at bounding box center [970, 363] width 11 height 11
click at [973, 358] on icon "Pause Audio" at bounding box center [970, 363] width 9 height 11
click at [1076, 31] on button "Continue" at bounding box center [1087, 31] width 110 height 37
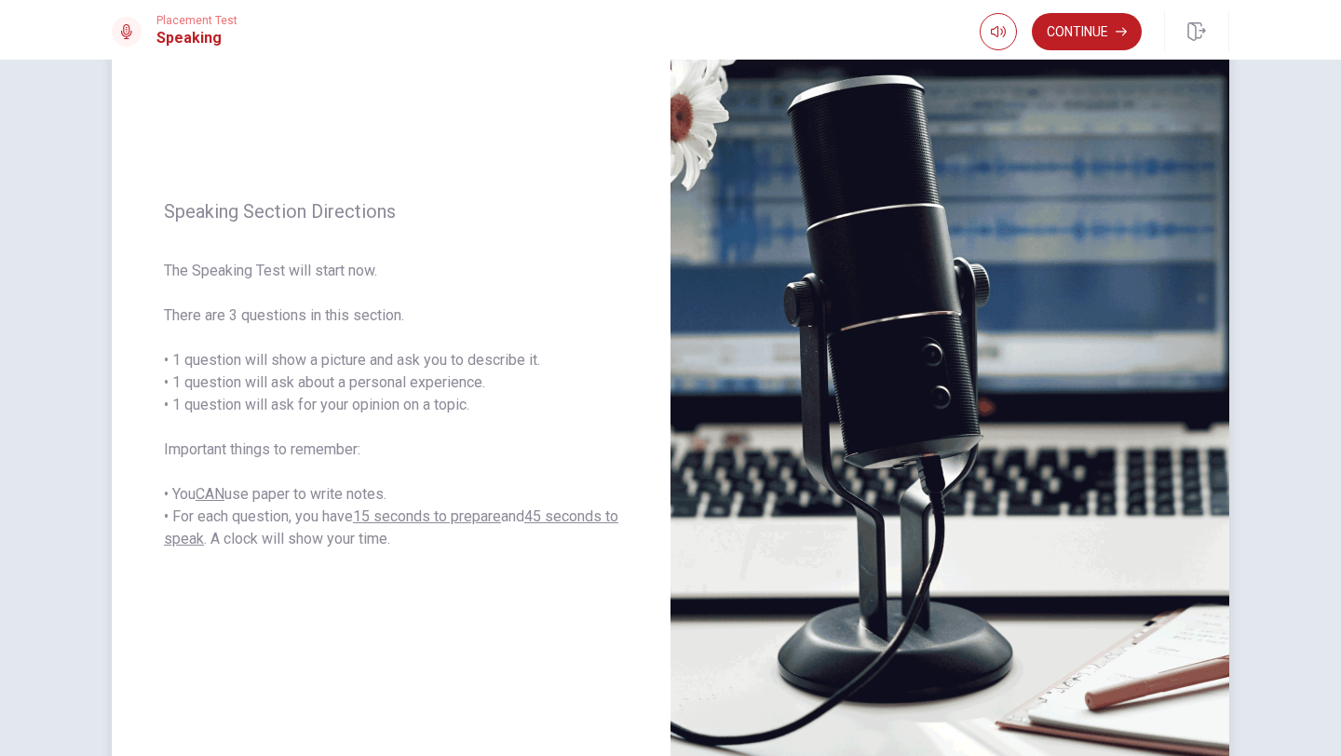
scroll to position [127, 0]
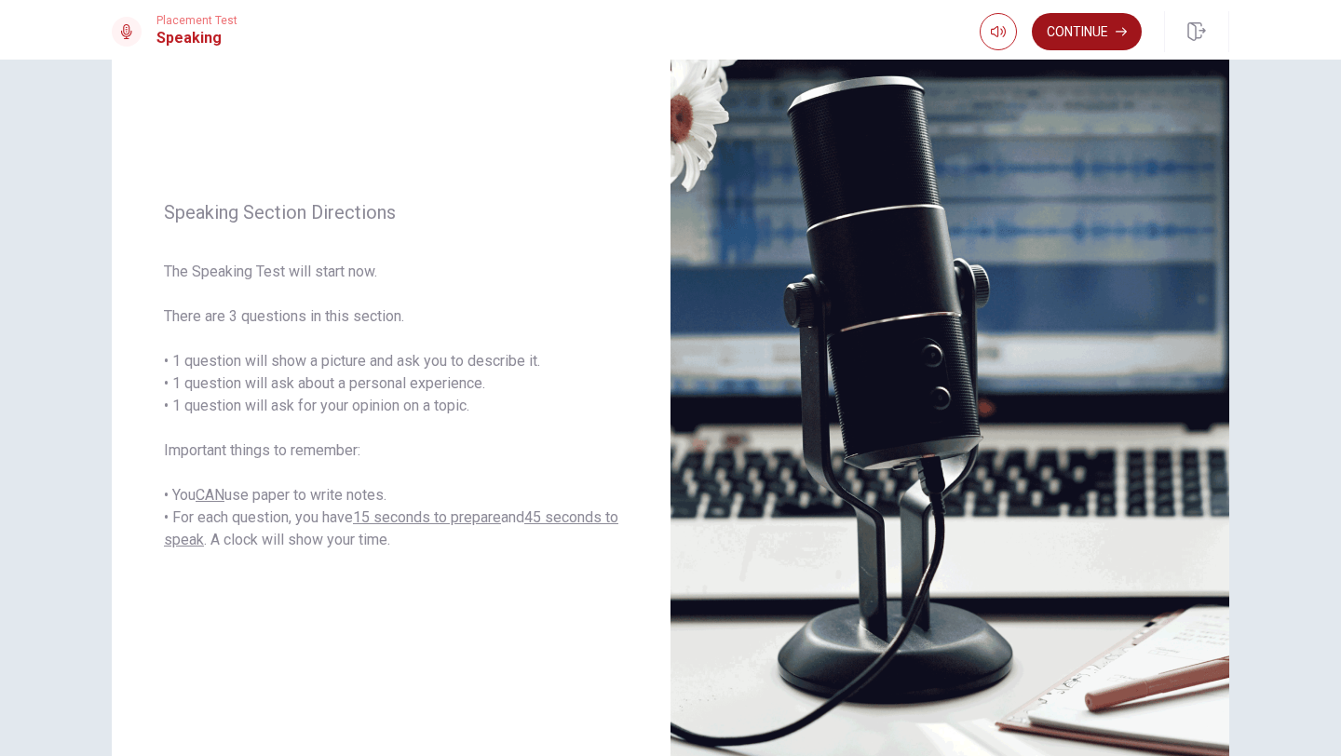
click at [1091, 31] on button "Continue" at bounding box center [1087, 31] width 110 height 37
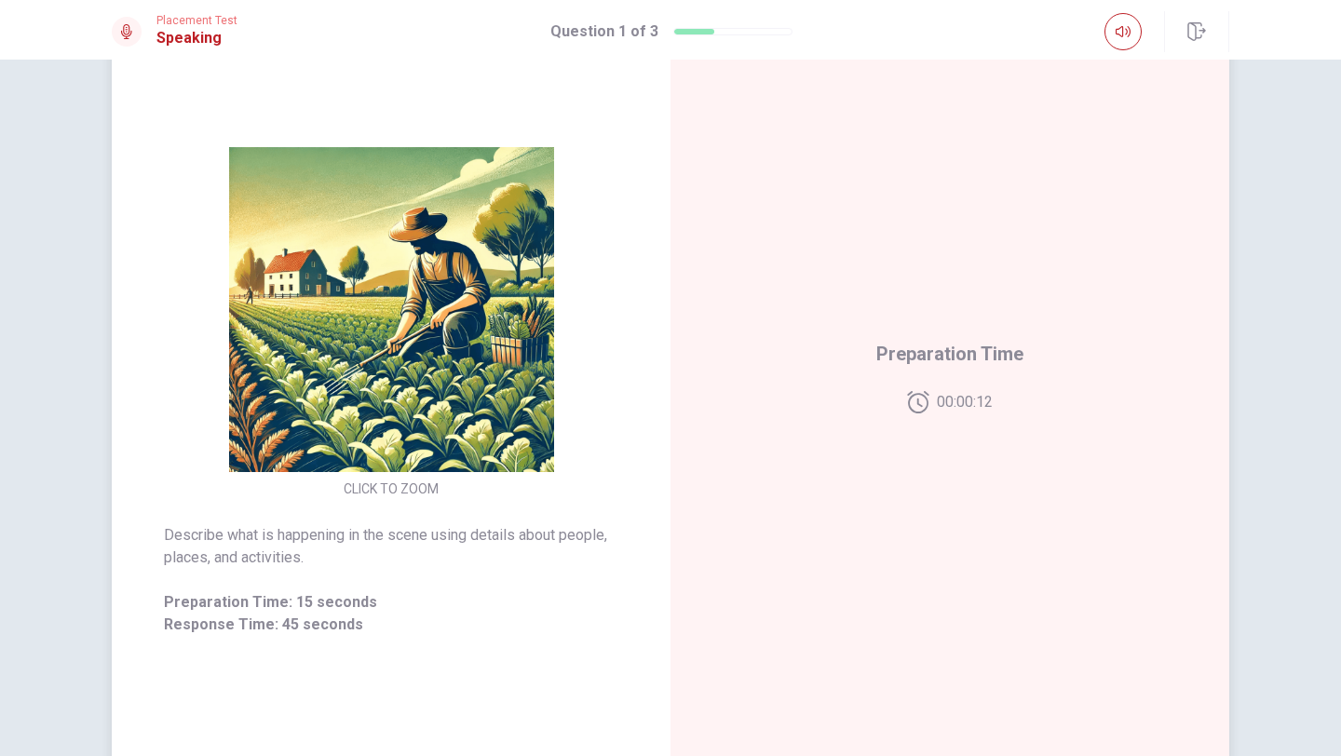
click at [911, 402] on icon at bounding box center [918, 402] width 22 height 22
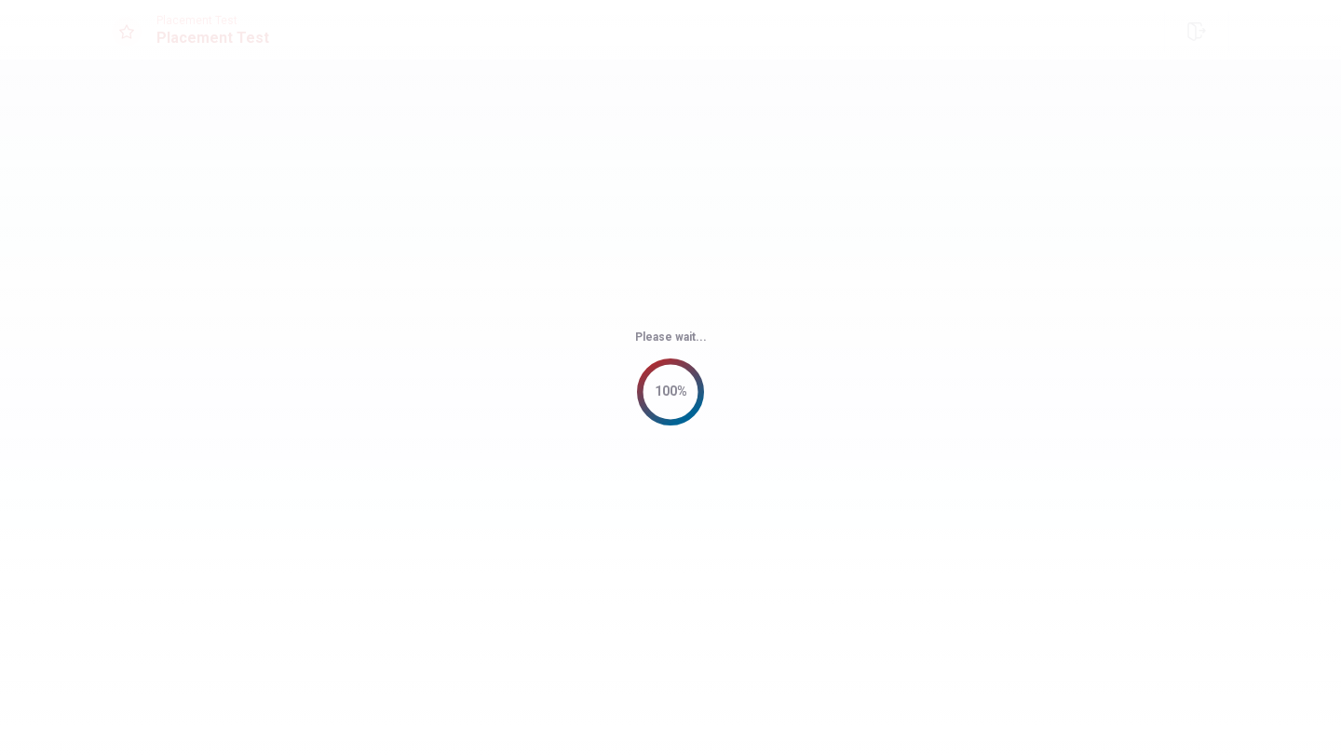
scroll to position [0, 0]
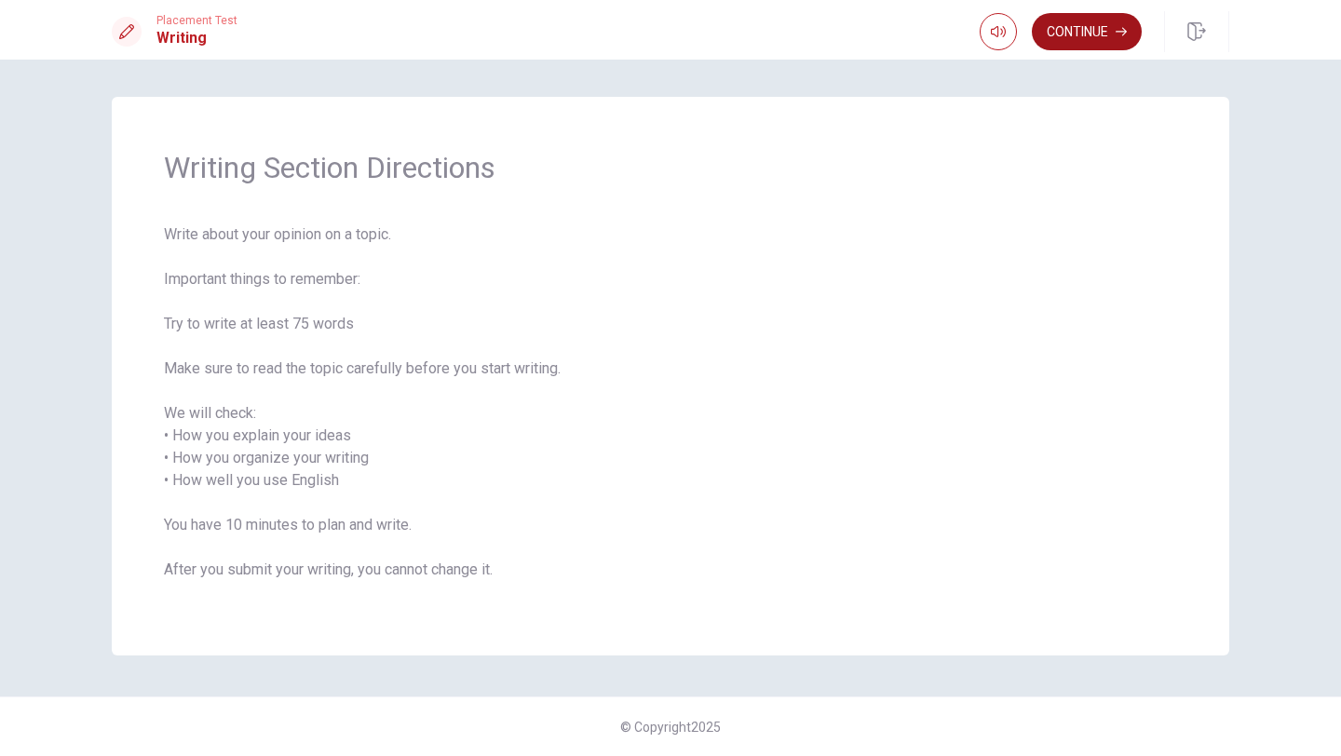
click at [1084, 29] on button "Continue" at bounding box center [1087, 31] width 110 height 37
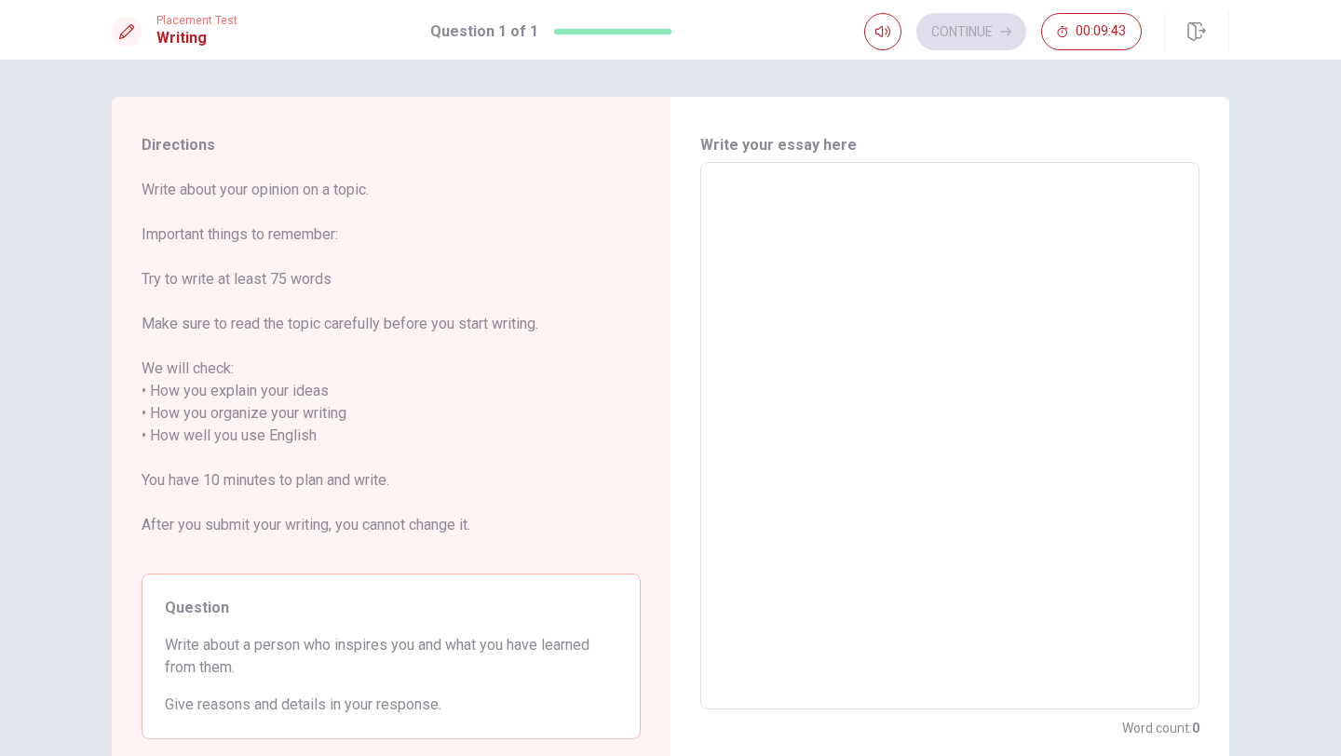
click at [804, 182] on textarea at bounding box center [949, 436] width 473 height 517
type textarea "T"
type textarea "x"
type textarea "Th"
type textarea "x"
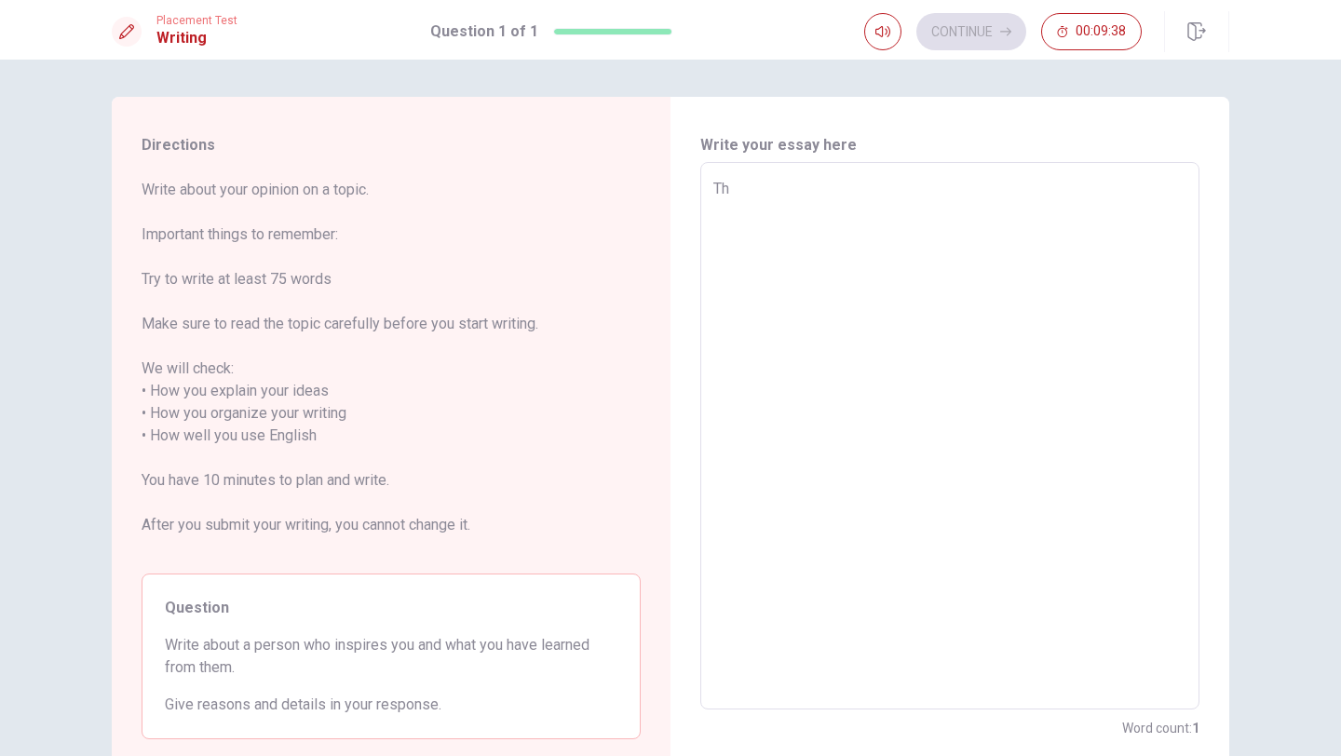
type textarea "The"
type textarea "x"
type textarea "The"
type textarea "x"
type textarea "The f"
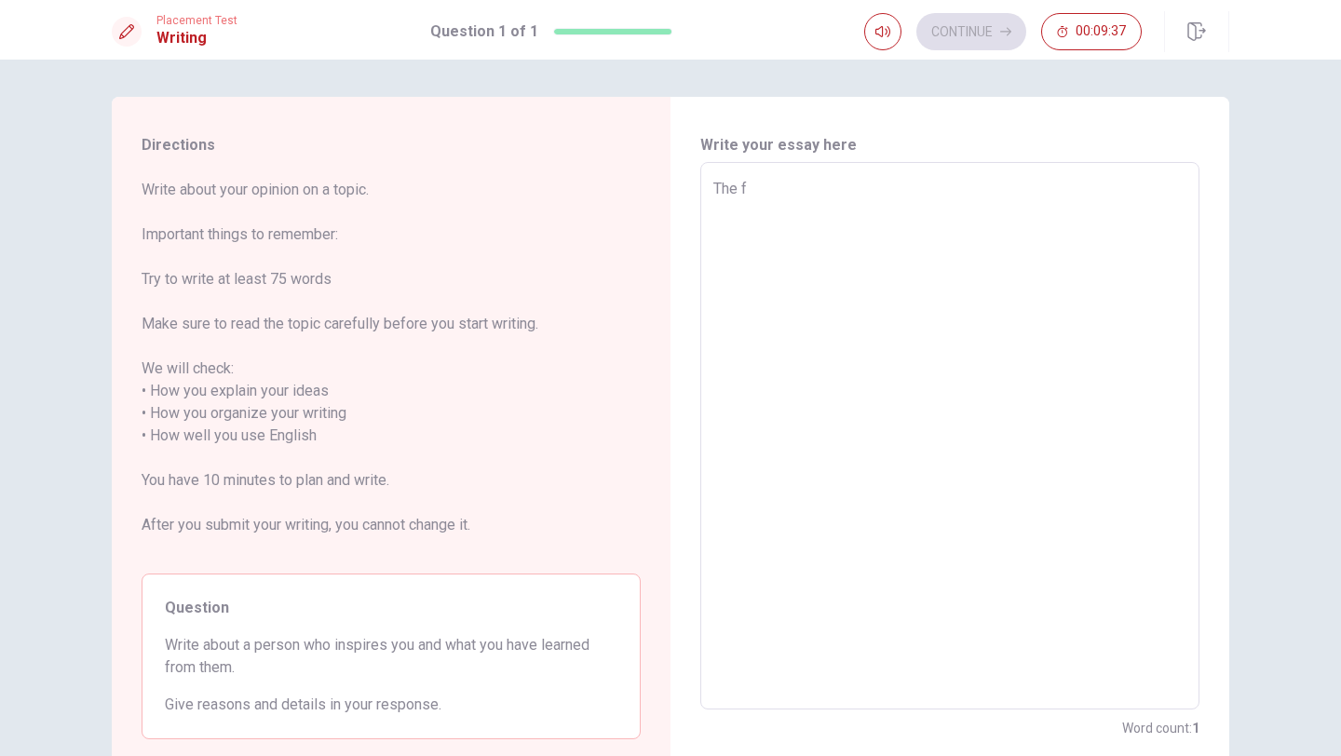
type textarea "x"
type textarea "The fa"
type textarea "x"
type textarea "The far"
type textarea "x"
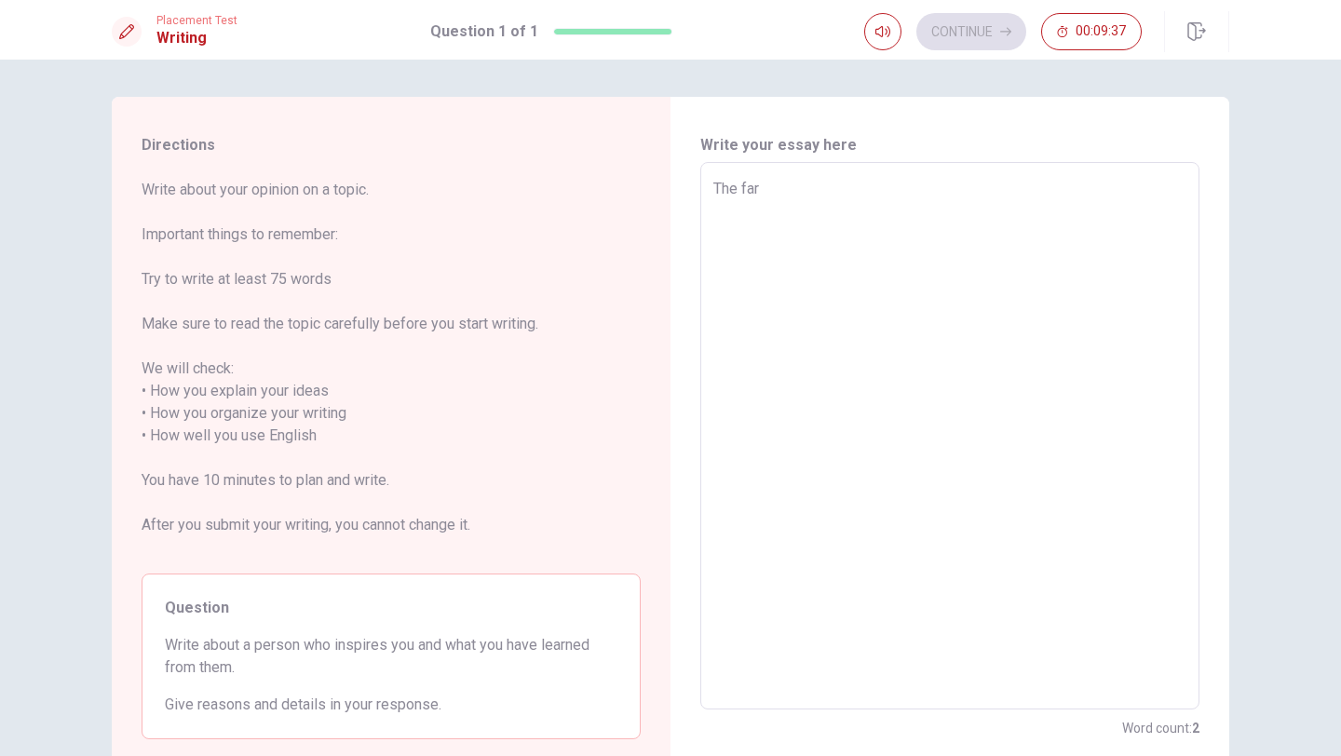
type textarea "The farm"
type textarea "x"
type textarea "The farms"
type textarea "x"
type textarea "The farms"
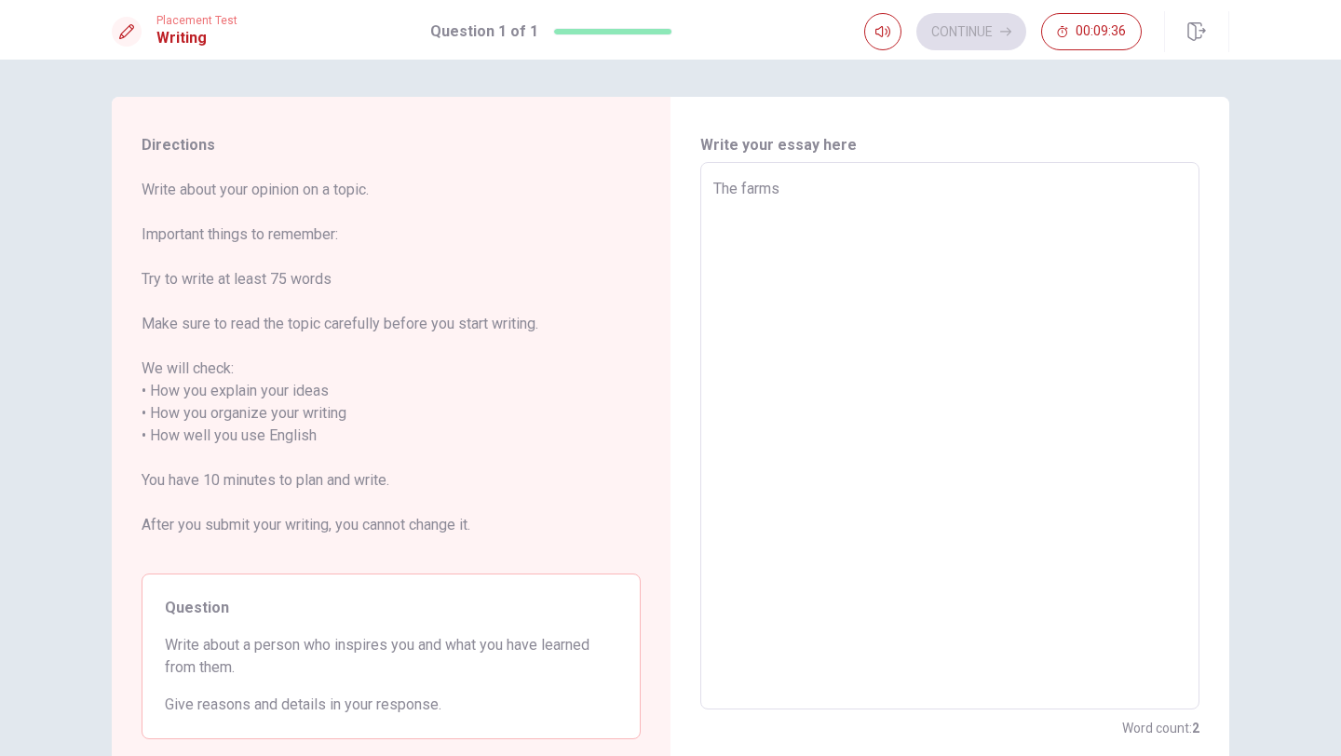
type textarea "x"
type textarea "The farms"
type textarea "x"
type textarea "The farm"
type textarea "x"
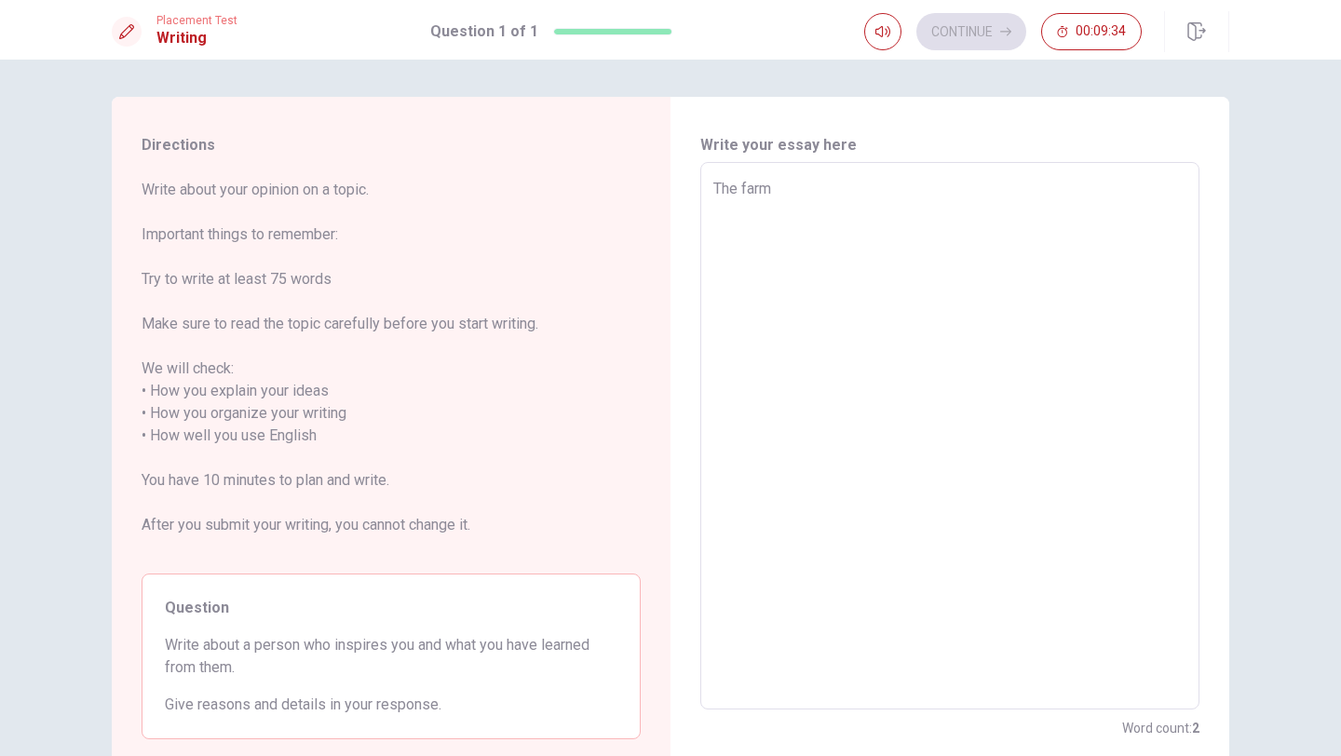
type textarea "The farm"
type textarea "x"
type textarea "The farm i"
type textarea "x"
type textarea "The farm is"
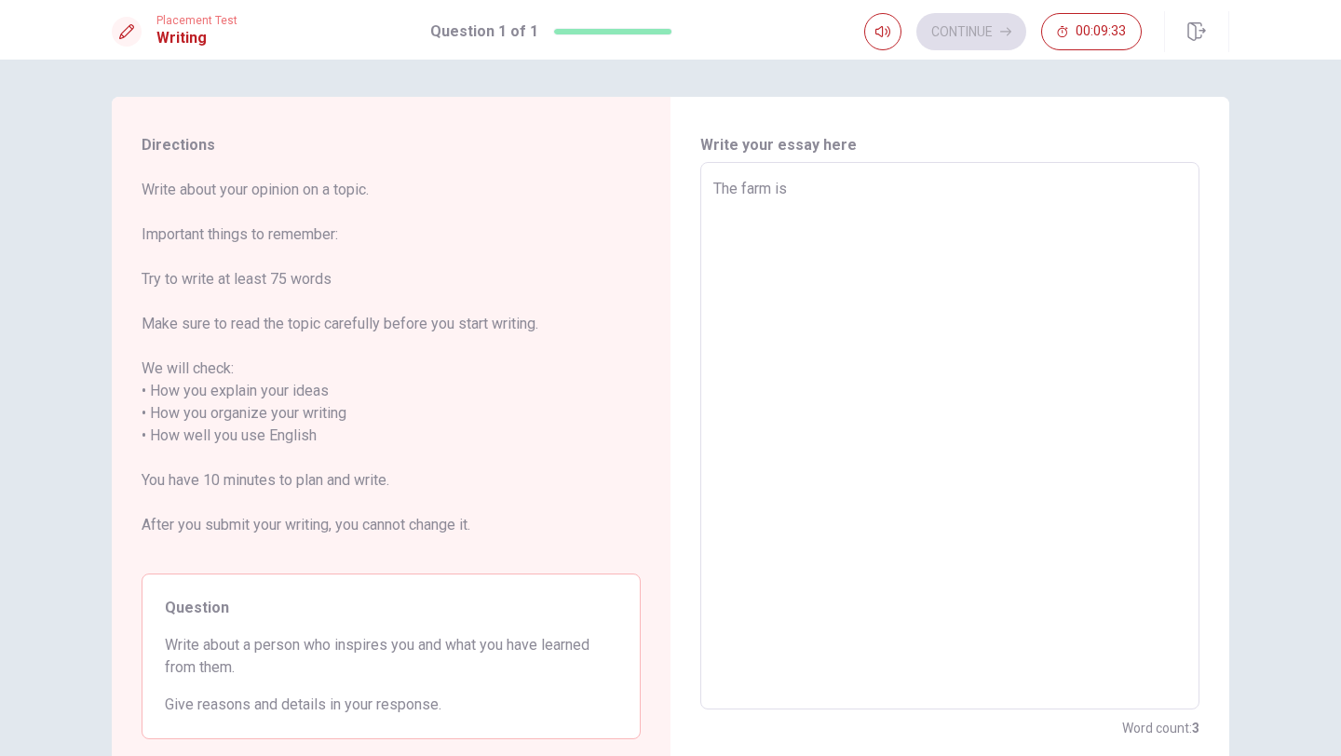
type textarea "x"
type textarea "The farm is"
type textarea "x"
type textarea "The farm is a"
type textarea "x"
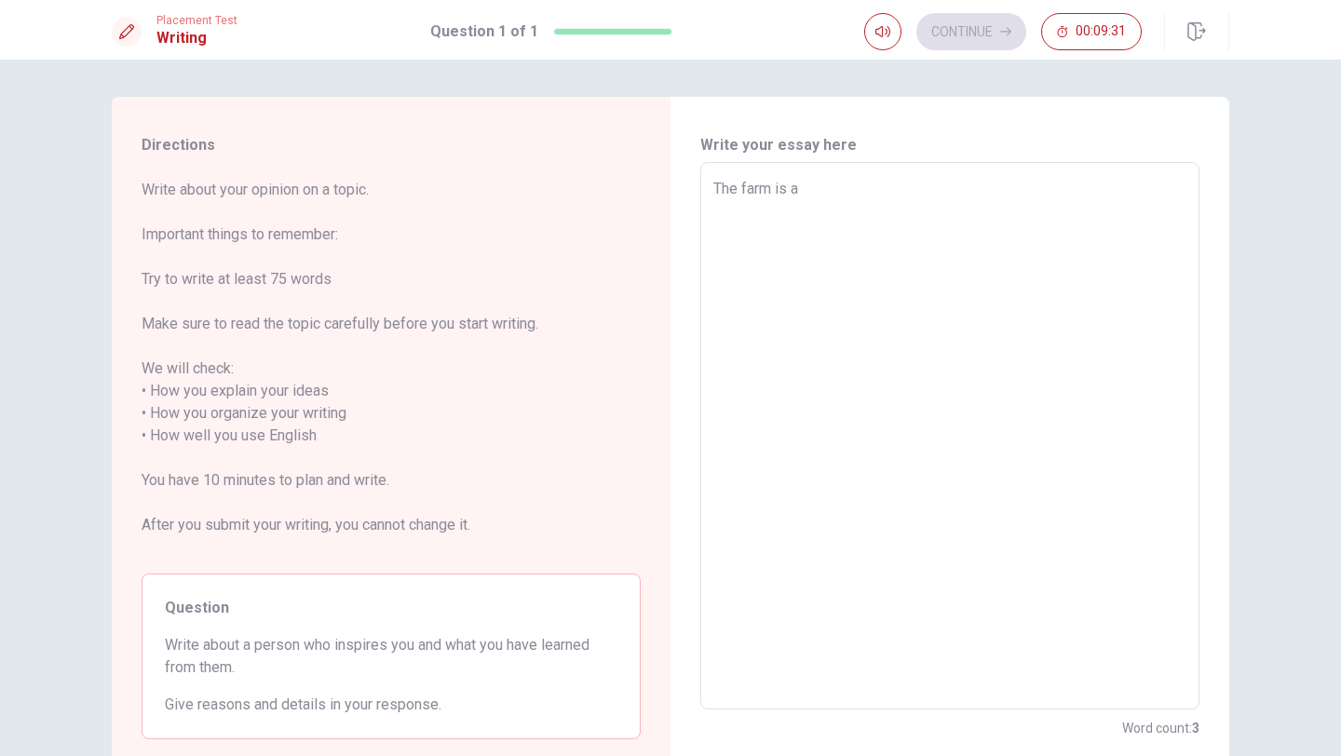
type textarea "The farm is a"
type textarea "x"
type textarea "The farm is a l"
type textarea "x"
type textarea "The farm is a la"
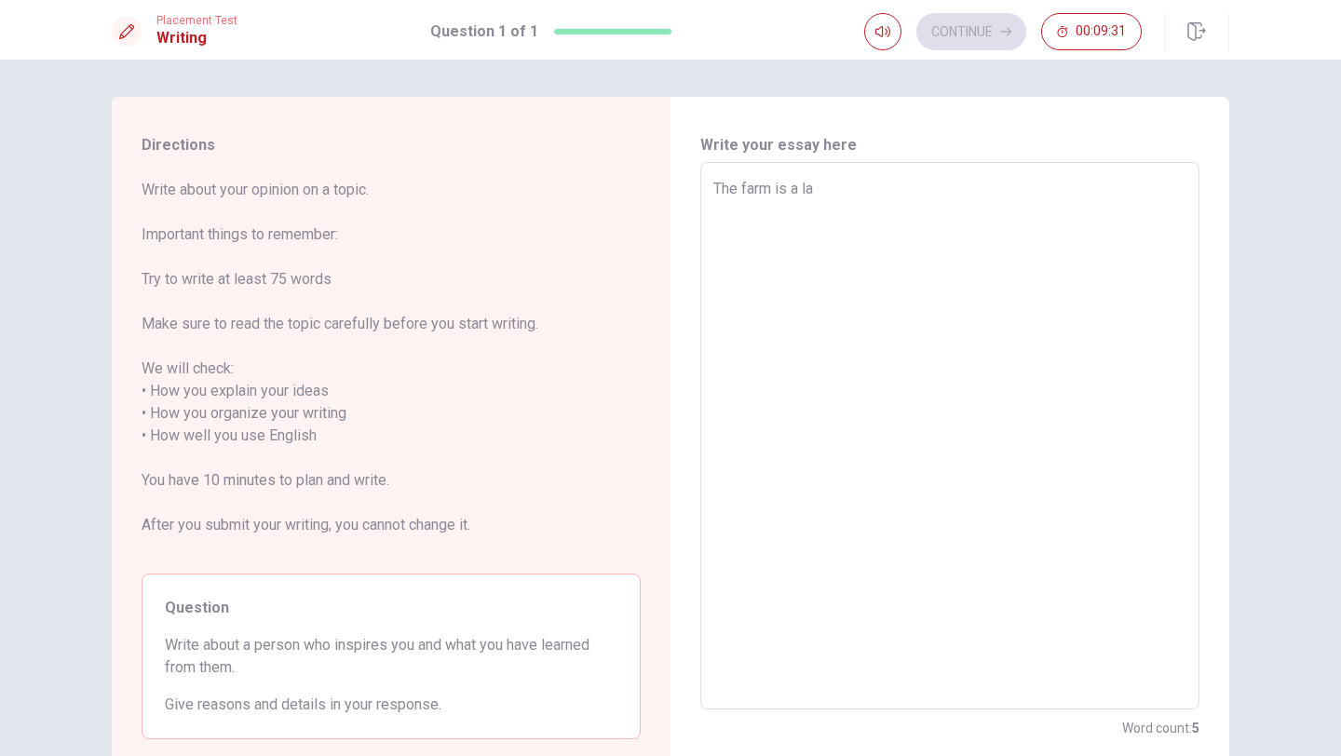
type textarea "x"
type textarea "The farm is a lar"
type textarea "x"
type textarea "The farm is a larg"
type textarea "x"
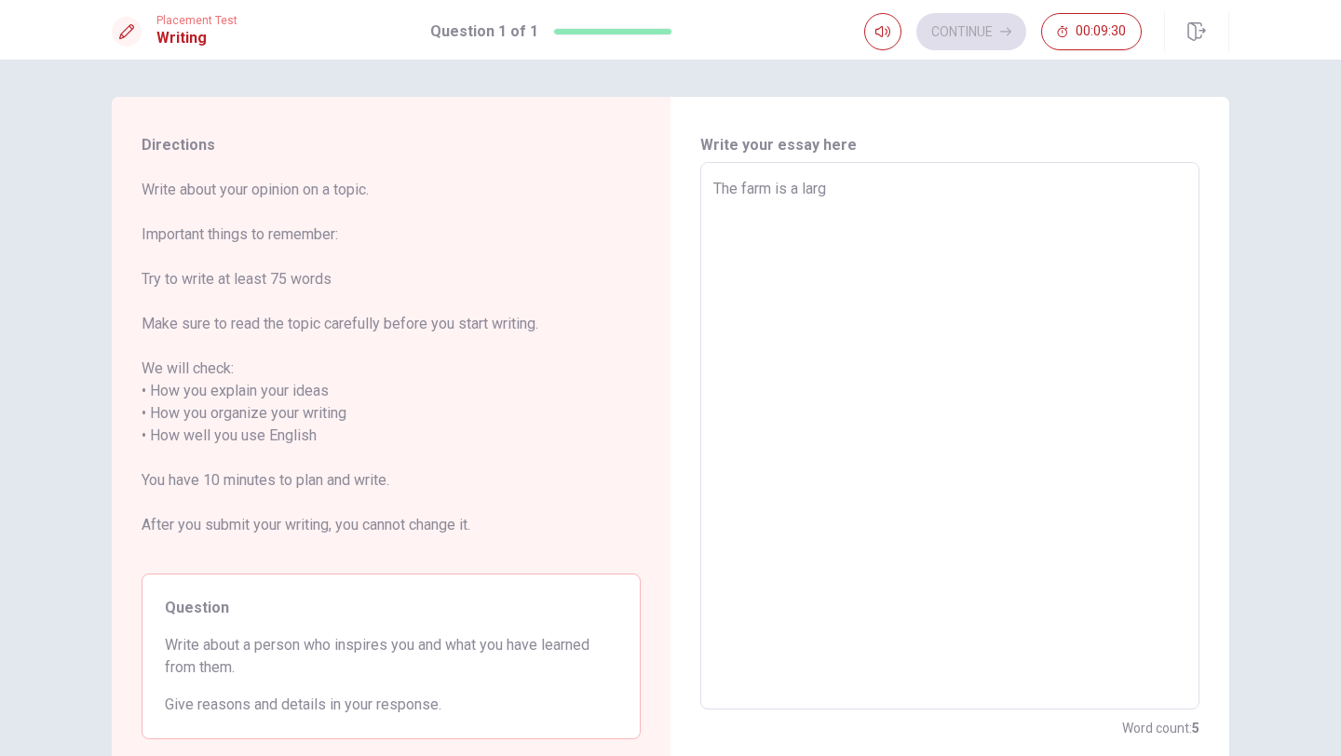
type textarea "The farm is a largu"
type textarea "x"
type textarea "The farm is a larg"
type textarea "x"
type textarea "The farm is a large"
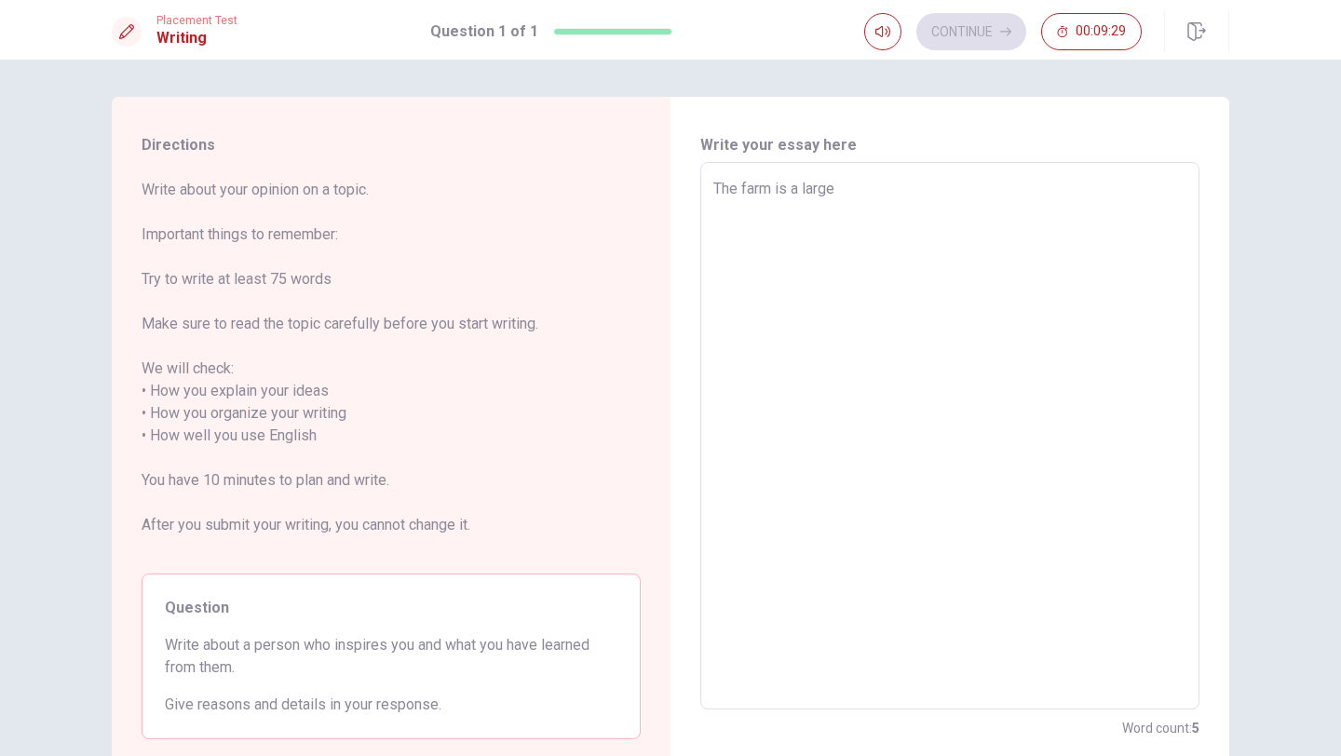
type textarea "x"
type textarea "The farm is a large n"
type textarea "x"
type textarea "The farm is a large"
type textarea "x"
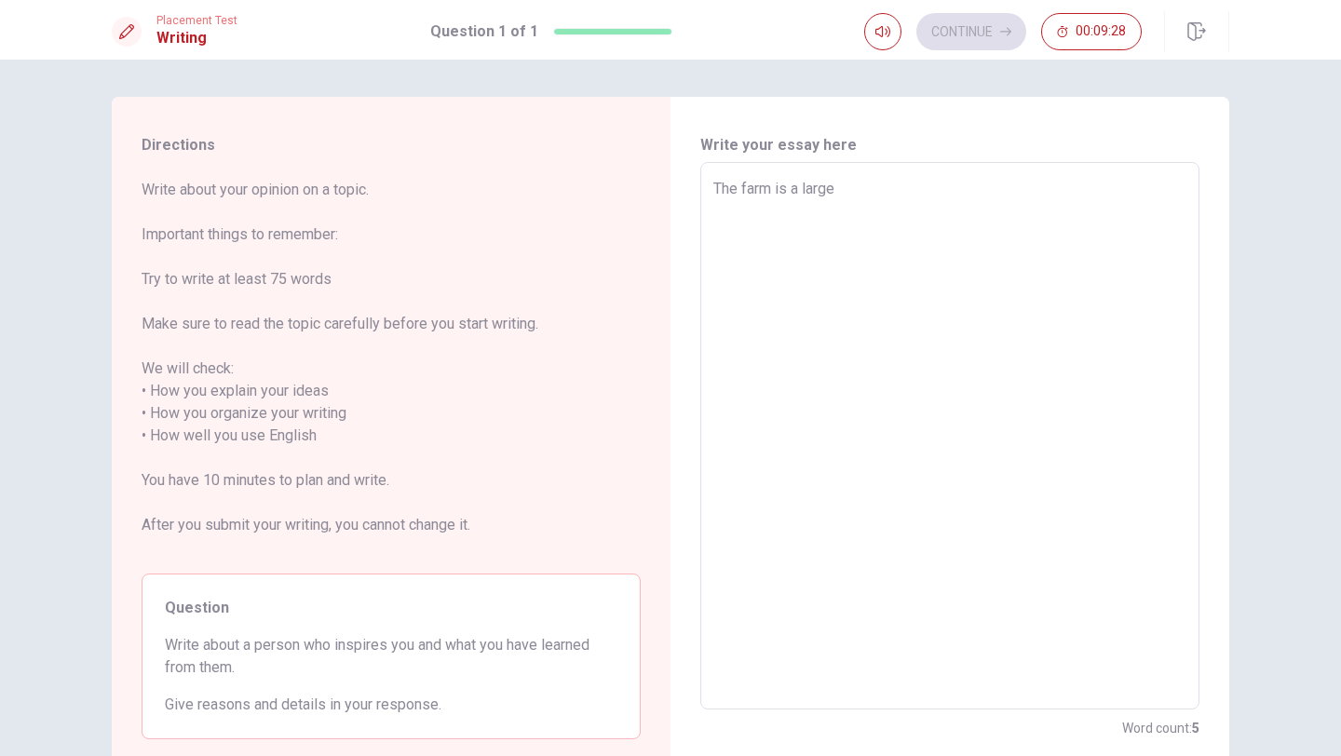
type textarea "The farm is a large"
type textarea "x"
type textarea "The farm is a large p"
type textarea "x"
type textarea "The farm is a large"
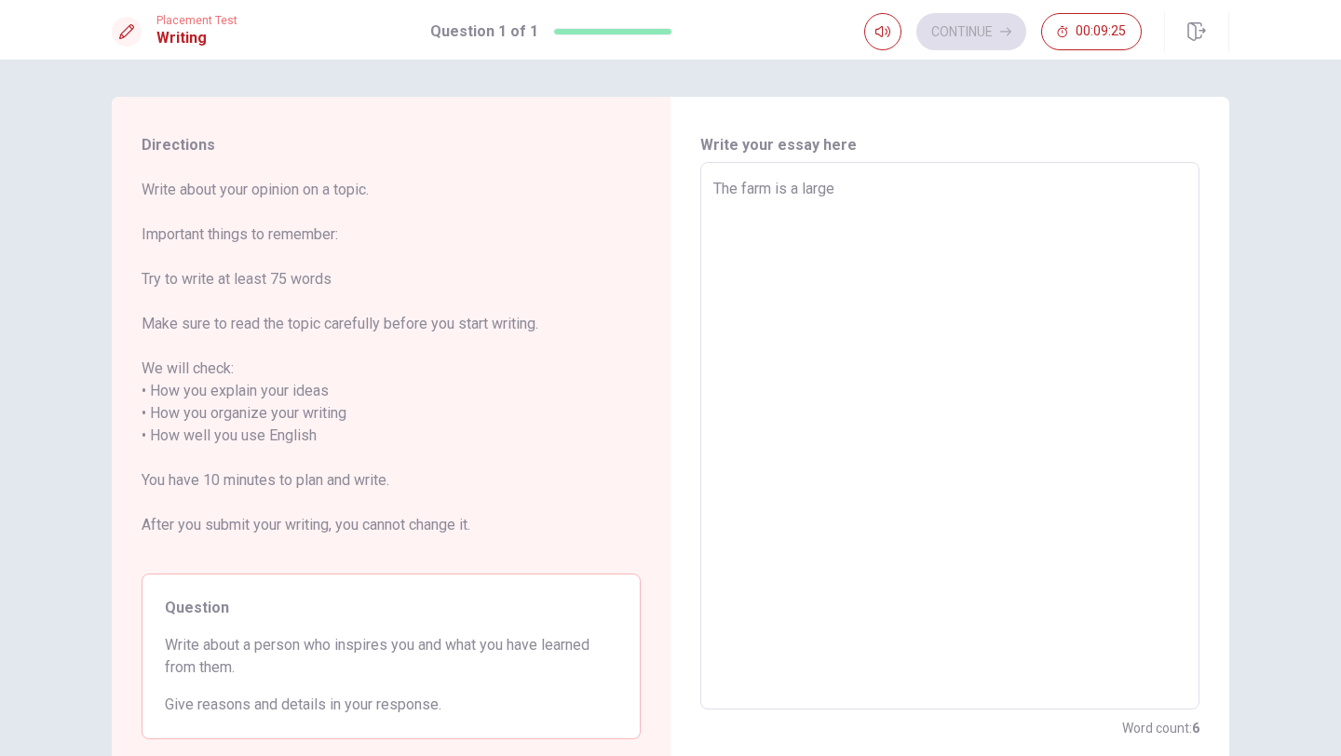
type textarea "x"
type textarea "The farm is a large"
type textarea "x"
type textarea "The farm is a large"
type textarea "x"
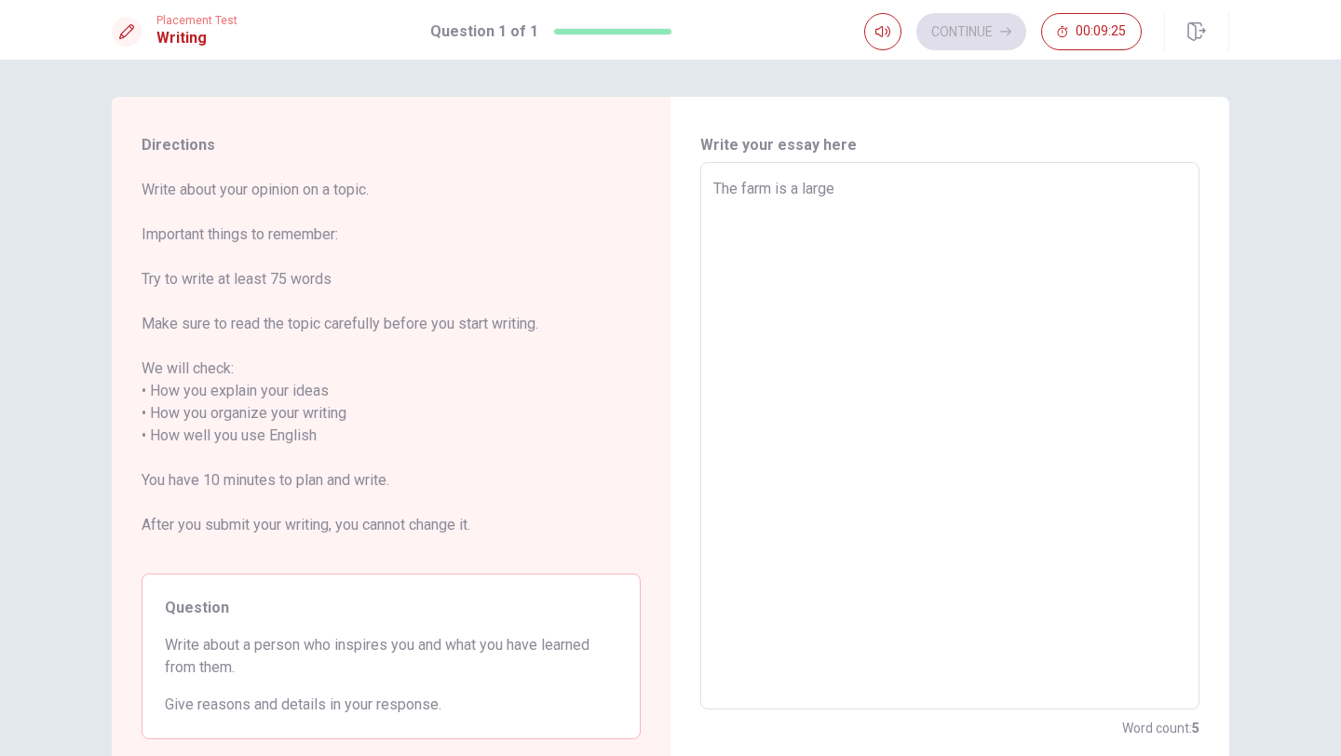
type textarea "The farm is a larg"
type textarea "x"
type textarea "The farm is a lar"
type textarea "x"
type textarea "The farm is a la"
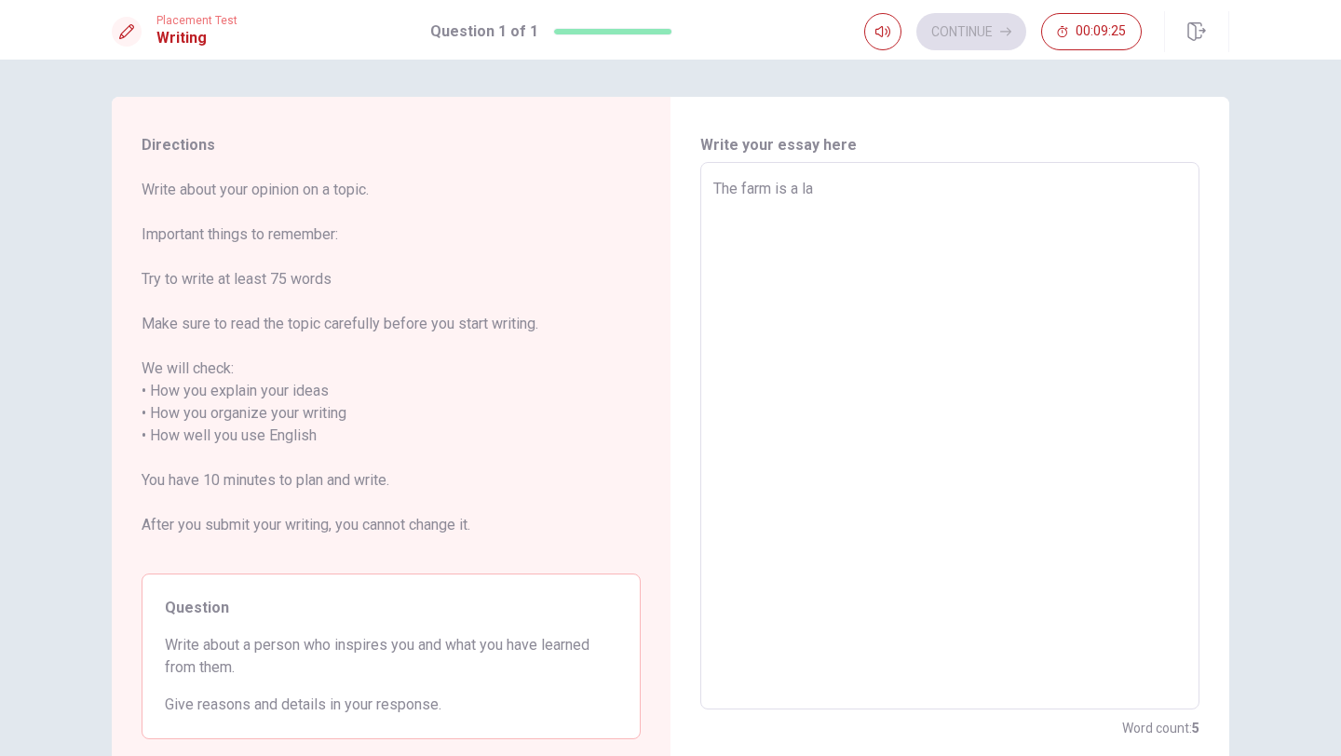
type textarea "x"
type textarea "The farm is a l"
type textarea "x"
type textarea "The farm is a"
type textarea "x"
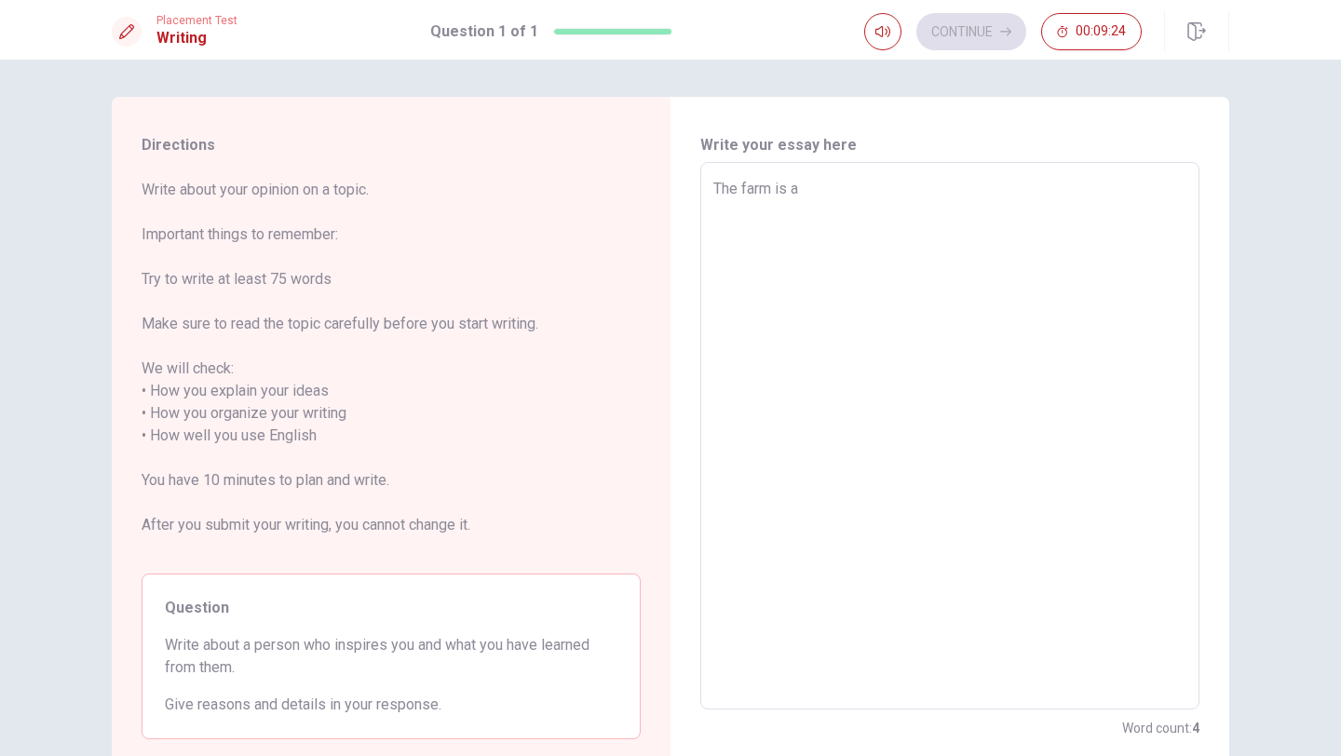
type textarea "The farm is a p"
type textarea "x"
type textarea "The farm is a pl"
type textarea "x"
type textarea "The farm is a pla"
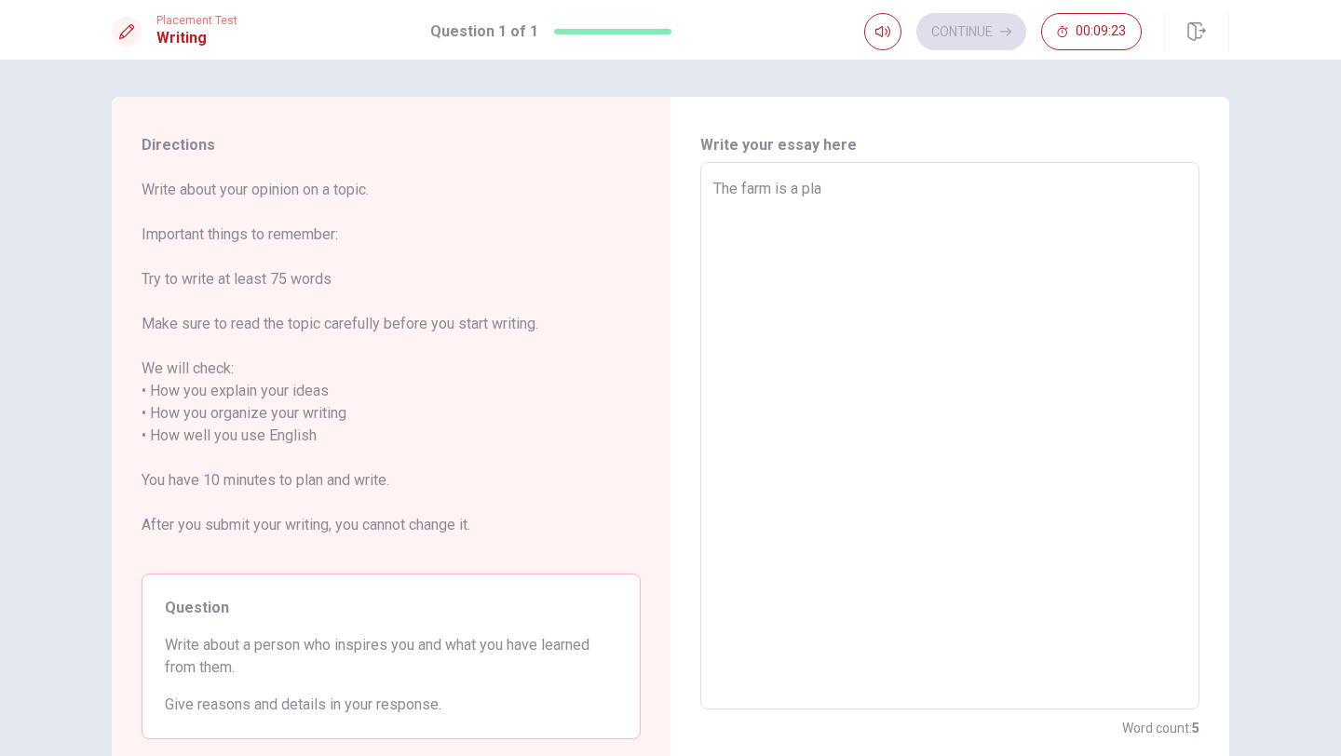
type textarea "x"
type textarea "The farm is a plac"
type textarea "x"
type textarea "The farm is a place"
type textarea "x"
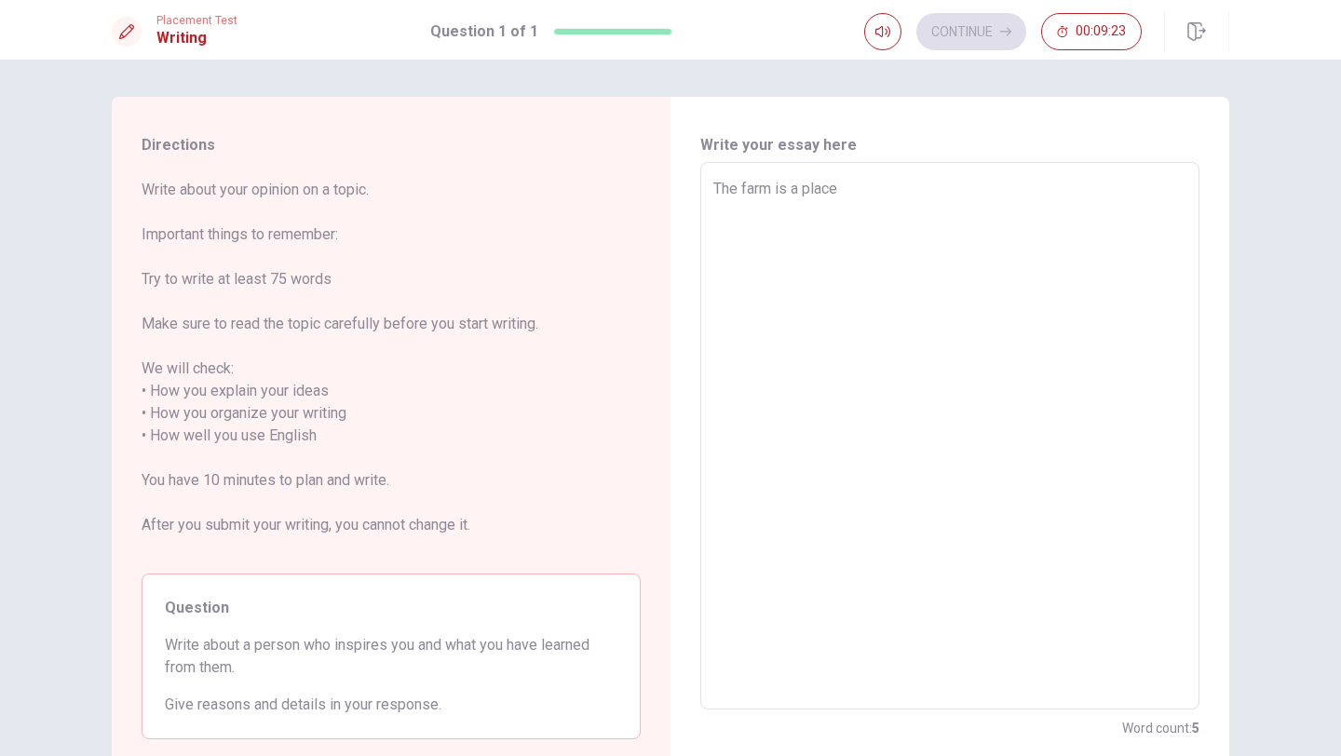
type textarea "The farm is a place"
type textarea "x"
type textarea "The farm is a place w"
type textarea "x"
type textarea "The farm is a place wh"
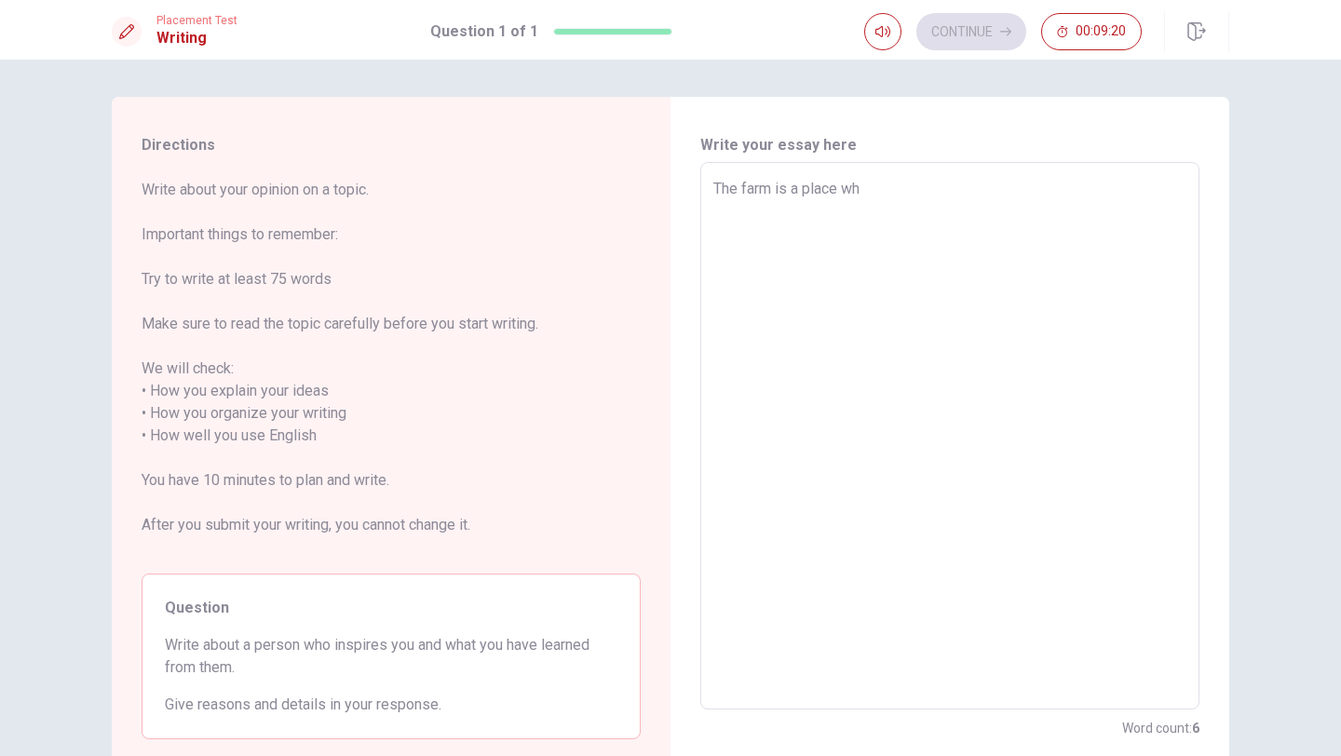
type textarea "x"
type textarea "The farm is a place whe"
type textarea "x"
type textarea "The farm is a place wher"
type textarea "x"
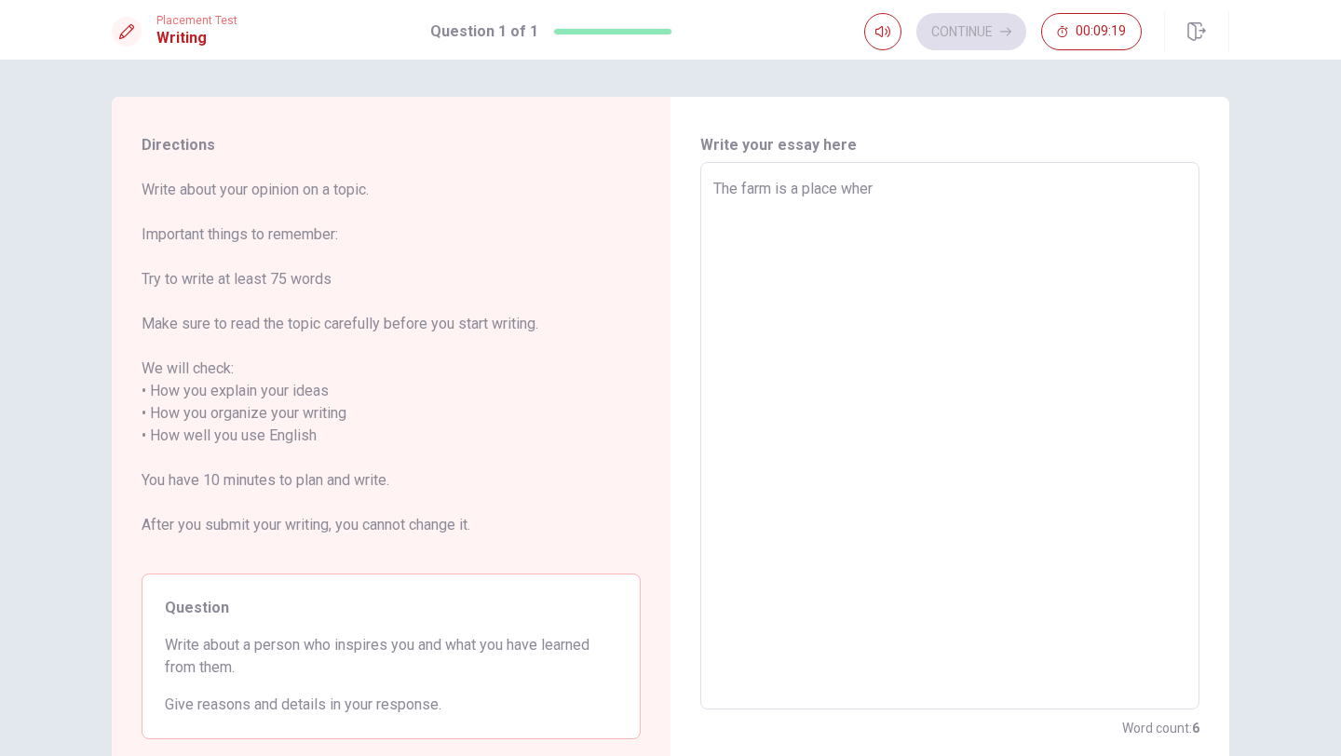
type textarea "The farm is a place where"
type textarea "x"
type textarea "The farm is a place where"
type textarea "x"
type textarea "The farm is a place where p"
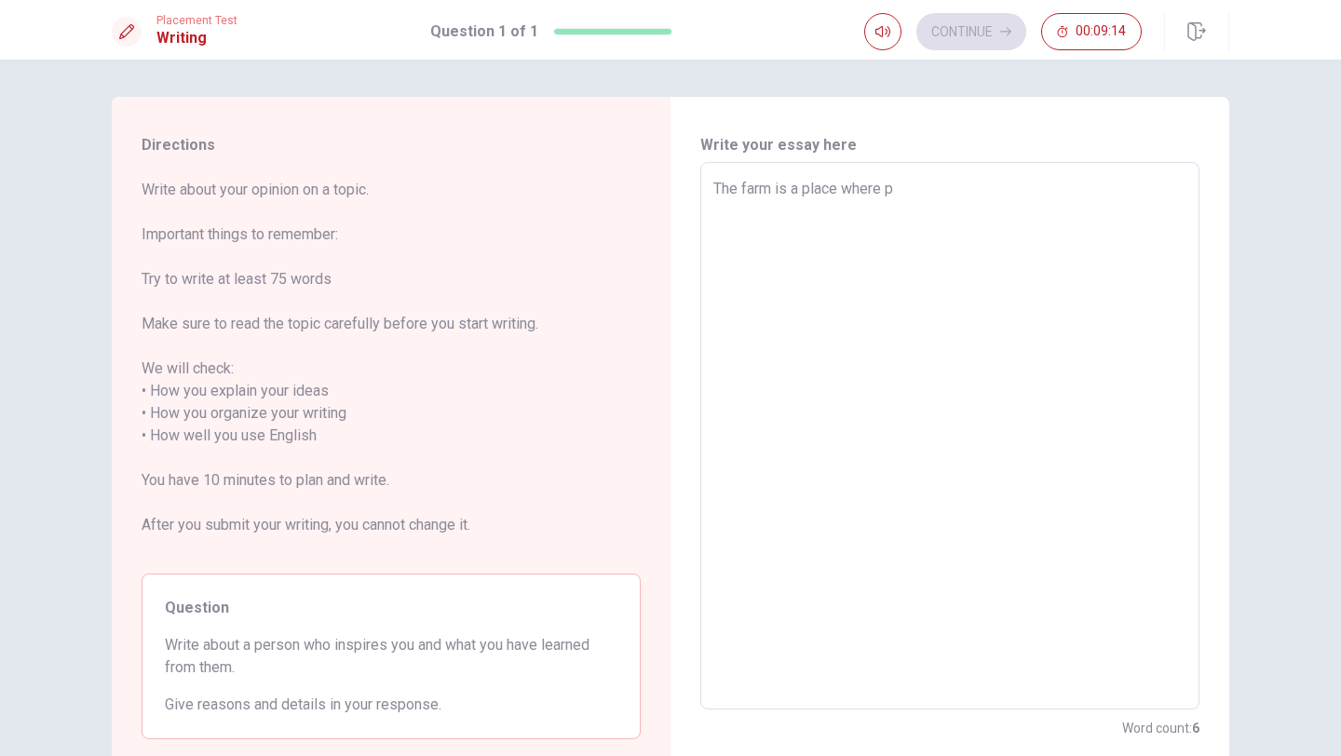
type textarea "x"
type textarea "The farm is a place where pr"
type textarea "x"
type textarea "The farm is a place where pro"
type textarea "x"
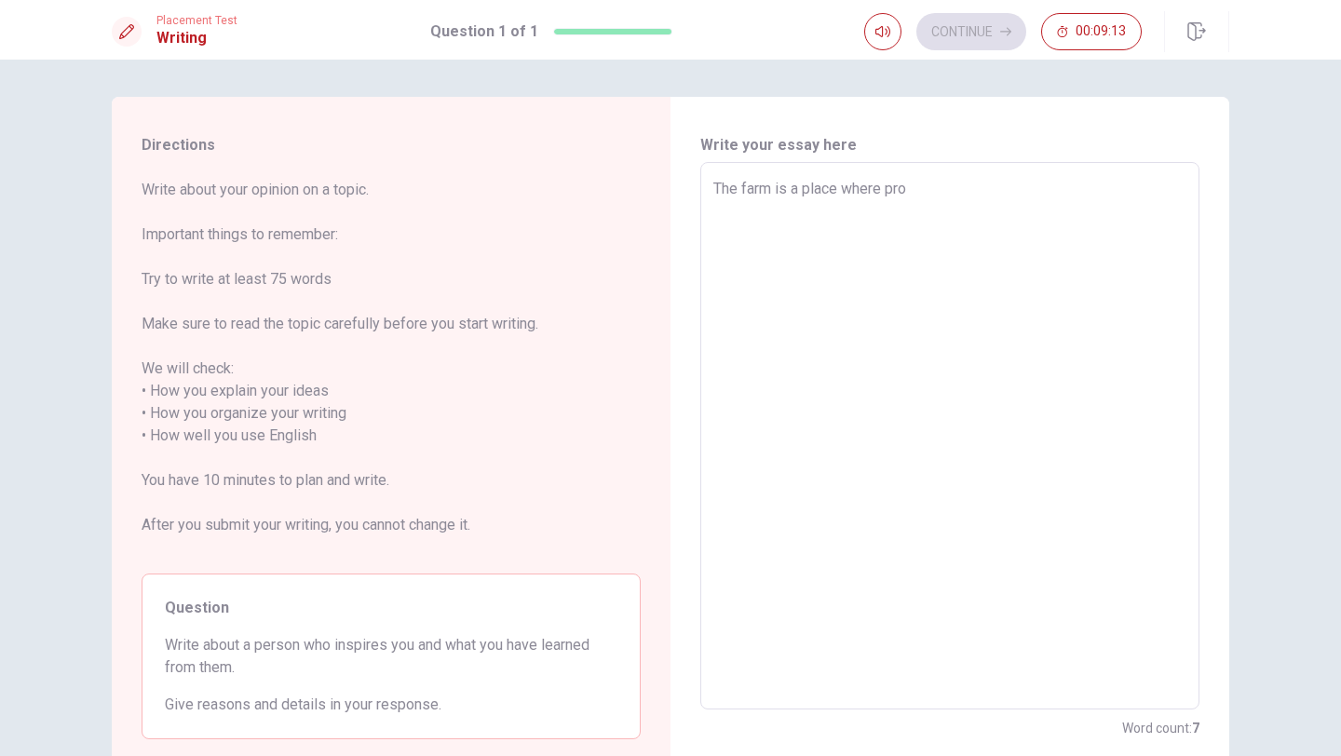
type textarea "The farm is a place where prod"
type textarea "x"
type textarea "The farm is a place where produ"
type textarea "x"
type textarea "The farm is a place where produc"
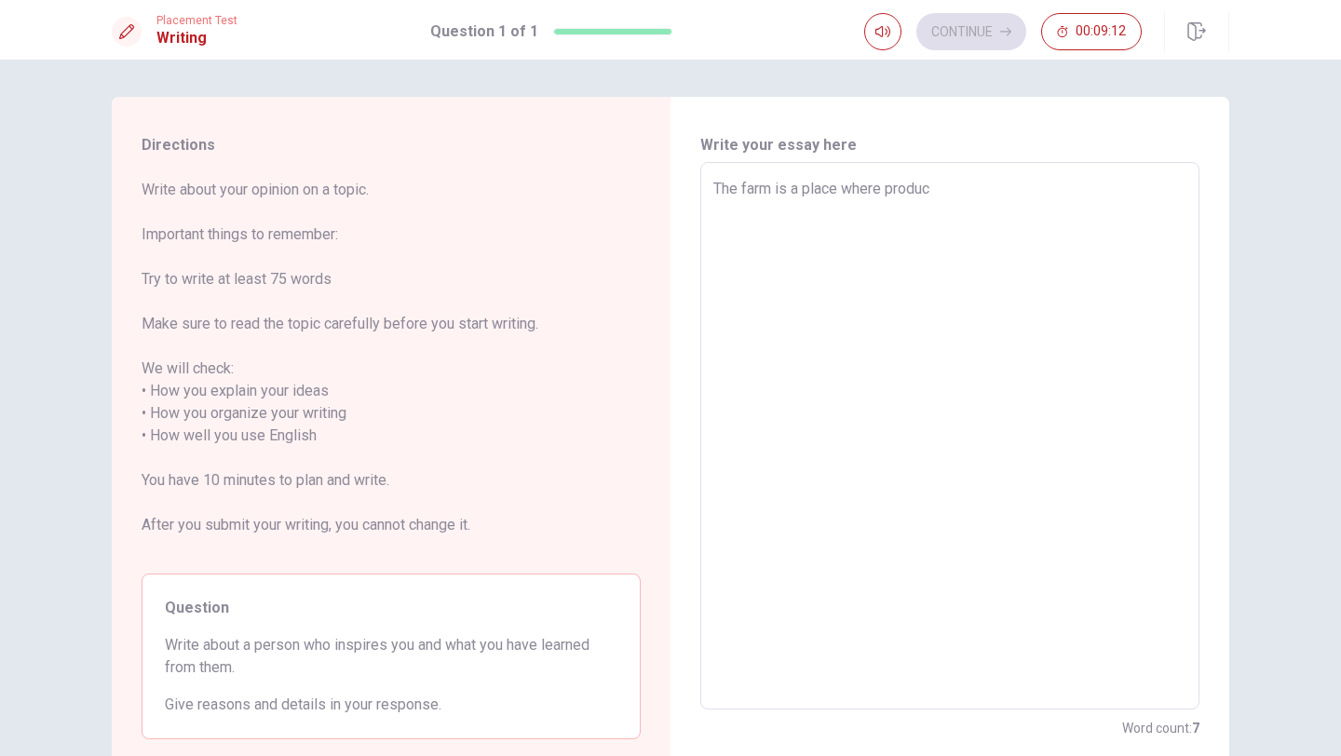
type textarea "x"
type textarea "The farm is a place where produce"
type textarea "x"
type textarea "The farm is a place where produce"
type textarea "x"
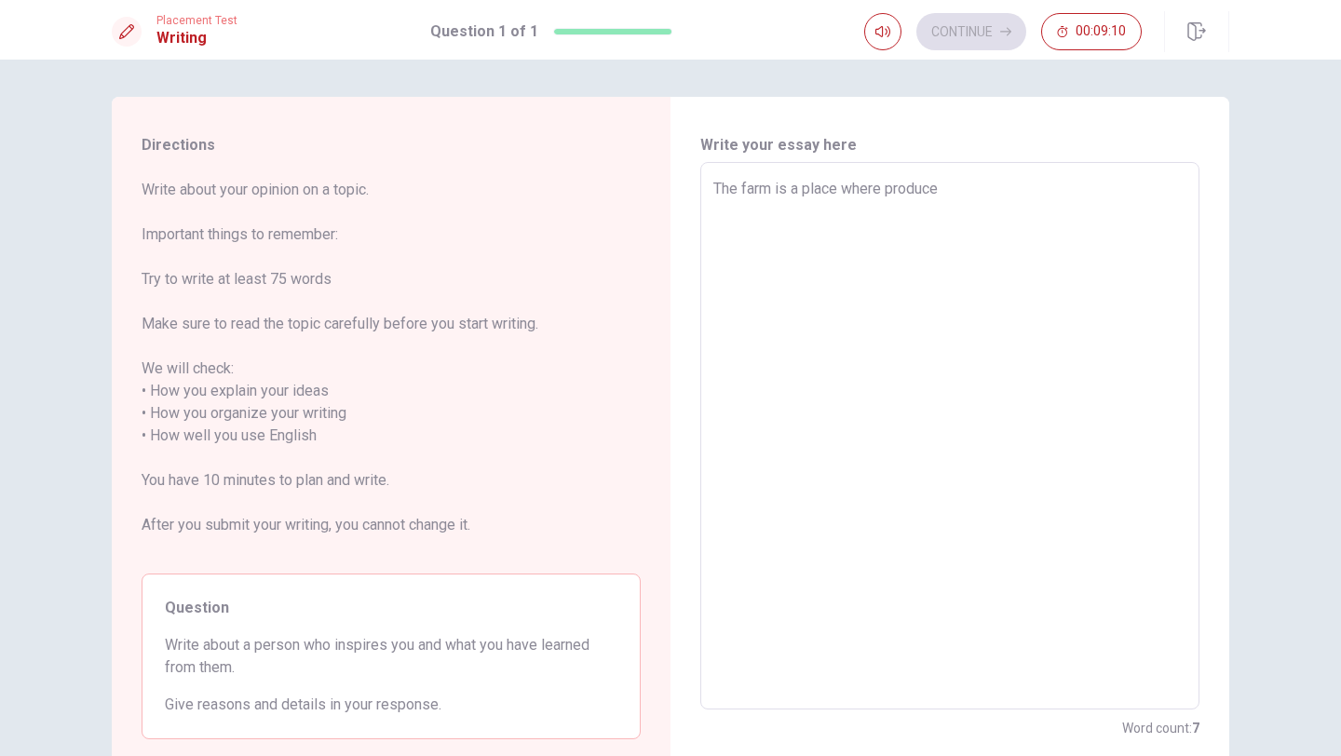
type textarea "The farm is a place where produce"
type textarea "x"
type textarea "The farm is a place where produc"
type textarea "x"
type textarea "The farm is a place where produ"
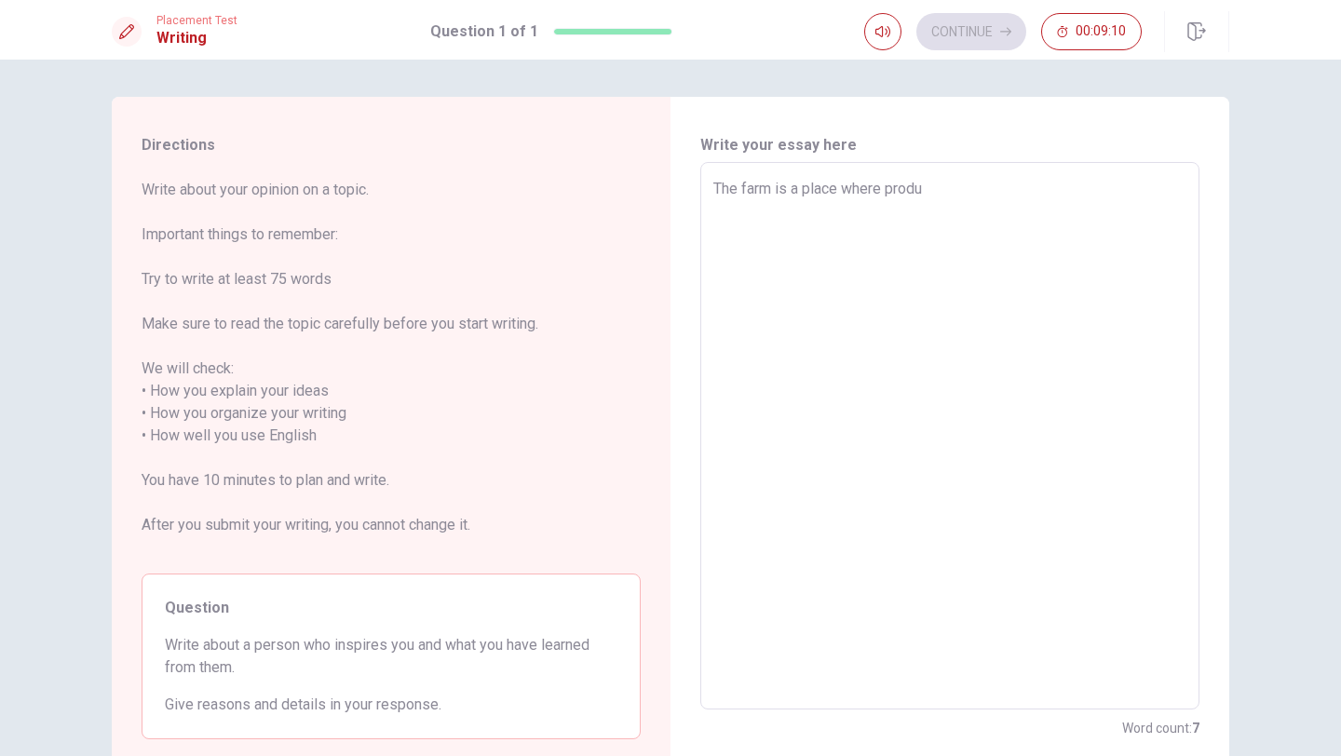
type textarea "x"
type textarea "The farm is a place where prod"
type textarea "x"
type textarea "The farm is a place where pro"
type textarea "x"
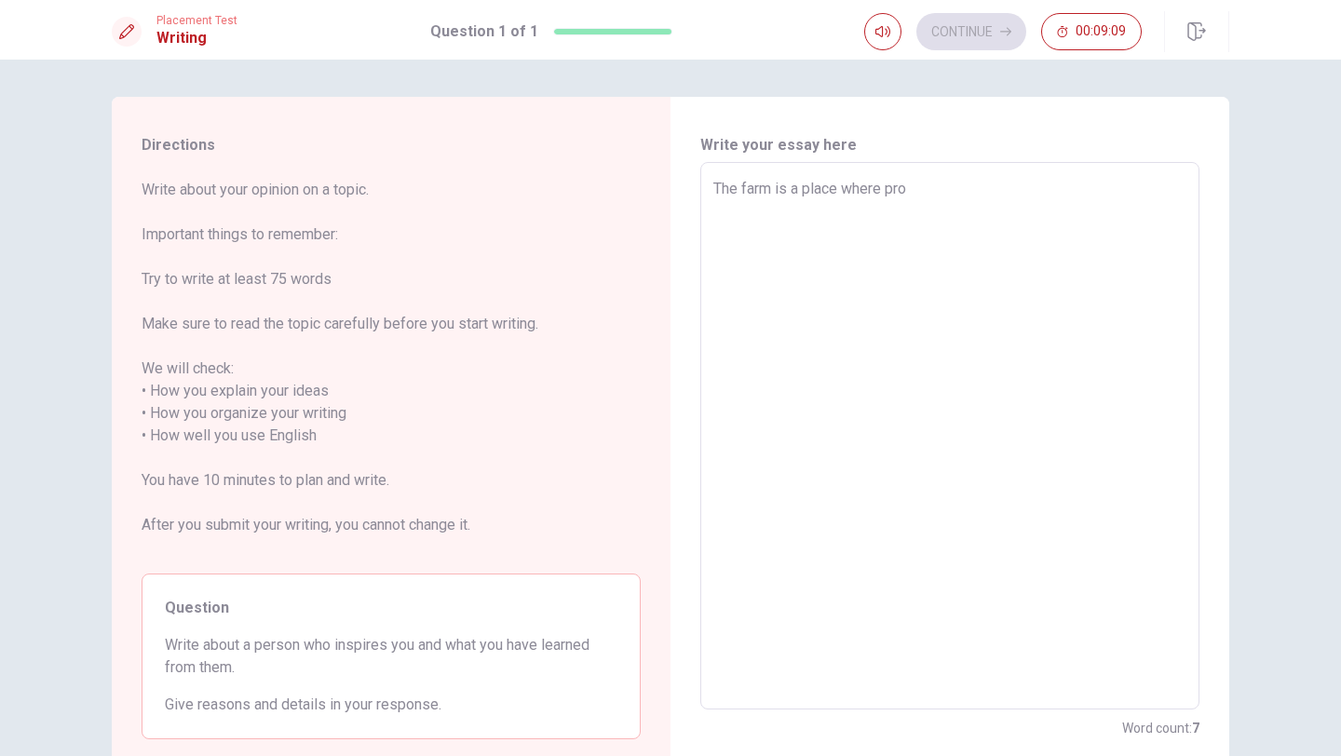
type textarea "The farm is a place where pr"
type textarea "x"
type textarea "The farm is a place where p"
type textarea "x"
type textarea "The farm is a place where"
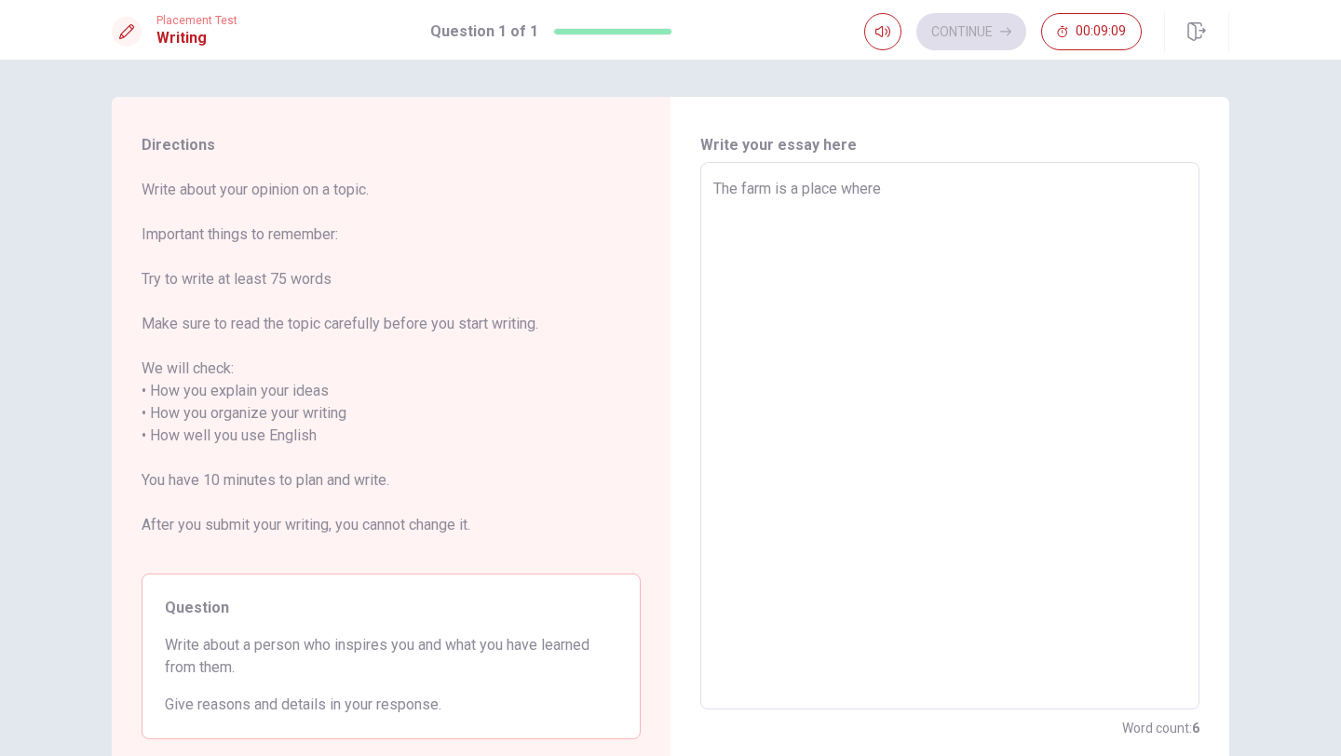
type textarea "x"
type textarea "The farm is a place where m"
type textarea "x"
type textarea "The farm is a place where ma"
type textarea "x"
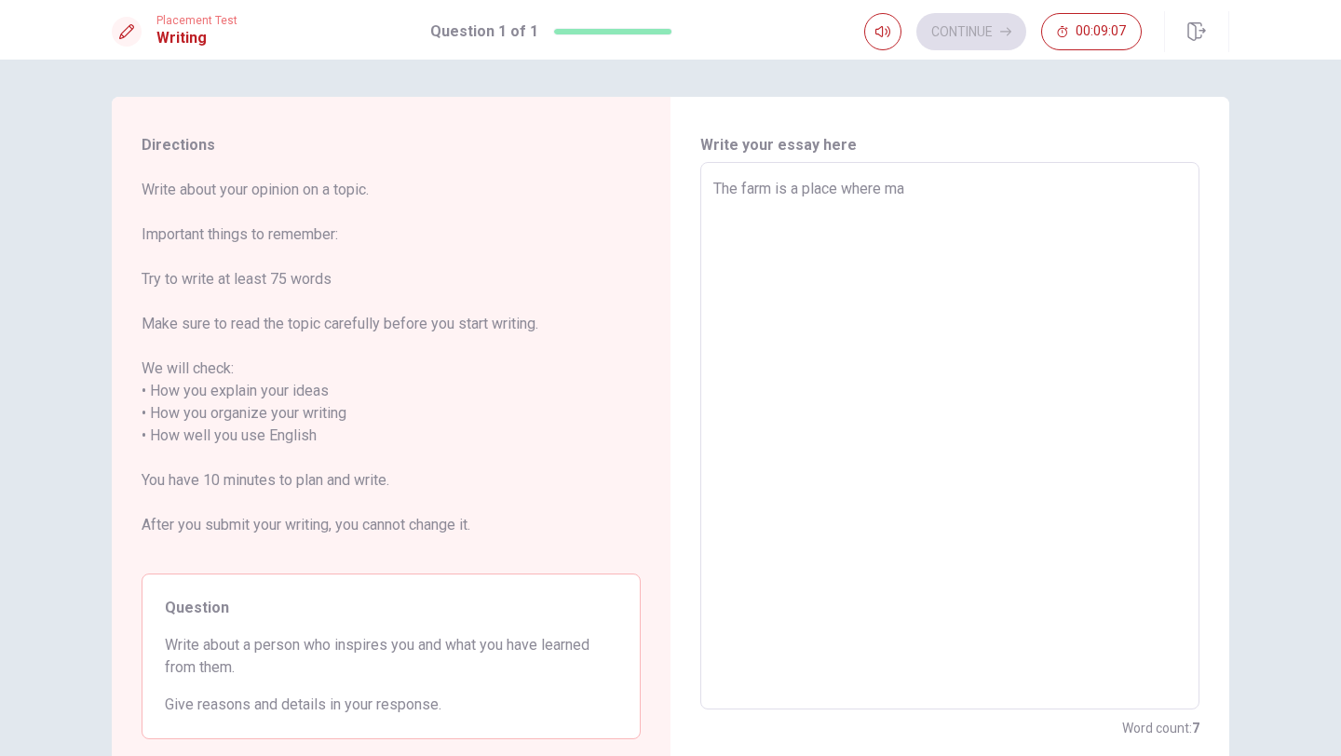
type textarea "The farm is a place where mad"
type textarea "x"
type textarea "The farm is a place where made"
type textarea "x"
type textarea "The farm is a place where made"
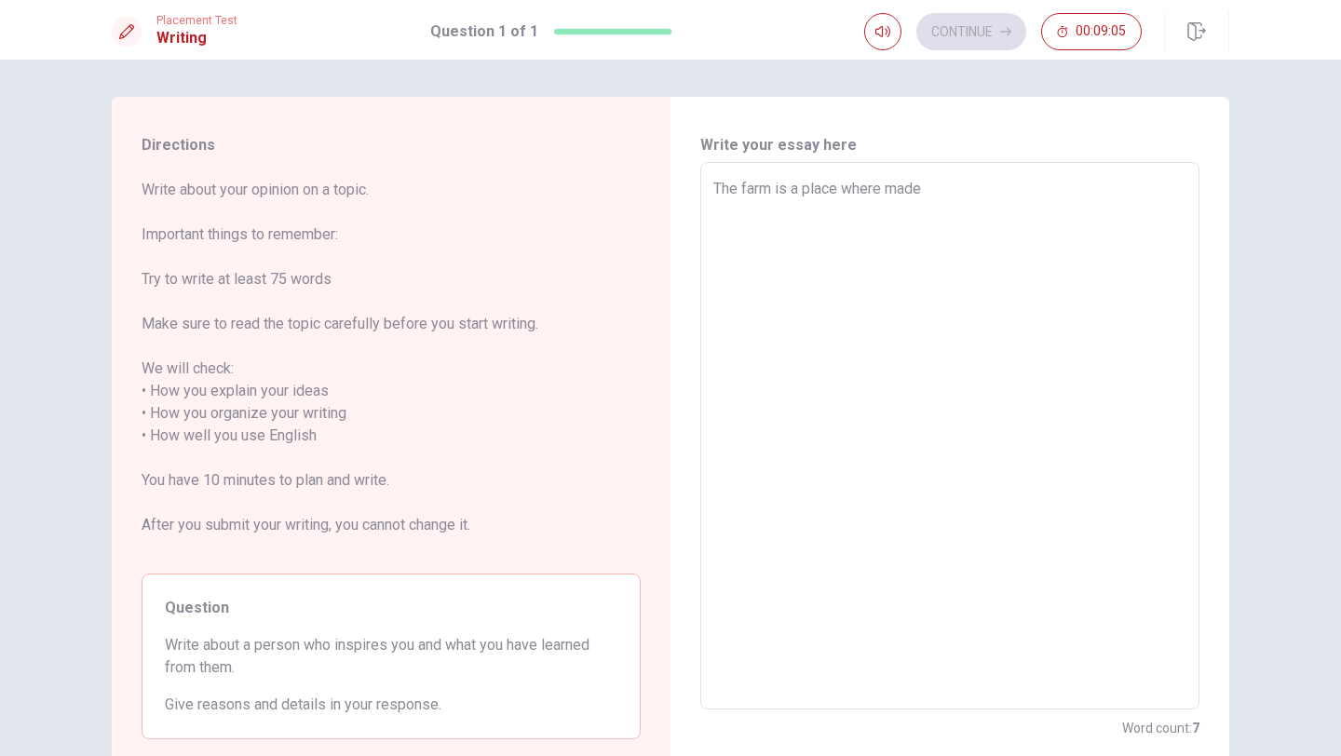
type textarea "x"
type textarea "The farm is a place where made"
type textarea "x"
type textarea "The farm is a place where mad"
type textarea "x"
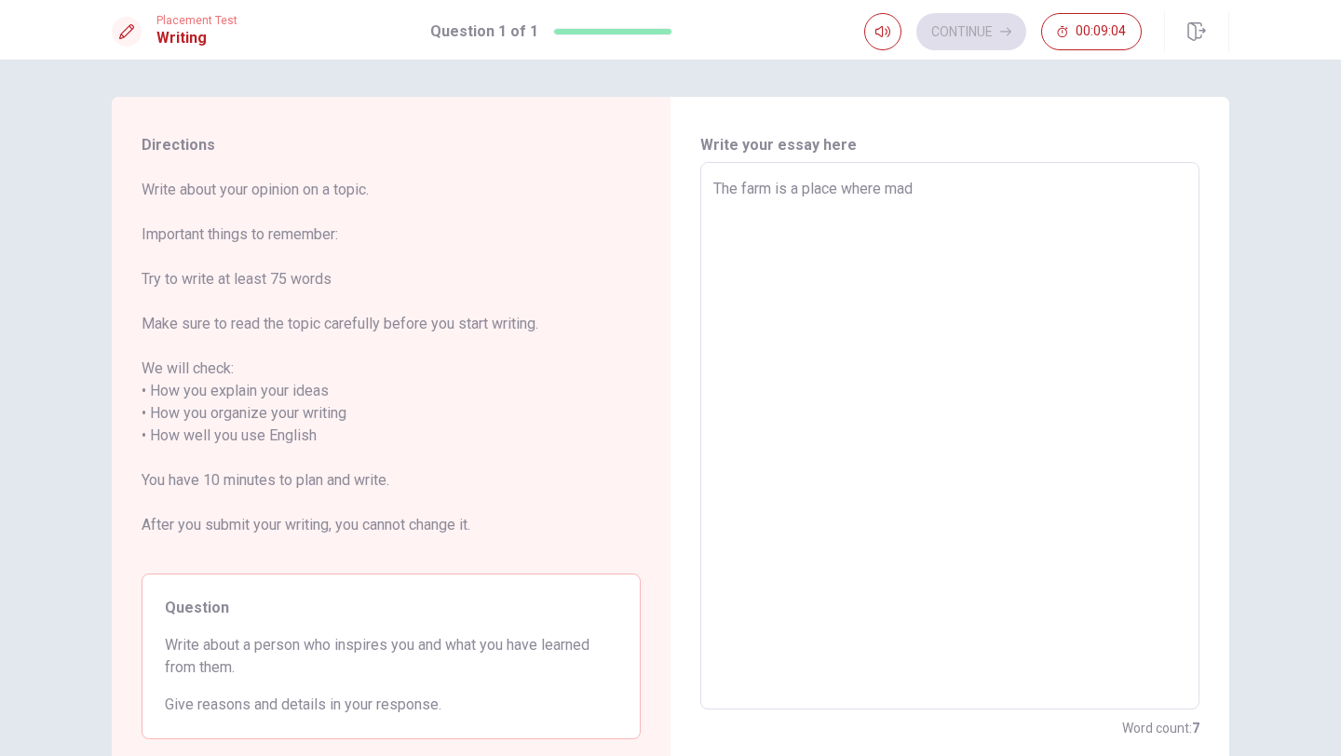
type textarea "The farm is a place where ma"
type textarea "x"
type textarea "The farm is a place where m"
type textarea "x"
type textarea "The farm is a place where"
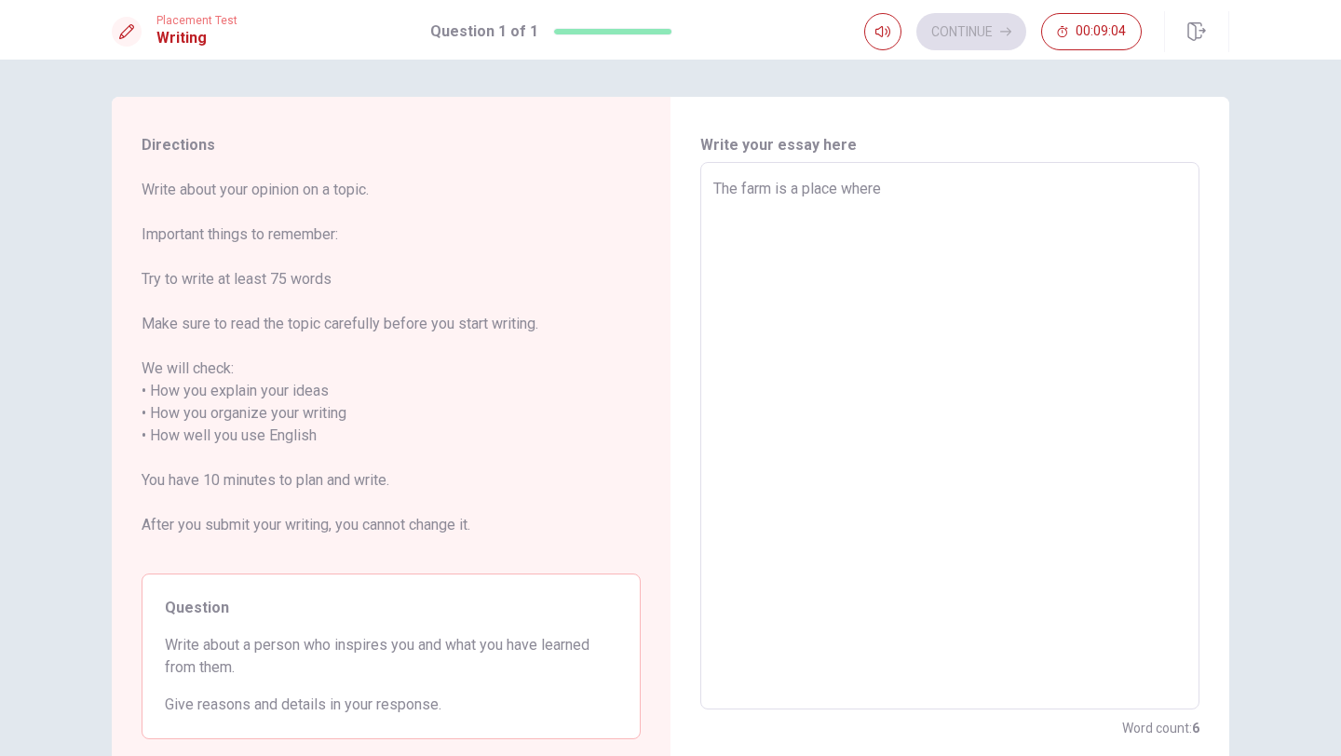
type textarea "x"
type textarea "The farm is a place where c"
type textarea "x"
type textarea "The farm is a place where cu"
type textarea "x"
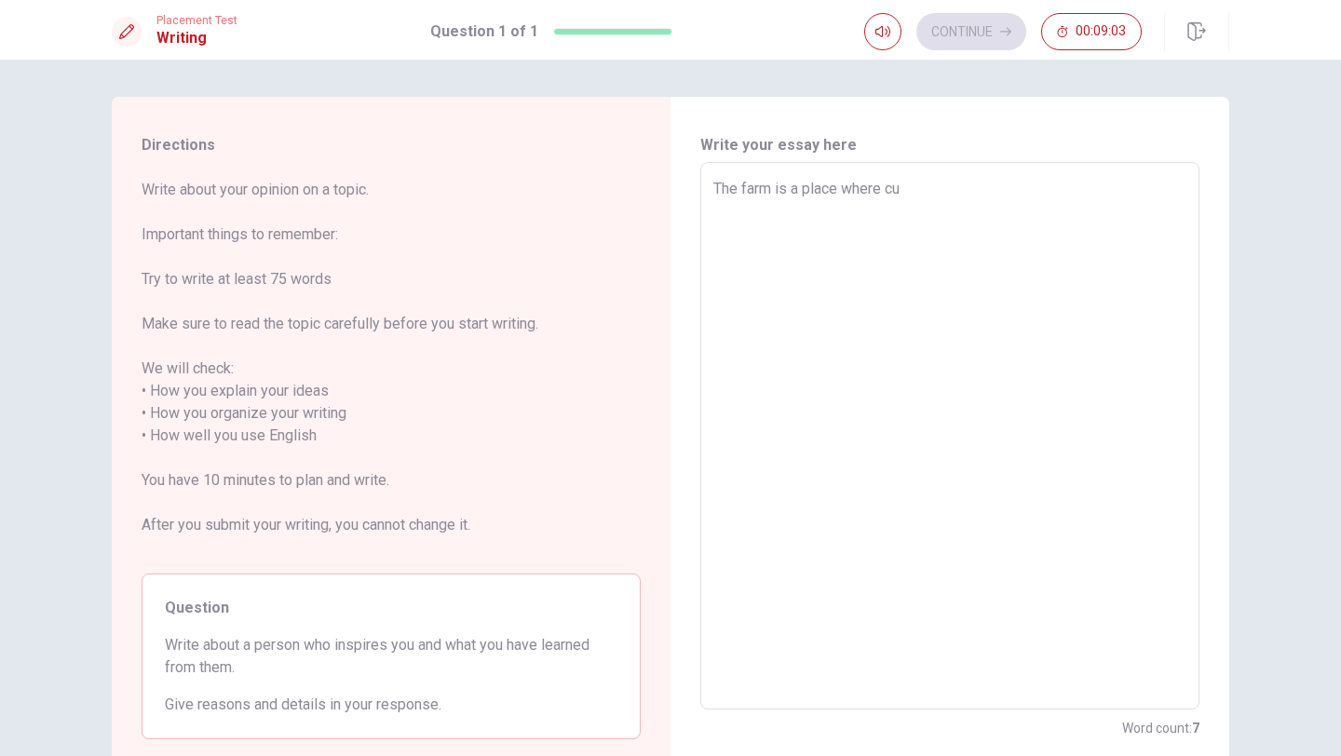
type textarea "The farm is a place where cul"
type textarea "x"
type textarea "The farm is a place where cult"
type textarea "x"
type textarea "The farm is a place where culti"
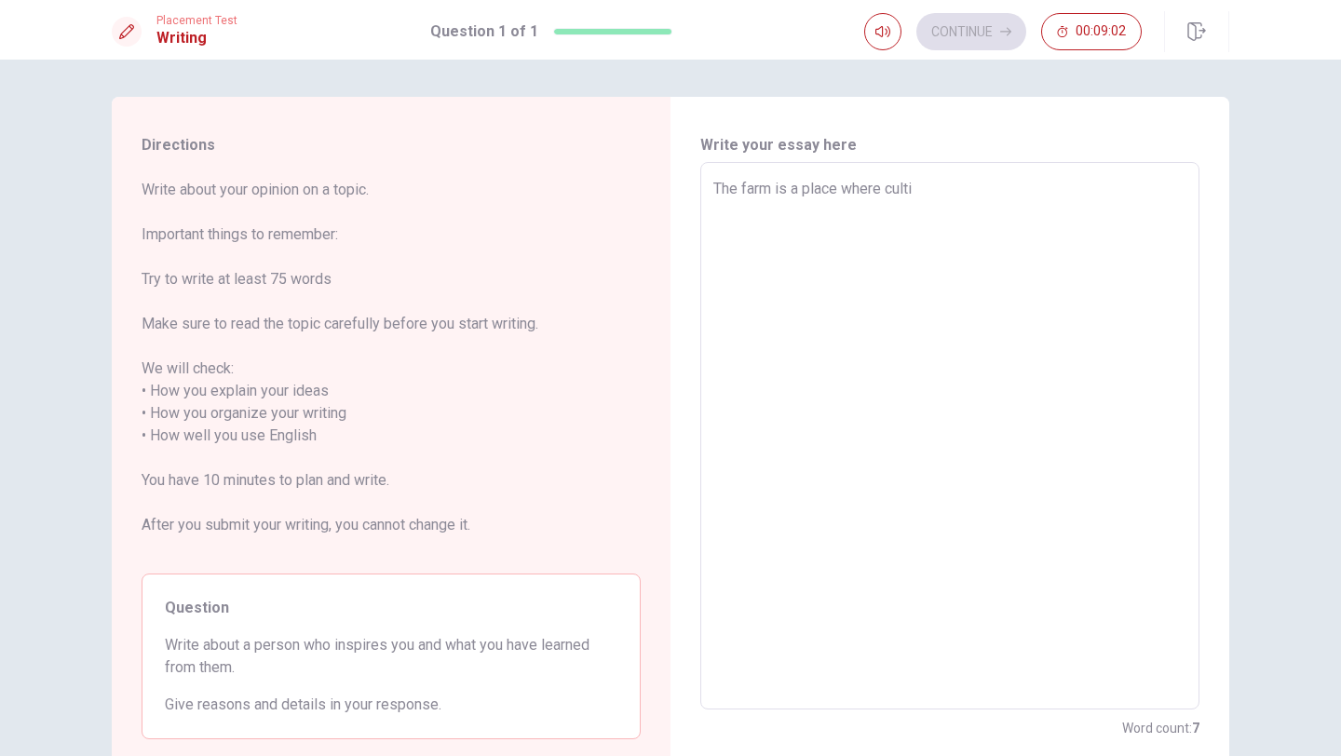
type textarea "x"
type textarea "The farm is a place where cultiv"
type textarea "x"
type textarea "The farm is a place where cultiva"
type textarea "x"
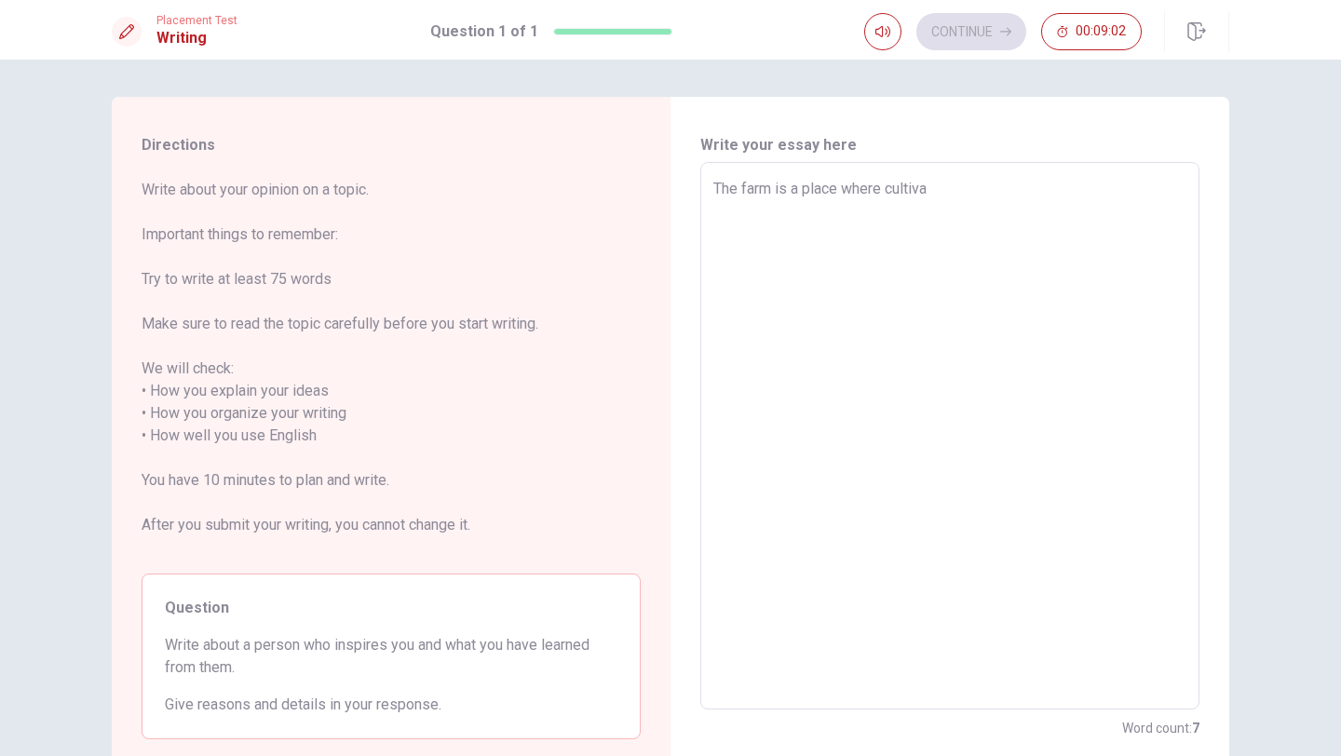
type textarea "The farm is a place where cultivat"
type textarea "x"
type textarea "The farm is a place where cultivate"
type textarea "x"
type textarea "The farm is a place where cultivat"
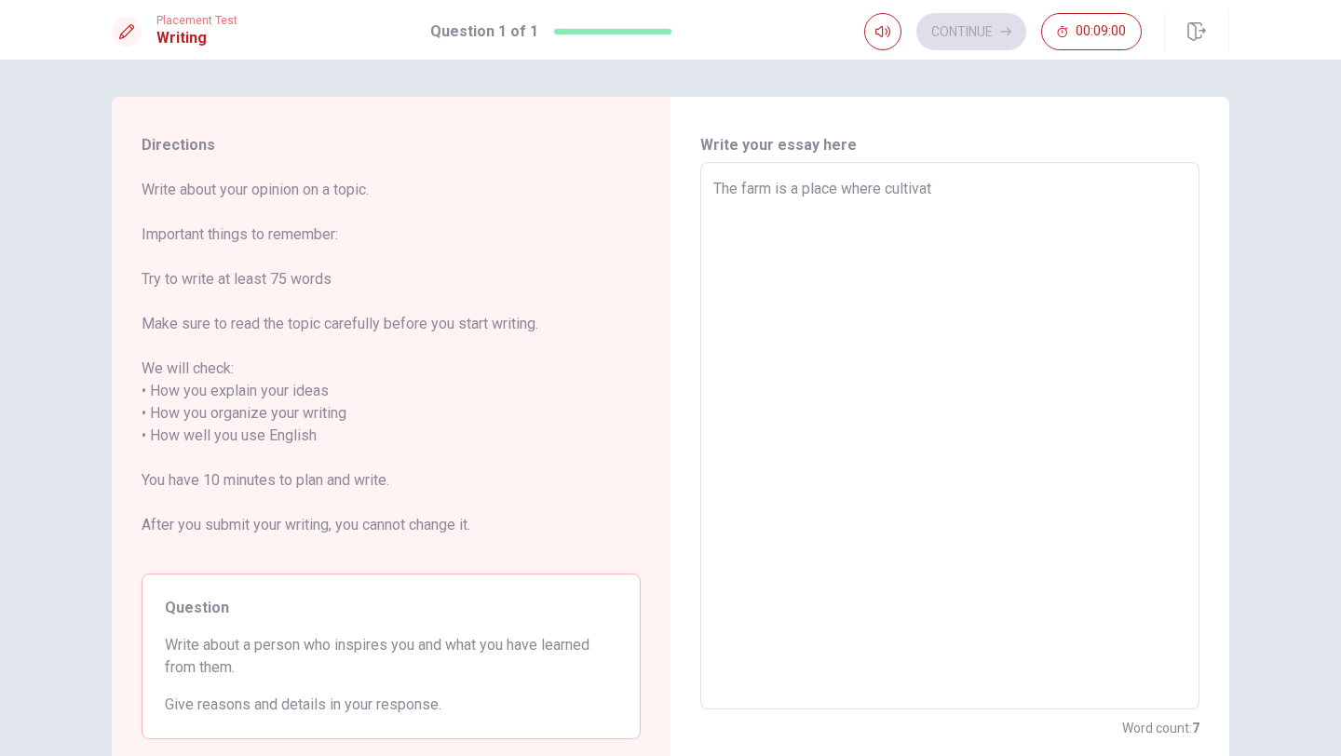
type textarea "x"
type textarea "The farm is a place where cultiva"
type textarea "x"
type textarea "The farm is a place where cultiv"
type textarea "x"
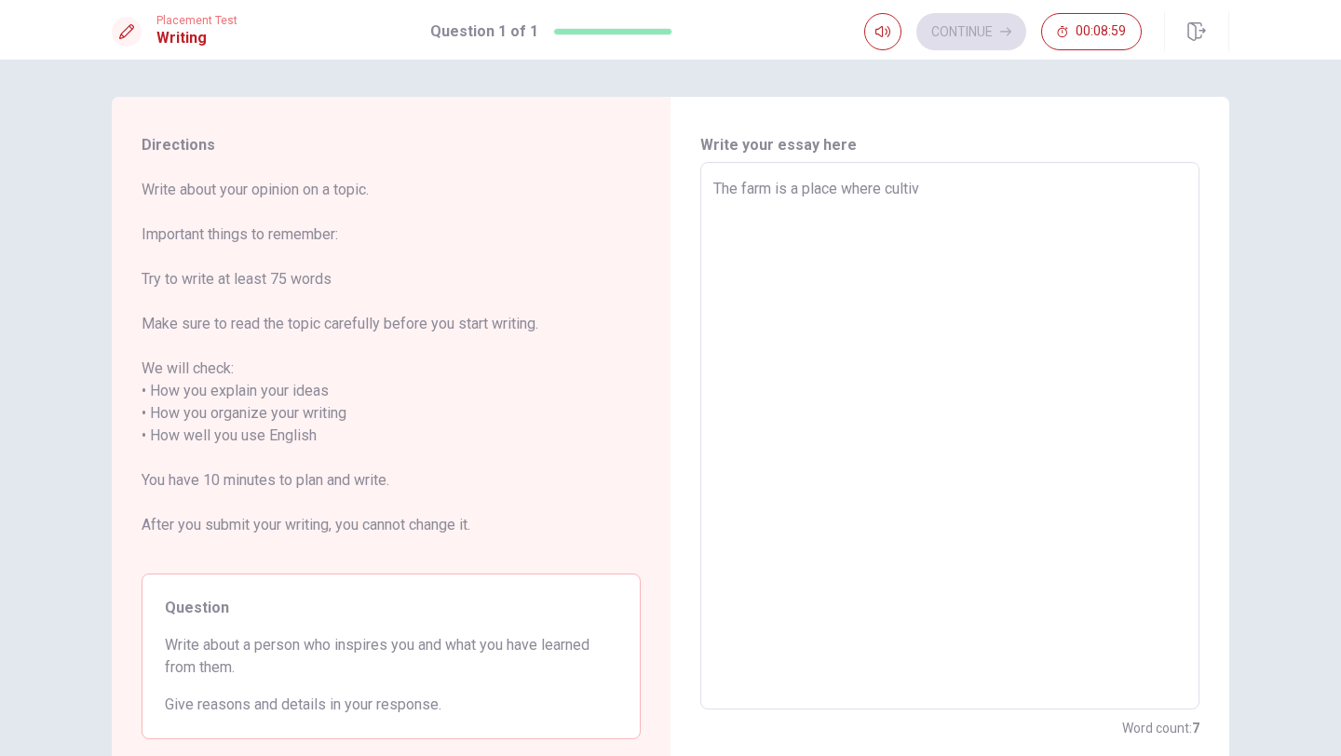
type textarea "The farm is a place where culti"
type textarea "x"
type textarea "The farm is a place where cult"
type textarea "x"
type textarea "The farm is a place where cul"
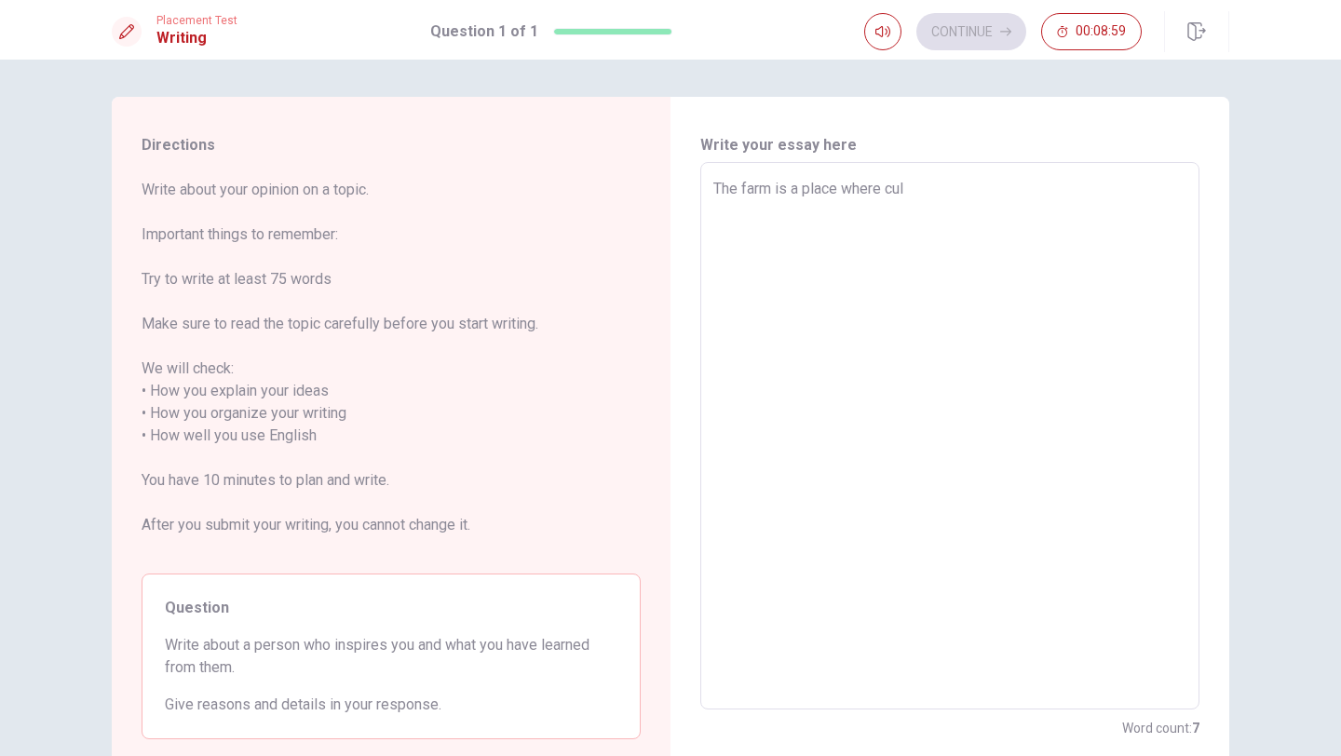
type textarea "x"
type textarea "The farm is a place where cu"
type textarea "x"
type textarea "The farm is a place where c"
type textarea "x"
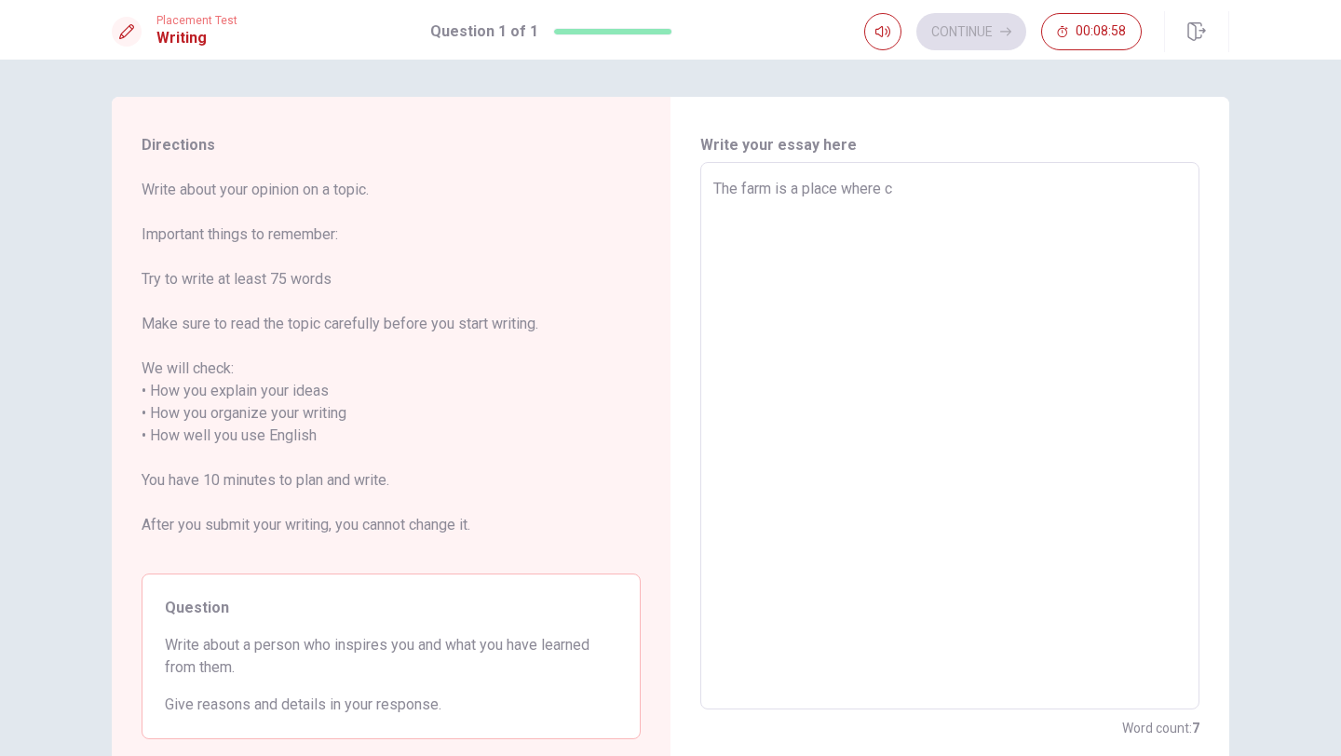
type textarea "The farm is a place where"
type textarea "x"
type textarea "The farm is a place where m"
type textarea "x"
type textarea "The farm is a place where ma"
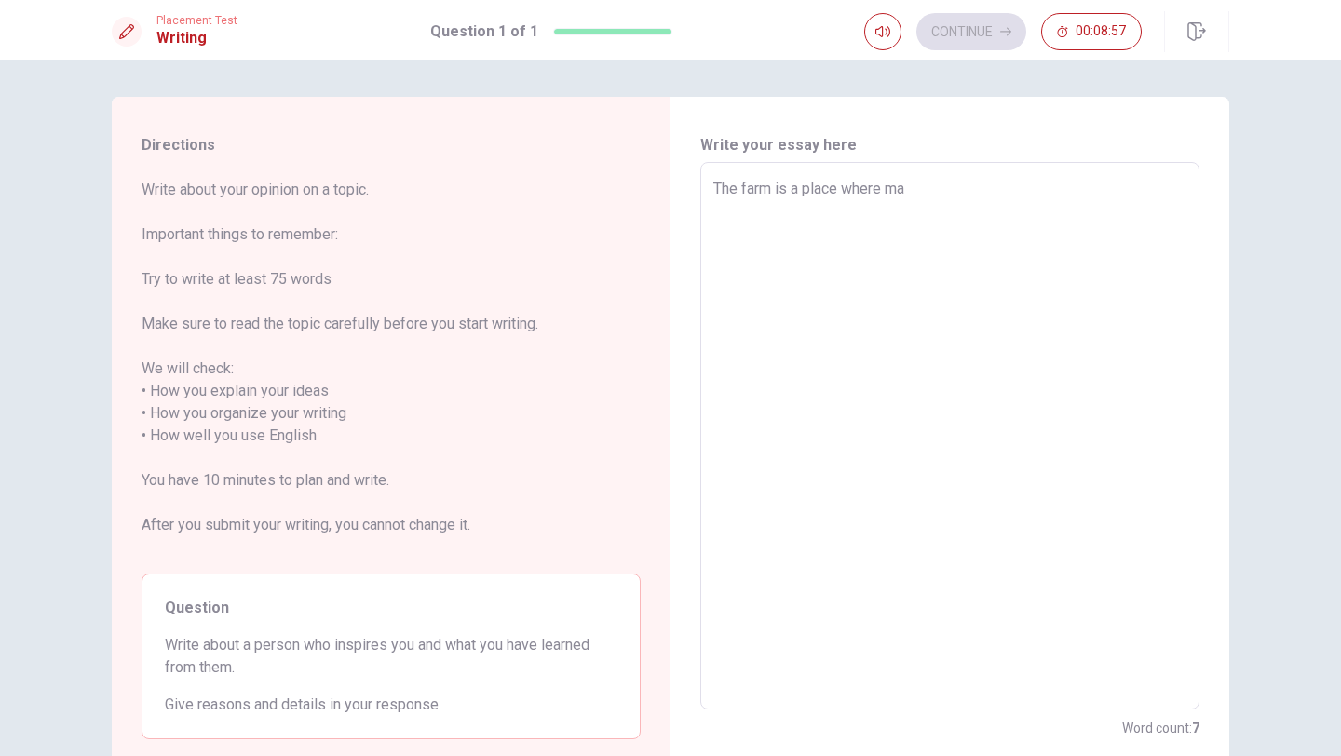
type textarea "x"
type textarea "The farm is a place where mad"
type textarea "x"
type textarea "The farm is a place where made"
type textarea "x"
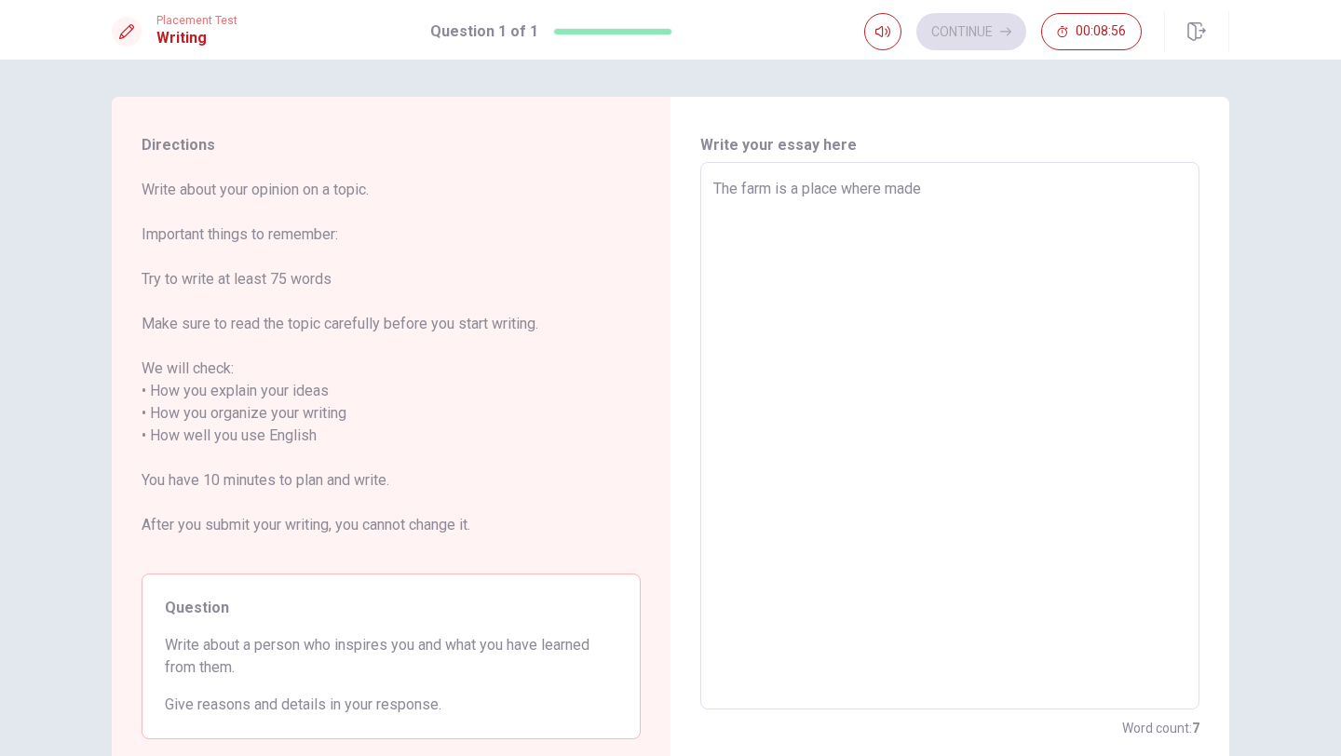
type textarea "The farm is a place where mad"
type textarea "x"
type textarea "The farm is a place where ma"
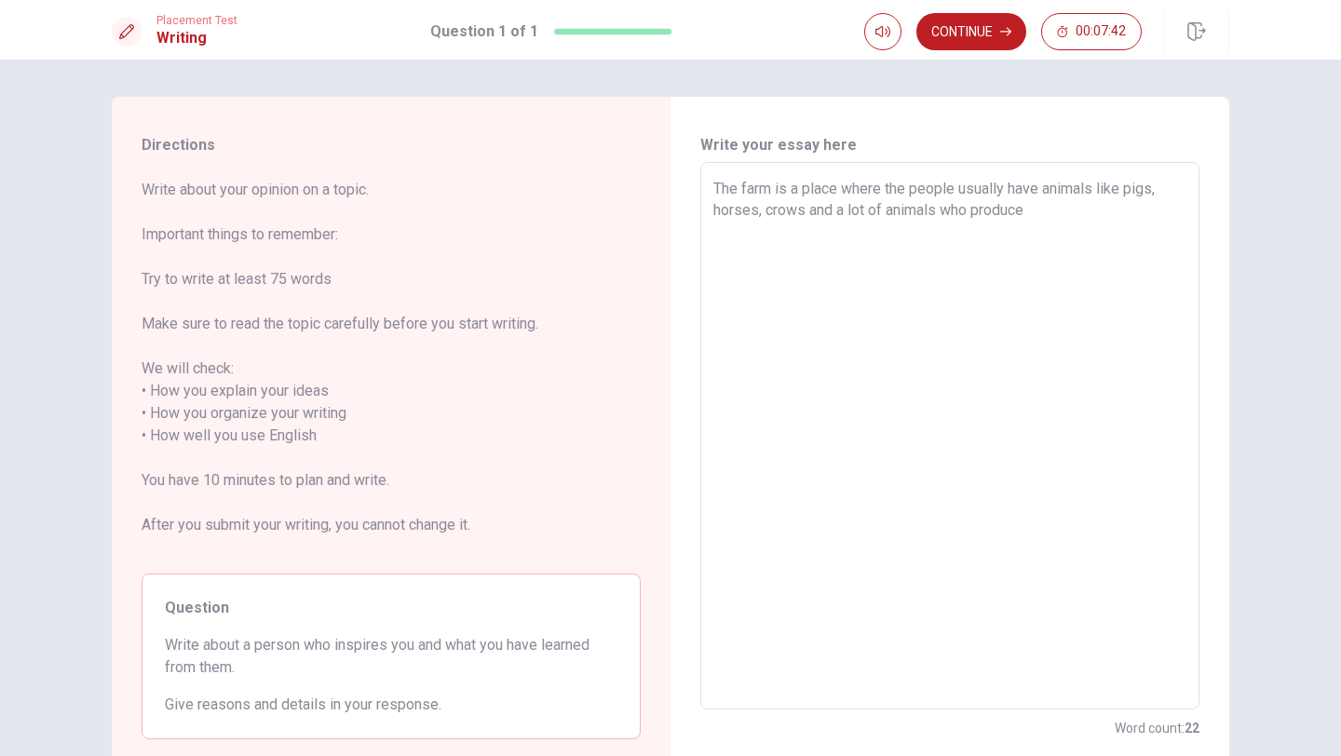
click at [763, 212] on textarea "The farm is a place where the people usually have animals like pigs, horses, cr…" at bounding box center [949, 436] width 473 height 517
click at [836, 211] on textarea "The farm is a place where the people usually have animals like pigs, horses, cr…" at bounding box center [949, 436] width 473 height 517
click at [1111, 209] on textarea "The farm is a place where the people usually have animals like pigs, horses, cr…" at bounding box center [949, 436] width 473 height 517
click at [1115, 234] on textarea "The farm is a place where the people usually have animals like pigs, horses, cr…" at bounding box center [949, 436] width 473 height 517
click at [1156, 236] on textarea "The farm is a place where the people usually have animals like pigs, horses, cr…" at bounding box center [949, 436] width 473 height 517
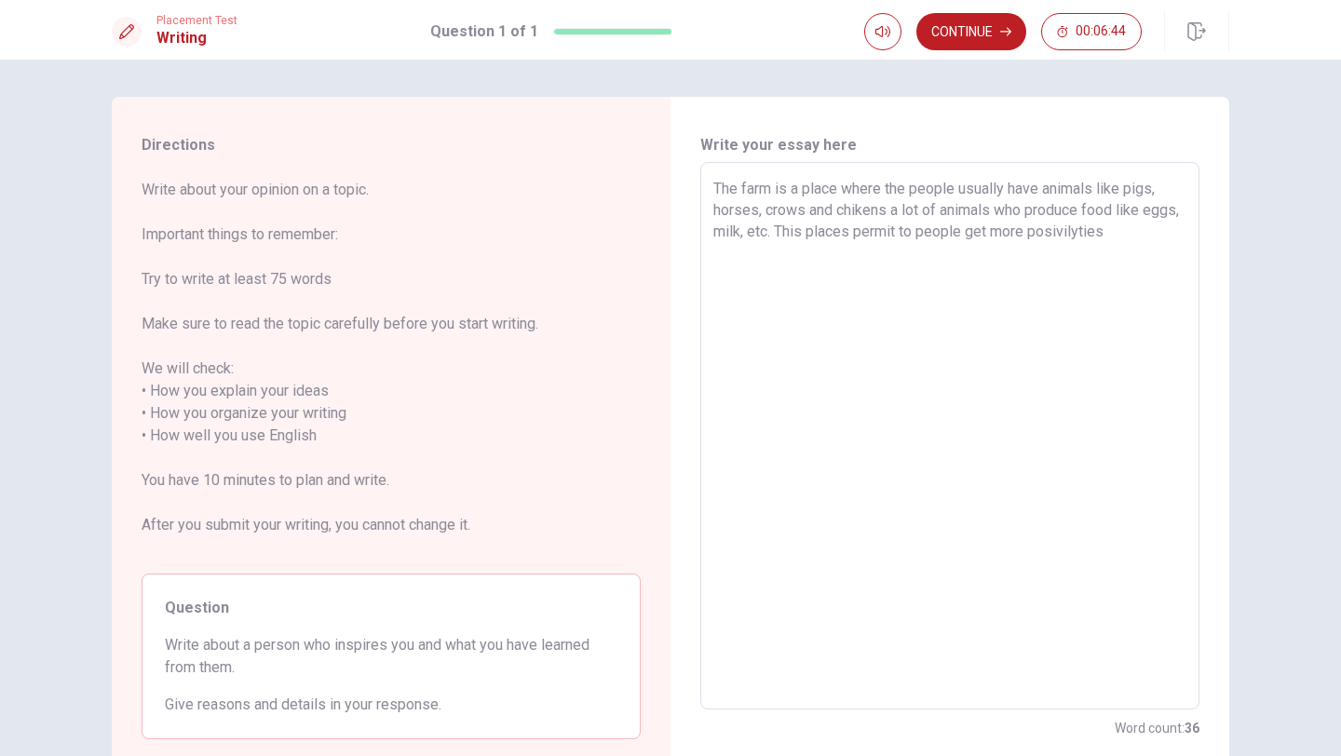
click at [1151, 232] on textarea "The farm is a place where the people usually have animals like pigs, horses, cr…" at bounding box center [949, 436] width 473 height 517
drag, startPoint x: 1155, startPoint y: 229, endPoint x: 1069, endPoint y: 229, distance: 85.7
click at [1069, 229] on textarea "The farm is a place where the people usually have animals like pigs, horses, cr…" at bounding box center [949, 436] width 473 height 517
click at [1101, 238] on textarea "The farm is a place where the people usually have animals like pigs, horses, cr…" at bounding box center [949, 436] width 473 height 517
click at [1144, 237] on textarea "The farm is a place where the people usually have animals like pigs, horses, cr…" at bounding box center [949, 436] width 473 height 517
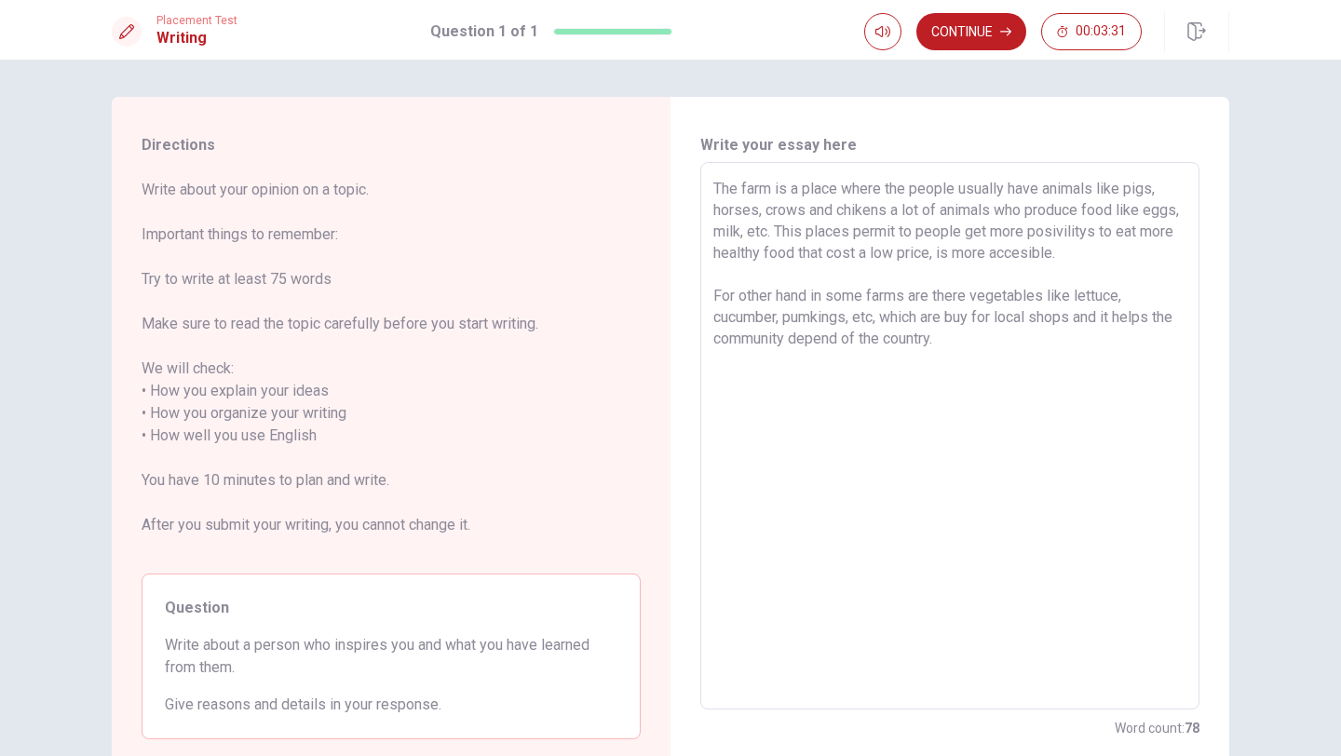
click at [969, 204] on textarea "The farm is a place where the people usually have animals like pigs, horses, cr…" at bounding box center [949, 436] width 473 height 517
click at [1095, 252] on textarea "The farm is a place where the people usually have animals like pigs, horses, cr…" at bounding box center [949, 436] width 473 height 517
click at [951, 234] on textarea "The farm is a place where the people usually have animals like pigs, horses, cr…" at bounding box center [949, 436] width 473 height 517
click at [1011, 227] on textarea "The farm is a place where the people usually have animals like pigs, horses, cr…" at bounding box center [949, 436] width 473 height 517
click at [1114, 248] on textarea "The farm is a place where the people usually have animals like pigs, horses, cr…" at bounding box center [949, 436] width 473 height 517
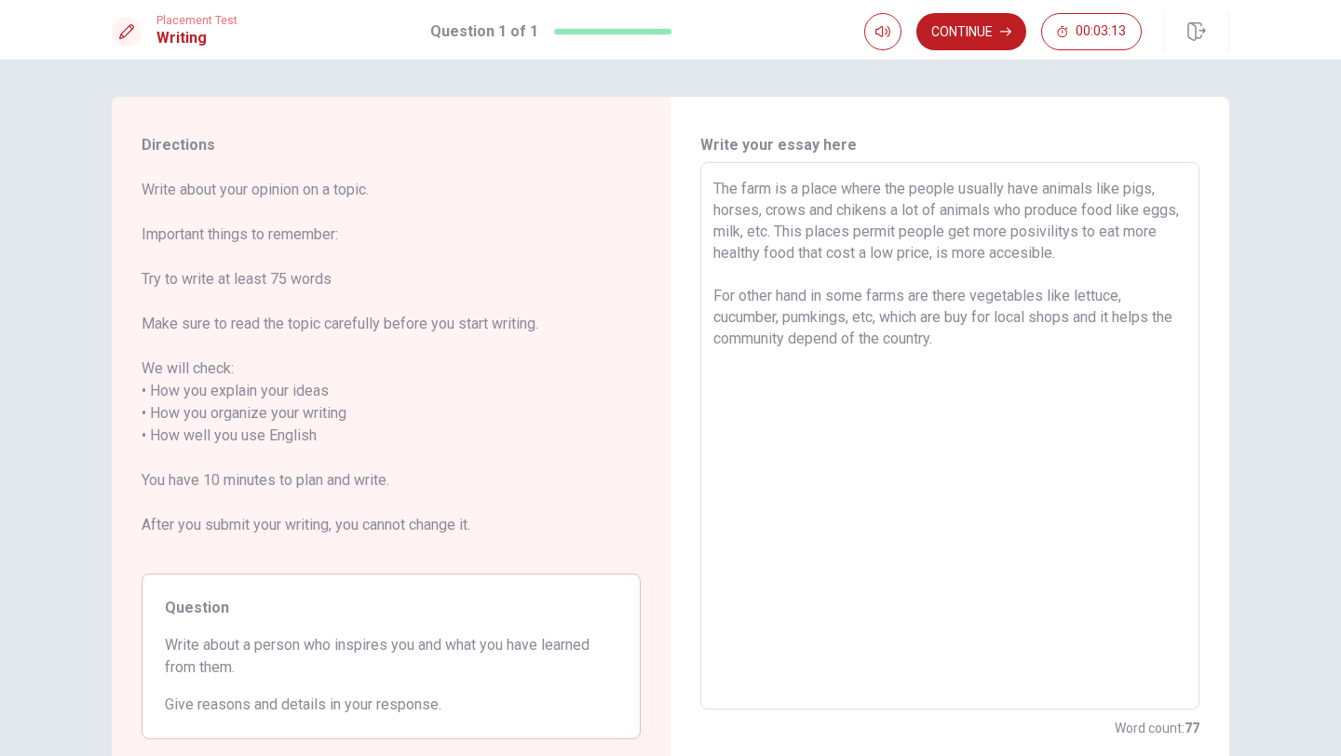
click at [1082, 227] on textarea "The farm is a place where the people usually have animals like pigs, horses, cr…" at bounding box center [949, 436] width 473 height 517
click at [1088, 261] on textarea "The farm is a place where the people usually have animals like pigs, horses, cr…" at bounding box center [949, 436] width 473 height 517
click at [1129, 300] on textarea "The farm is a place where the people usually have animals like pigs, horses, cr…" at bounding box center [949, 436] width 473 height 517
click at [1110, 234] on textarea "The farm is a place where the people usually have animals like pigs, horses, cr…" at bounding box center [949, 436] width 473 height 517
click at [1004, 345] on textarea "The farm is a place where the people usually have animals like pigs, horses, cr…" at bounding box center [949, 436] width 473 height 517
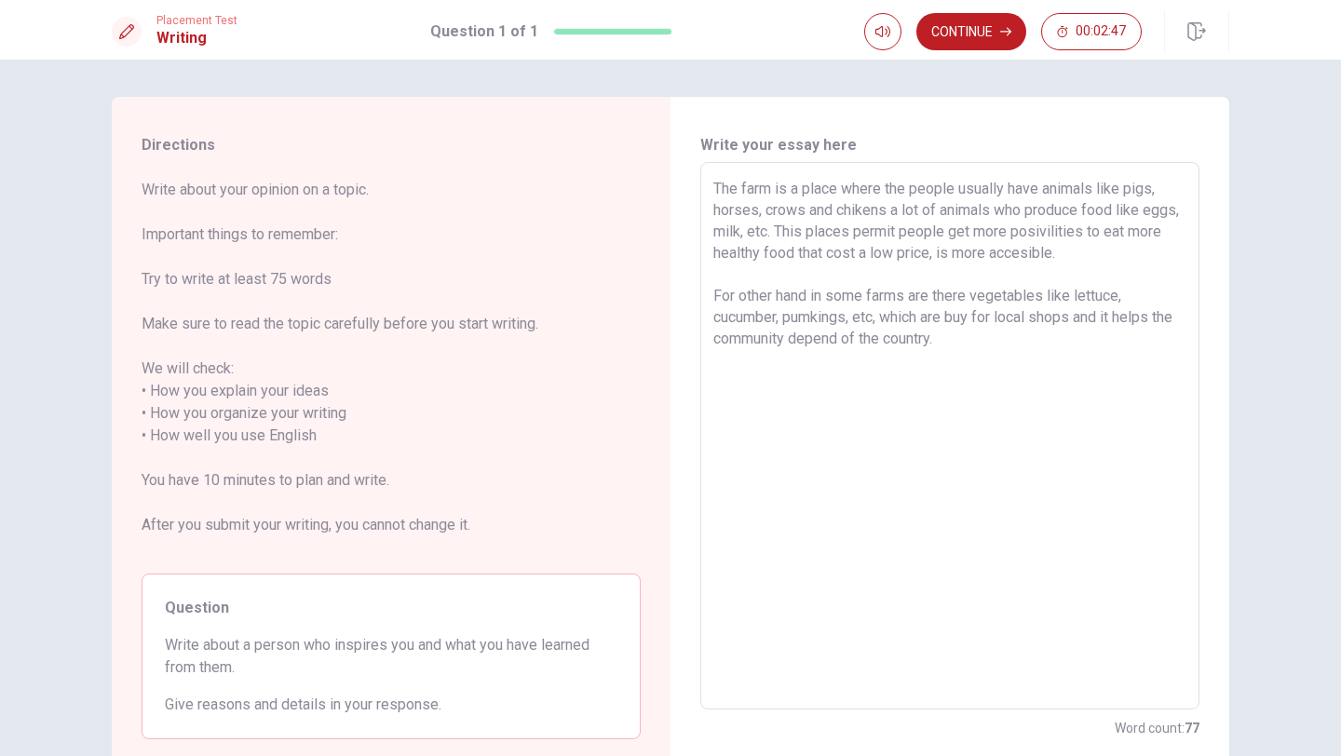
click at [749, 259] on textarea "The farm is a place where the people usually have animals like pigs, horses, cr…" at bounding box center [949, 436] width 473 height 517
click at [840, 254] on textarea "The farm is a place where the people usually have animals like pigs, horses, cr…" at bounding box center [949, 436] width 473 height 517
click at [713, 250] on textarea "The farm is a place where the people usually have animals like pigs, horses, cr…" at bounding box center [949, 436] width 473 height 517
click at [908, 255] on textarea "The farm is a place where the people usually have animals like pigs, horses, cr…" at bounding box center [949, 436] width 473 height 517
click at [1014, 254] on textarea "The farm is a place where the people usually have animals like pigs, horses, cr…" at bounding box center [949, 436] width 473 height 517
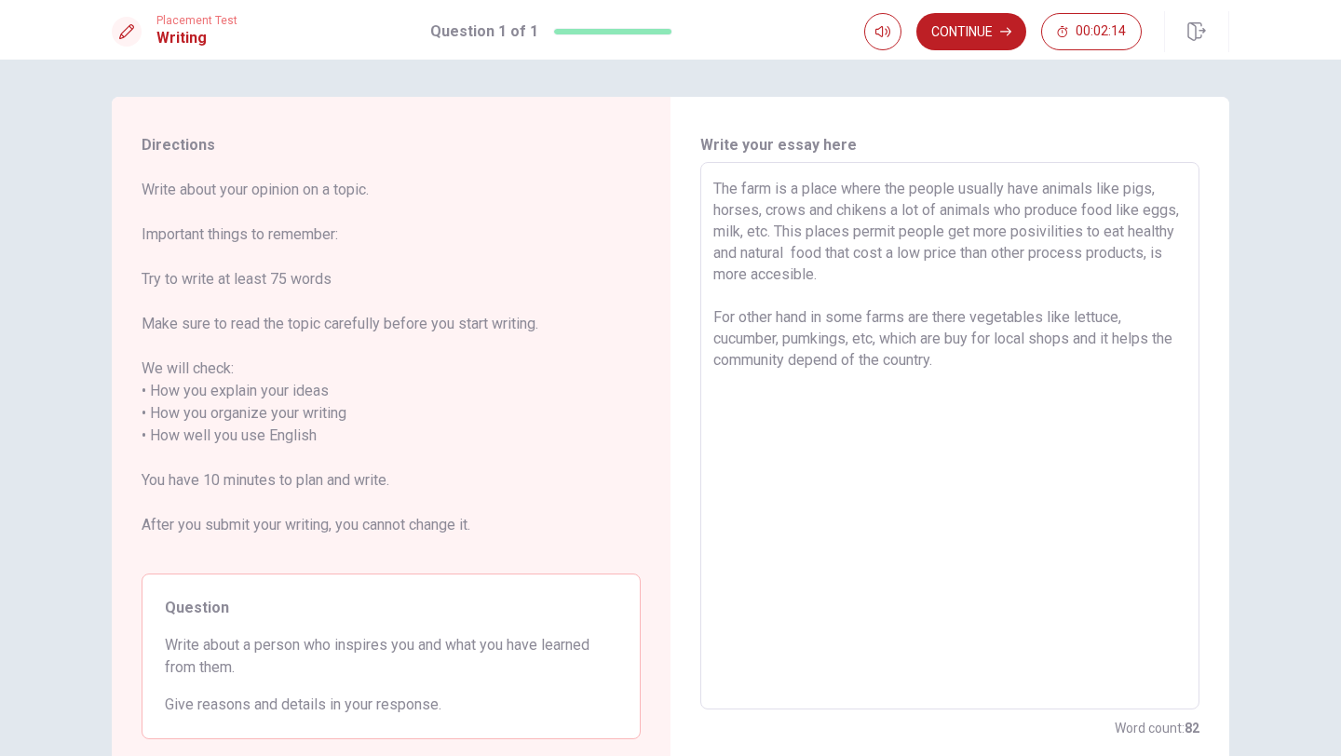
click at [933, 279] on textarea "The farm is a place where the people usually have animals like pigs, horses, cr…" at bounding box center [949, 436] width 473 height 517
click at [949, 276] on textarea "The farm is a place where the people usually have animals like pigs, horses, cr…" at bounding box center [949, 436] width 473 height 517
click at [1029, 276] on textarea "The farm is a place where the people usually have animals like pigs, horses, cr…" at bounding box center [949, 436] width 473 height 517
click at [964, 275] on textarea "The farm is a place where the people usually have animals like pigs, horses, cr…" at bounding box center [949, 436] width 473 height 517
click at [816, 276] on textarea "The farm is a place where the people usually have animals like pigs, horses, cr…" at bounding box center [949, 436] width 473 height 517
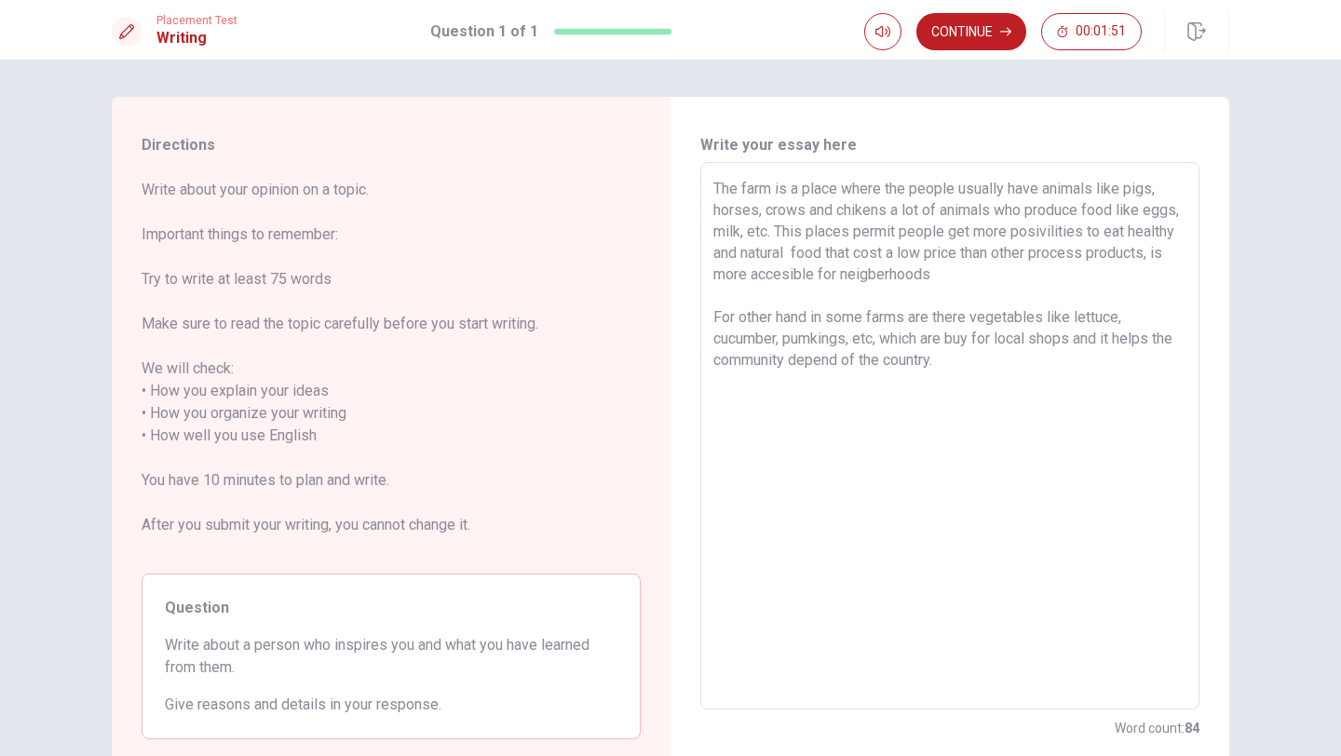
click at [1088, 244] on textarea "The farm is a place where the people usually have animals like pigs, horses, cr…" at bounding box center [949, 436] width 473 height 517
click at [964, 276] on textarea "The farm is a place where the people usually have animals like pigs, horses, cr…" at bounding box center [949, 436] width 473 height 517
click at [1034, 270] on textarea "The farm is a place where the people usually have animals like pigs, horses, cr…" at bounding box center [949, 436] width 473 height 517
click at [1001, 359] on textarea "The farm is a place where the people usually have animals like pigs, horses, cr…" at bounding box center [949, 436] width 473 height 517
click at [925, 337] on textarea "The farm is a place where the people usually have animals like pigs, horses, cr…" at bounding box center [949, 436] width 473 height 517
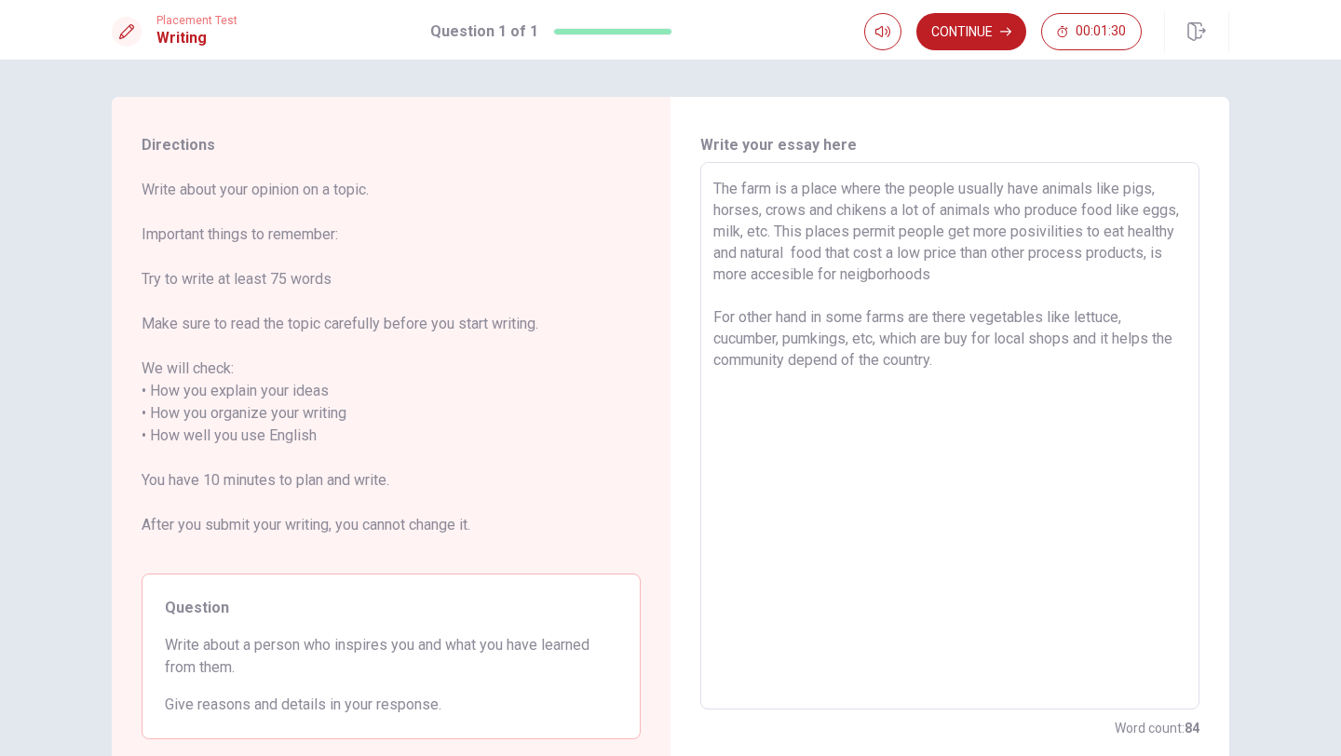
click at [949, 342] on textarea "The farm is a place where the people usually have animals like pigs, horses, cr…" at bounding box center [949, 436] width 473 height 517
click at [1003, 358] on textarea "The farm is a place where the people usually have animals like pigs, horses, cr…" at bounding box center [949, 436] width 473 height 517
click at [978, 336] on textarea "The farm is a place where the people usually have animals like pigs, horses, cr…" at bounding box center [949, 436] width 473 height 517
click at [979, 363] on textarea "The farm is a place where the people usually have animals like pigs, horses, cr…" at bounding box center [949, 436] width 473 height 517
click at [1000, 386] on textarea "The farm is a place where the people usually have animals like pigs, horses, cr…" at bounding box center [949, 436] width 473 height 517
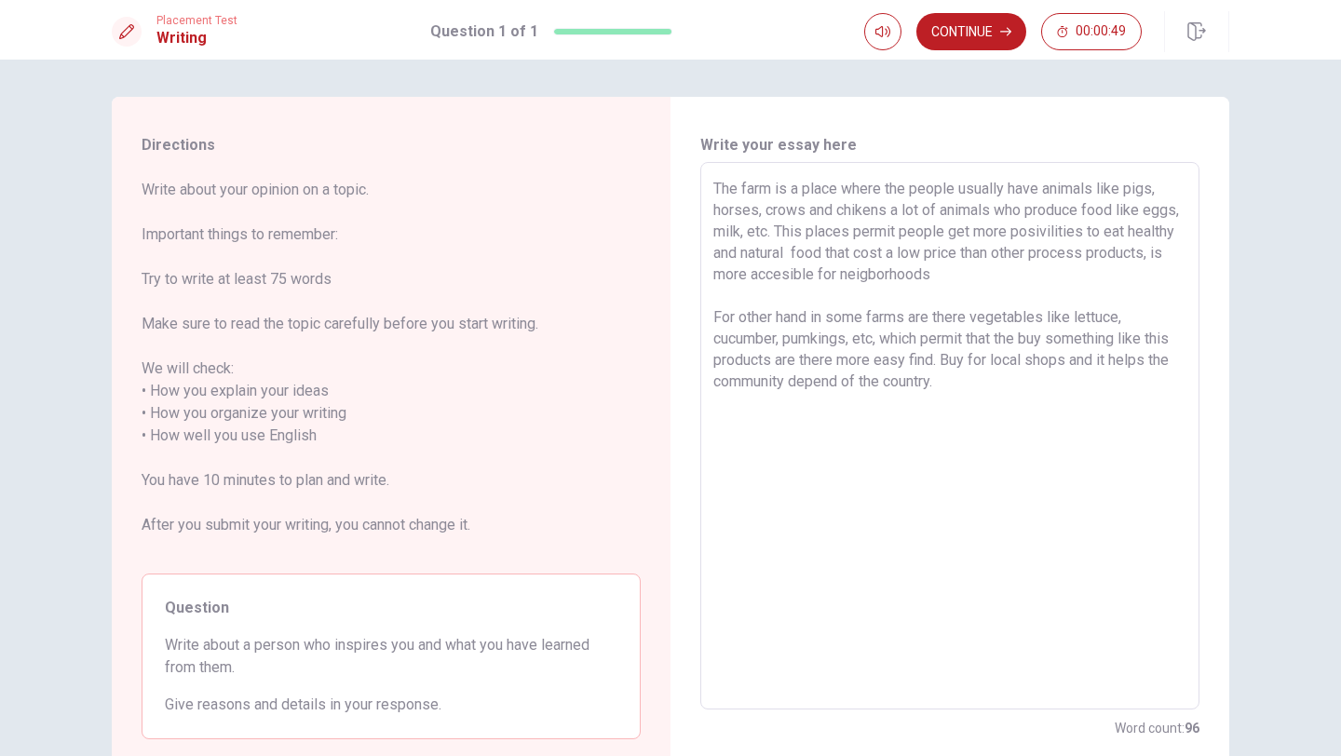
click at [973, 362] on textarea "The farm is a place where the people usually have animals like pigs, horses, cr…" at bounding box center [949, 436] width 473 height 517
click at [974, 358] on textarea "The farm is a place where the people usually have animals like pigs, horses, cr…" at bounding box center [949, 436] width 473 height 517
click at [979, 390] on textarea "The farm is a place where the people usually have animals like pigs, horses, cr…" at bounding box center [949, 436] width 473 height 517
click at [961, 359] on textarea "The farm is a place where the people usually have animals like pigs, horses, cr…" at bounding box center [949, 436] width 473 height 517
click at [1099, 376] on textarea "The farm is a place where the people usually have animals like pigs, horses, cr…" at bounding box center [949, 436] width 473 height 517
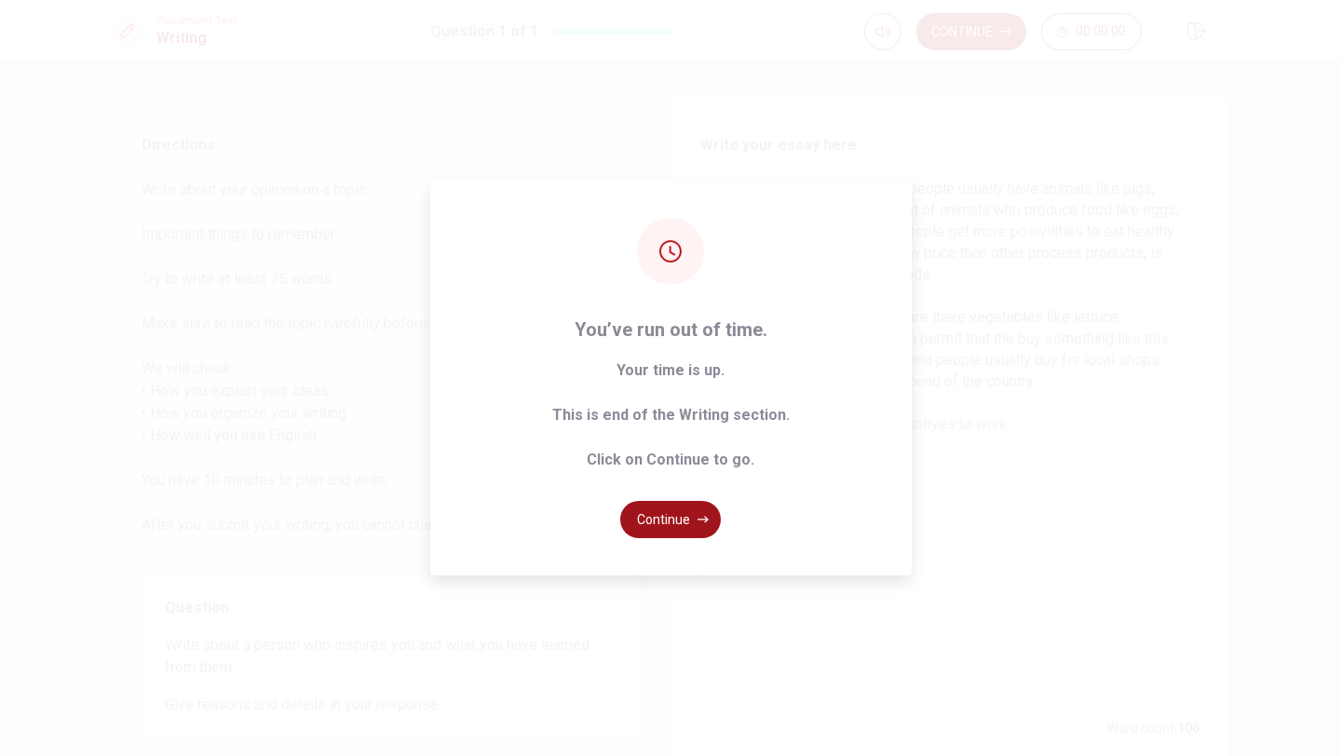
click at [680, 531] on button "Continue" at bounding box center [670, 519] width 101 height 37
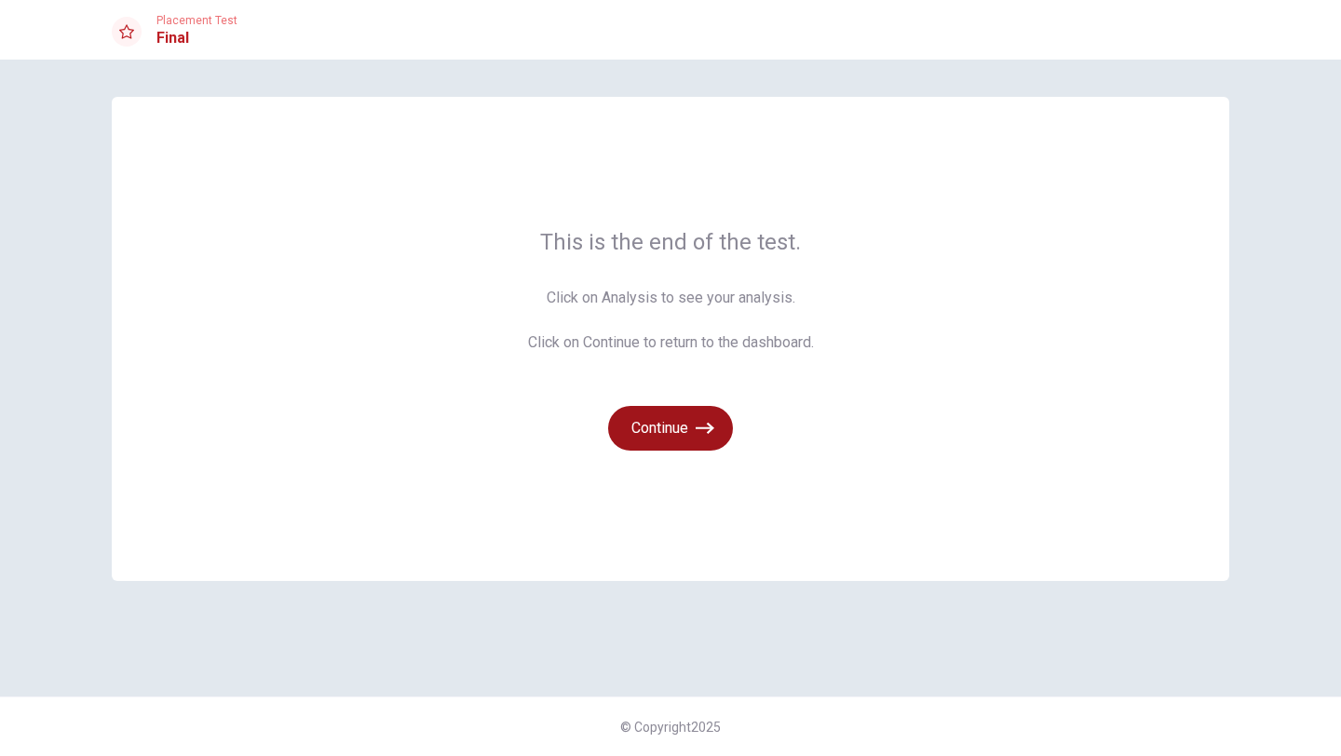
click at [643, 418] on button "Continue" at bounding box center [670, 428] width 125 height 45
